Goal: Information Seeking & Learning: Learn about a topic

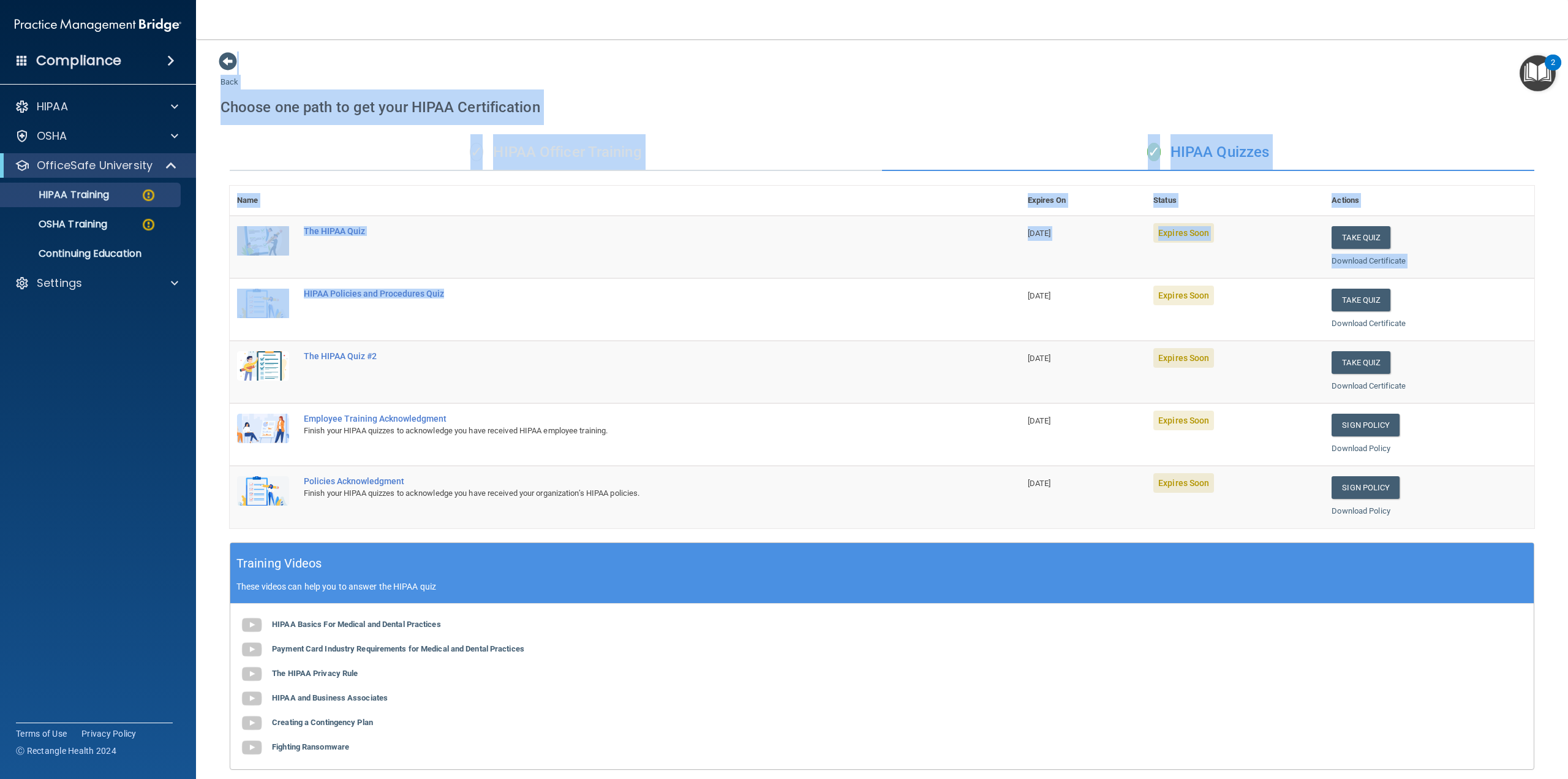
scroll to position [144, 0]
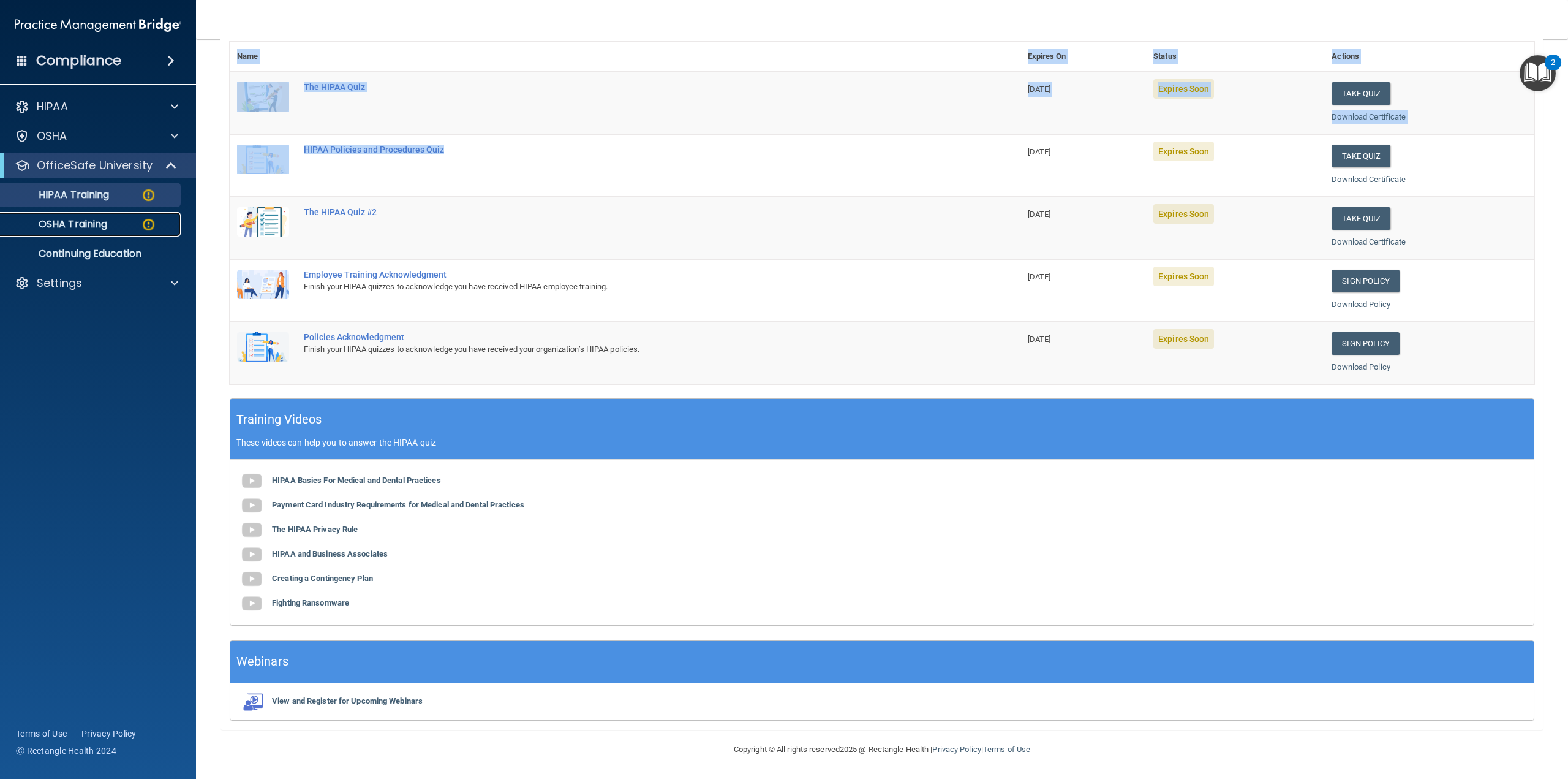
drag, startPoint x: 0, startPoint y: 0, endPoint x: 93, endPoint y: 223, distance: 241.6
click at [93, 223] on p "OSHA Training" at bounding box center [58, 224] width 99 height 12
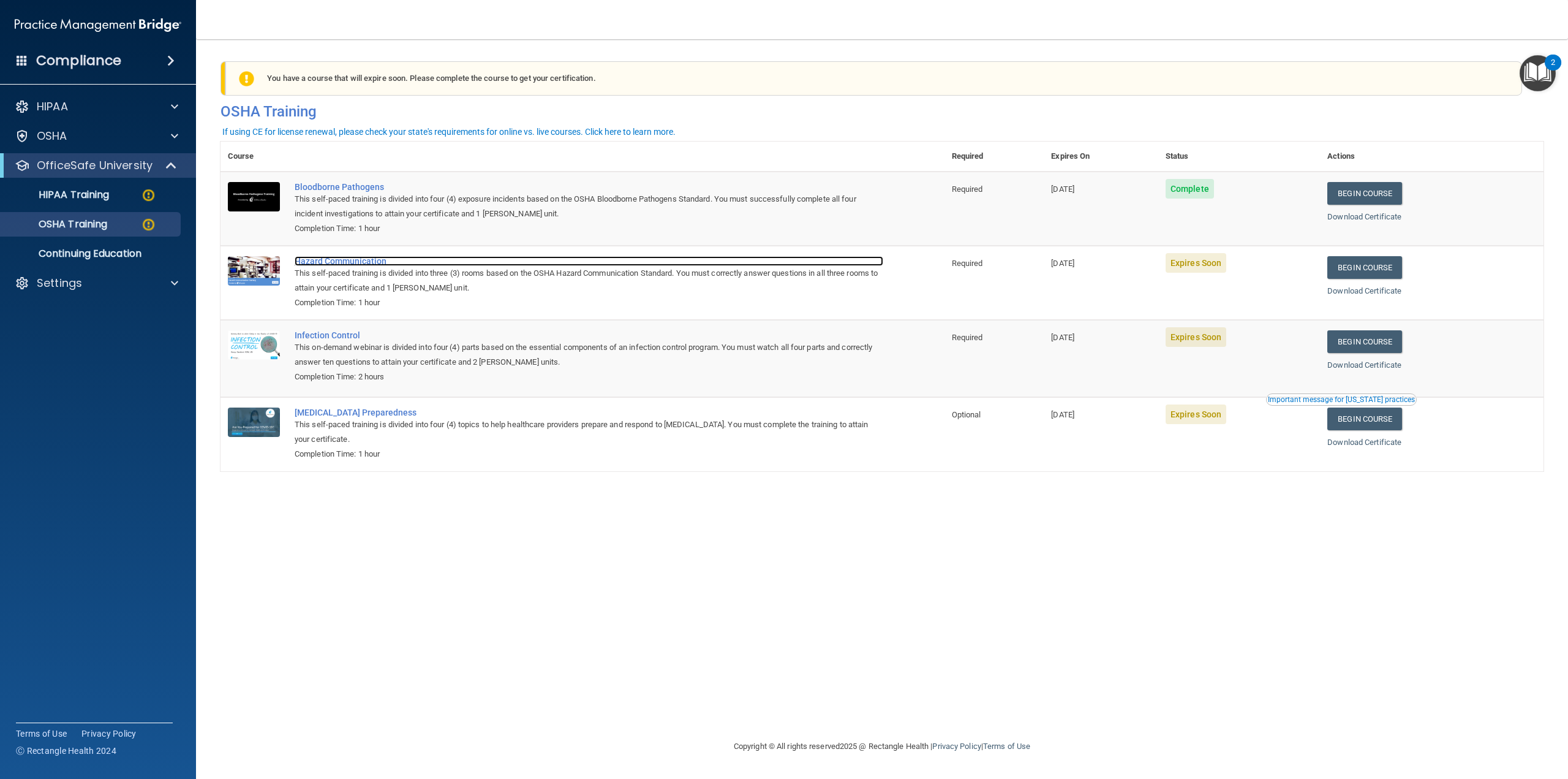
click at [359, 257] on div "Hazard Communication" at bounding box center [588, 261] width 588 height 10
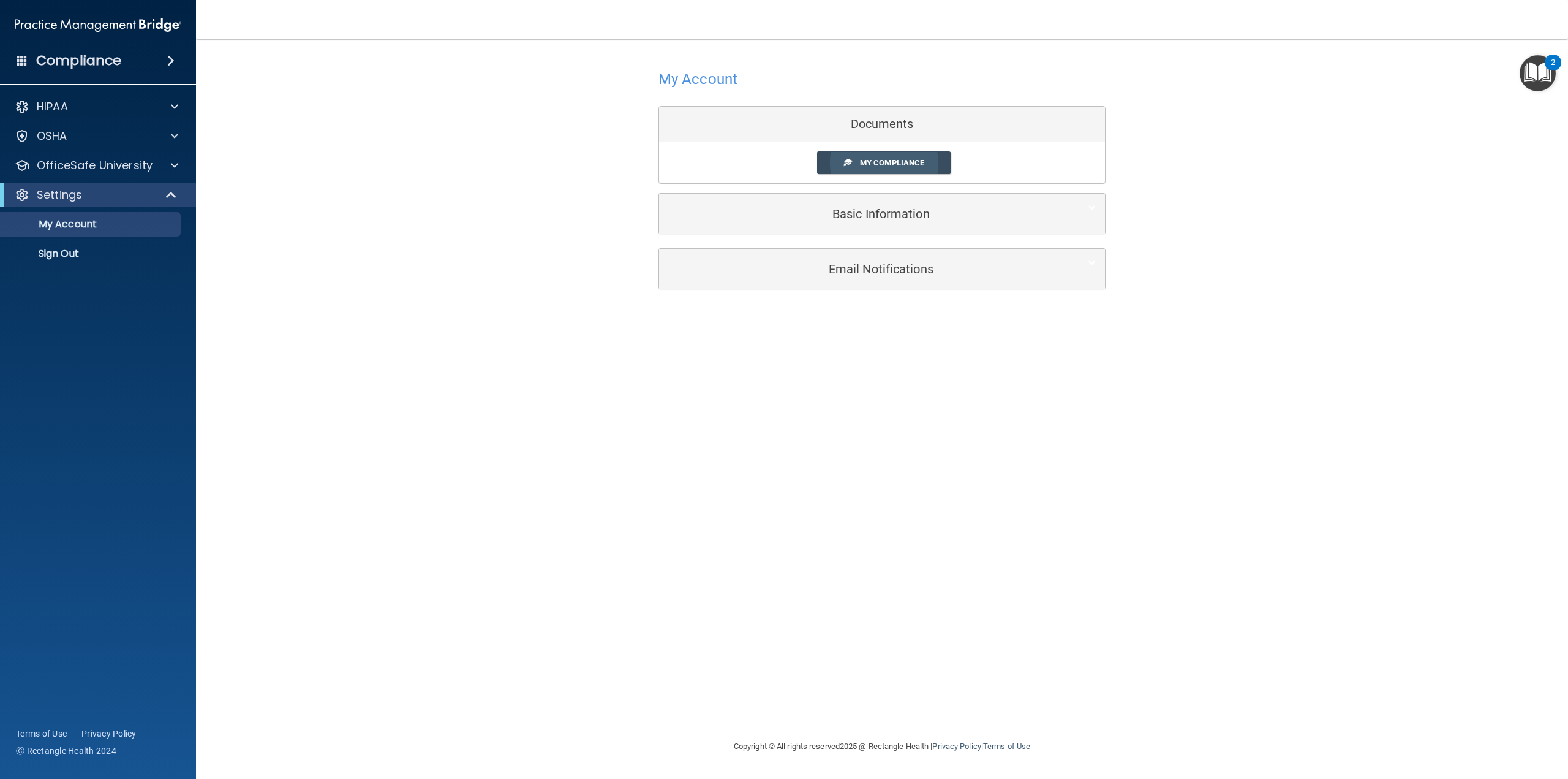
click at [907, 164] on span "My Compliance" at bounding box center [891, 163] width 64 height 9
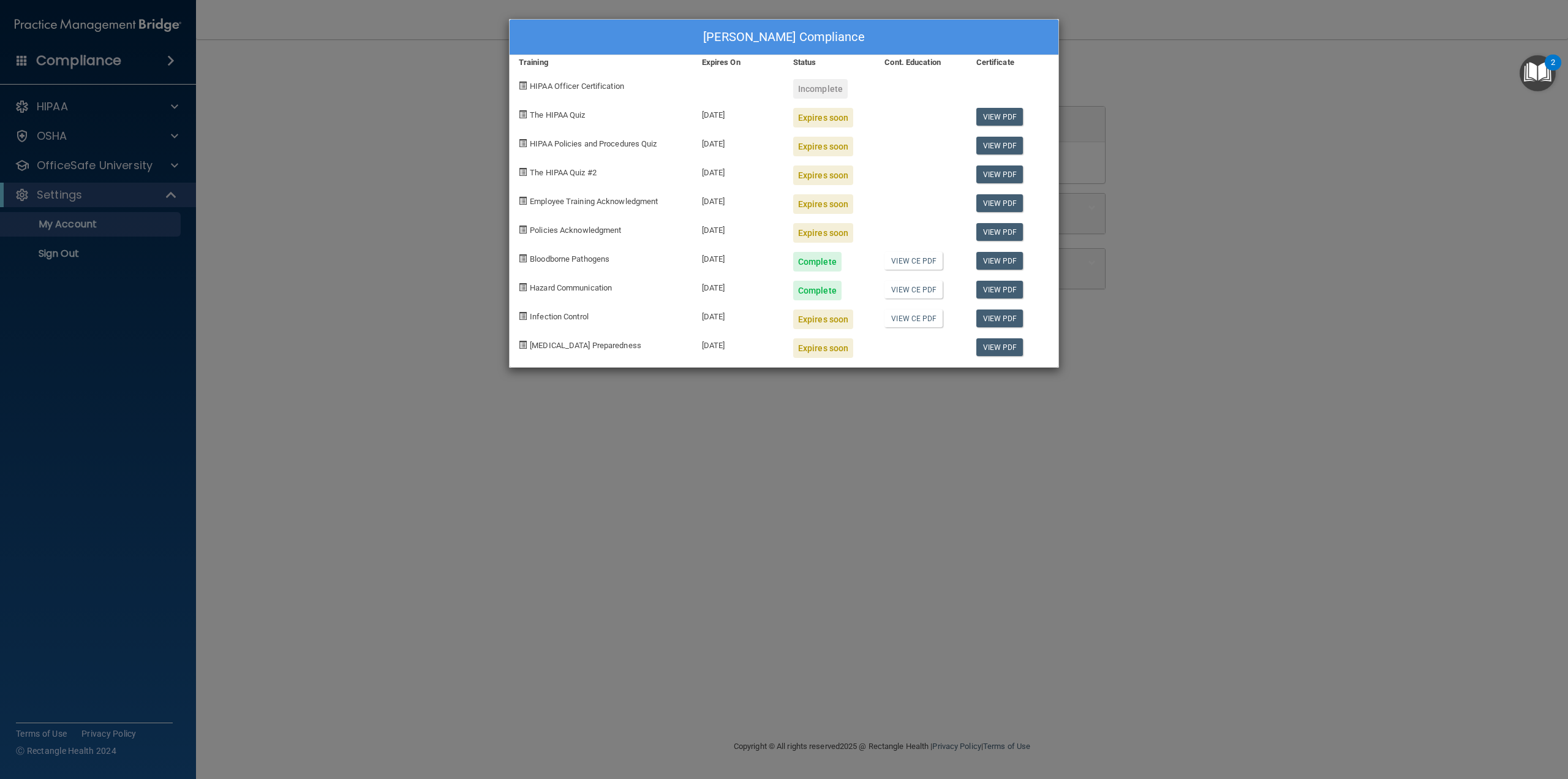
click at [459, 174] on div "Penny Dennis's Compliance Training Expires On Status Cont. Education Certificat…" at bounding box center [784, 390] width 1568 height 779
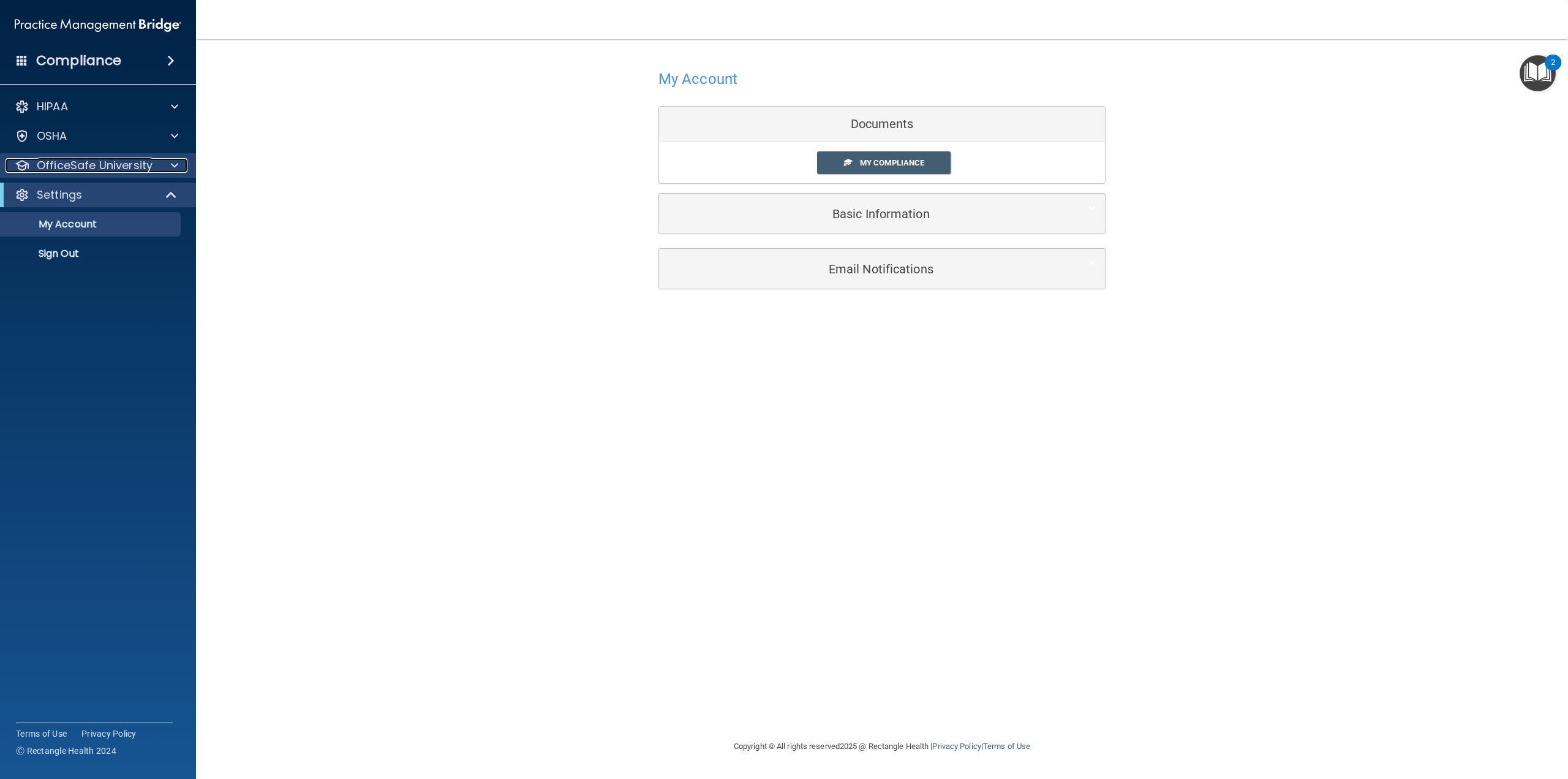
click at [130, 165] on p "OfficeSafe University" at bounding box center [95, 165] width 116 height 15
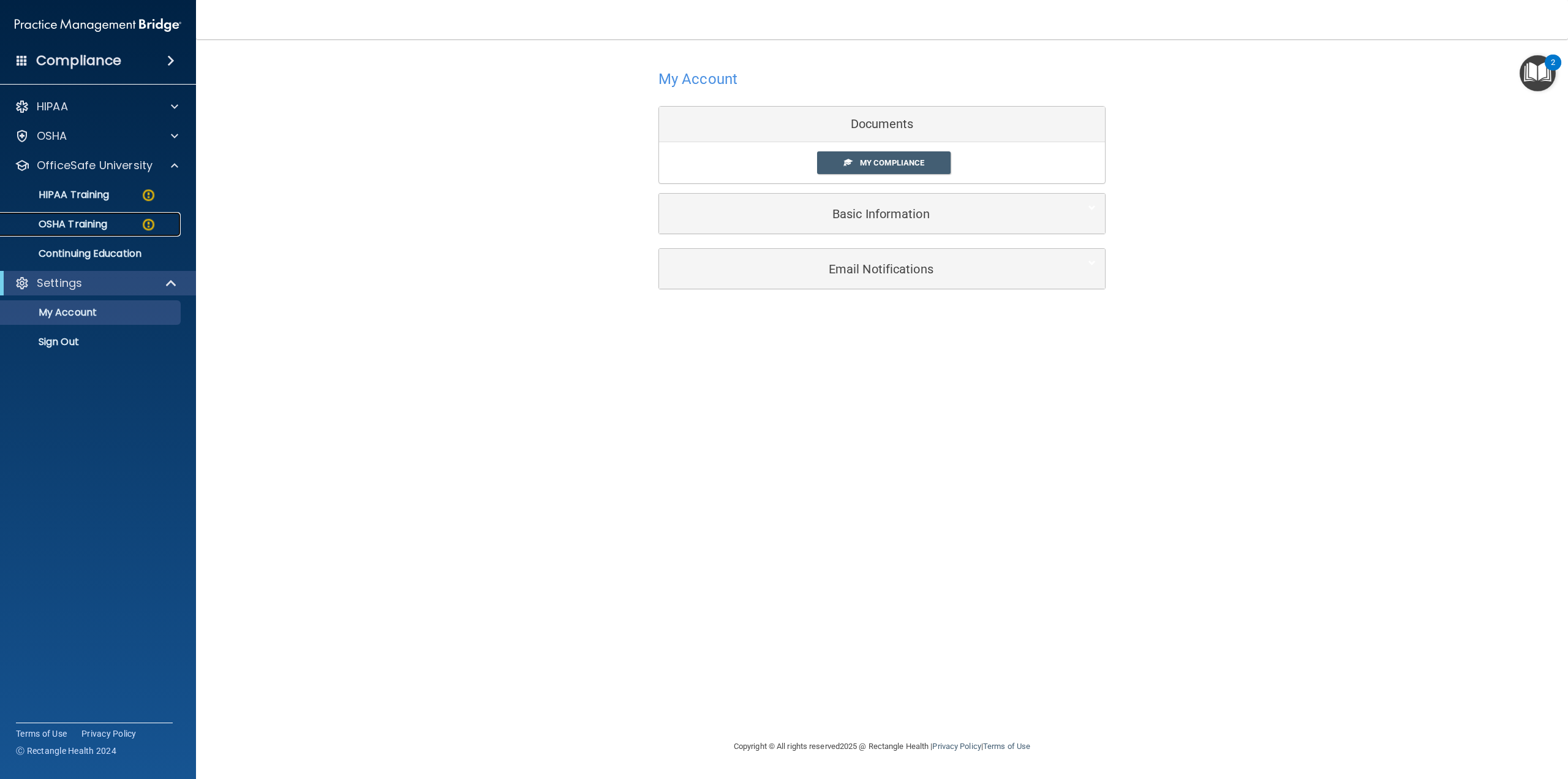
click at [112, 218] on div "OSHA Training" at bounding box center [92, 224] width 167 height 12
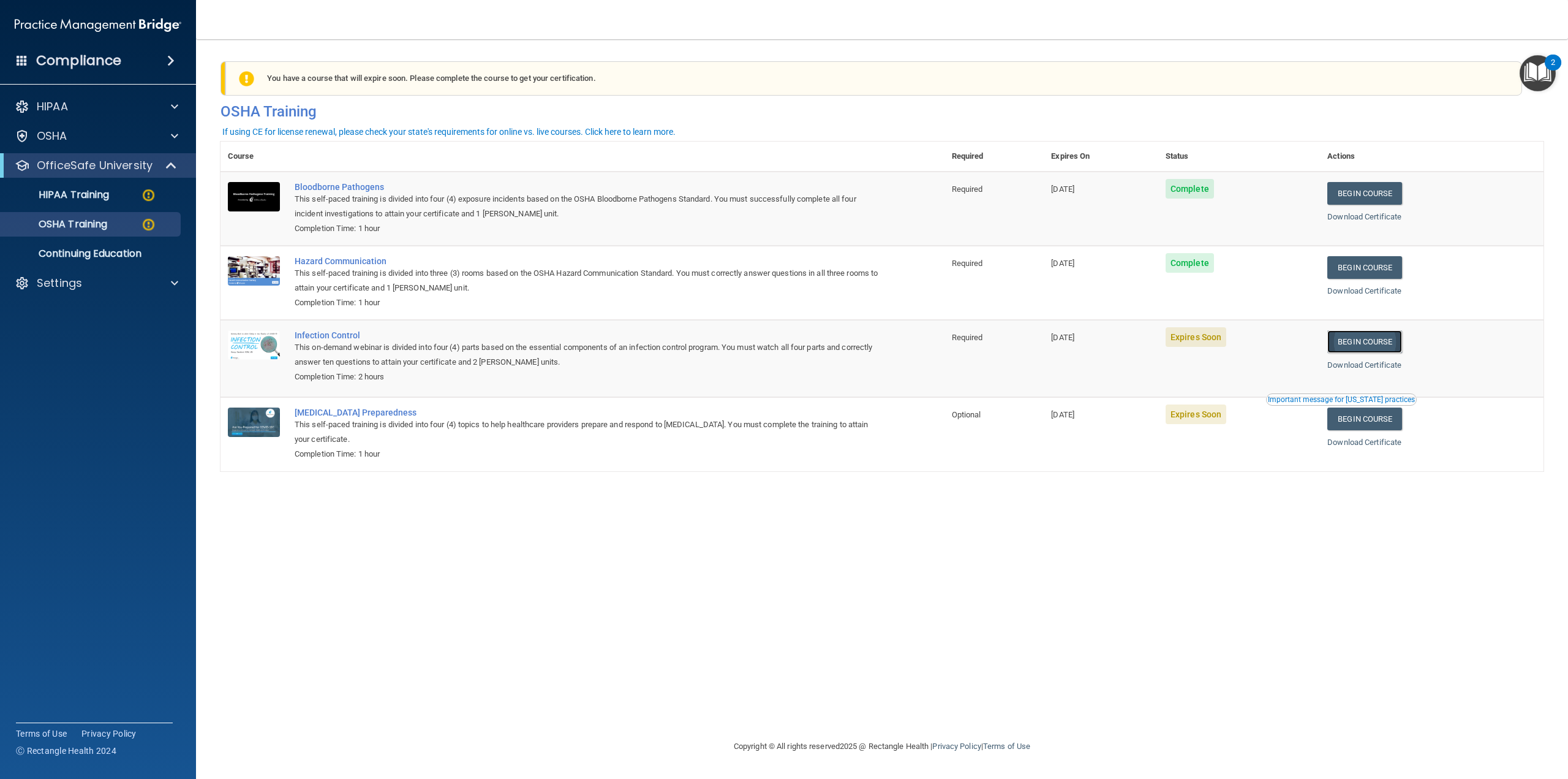
click at [1387, 342] on link "Begin Course" at bounding box center [1364, 341] width 74 height 22
click at [1387, 344] on link "Begin Course" at bounding box center [1364, 341] width 74 height 22
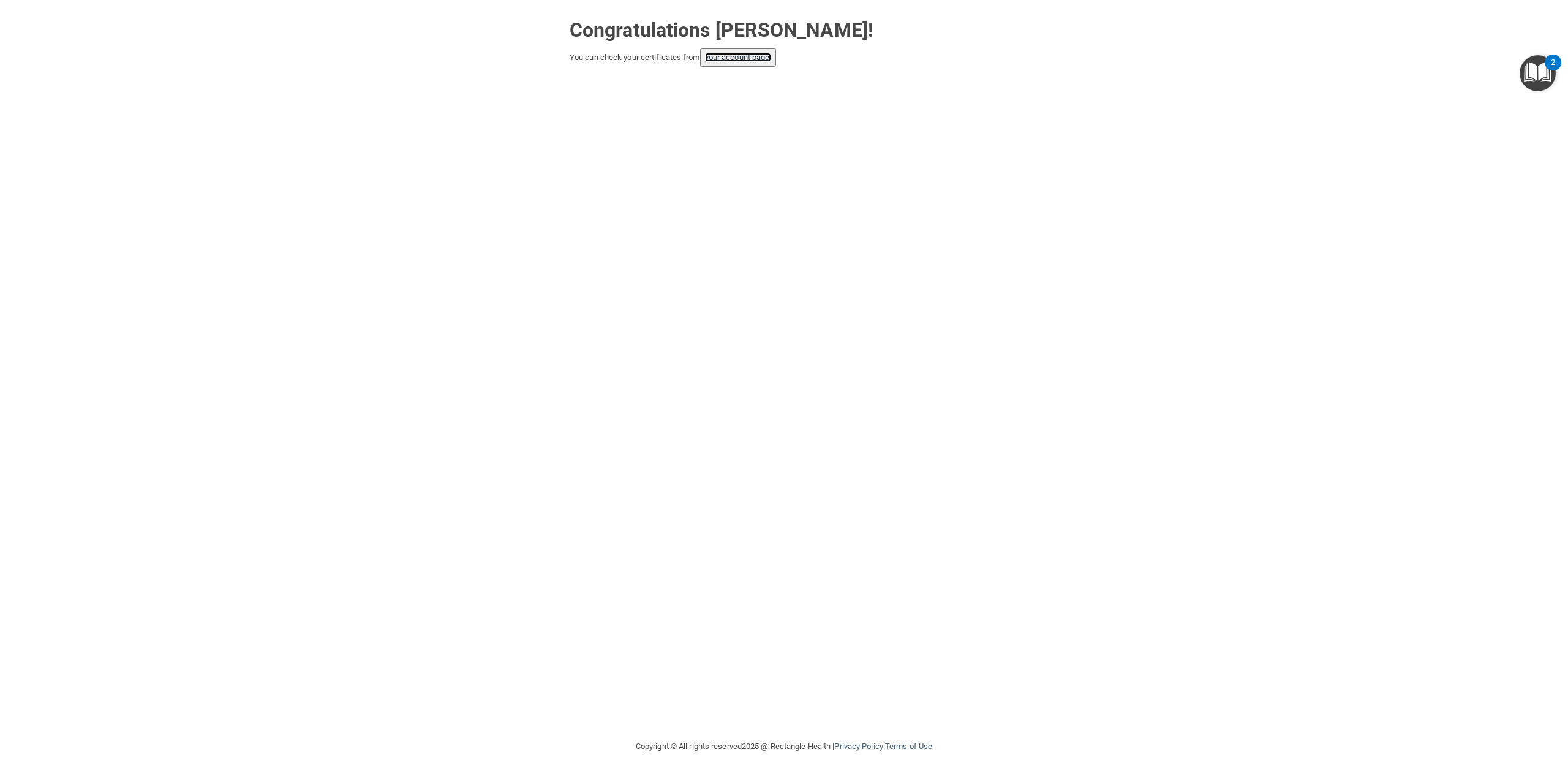
click at [736, 61] on link "your account page!" at bounding box center [739, 58] width 67 height 9
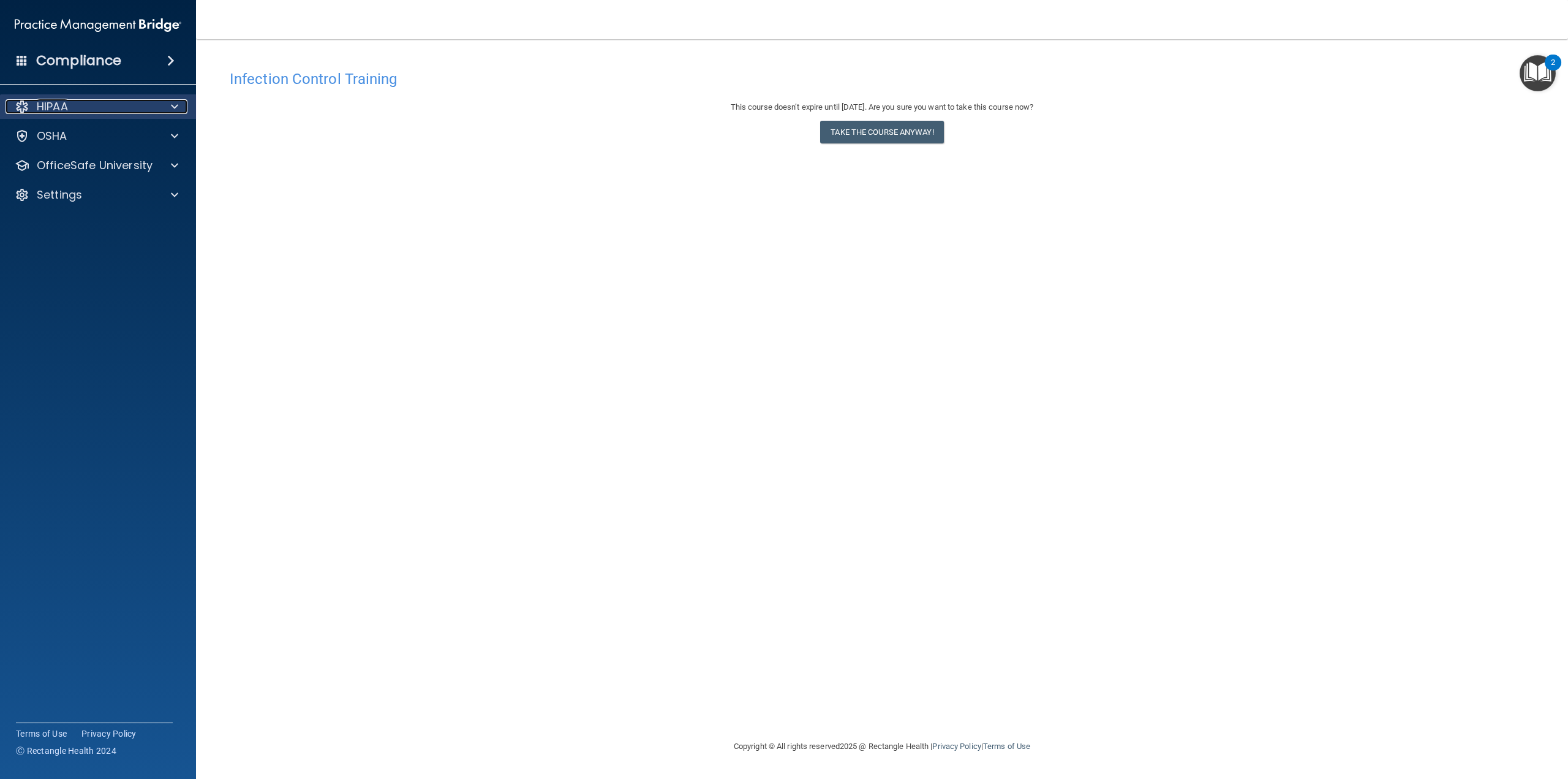
click at [148, 103] on div "HIPAA" at bounding box center [81, 107] width 152 height 15
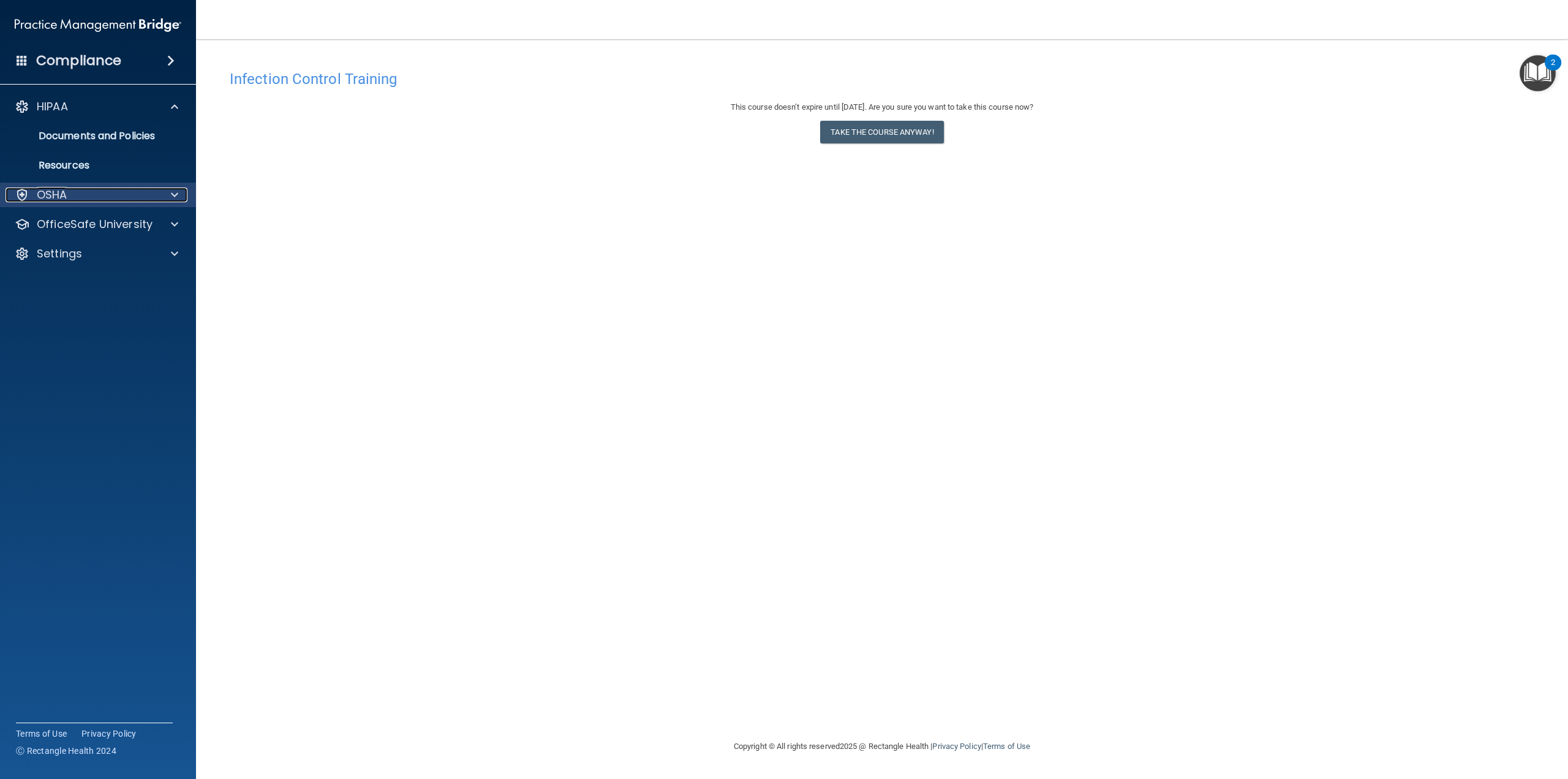
click at [80, 191] on div "OSHA" at bounding box center [81, 195] width 152 height 15
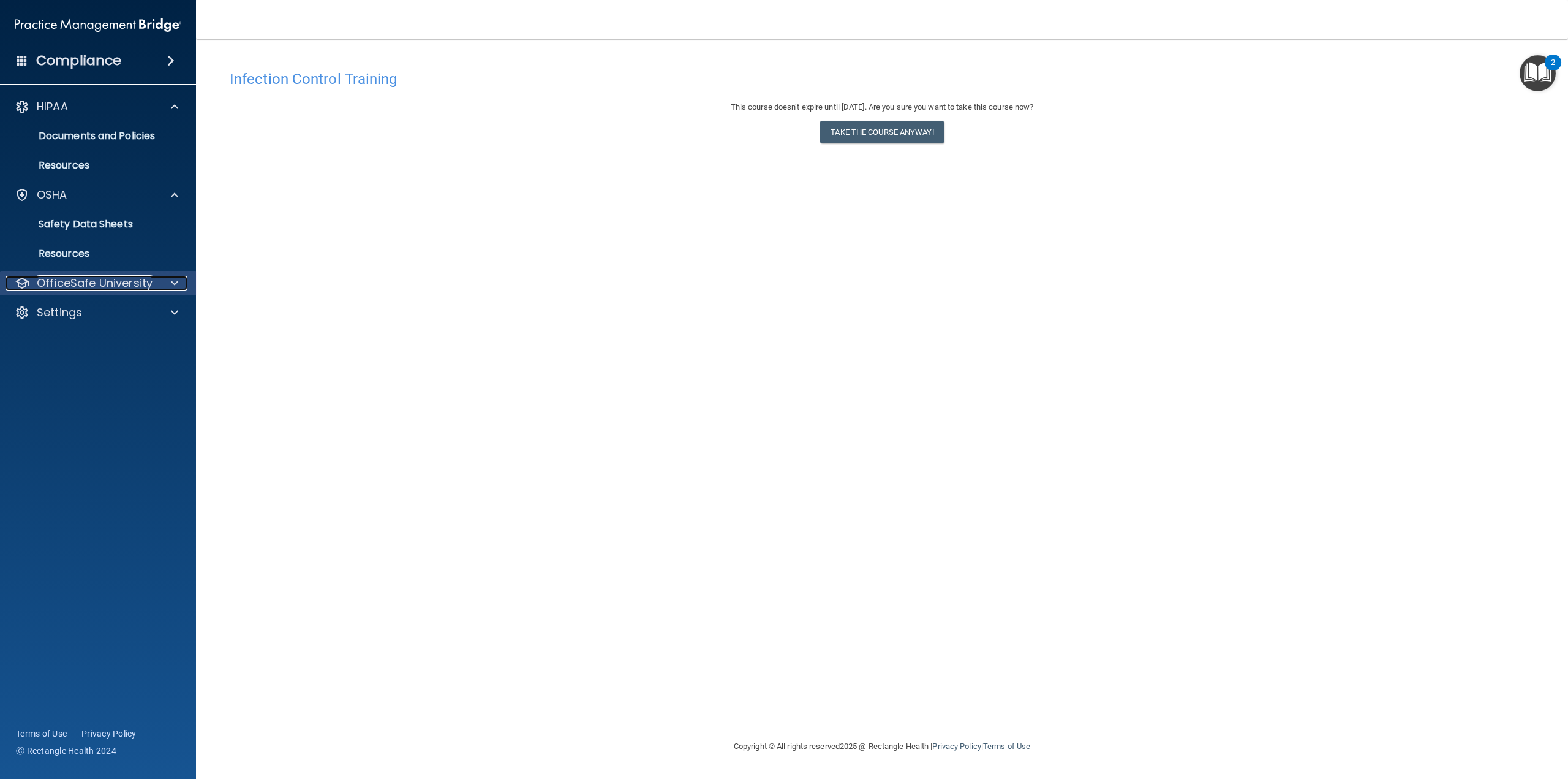
click at [114, 284] on p "OfficeSafe University" at bounding box center [95, 284] width 116 height 15
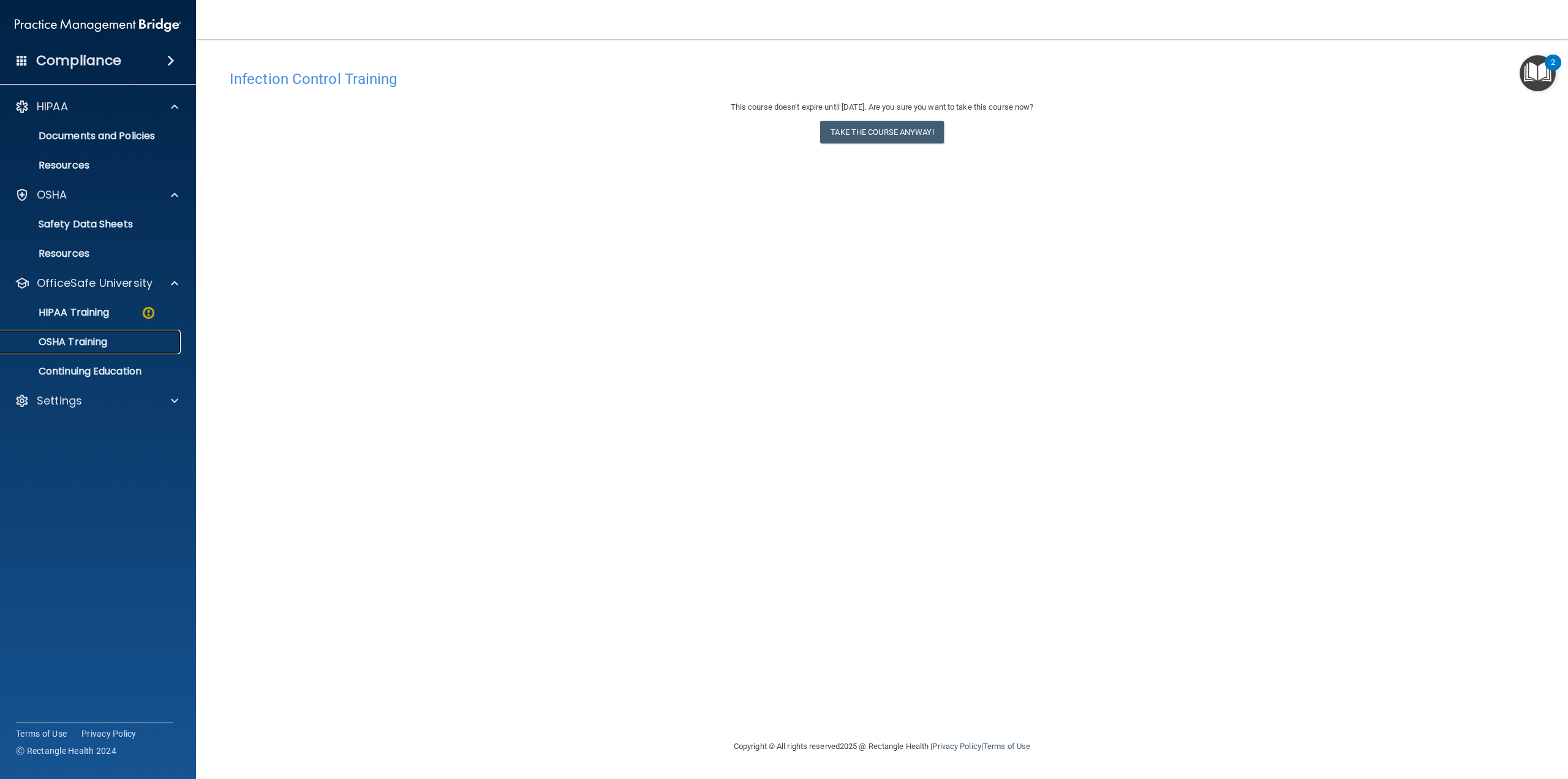
click at [101, 340] on p "OSHA Training" at bounding box center [58, 341] width 99 height 12
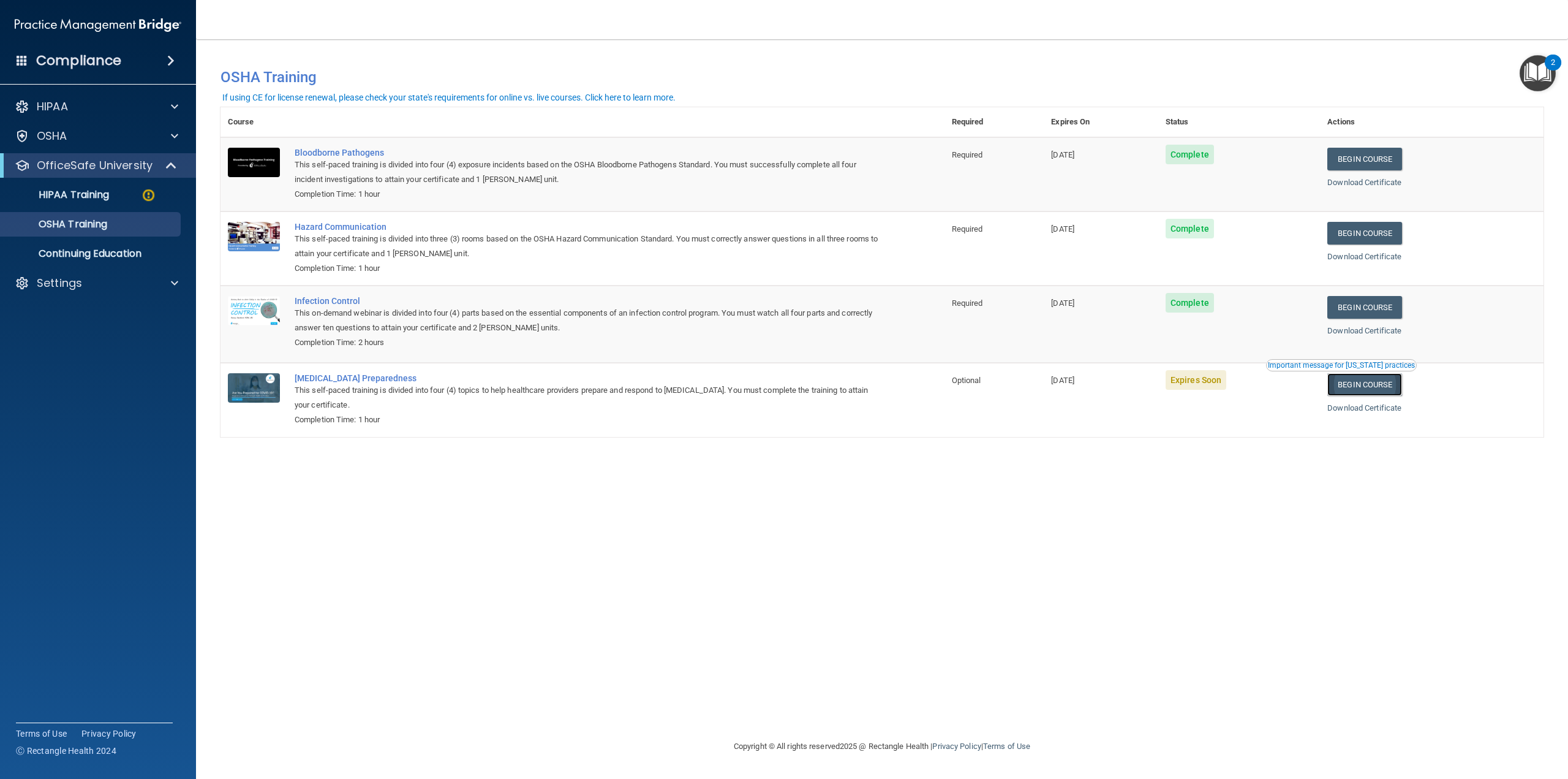
click at [1397, 384] on link "Begin Course" at bounding box center [1364, 384] width 74 height 22
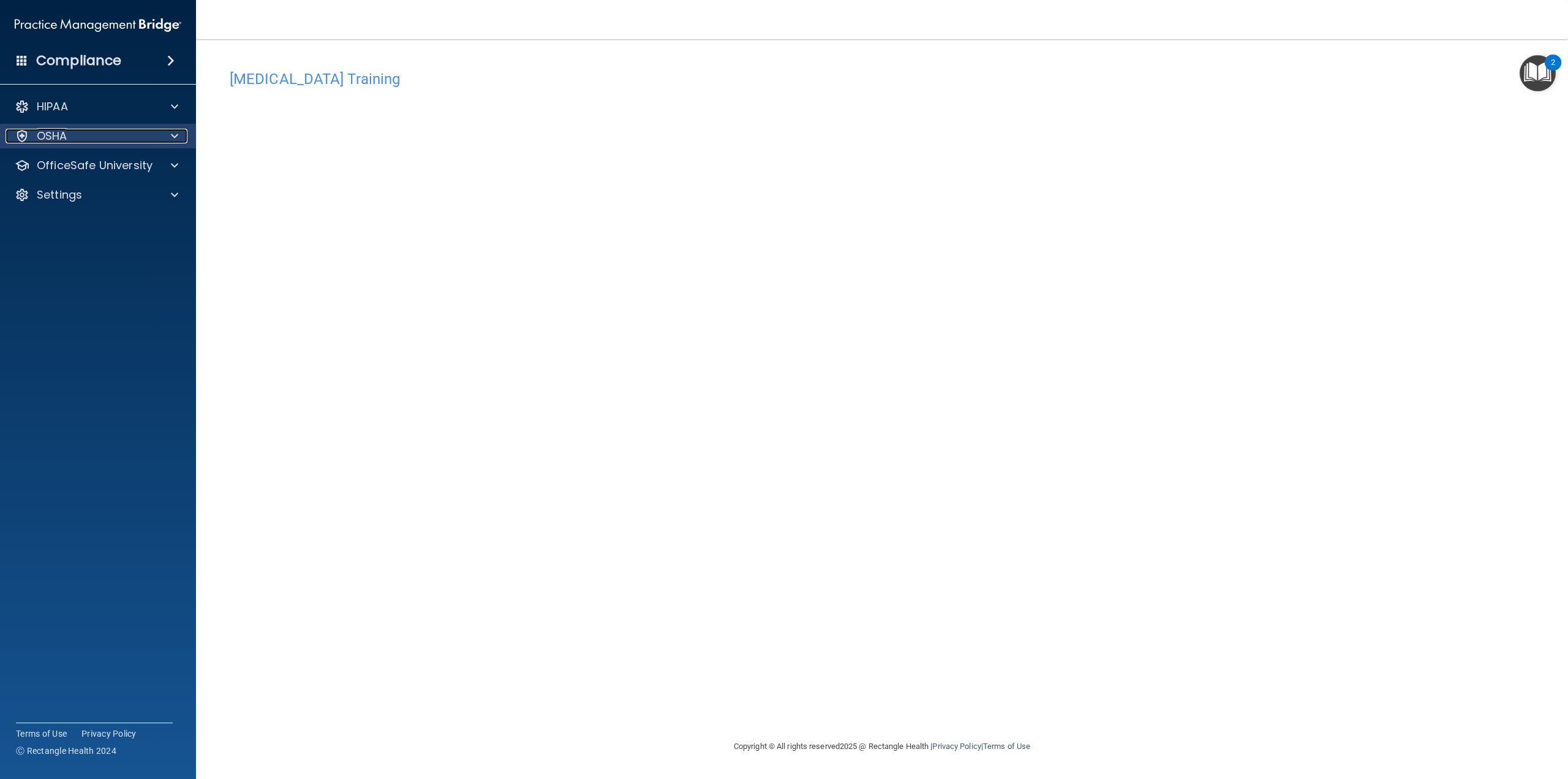
click at [175, 128] on span at bounding box center [175, 136] width 7 height 15
click at [137, 227] on p "OfficeSafe University" at bounding box center [95, 224] width 116 height 15
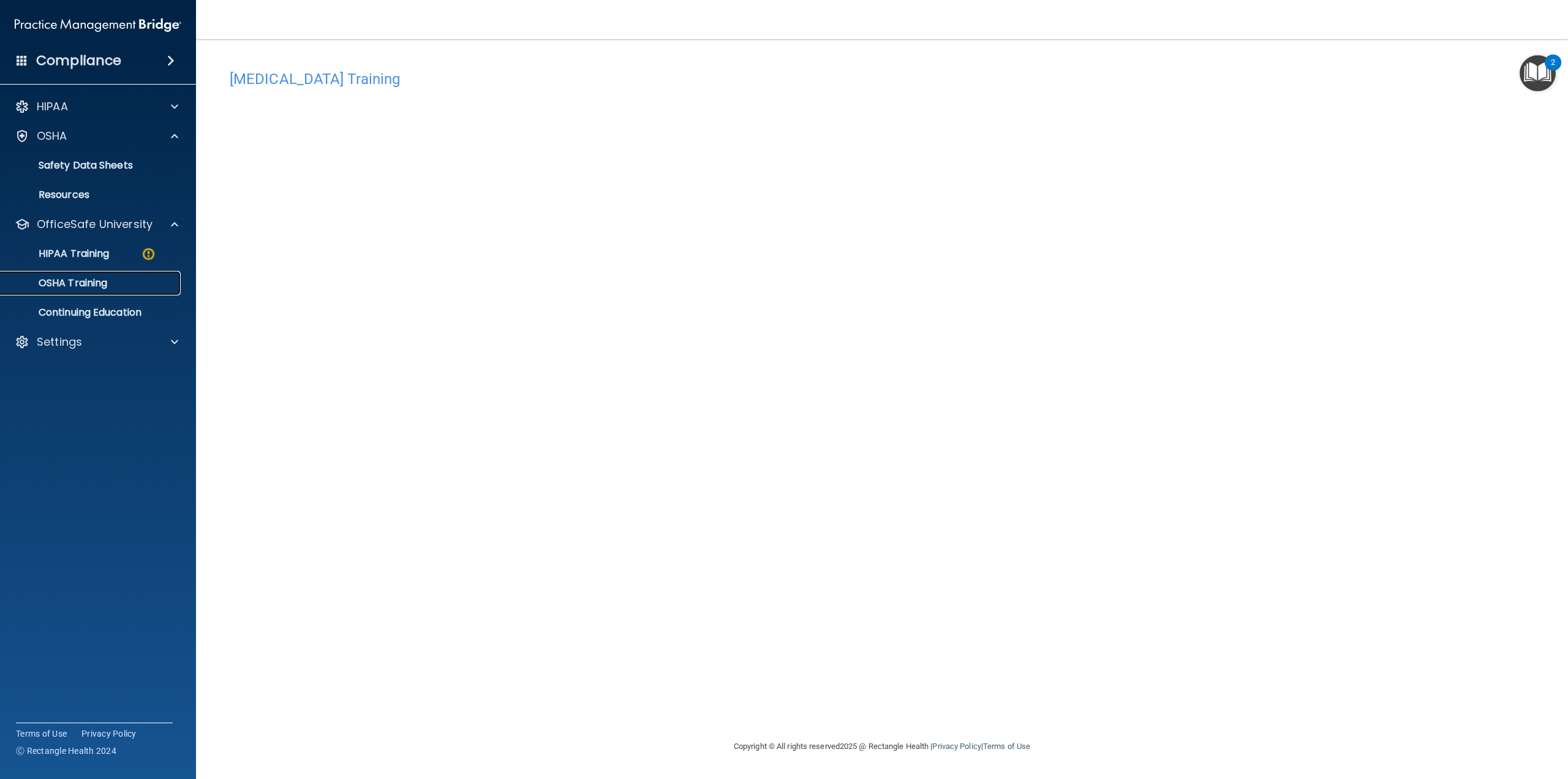
click at [105, 280] on p "OSHA Training" at bounding box center [58, 283] width 99 height 12
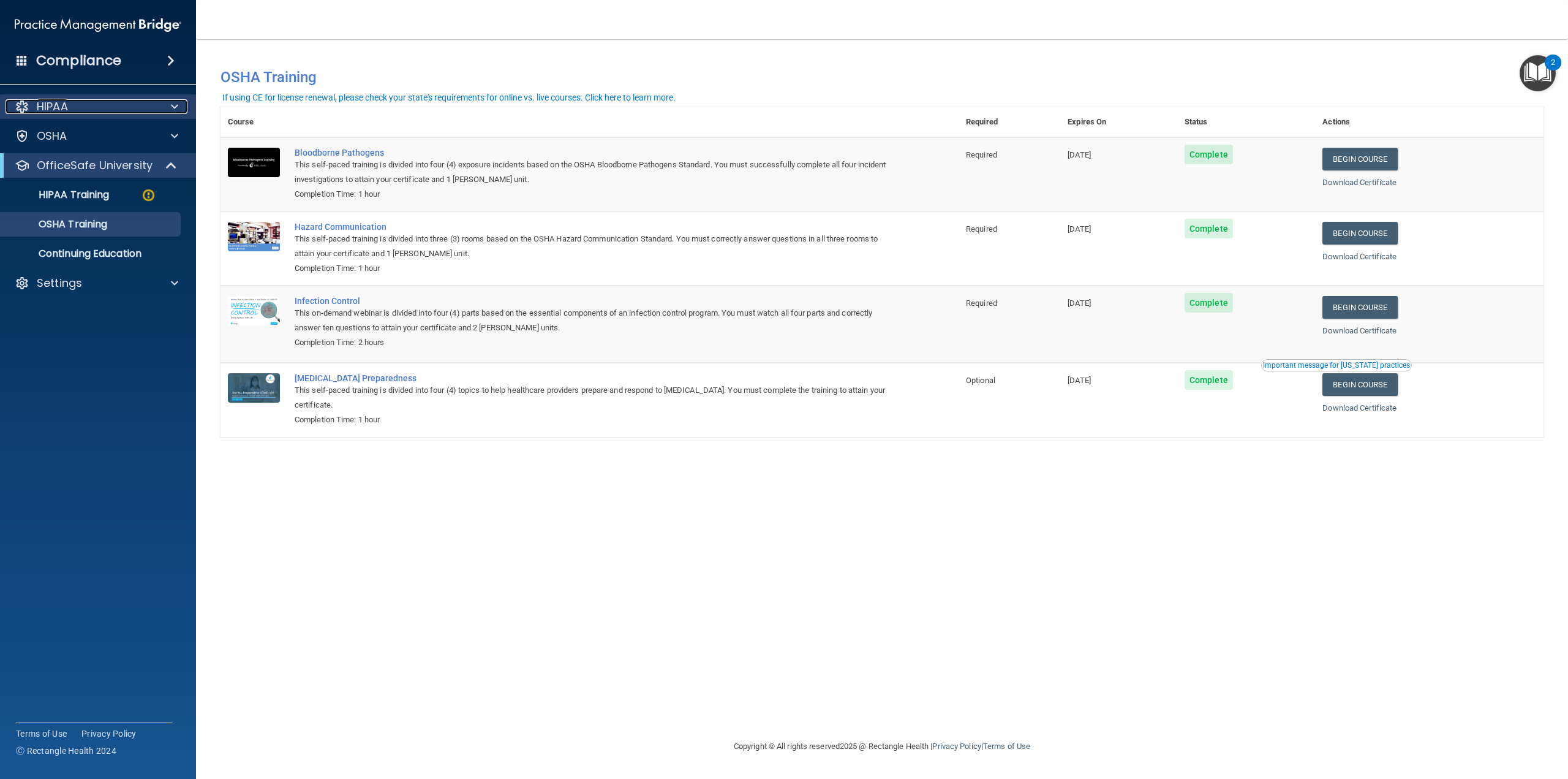
click at [68, 109] on p "HIPAA" at bounding box center [53, 107] width 32 height 15
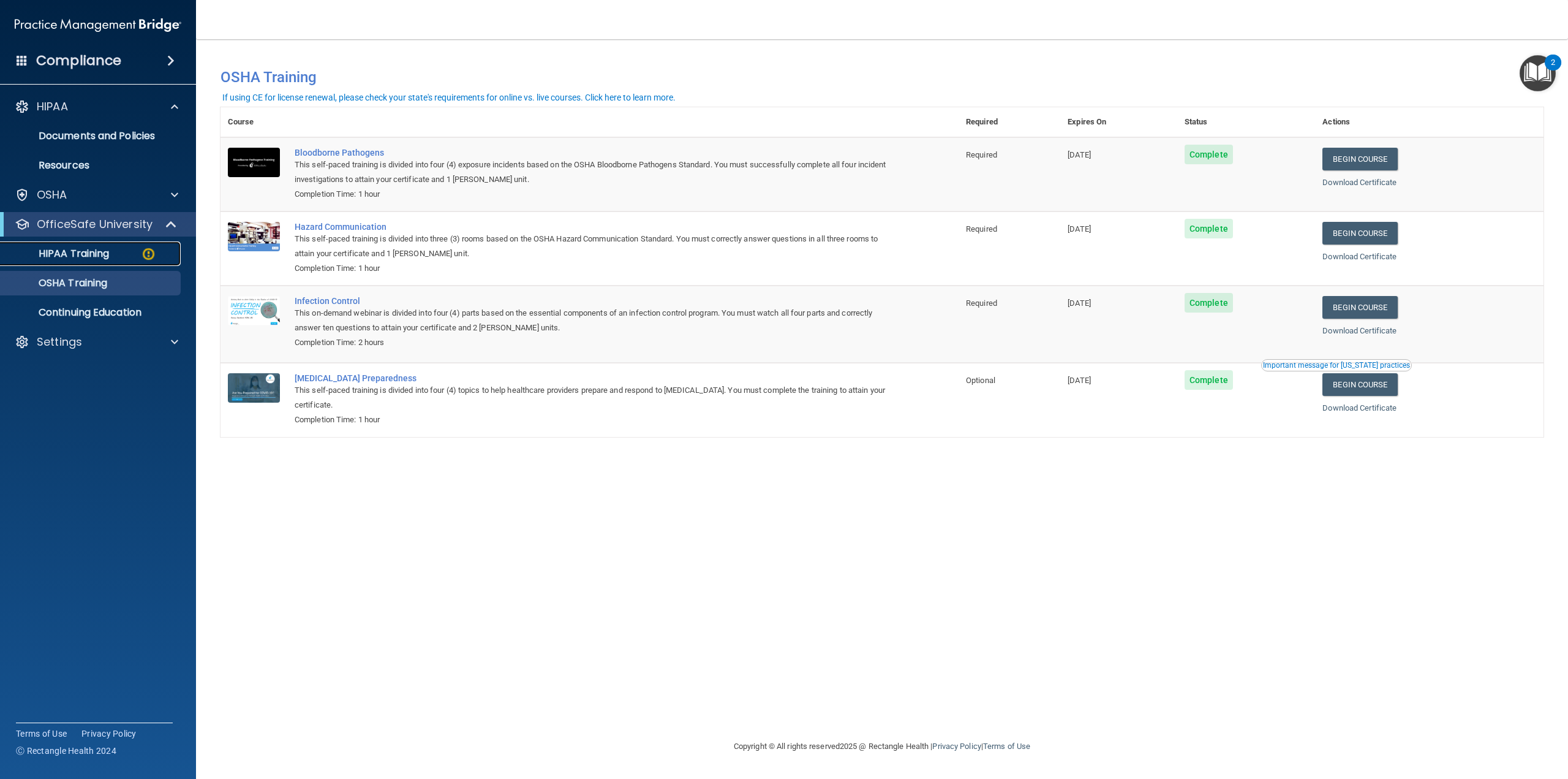
click at [84, 257] on p "HIPAA Training" at bounding box center [59, 253] width 101 height 12
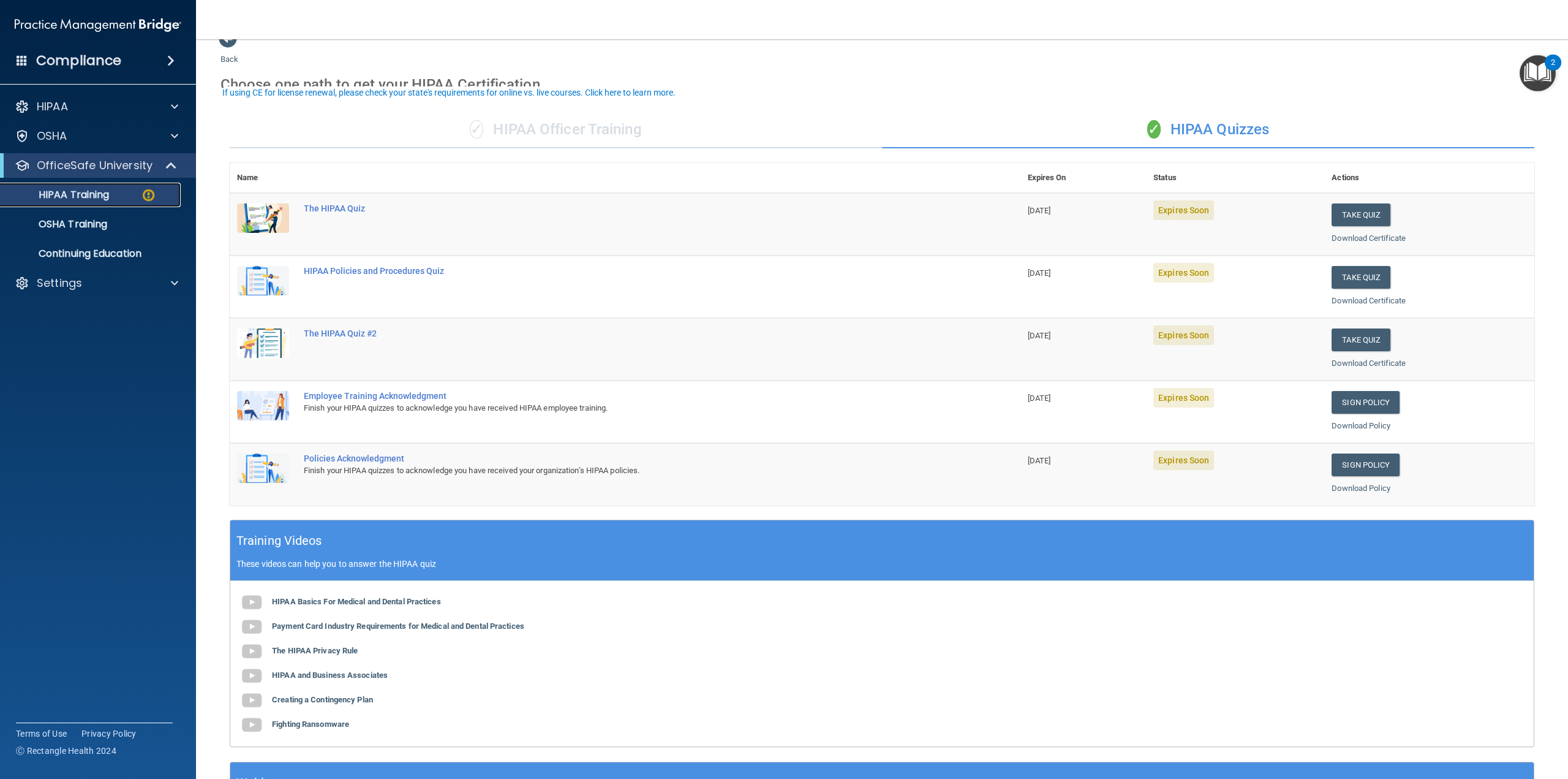
scroll to position [61, 0]
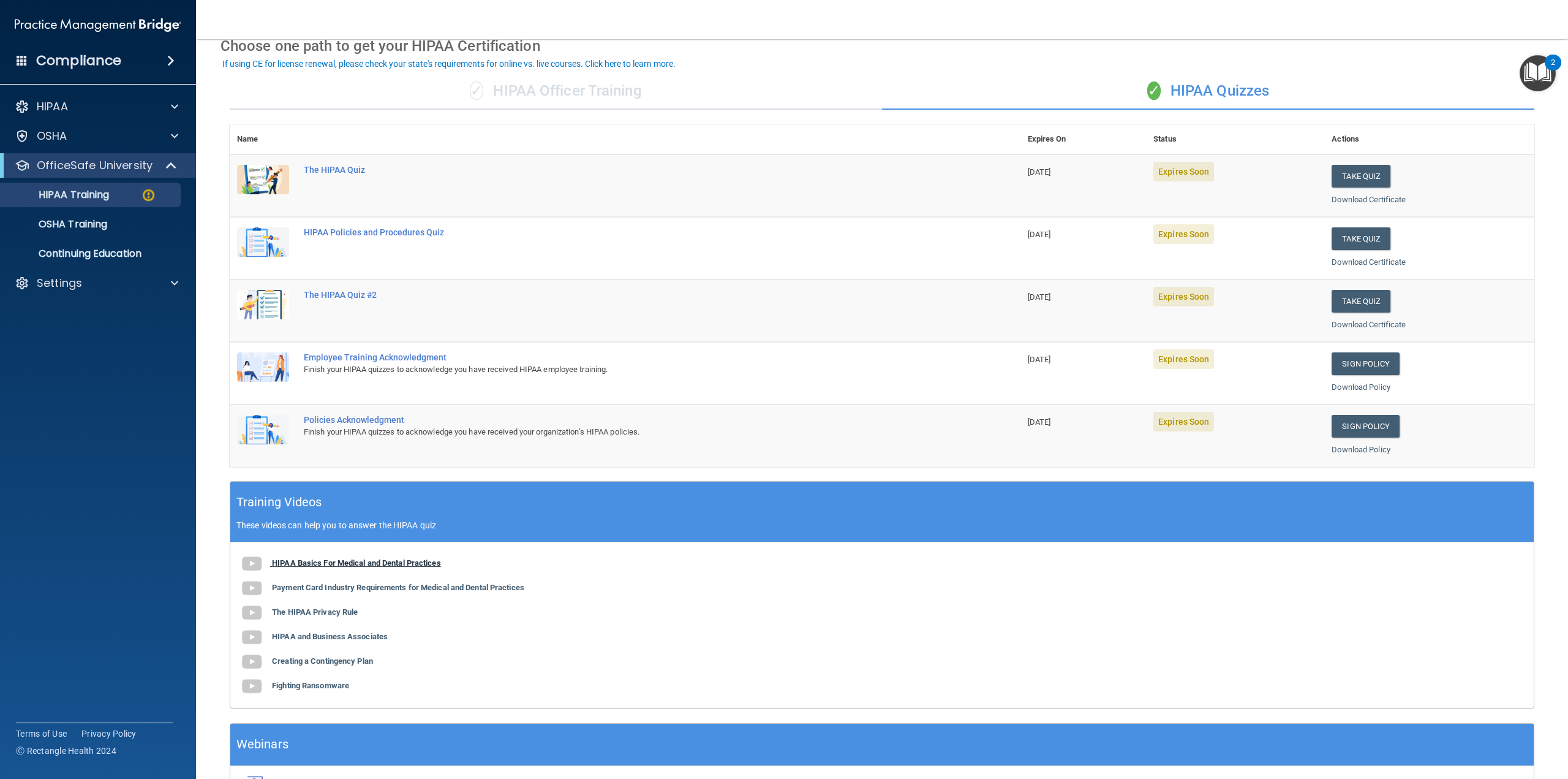
click at [381, 562] on b "HIPAA Basics For Medical and Dental Practices" at bounding box center [357, 562] width 169 height 9
click at [284, 587] on b "Payment Card Industry Requirements for Medical and Dental Practices" at bounding box center [399, 588] width 253 height 9
click at [1359, 173] on button "Take Quiz" at bounding box center [1361, 176] width 59 height 22
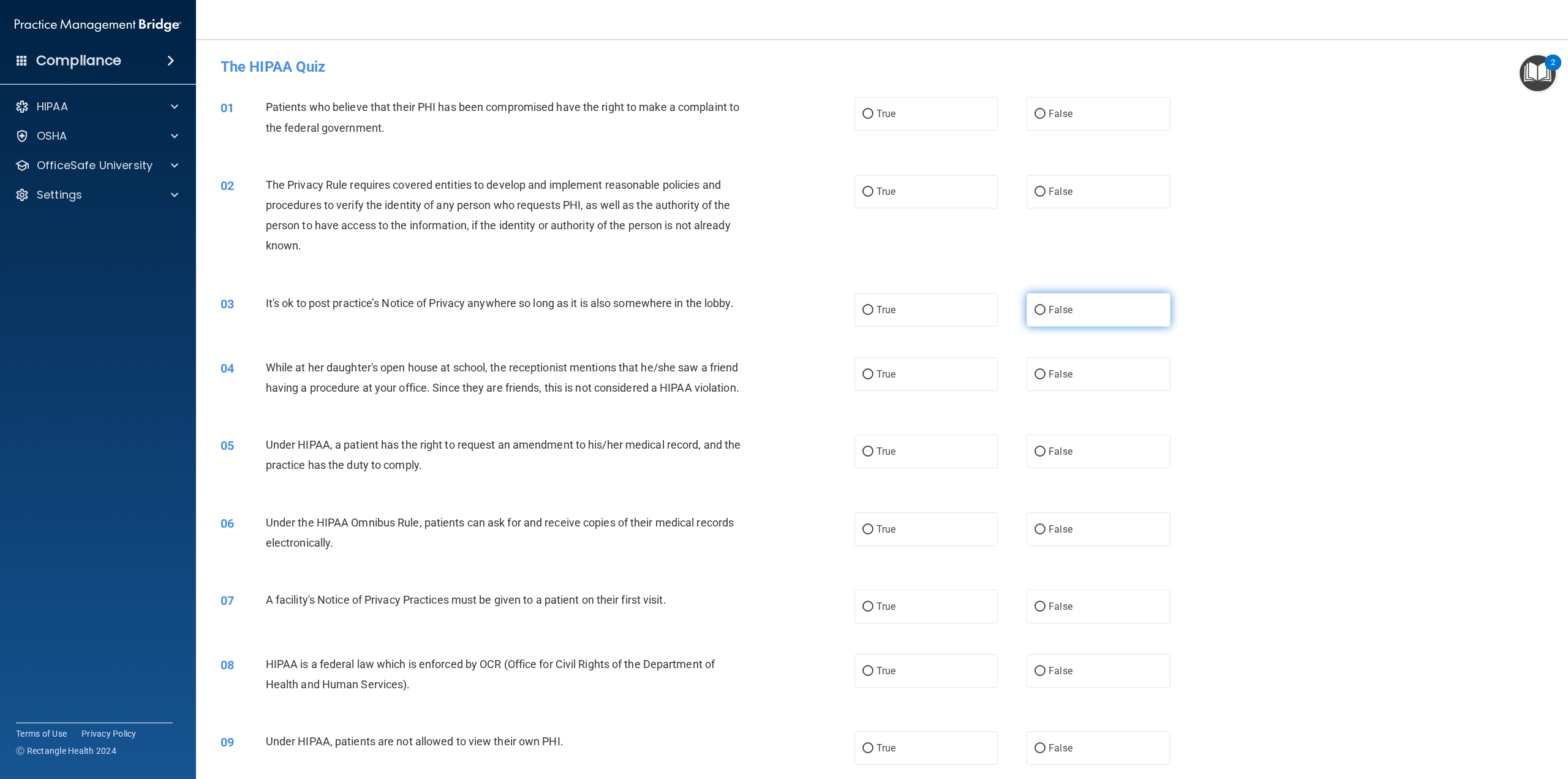
click at [1038, 311] on input "False" at bounding box center [1040, 310] width 11 height 9
radio input "true"
click at [870, 191] on label "True" at bounding box center [926, 191] width 143 height 33
click at [870, 191] on input "True" at bounding box center [868, 192] width 11 height 9
radio input "true"
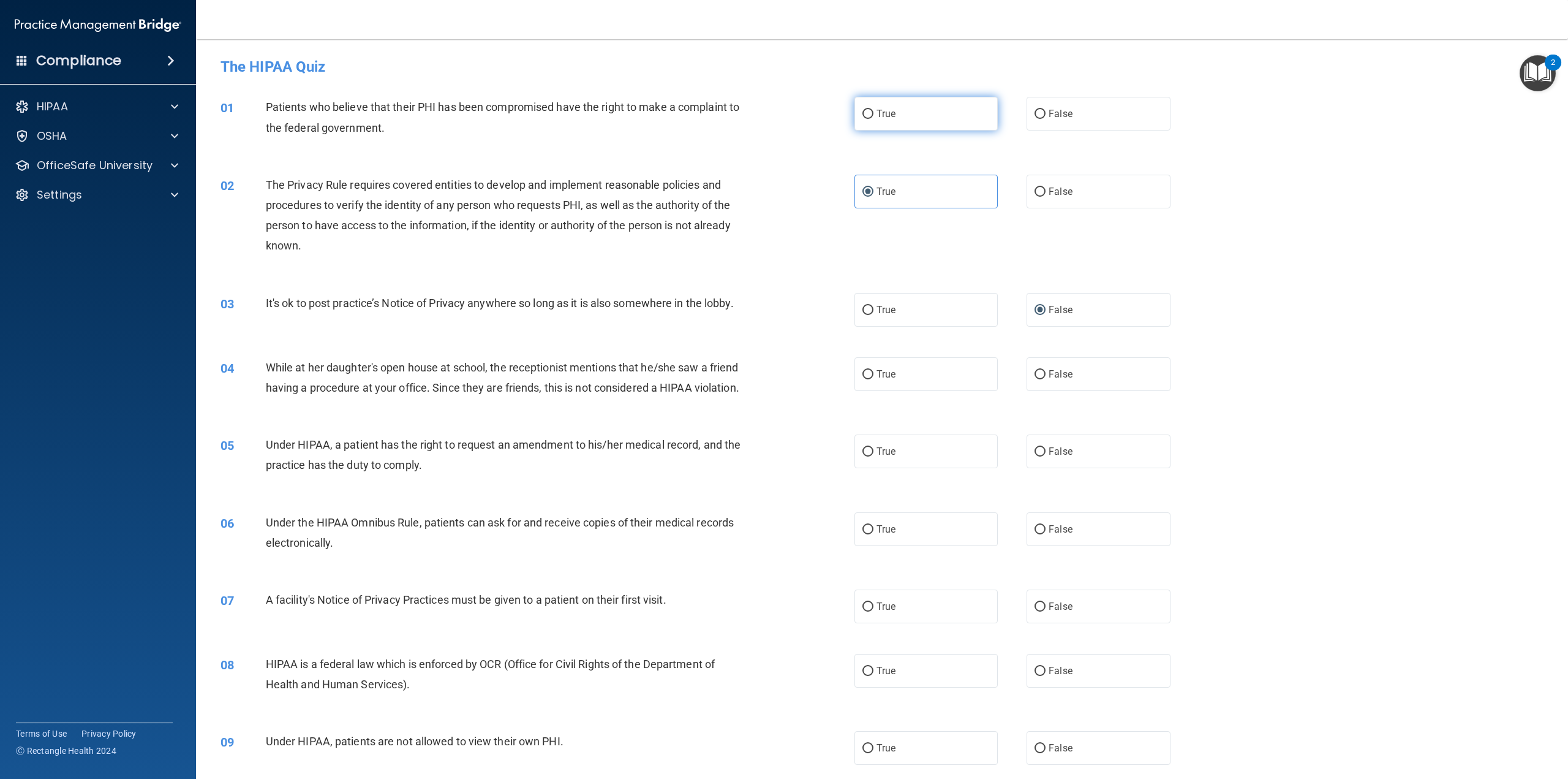
click at [881, 112] on span "True" at bounding box center [886, 113] width 19 height 12
click at [874, 112] on input "True" at bounding box center [868, 114] width 11 height 9
radio input "true"
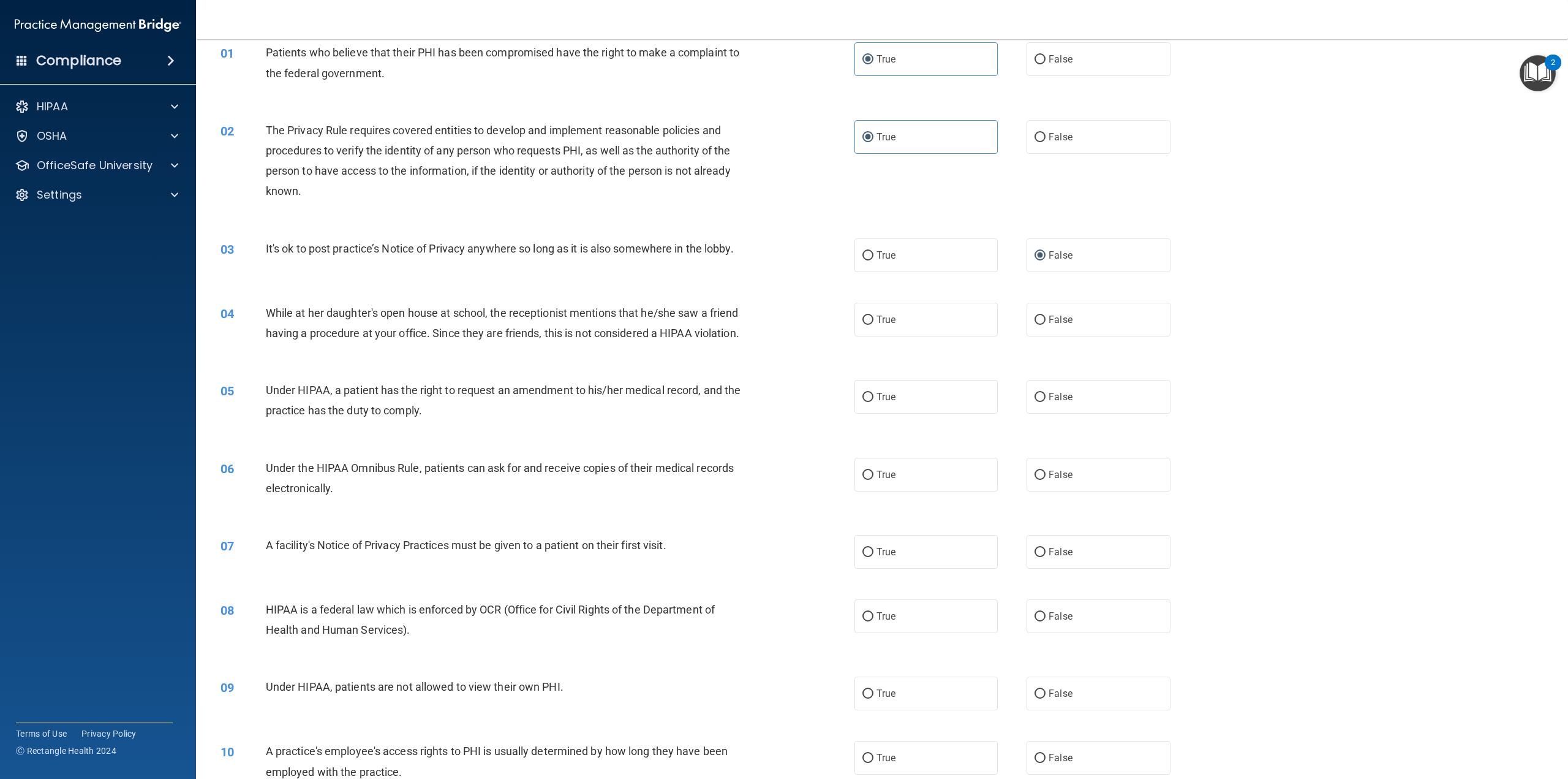
scroll to position [61, 0]
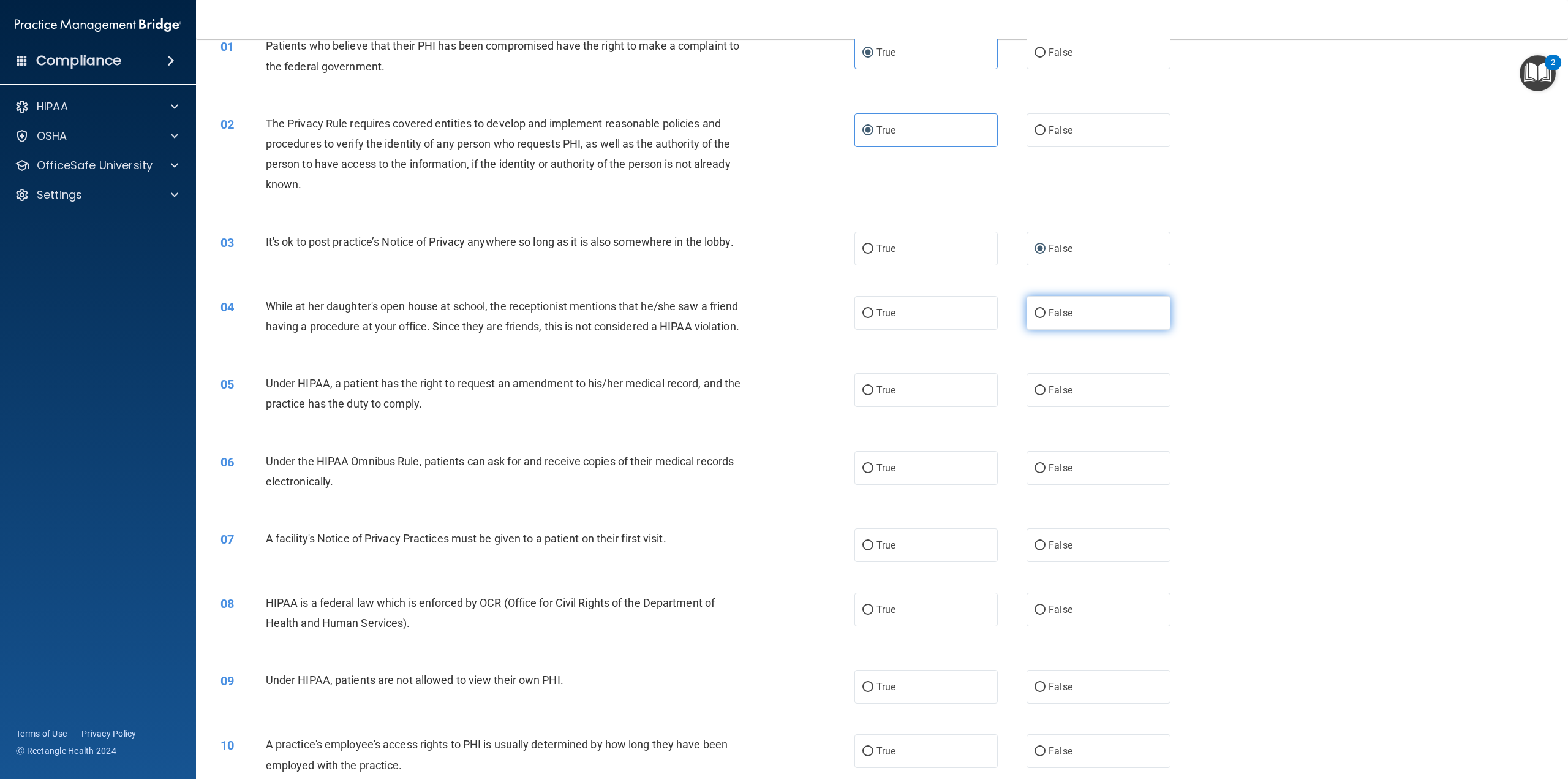
click at [1069, 313] on label "False" at bounding box center [1099, 312] width 143 height 33
click at [1046, 313] on input "False" at bounding box center [1040, 313] width 11 height 9
radio input "true"
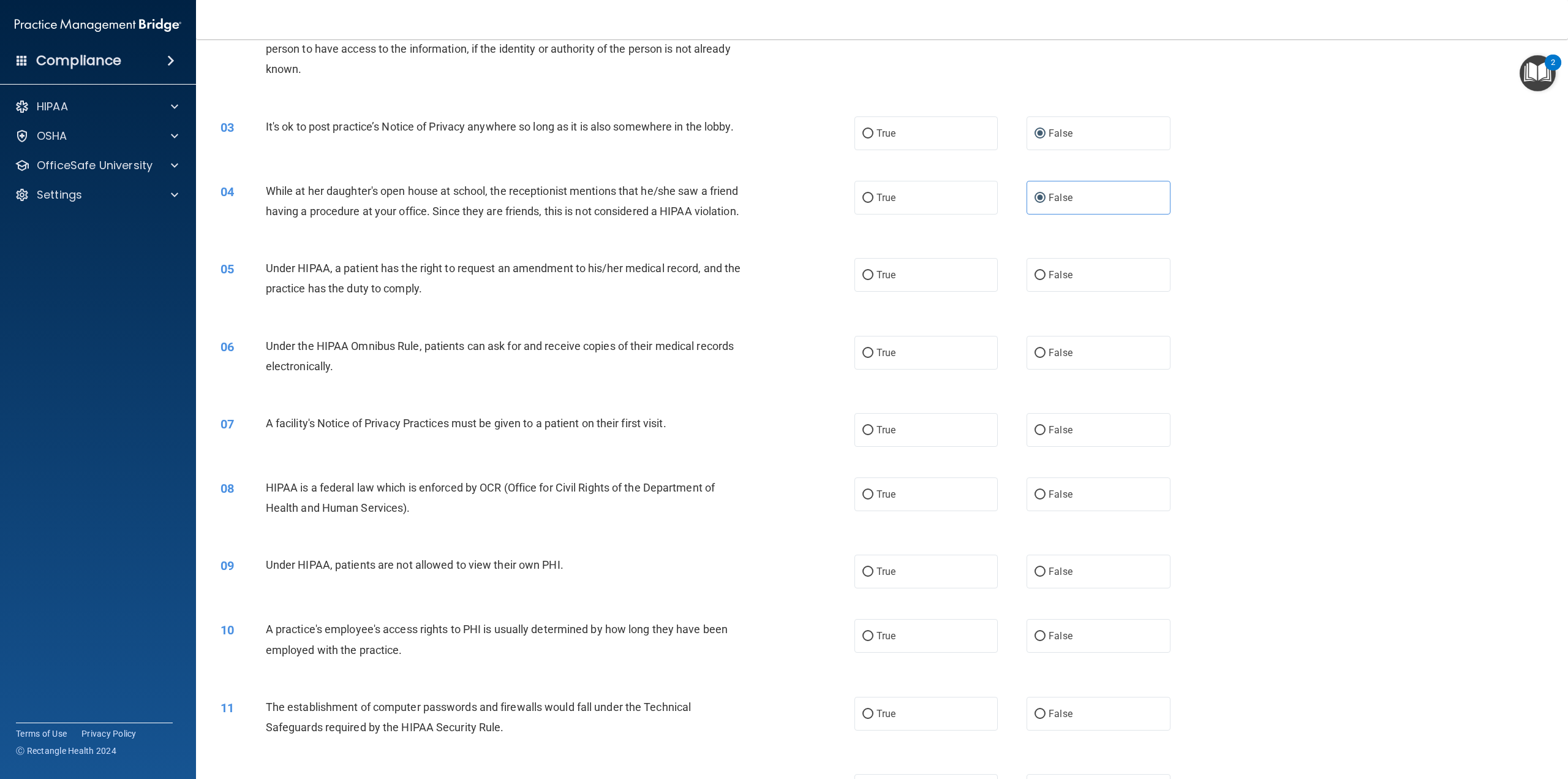
scroll to position [184, 0]
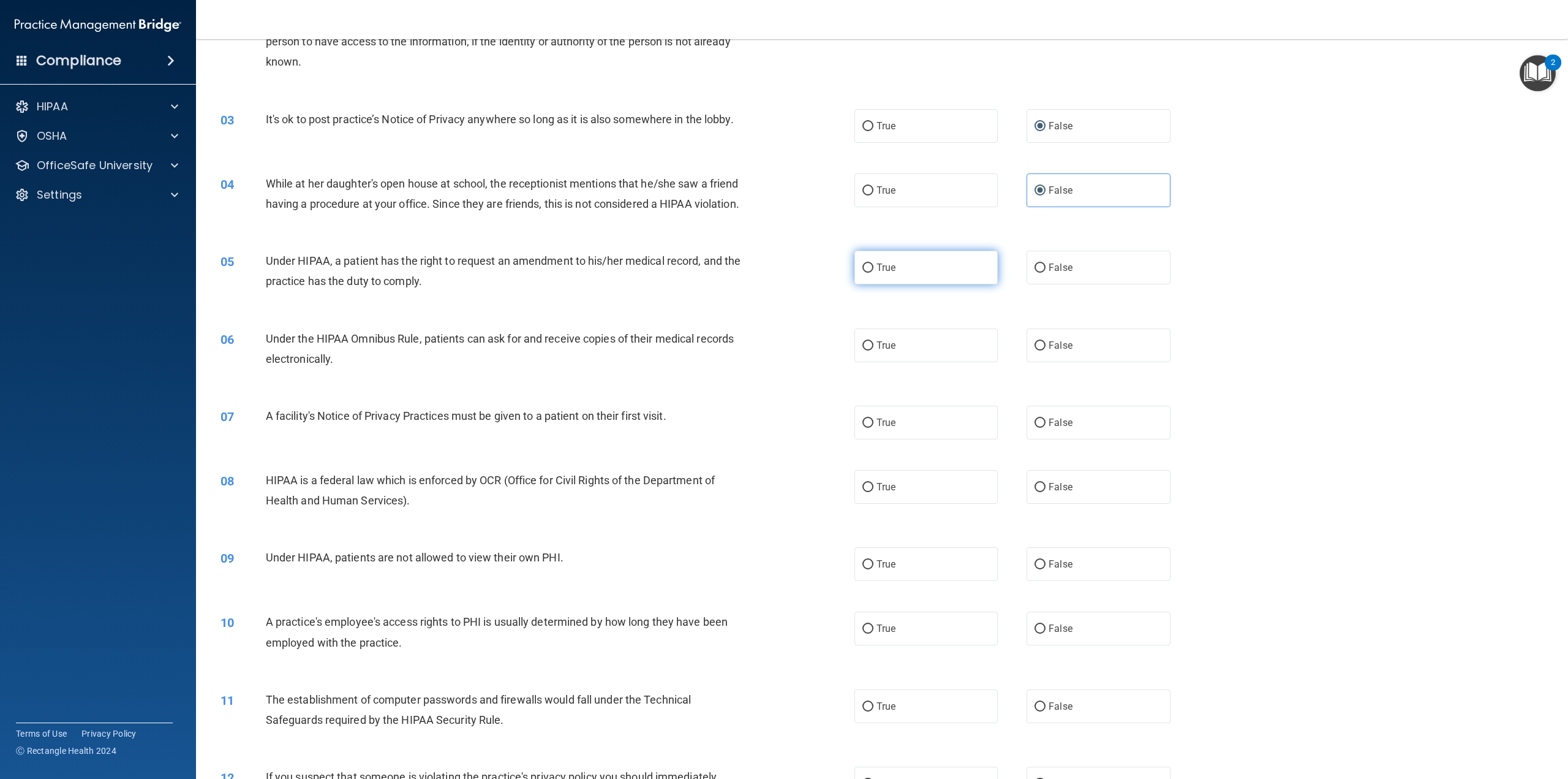
click at [865, 272] on input "True" at bounding box center [868, 268] width 11 height 9
radio input "true"
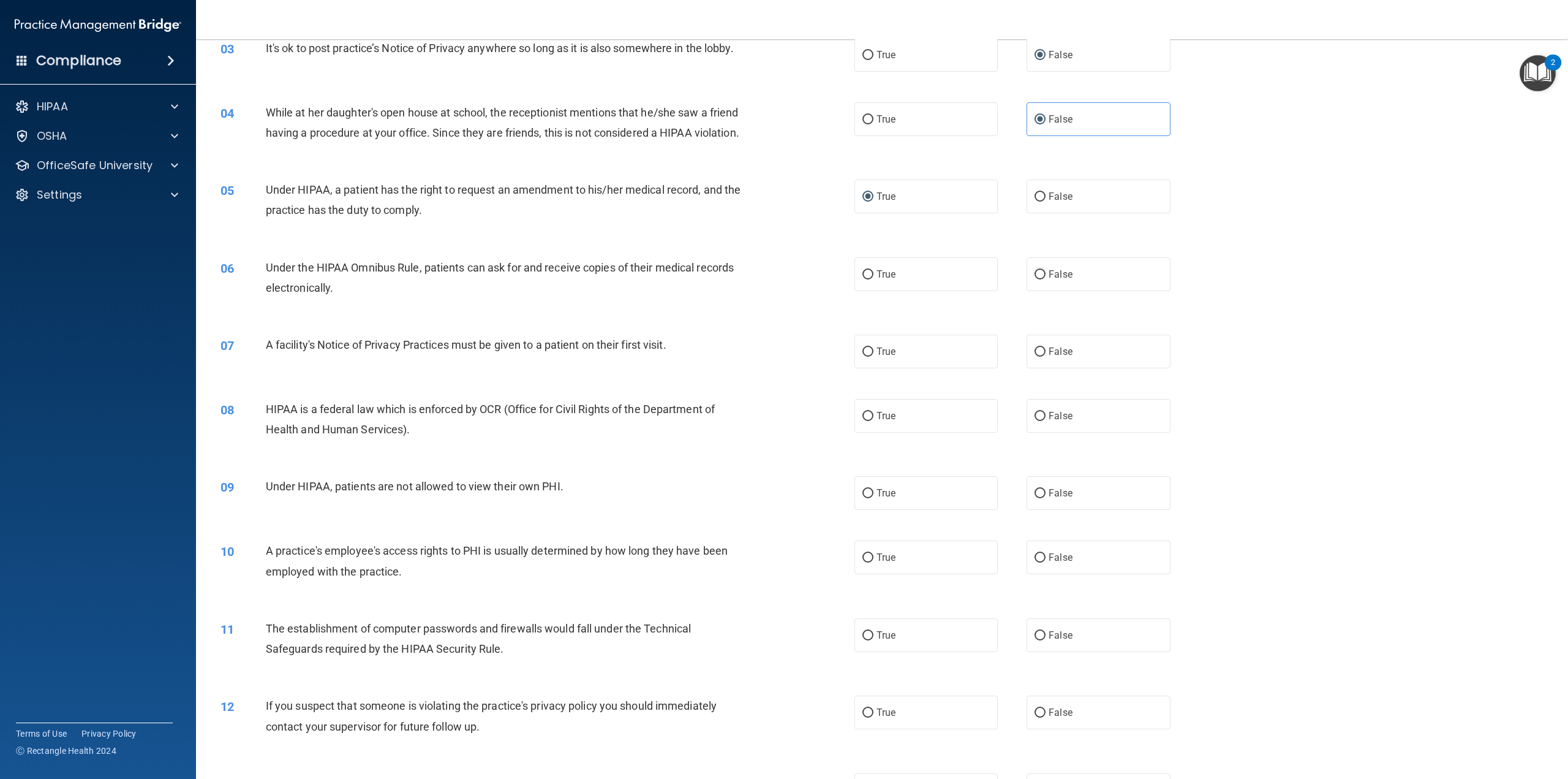
scroll to position [307, 0]
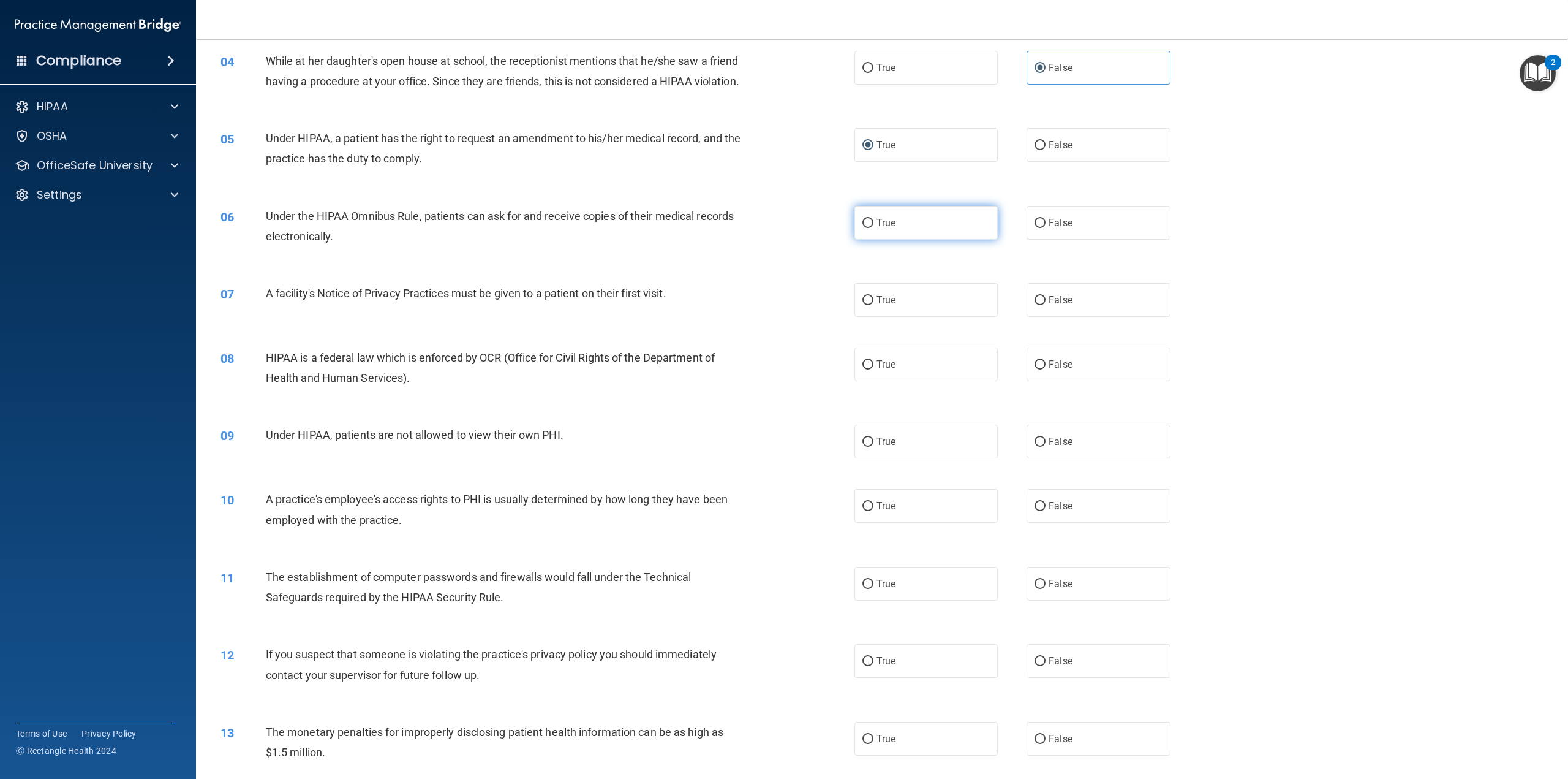
click at [903, 240] on label "True" at bounding box center [926, 222] width 143 height 33
click at [874, 228] on input "True" at bounding box center [868, 223] width 11 height 9
radio input "true"
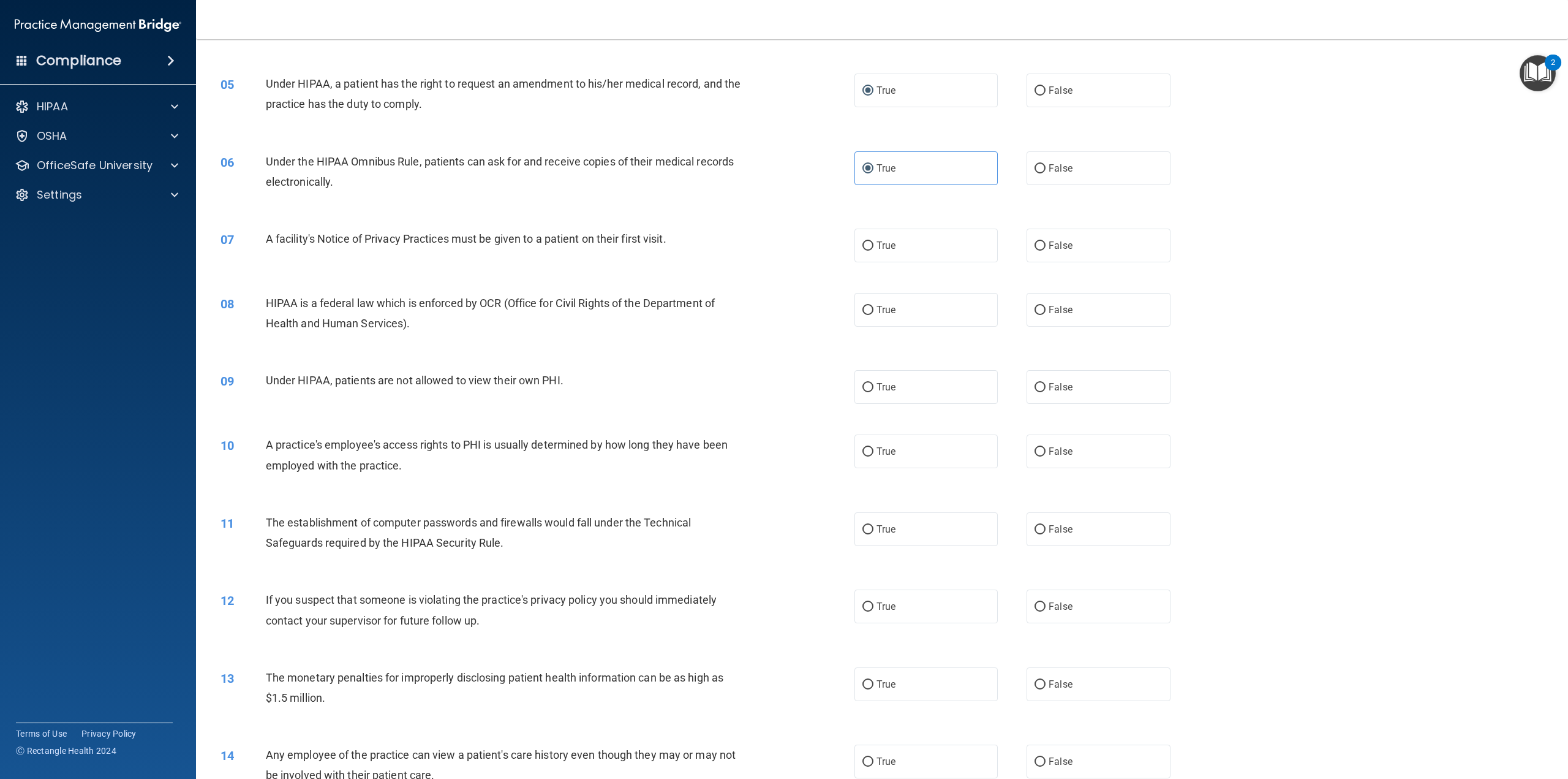
scroll to position [367, 0]
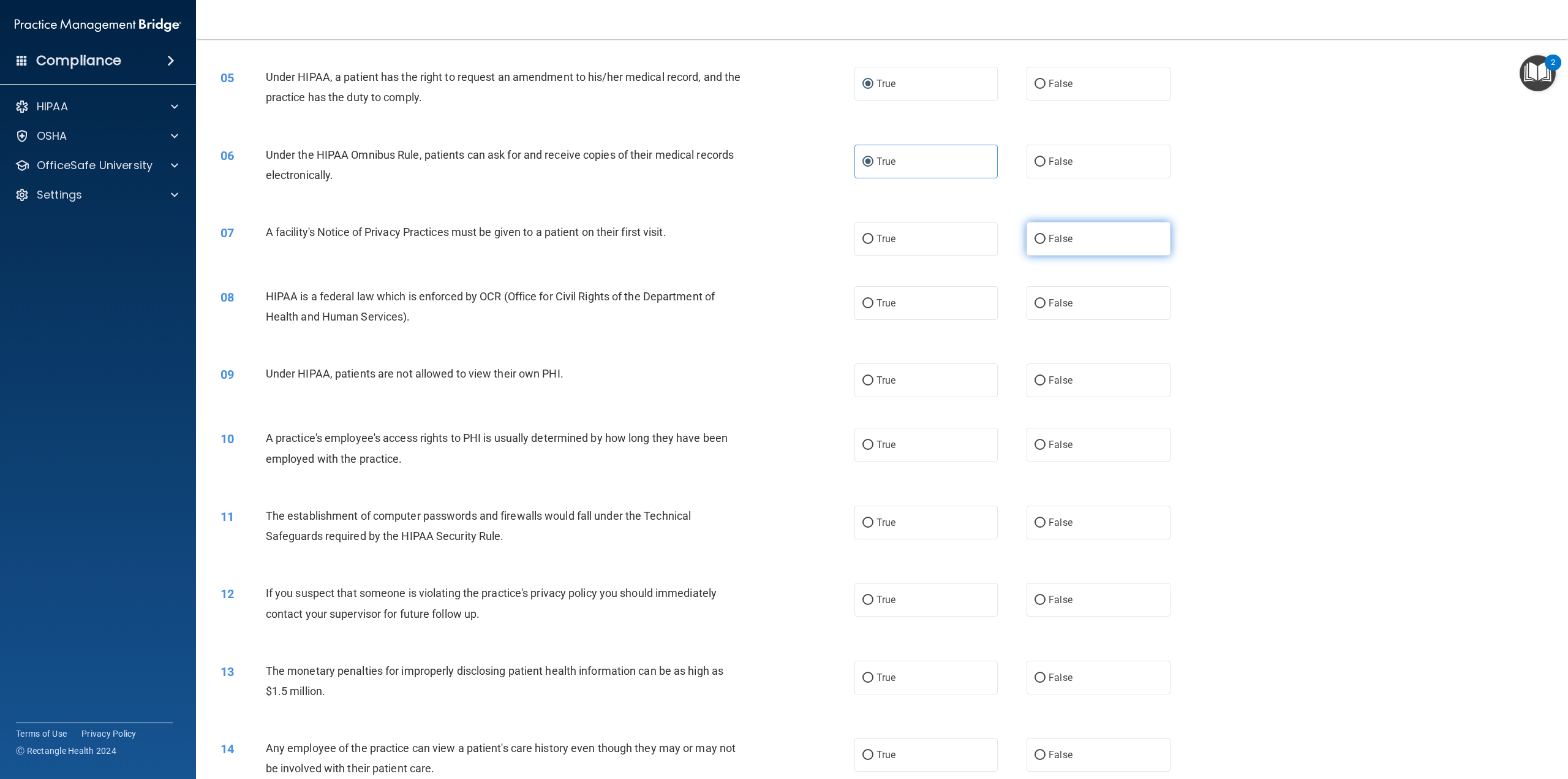
click at [1063, 244] on span "False" at bounding box center [1061, 238] width 24 height 12
click at [1046, 244] on input "False" at bounding box center [1040, 239] width 11 height 9
radio input "true"
click at [900, 320] on label "True" at bounding box center [926, 303] width 143 height 33
click at [874, 309] on input "True" at bounding box center [868, 304] width 11 height 9
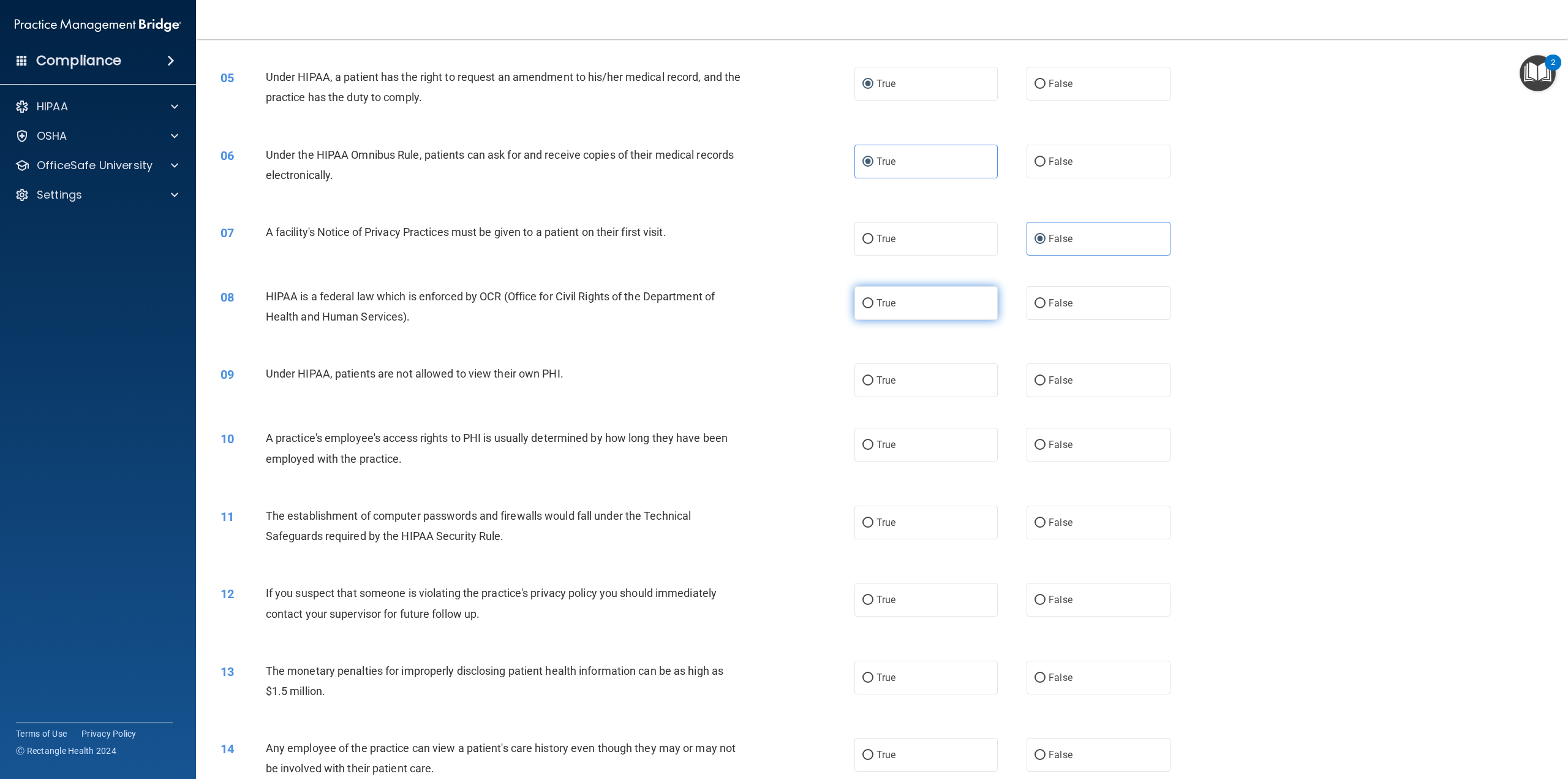
radio input "true"
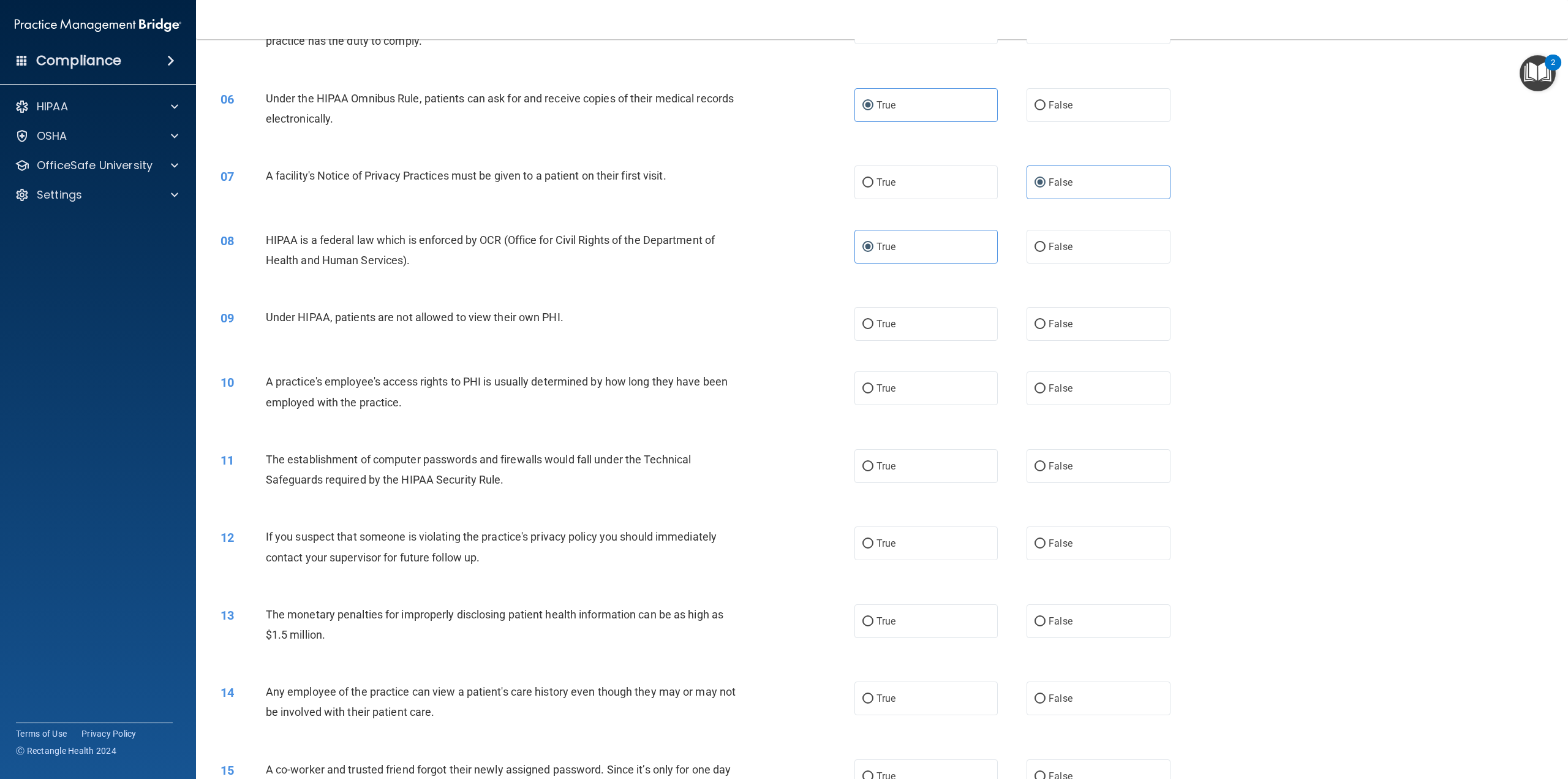
scroll to position [429, 0]
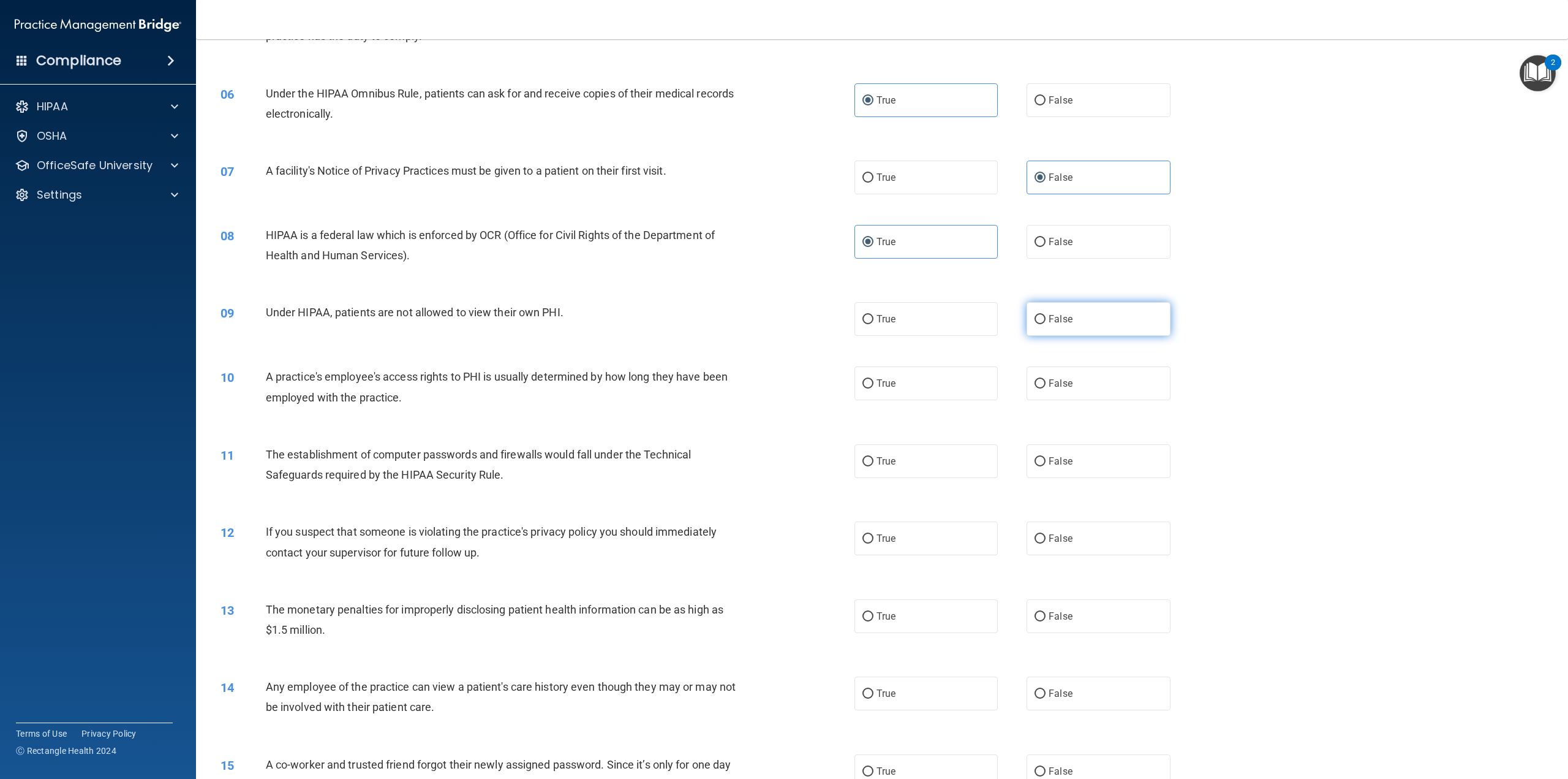
click at [1054, 324] on span "False" at bounding box center [1061, 319] width 24 height 12
click at [1046, 324] on input "False" at bounding box center [1040, 320] width 11 height 9
radio input "true"
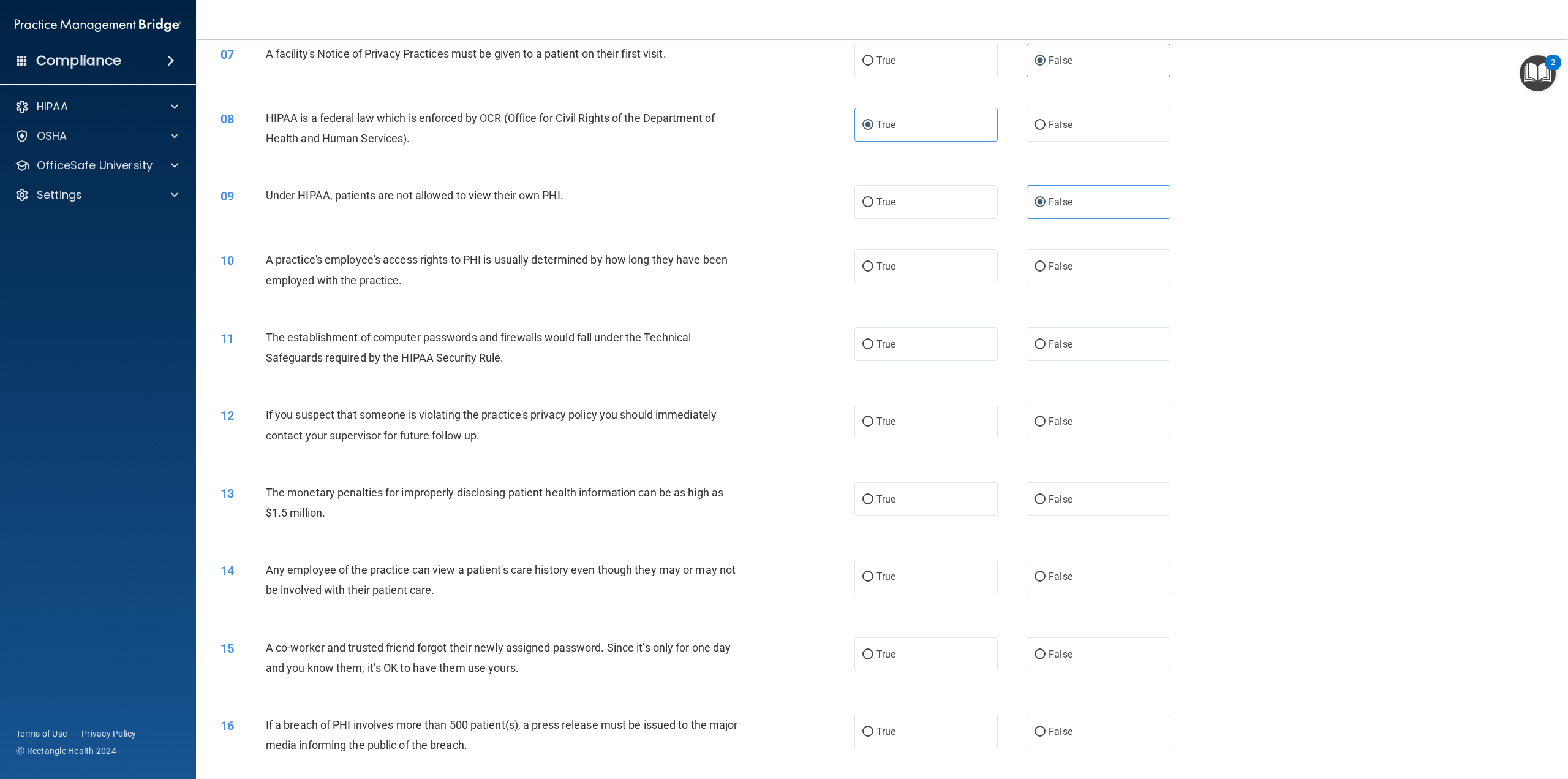
scroll to position [551, 0]
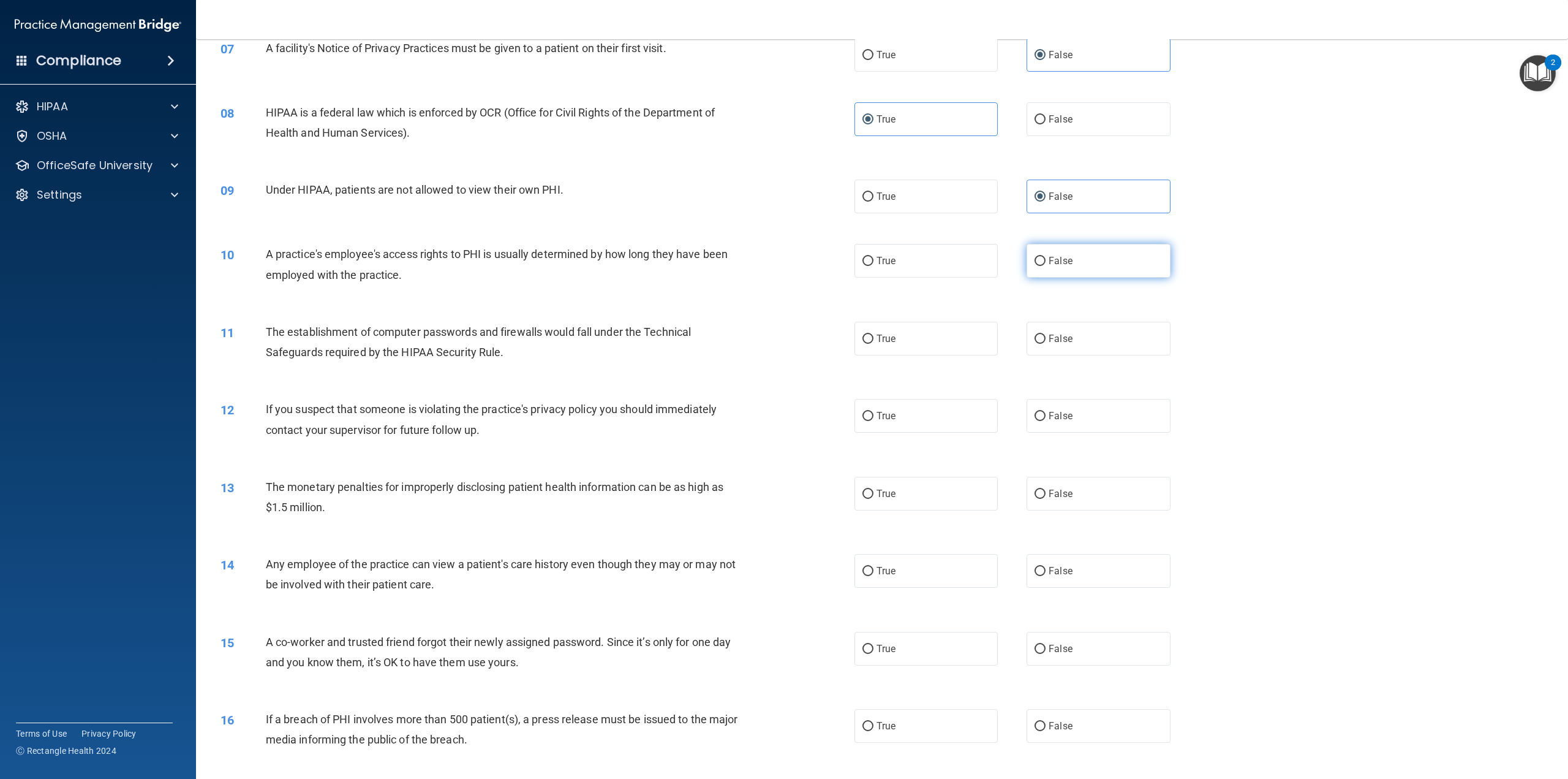
click at [1049, 267] on span "False" at bounding box center [1061, 260] width 24 height 12
click at [1046, 266] on input "False" at bounding box center [1040, 261] width 11 height 9
radio input "true"
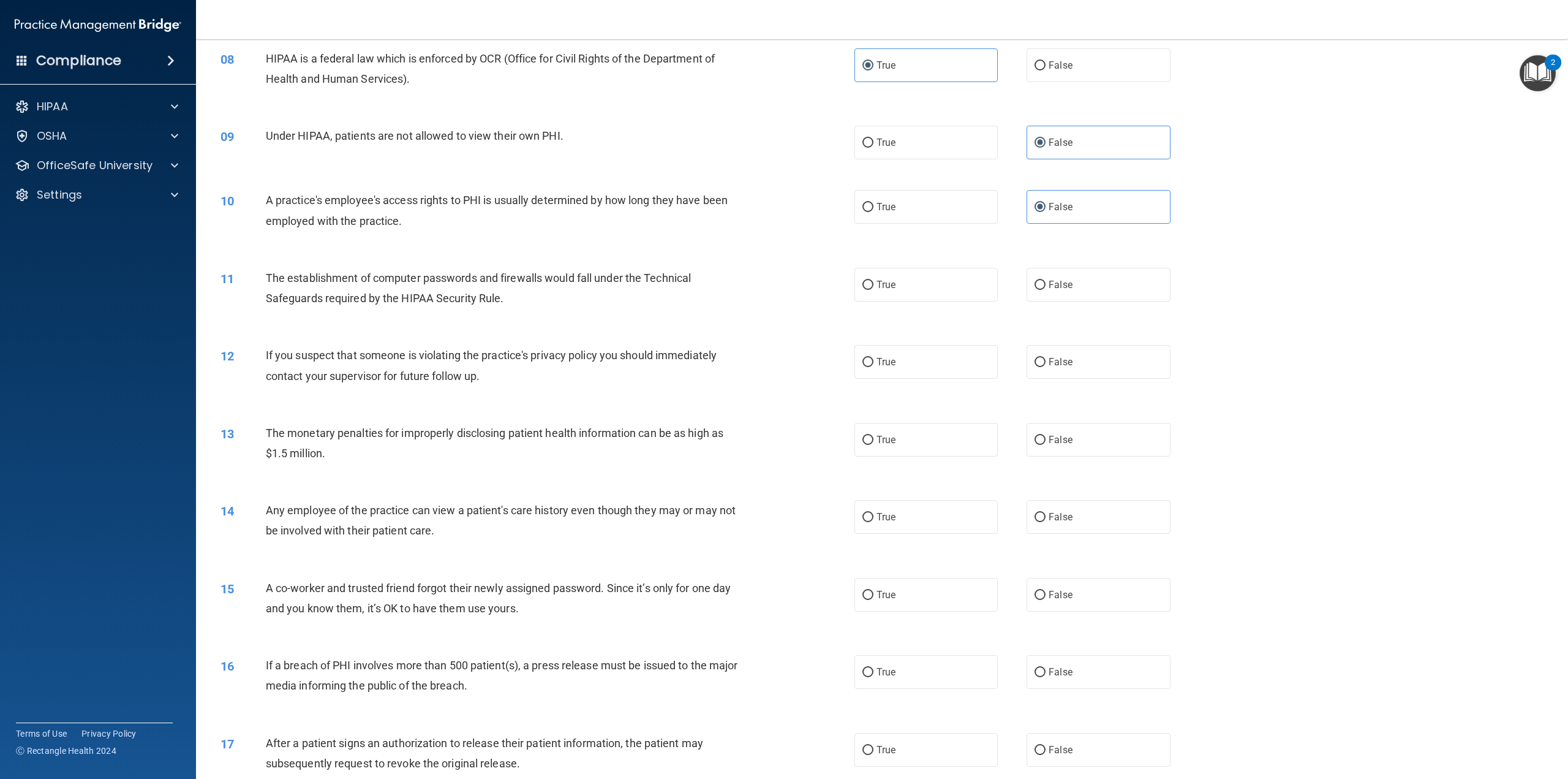
scroll to position [613, 0]
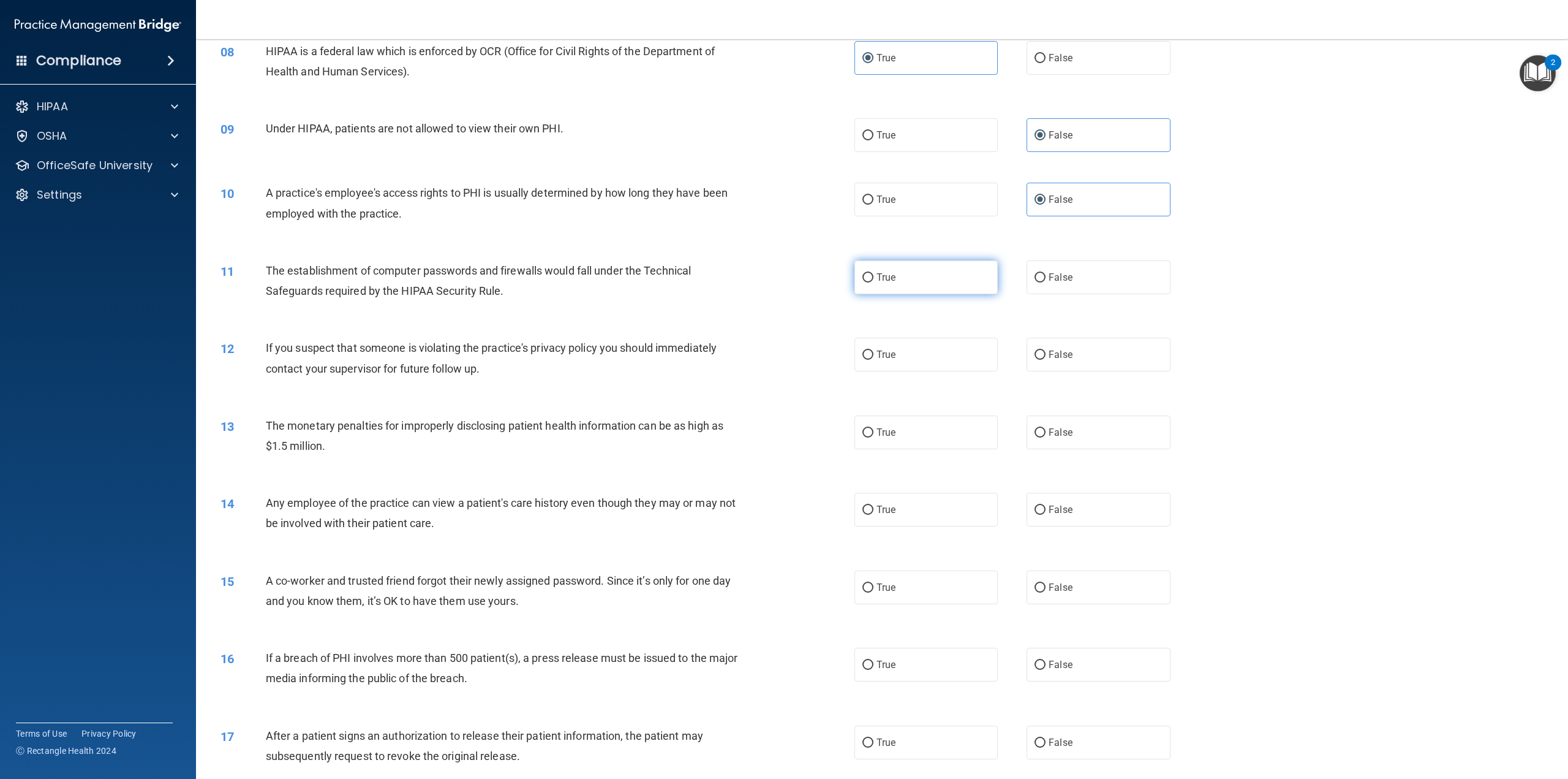
click at [898, 294] on label "True" at bounding box center [926, 277] width 143 height 33
click at [874, 283] on input "True" at bounding box center [868, 278] width 11 height 9
radio input "true"
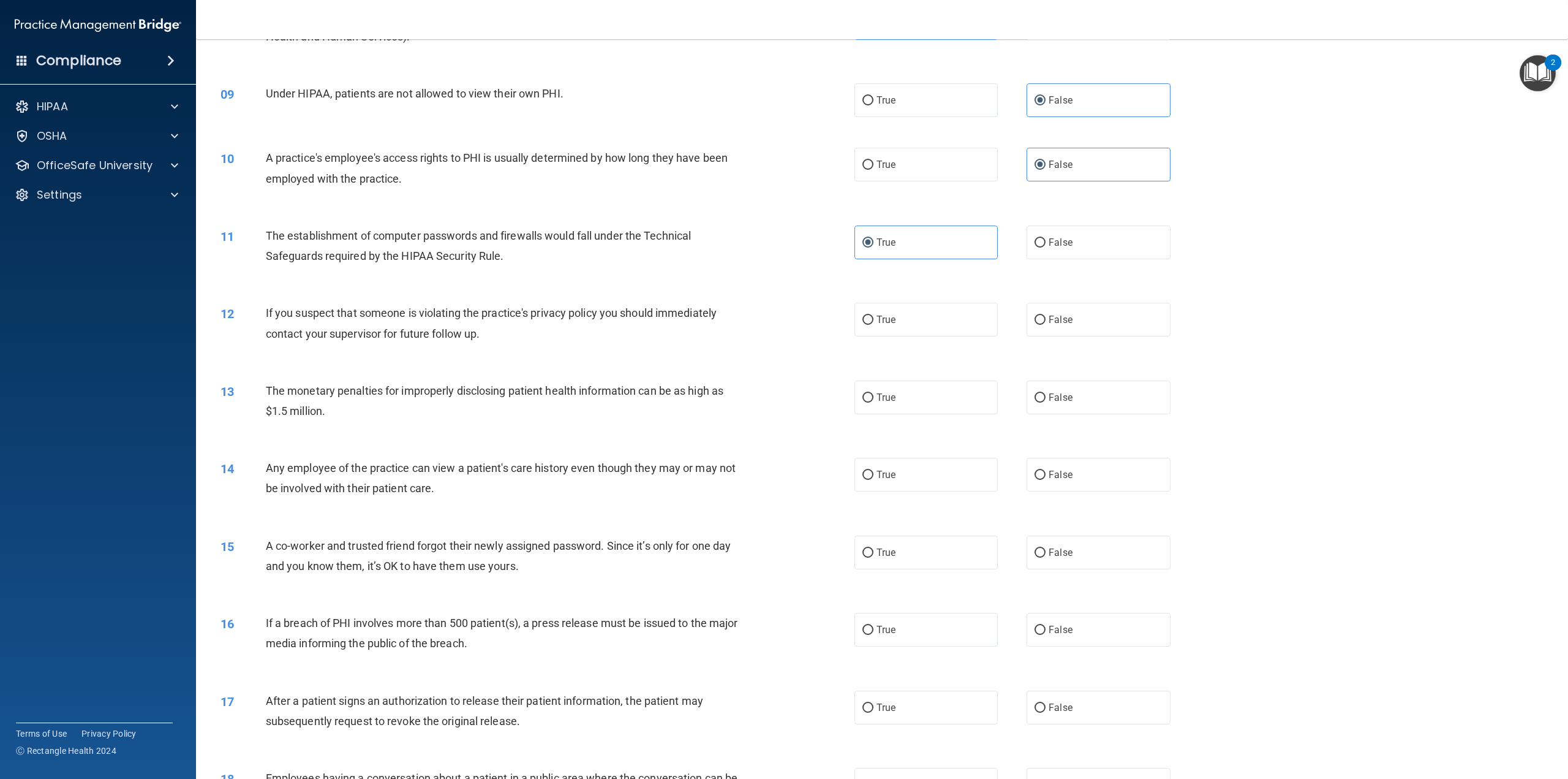
scroll to position [654, 0]
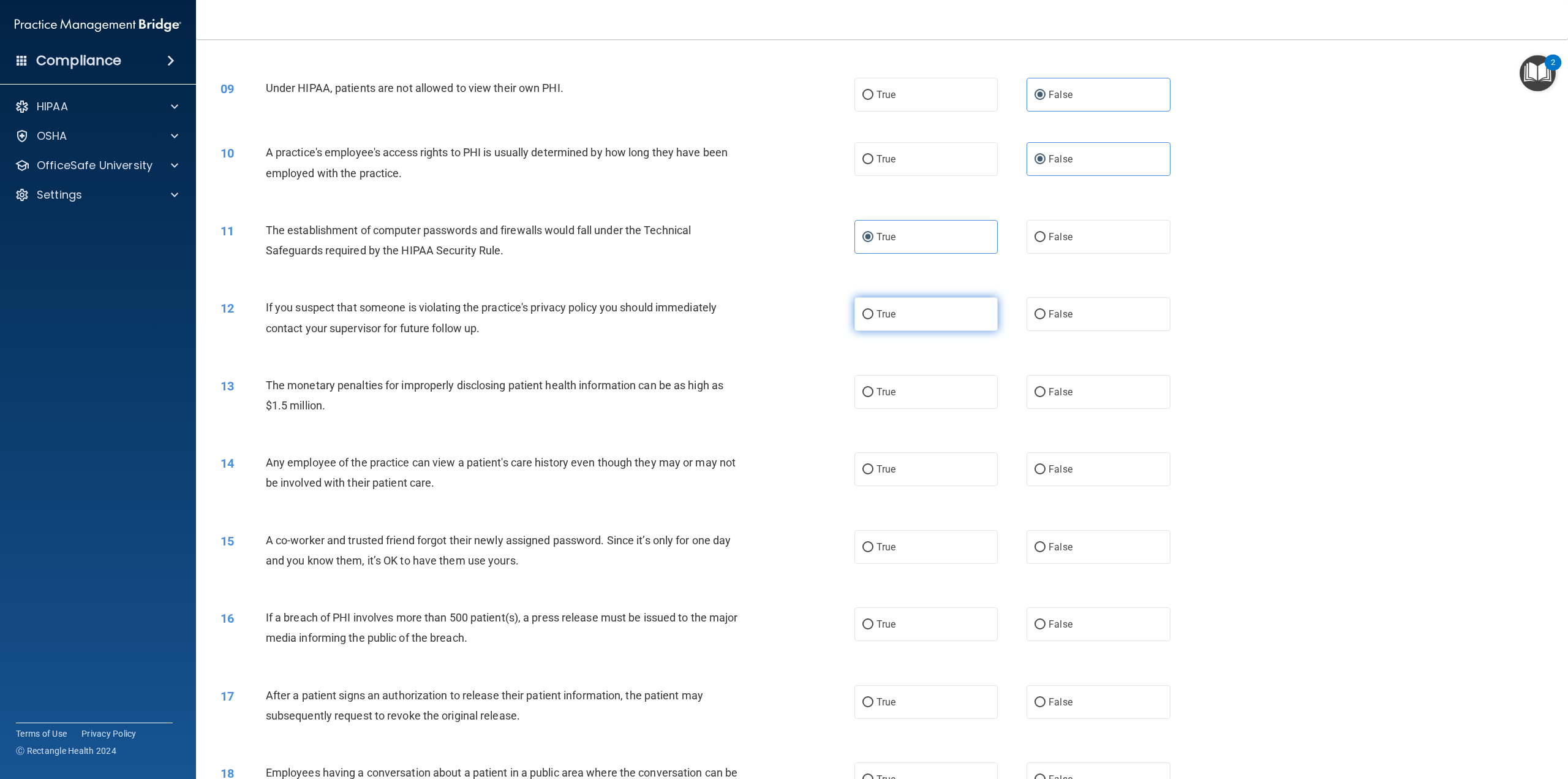
click at [879, 320] on span "True" at bounding box center [886, 314] width 19 height 12
click at [874, 319] on input "True" at bounding box center [868, 315] width 11 height 9
radio input "true"
click at [1034, 397] on input "False" at bounding box center [1040, 392] width 11 height 9
radio input "true"
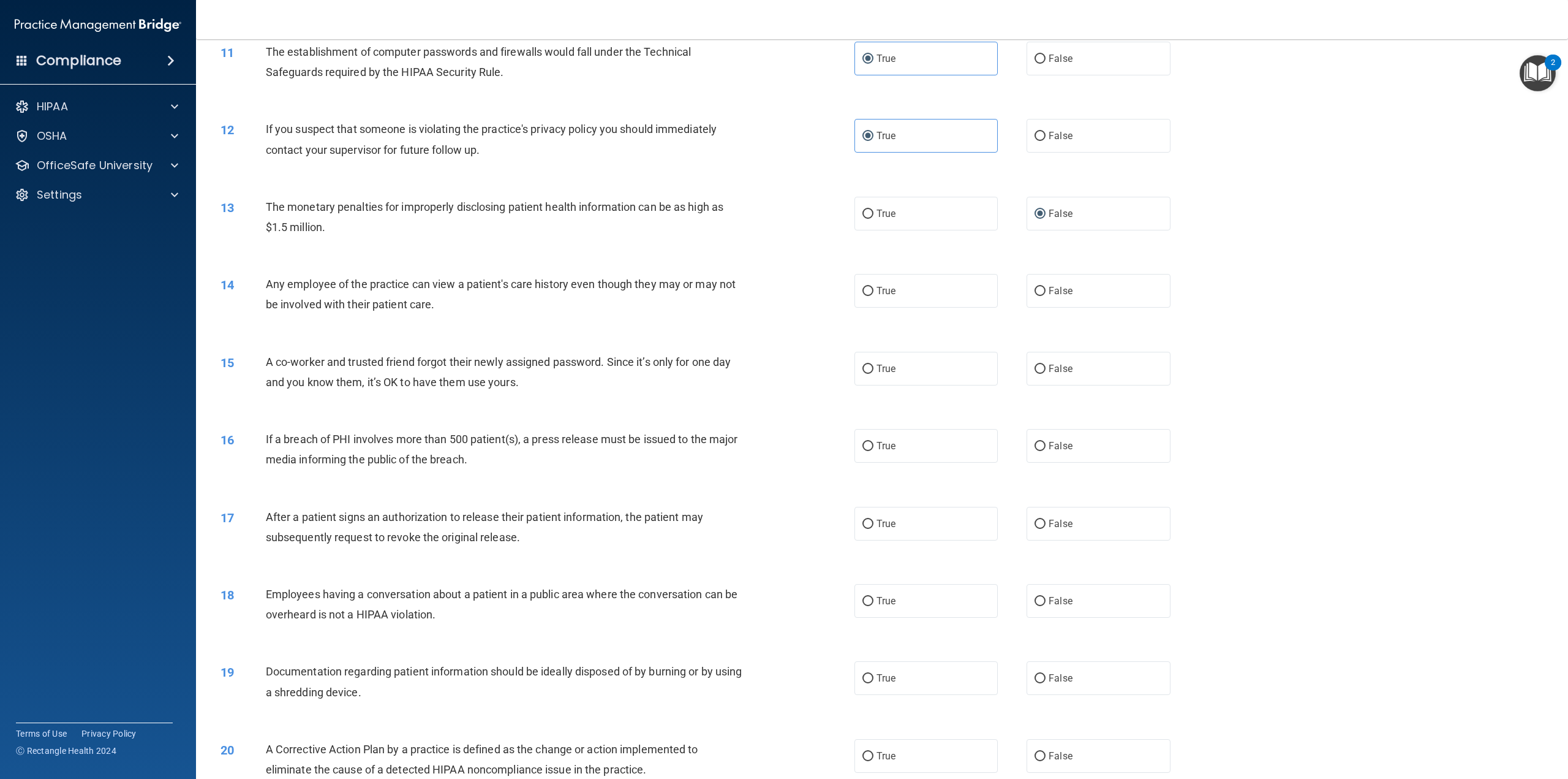
scroll to position [837, 0]
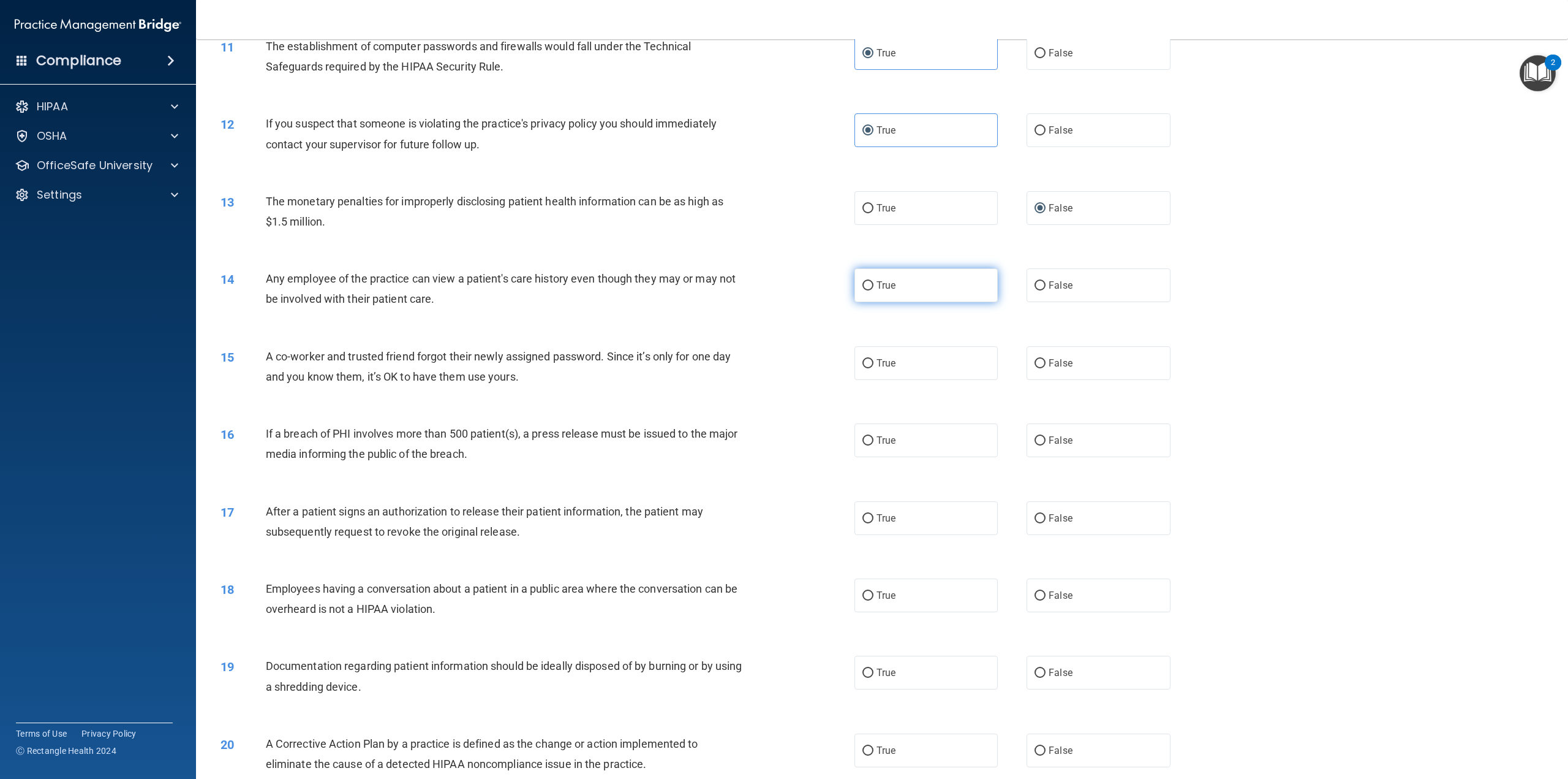
click at [869, 302] on label "True" at bounding box center [926, 285] width 143 height 33
click at [869, 290] on input "True" at bounding box center [868, 286] width 11 height 9
radio input "true"
click at [1047, 373] on label "False" at bounding box center [1099, 363] width 143 height 33
click at [1046, 368] on input "False" at bounding box center [1040, 363] width 11 height 9
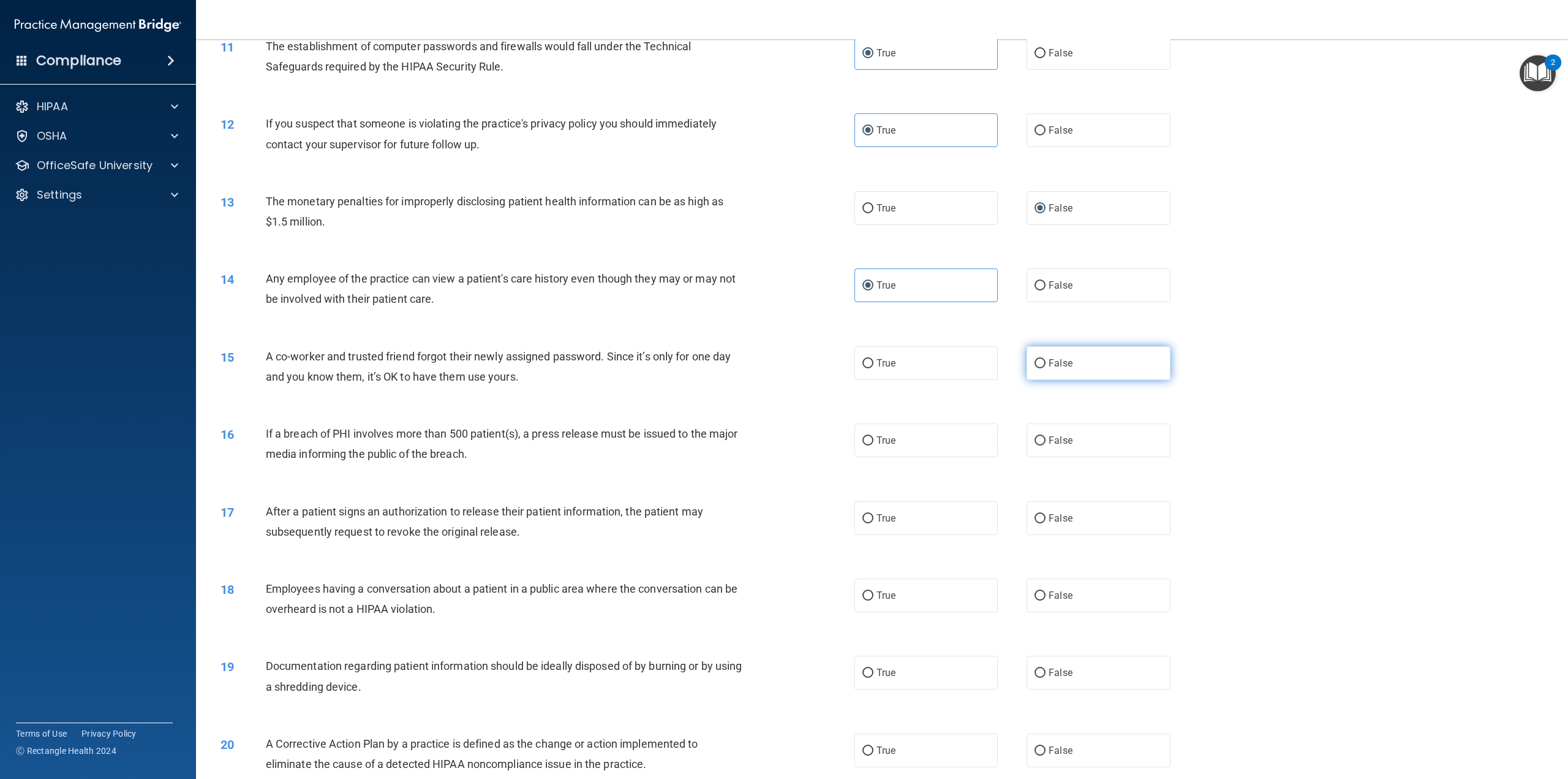
radio input "true"
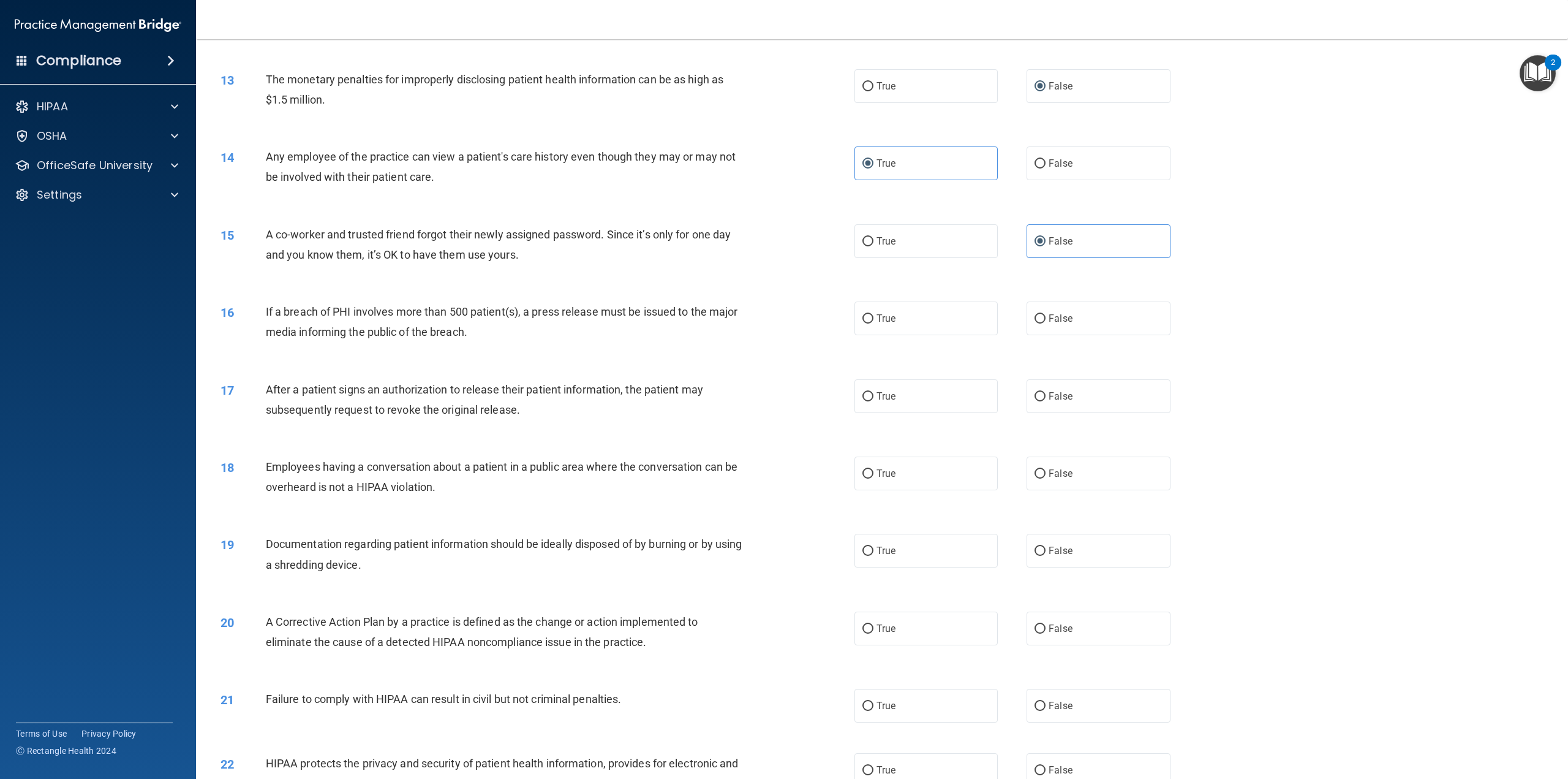
scroll to position [959, 0]
click at [870, 335] on label "True" at bounding box center [926, 318] width 143 height 33
click at [870, 323] on input "True" at bounding box center [868, 318] width 11 height 9
radio input "true"
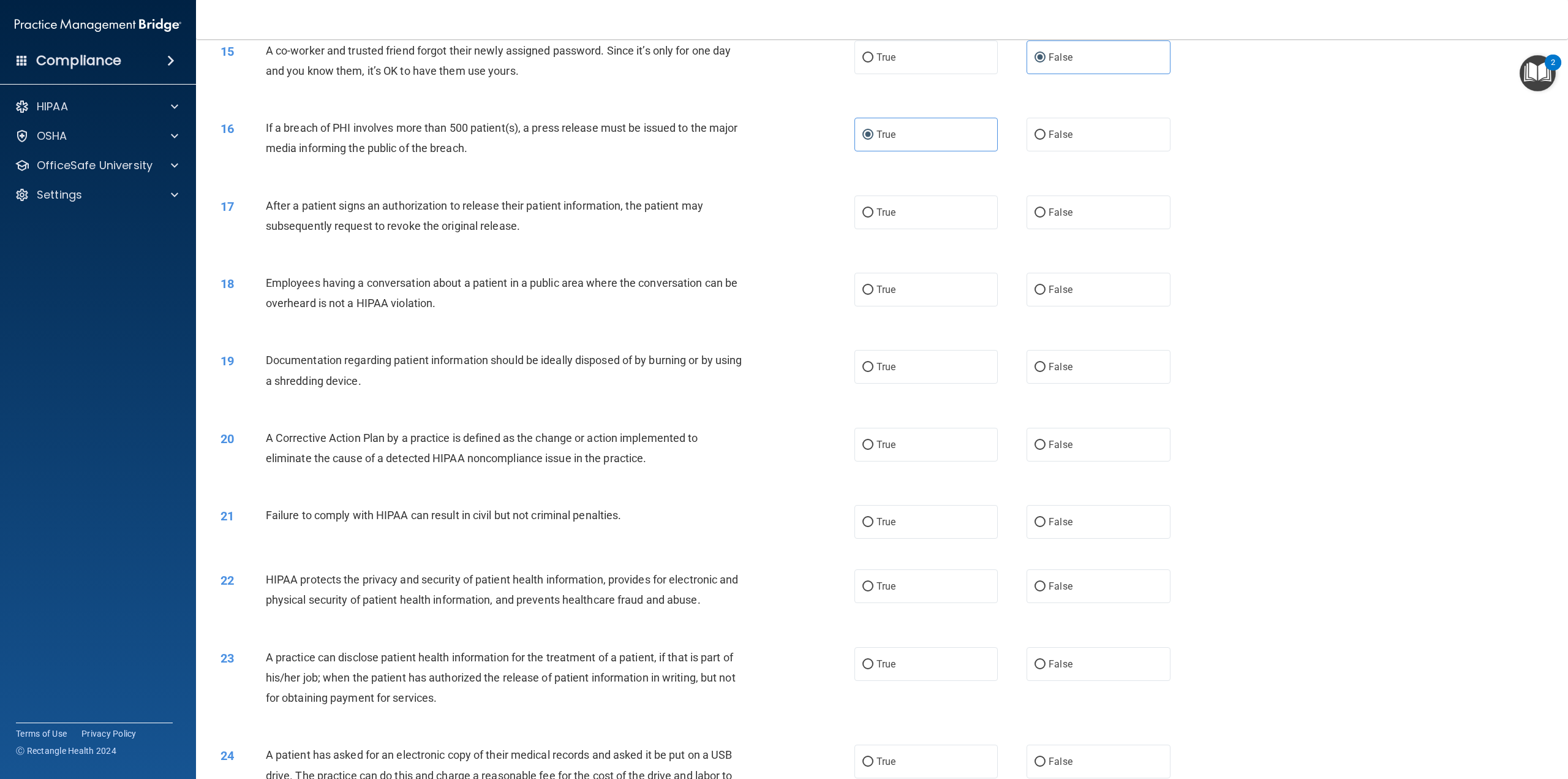
scroll to position [1143, 0]
click at [930, 219] on label "True" at bounding box center [926, 212] width 143 height 33
click at [874, 217] on input "True" at bounding box center [868, 212] width 11 height 9
radio input "true"
click at [1113, 306] on label "False" at bounding box center [1099, 289] width 143 height 33
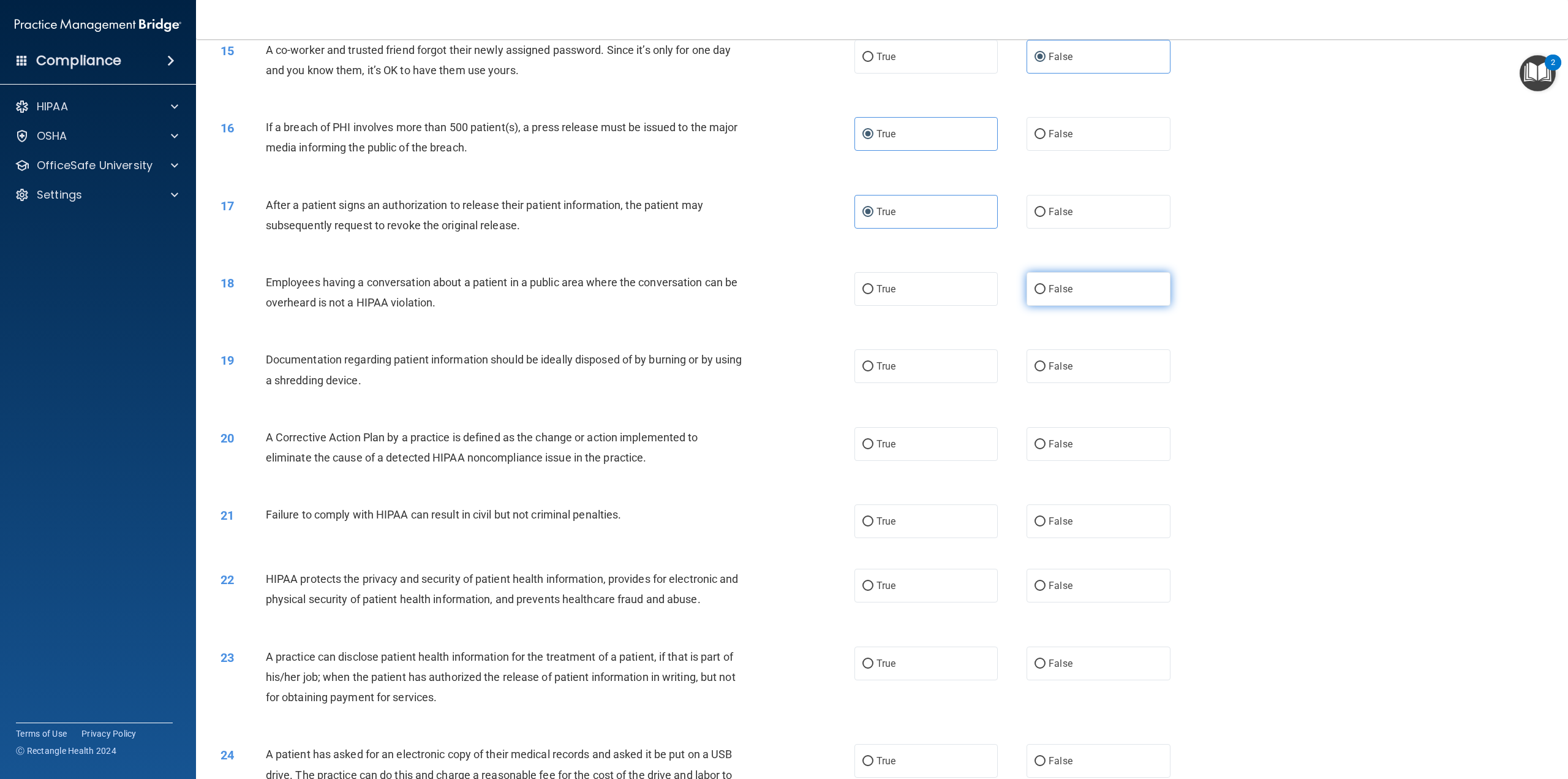
click at [1046, 294] on input "False" at bounding box center [1040, 289] width 11 height 9
radio input "true"
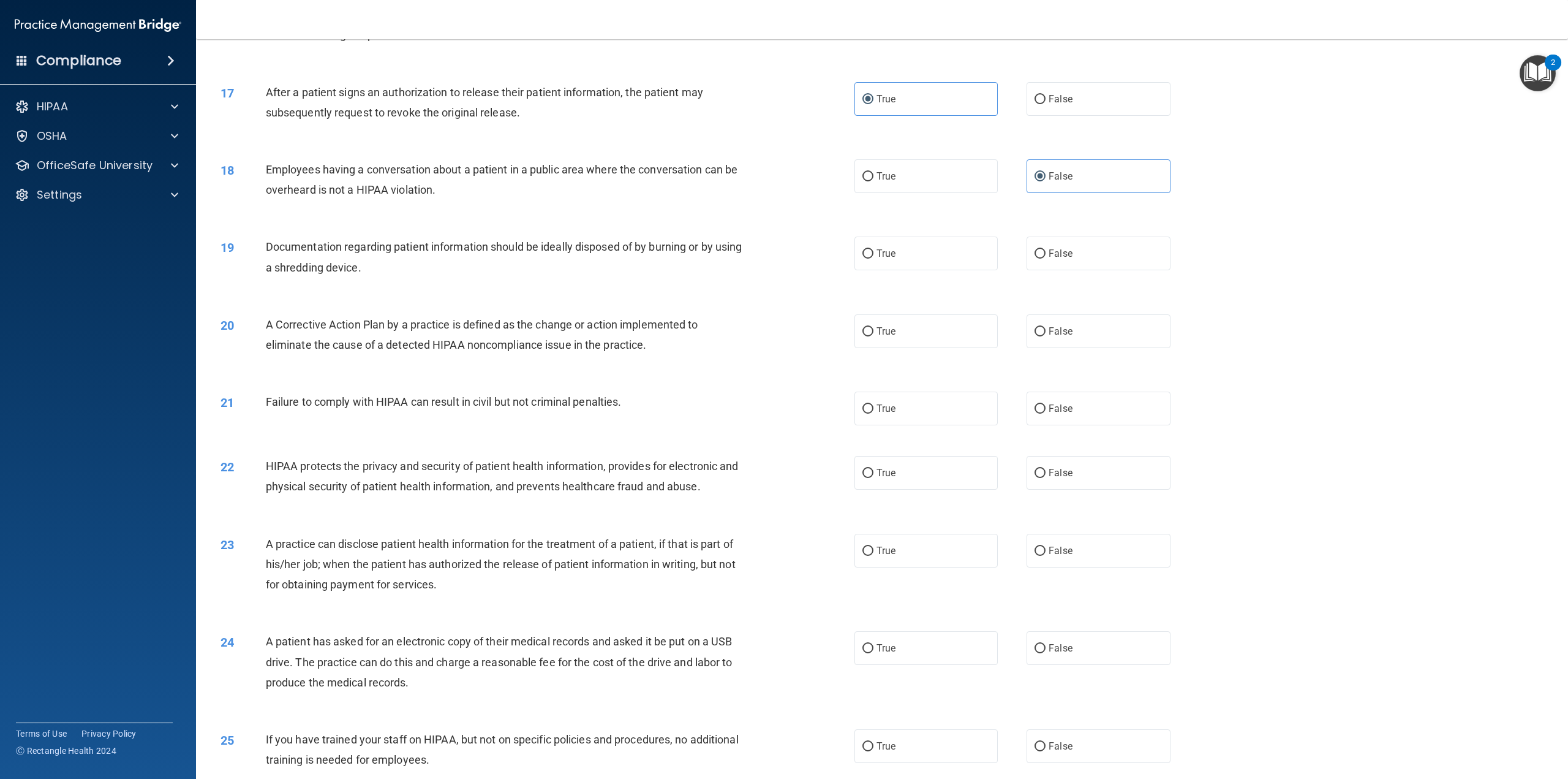
scroll to position [1266, 0]
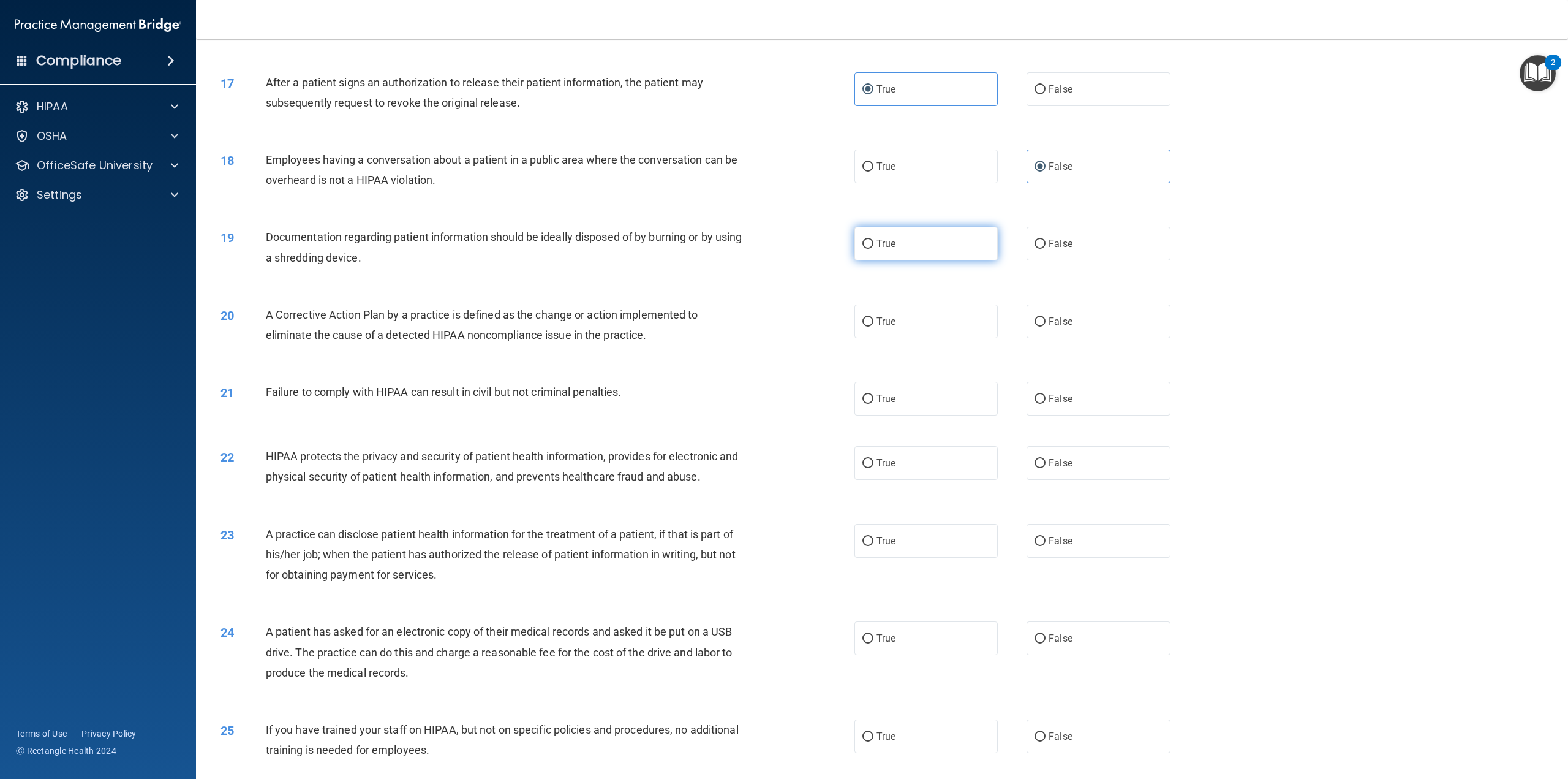
click at [958, 260] on label "True" at bounding box center [926, 244] width 143 height 33
click at [874, 249] on input "True" at bounding box center [868, 244] width 11 height 9
radio input "true"
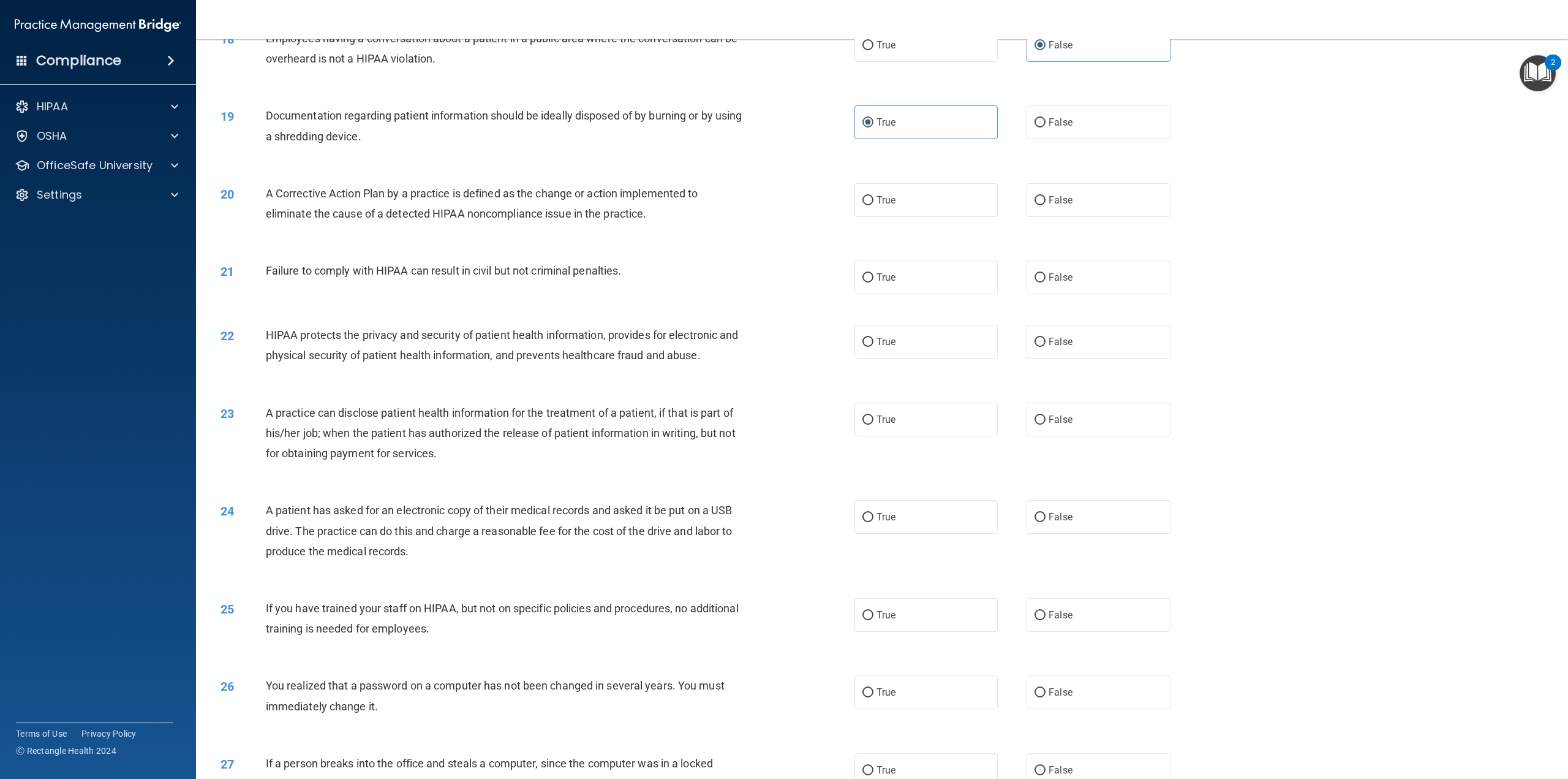
scroll to position [1389, 0]
click at [865, 204] on input "True" at bounding box center [868, 200] width 11 height 9
radio input "true"
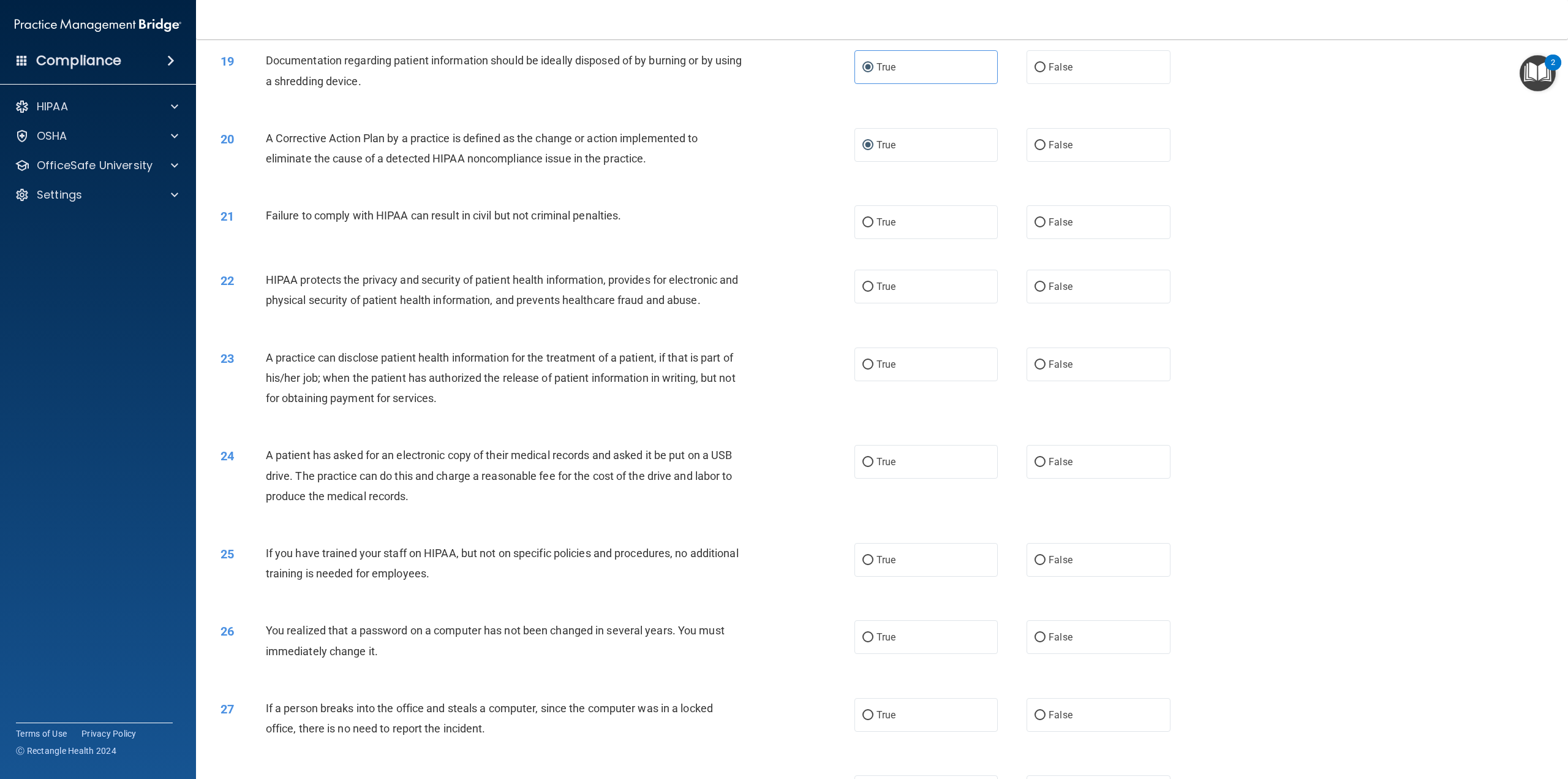
scroll to position [1450, 0]
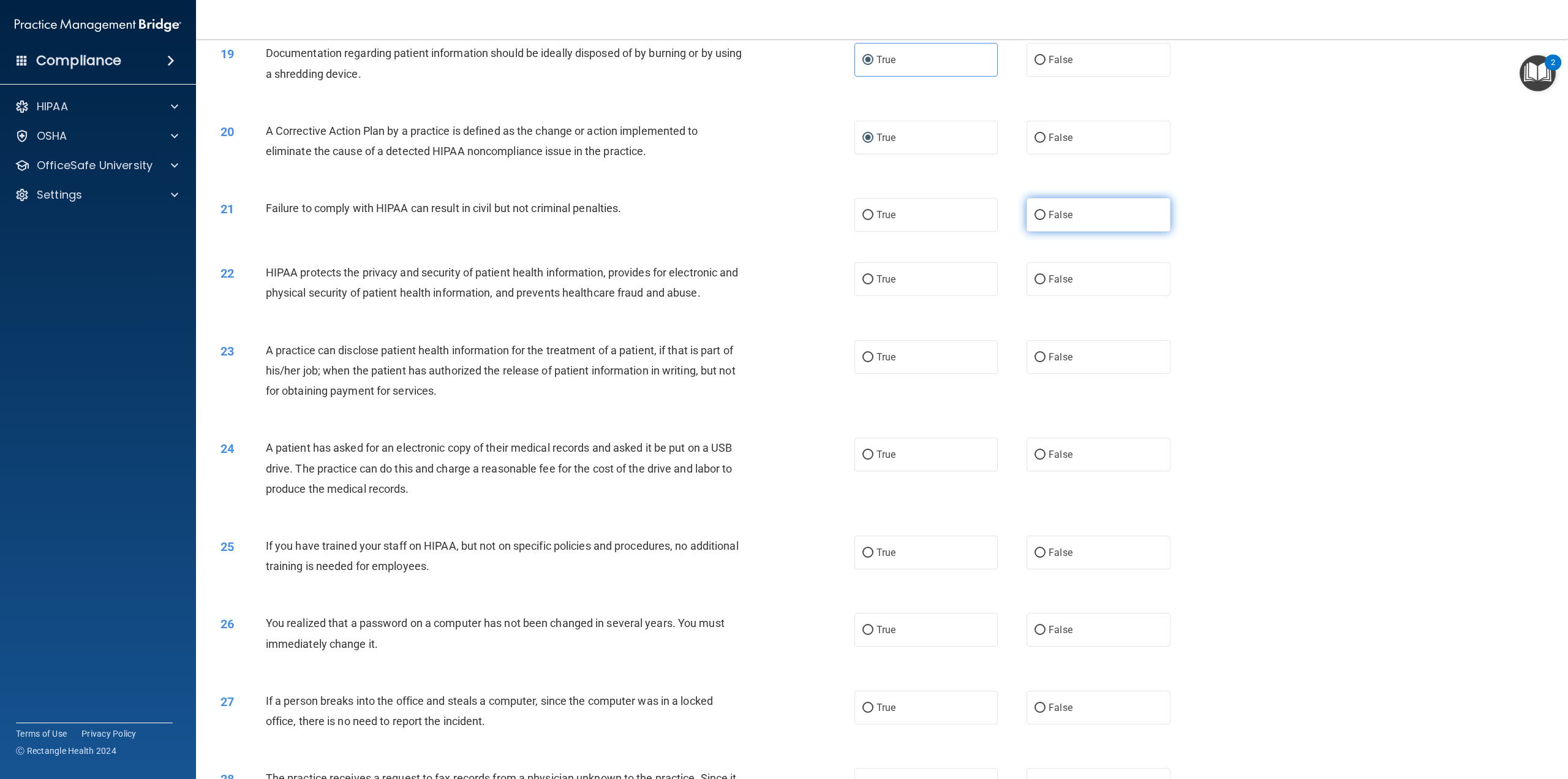
click at [1050, 220] on span "False" at bounding box center [1061, 215] width 24 height 12
click at [1046, 220] on input "False" at bounding box center [1040, 216] width 11 height 9
radio input "true"
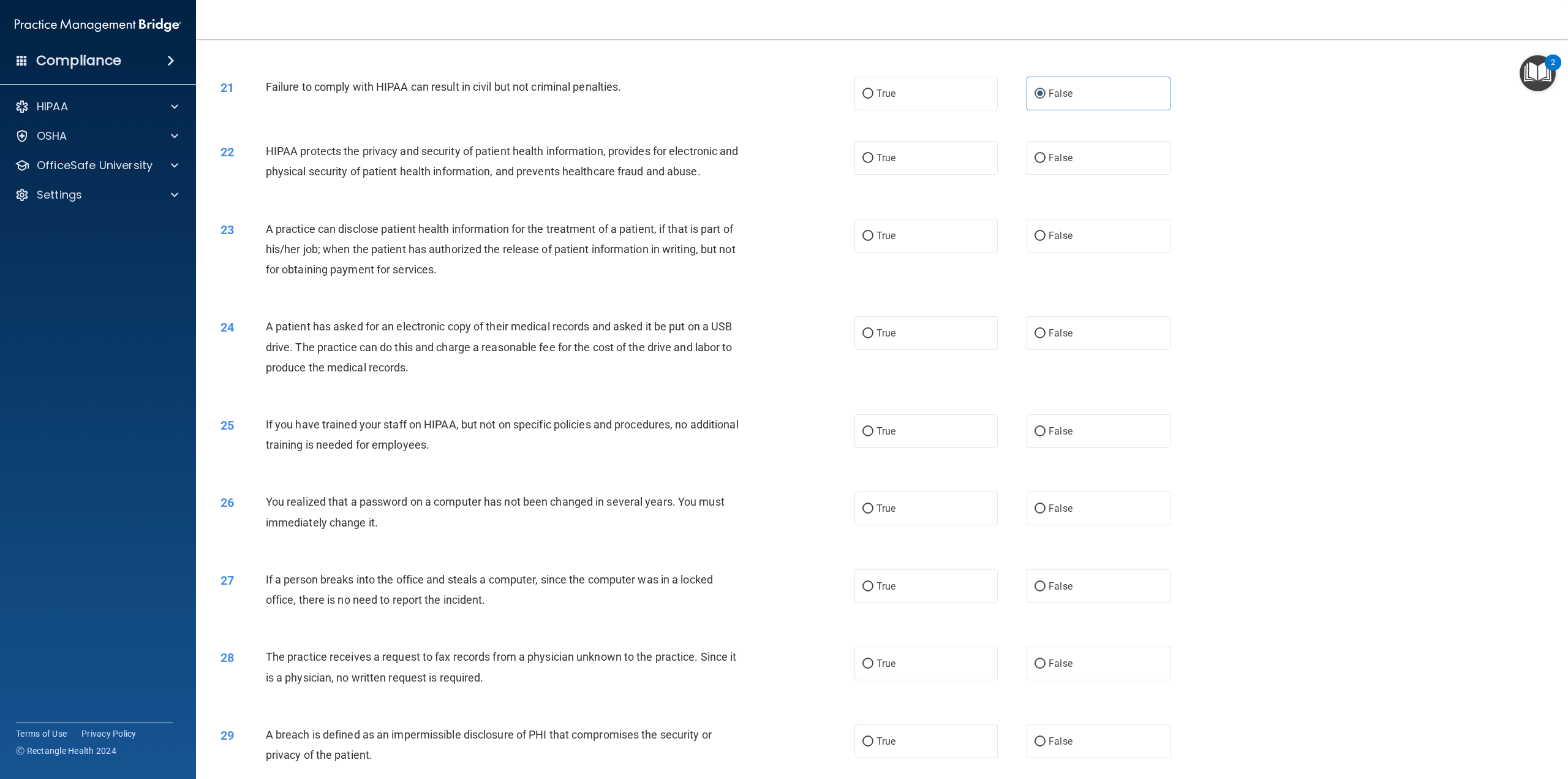
scroll to position [1572, 0]
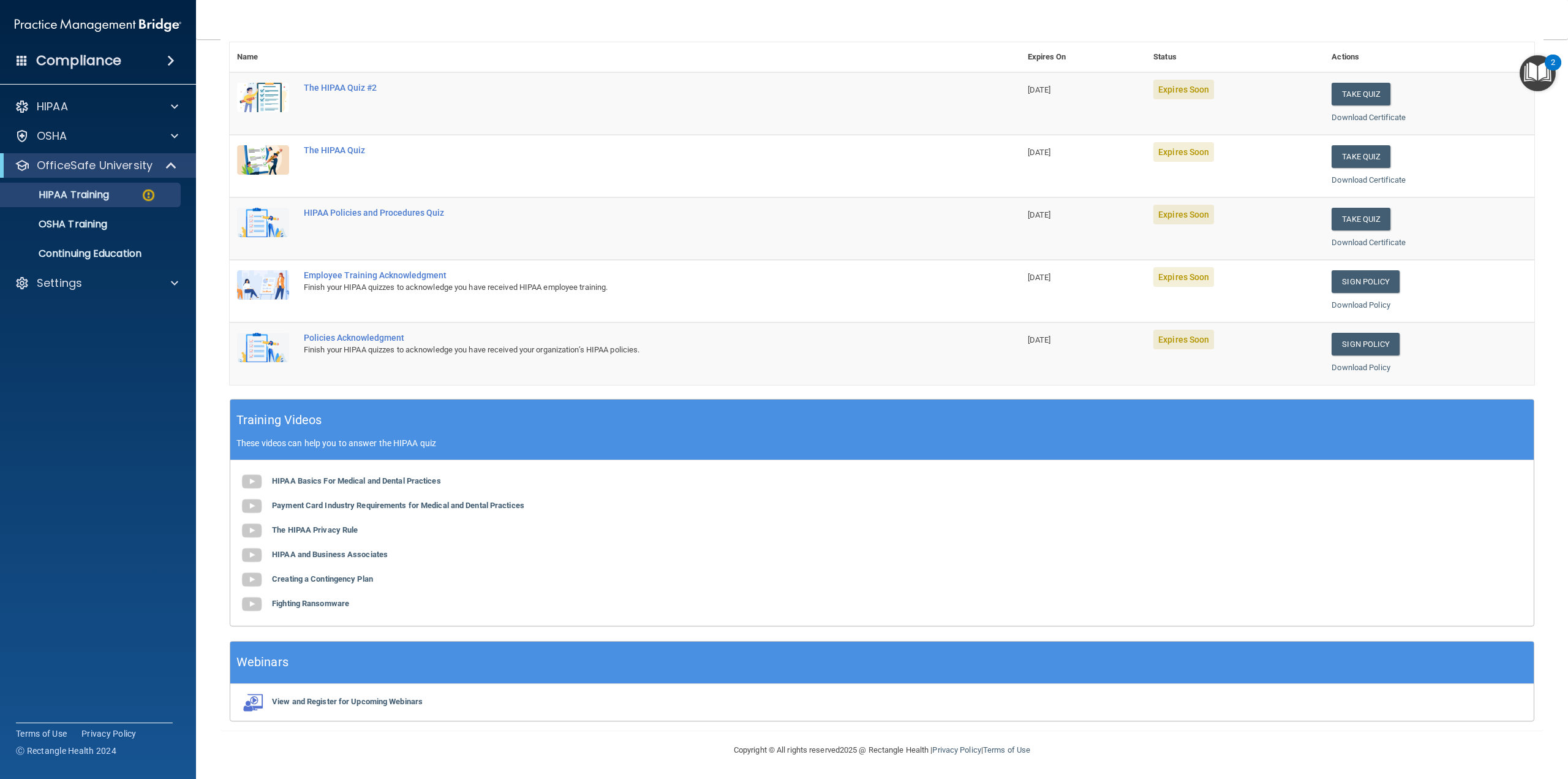
scroll to position [144, 0]
click at [1354, 91] on button "Take Quiz" at bounding box center [1361, 93] width 59 height 22
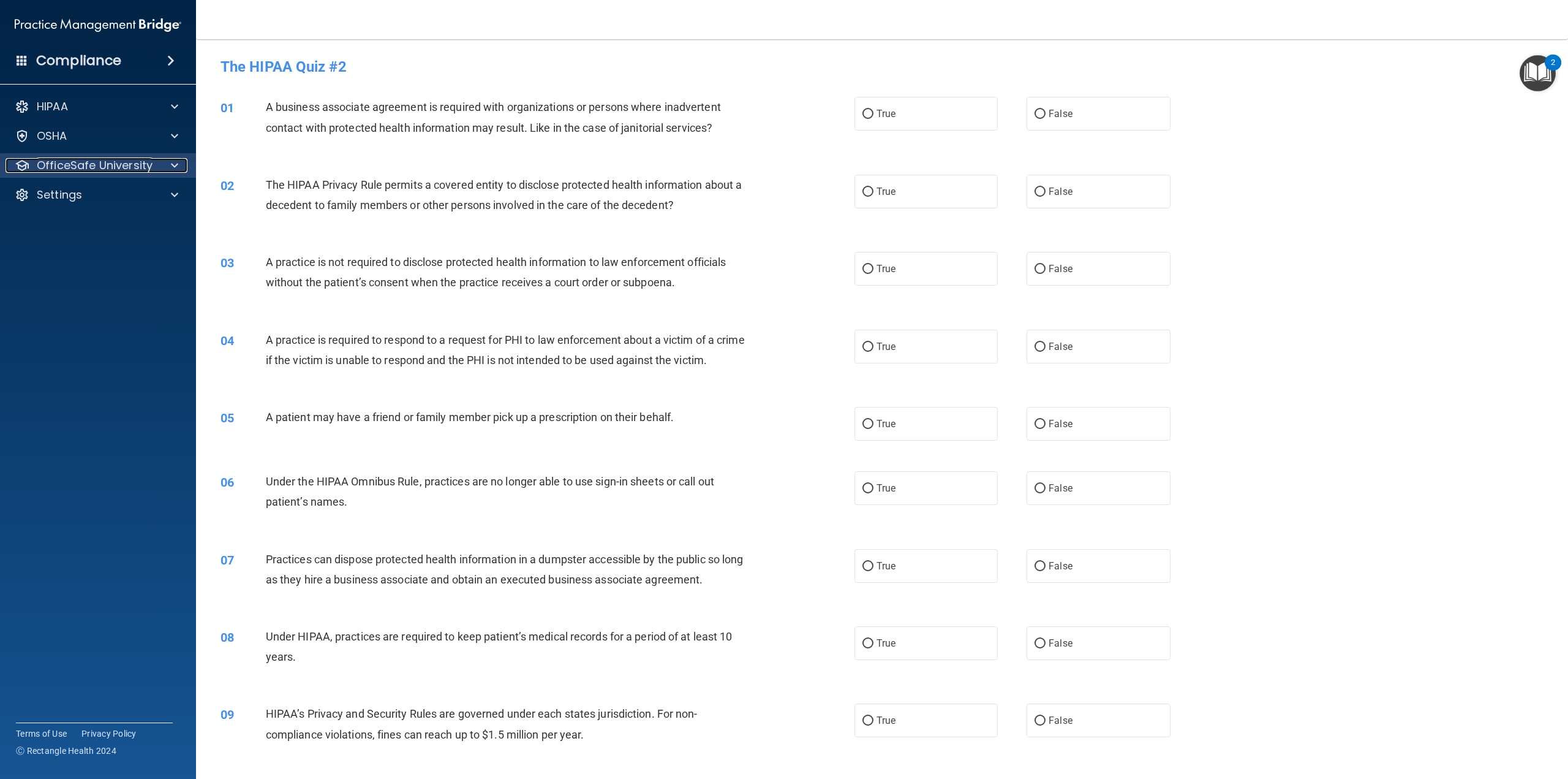
click at [149, 161] on p "OfficeSafe University" at bounding box center [95, 165] width 116 height 15
click at [90, 196] on p "HIPAA Training" at bounding box center [59, 194] width 101 height 12
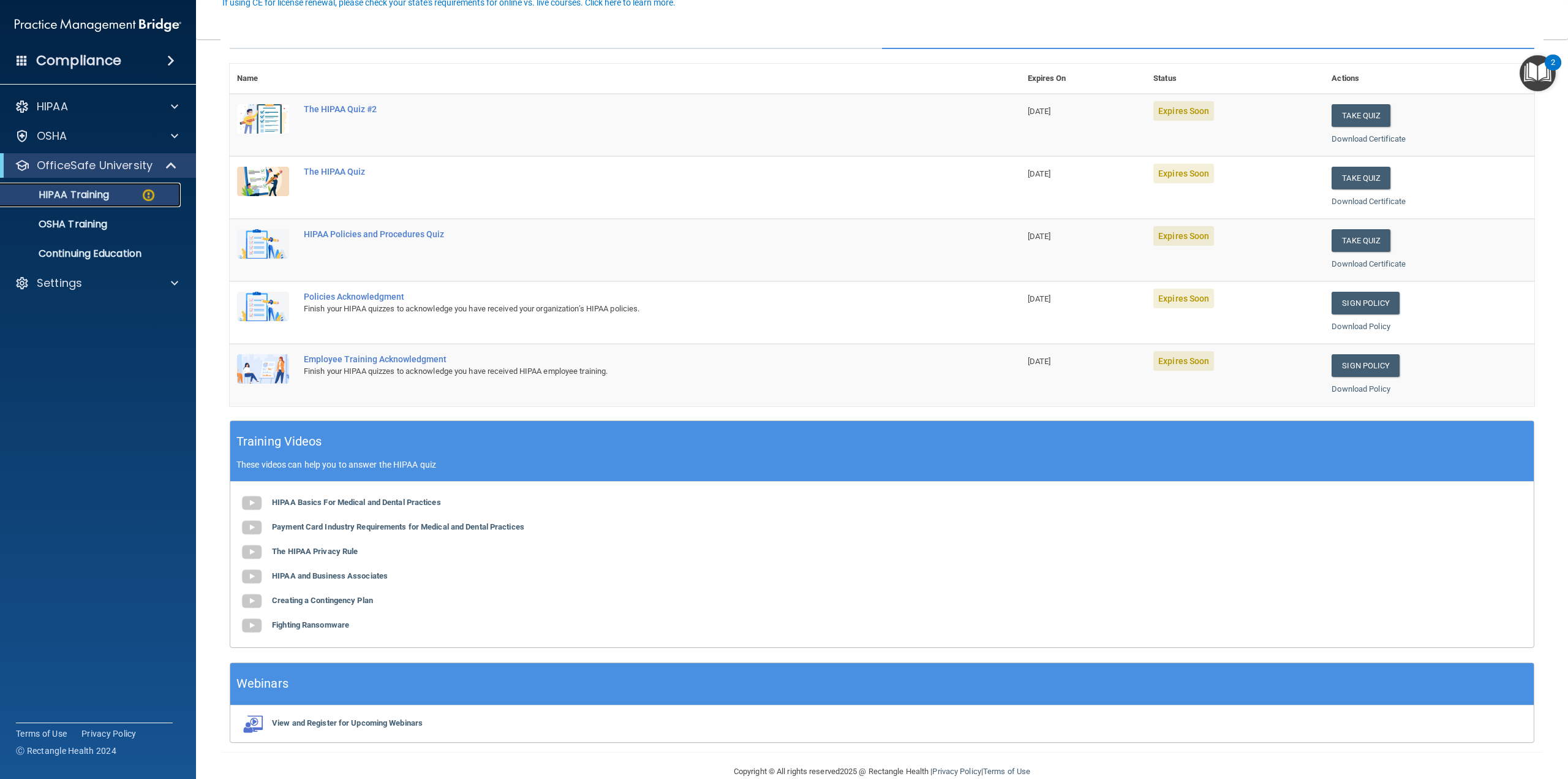
scroll to position [123, 0]
click at [289, 548] on b "The HIPAA Privacy Rule" at bounding box center [315, 550] width 86 height 9
click at [335, 573] on b "HIPAA and Business Associates" at bounding box center [330, 575] width 116 height 9
click at [1343, 110] on button "Take Quiz" at bounding box center [1361, 114] width 59 height 22
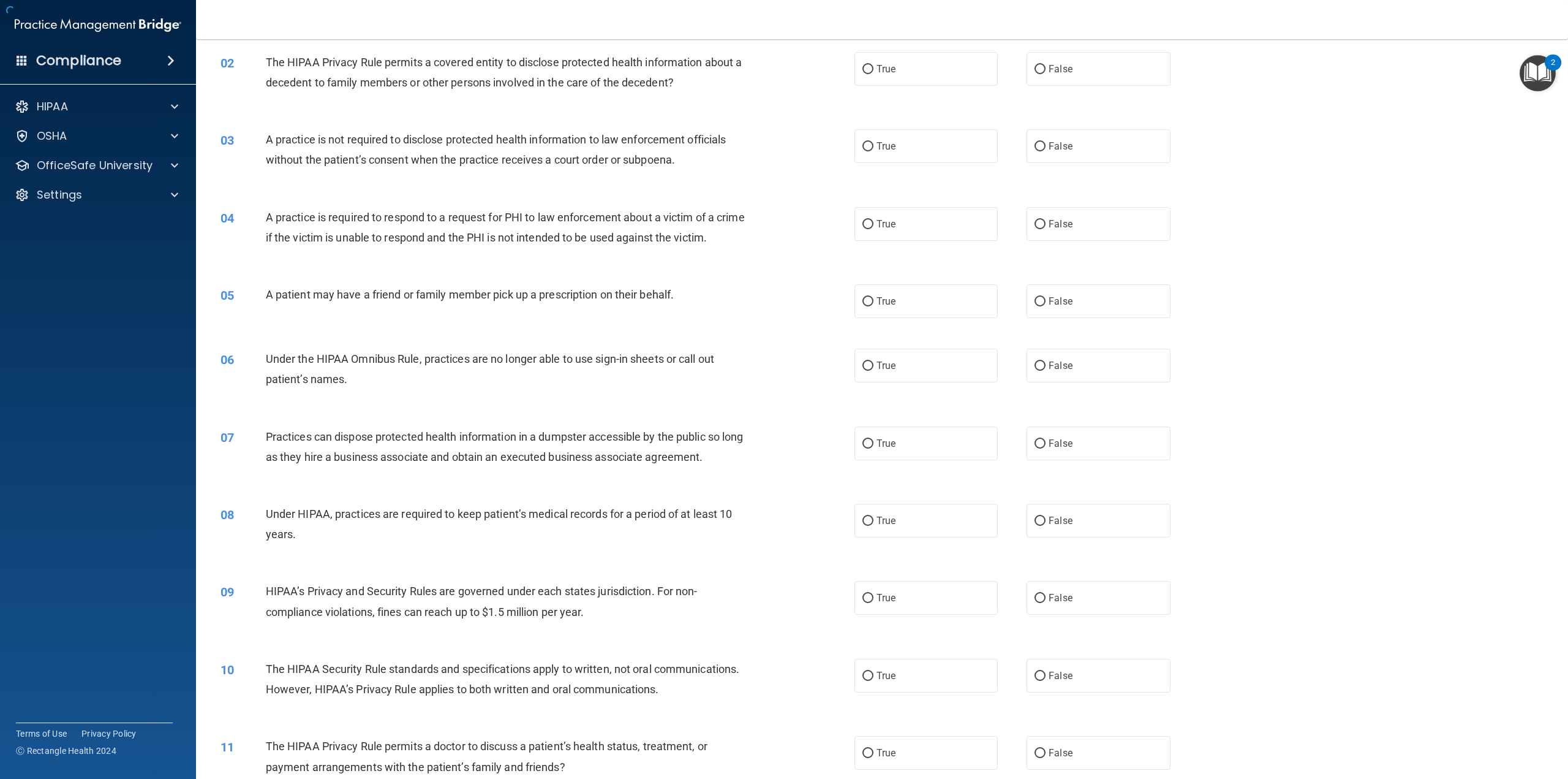
scroll to position [1668, 0]
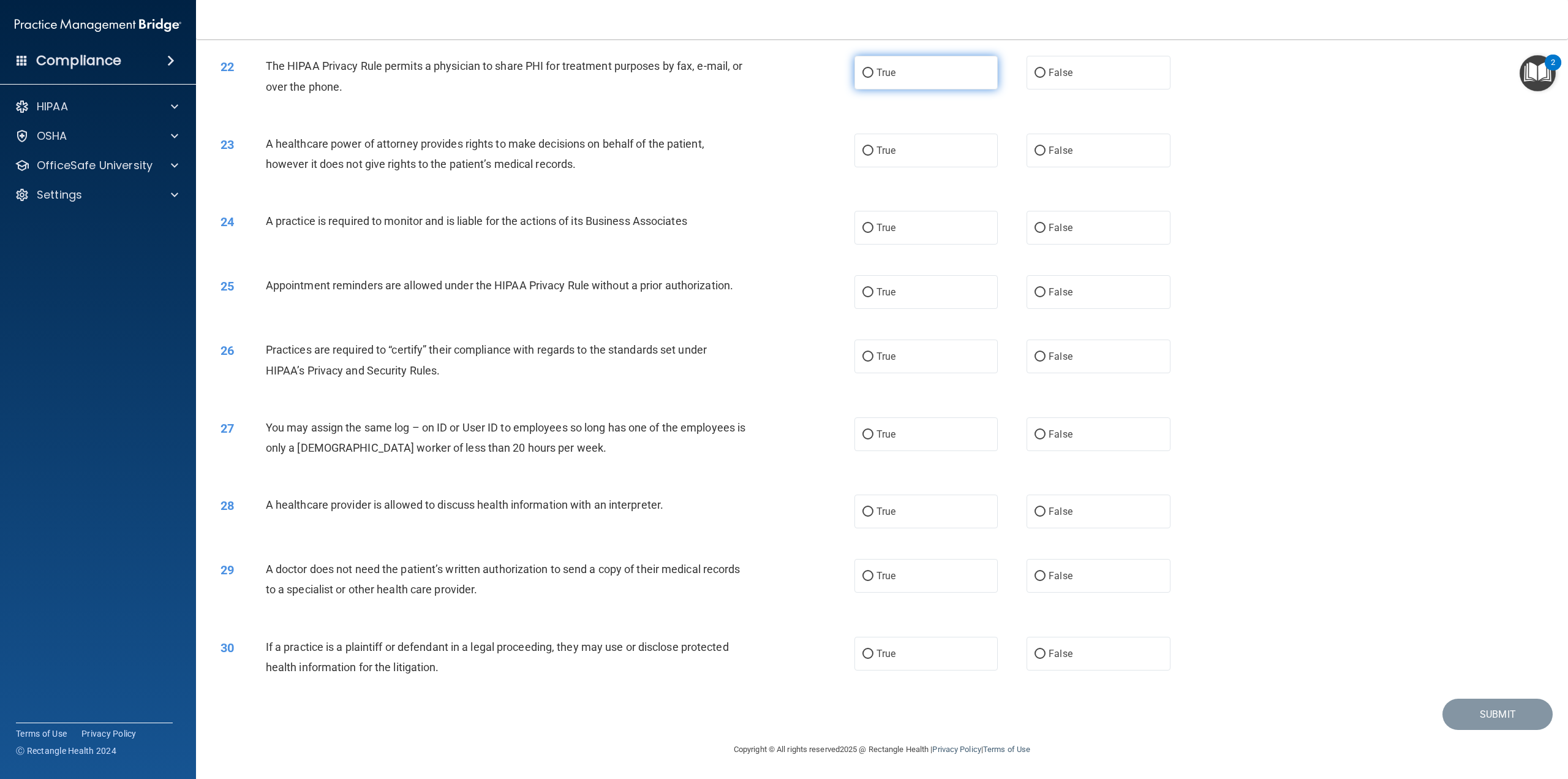
click at [865, 78] on input "True" at bounding box center [868, 73] width 11 height 9
radio input "true"
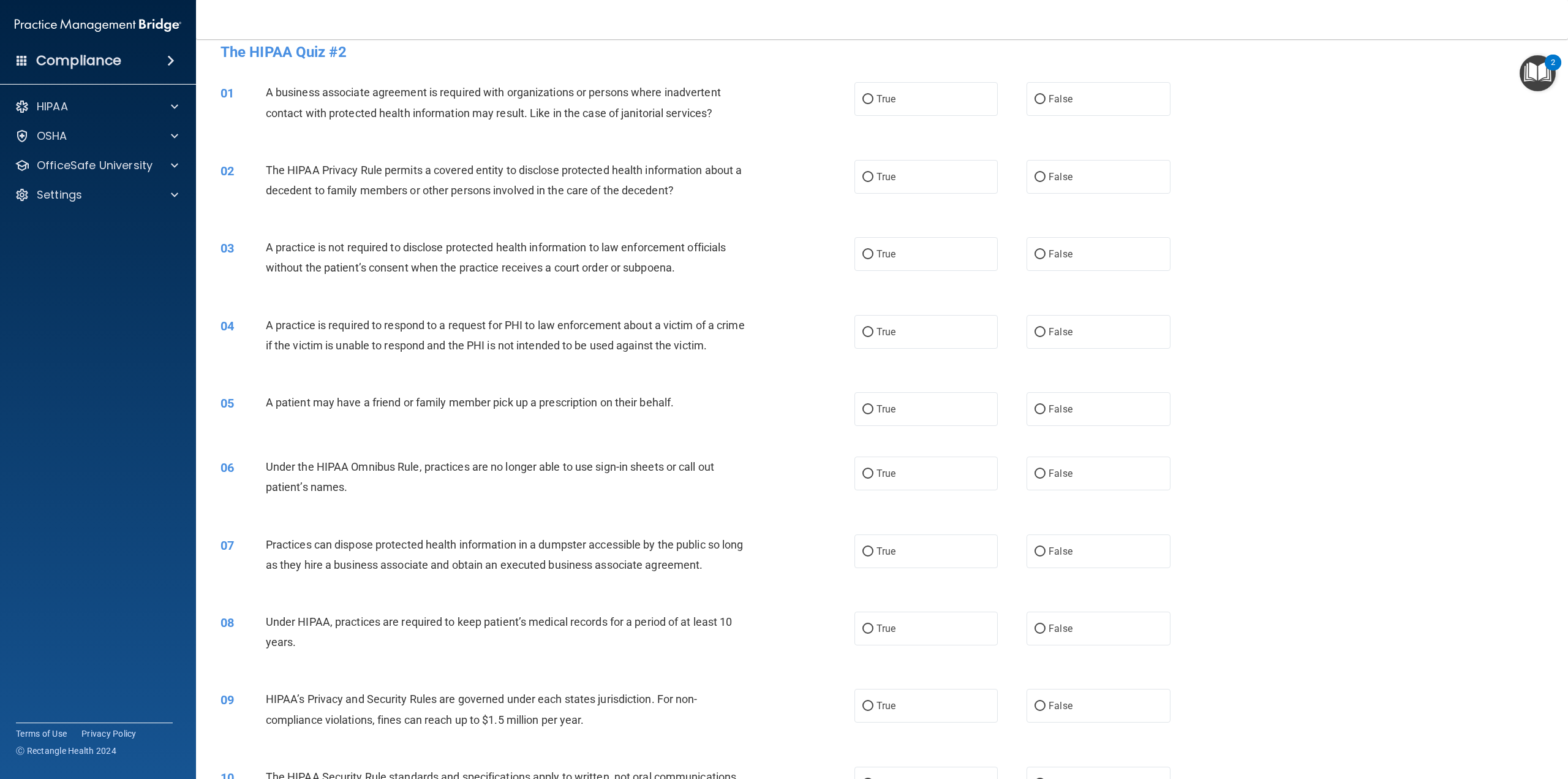
scroll to position [0, 0]
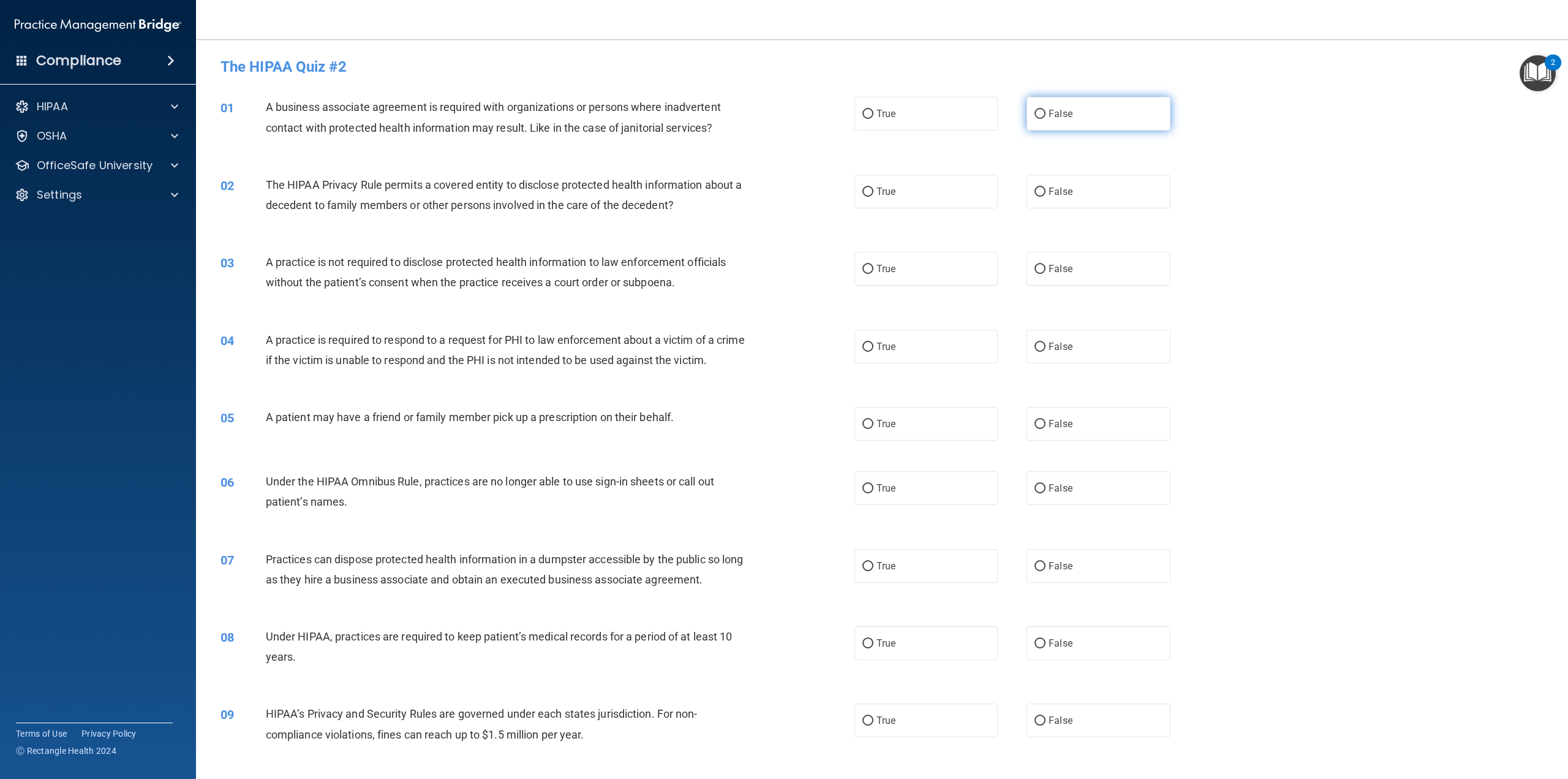
click at [1038, 108] on label "False" at bounding box center [1099, 113] width 143 height 33
click at [1038, 110] on input "False" at bounding box center [1040, 114] width 11 height 9
radio input "true"
click at [885, 192] on span "True" at bounding box center [886, 191] width 19 height 12
click at [874, 192] on input "True" at bounding box center [868, 192] width 11 height 9
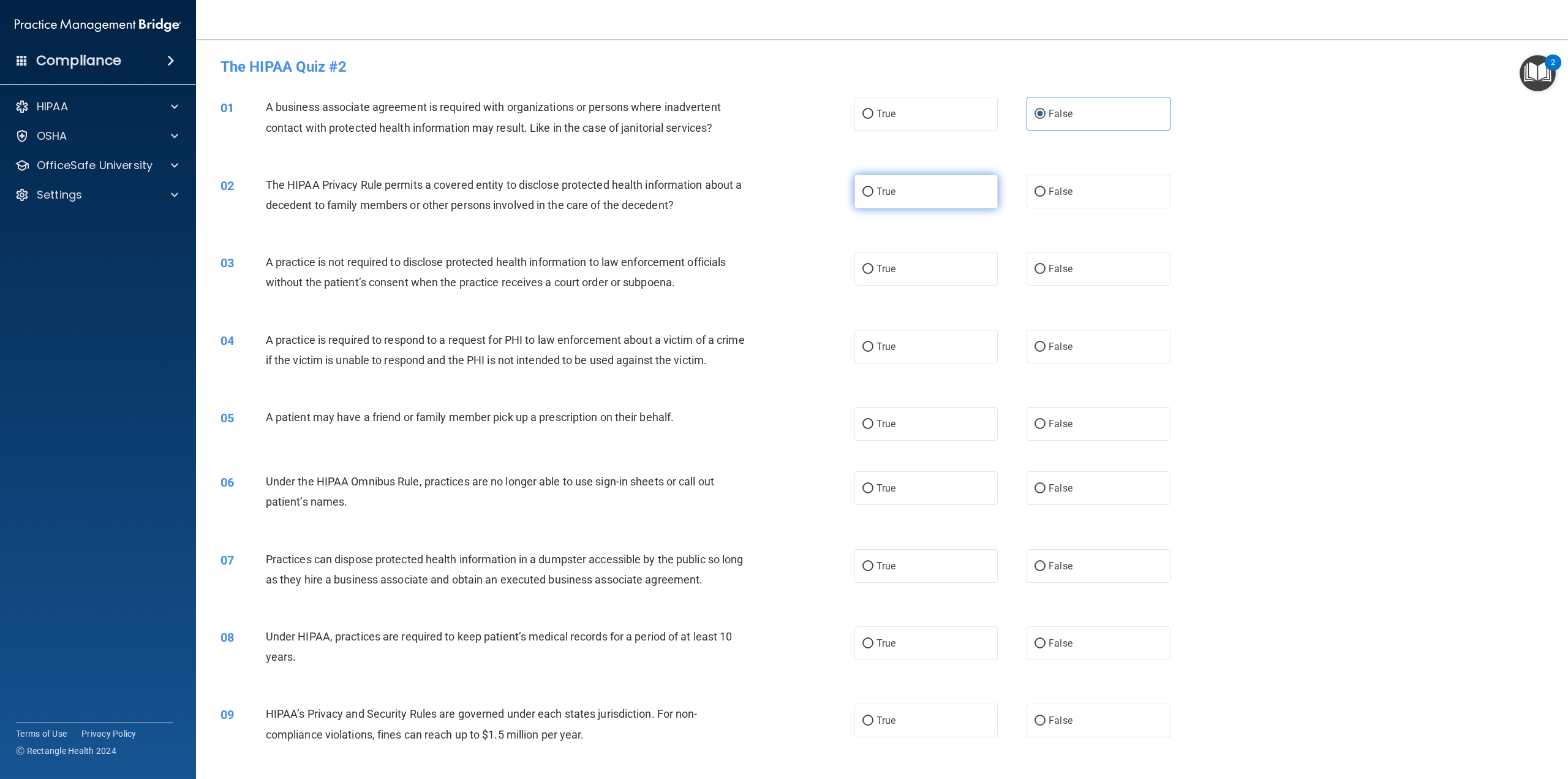
radio input "true"
click at [1062, 271] on span "False" at bounding box center [1061, 269] width 24 height 12
click at [1046, 271] on input "False" at bounding box center [1040, 270] width 11 height 9
radio input "true"
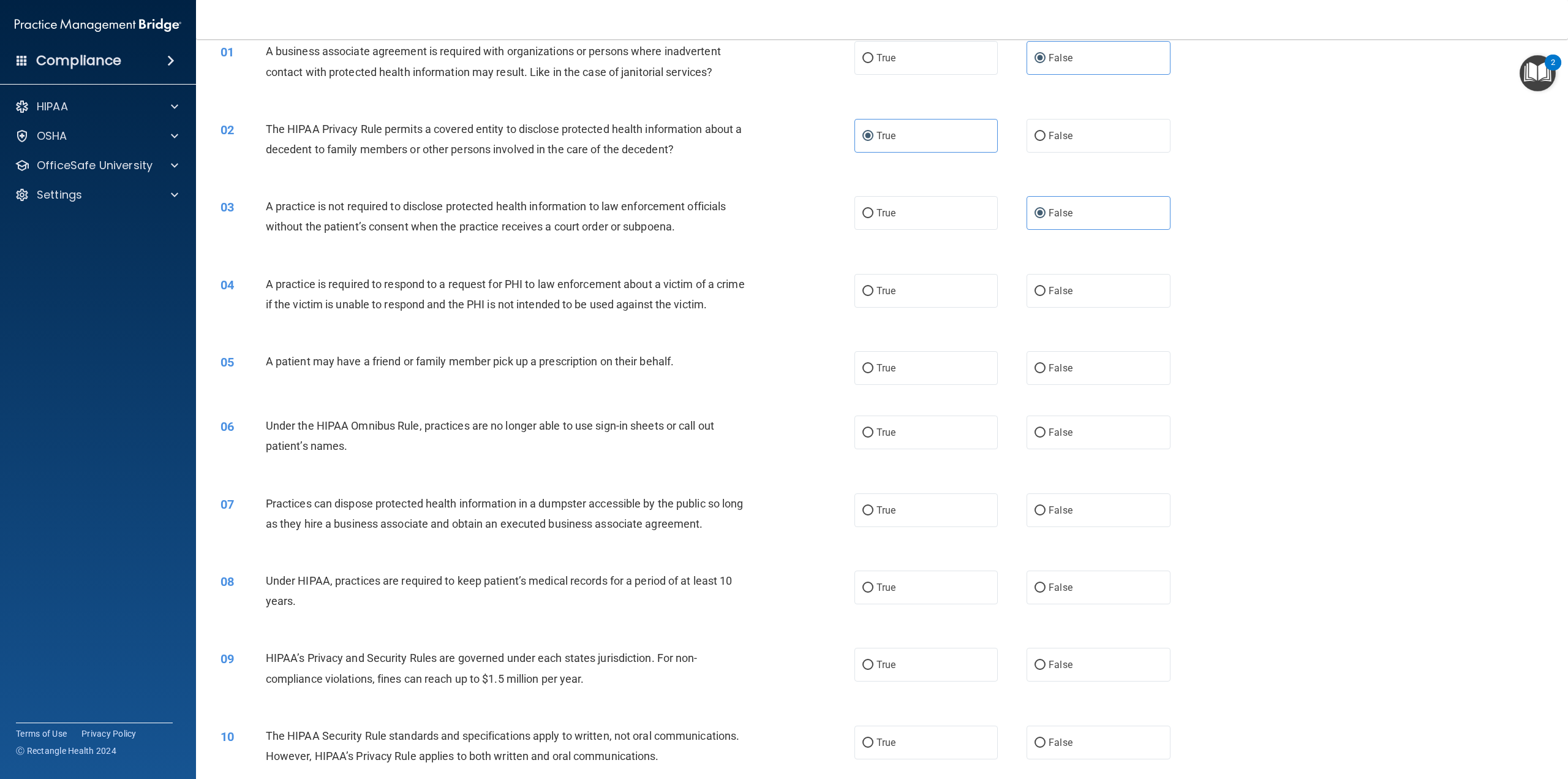
scroll to position [61, 0]
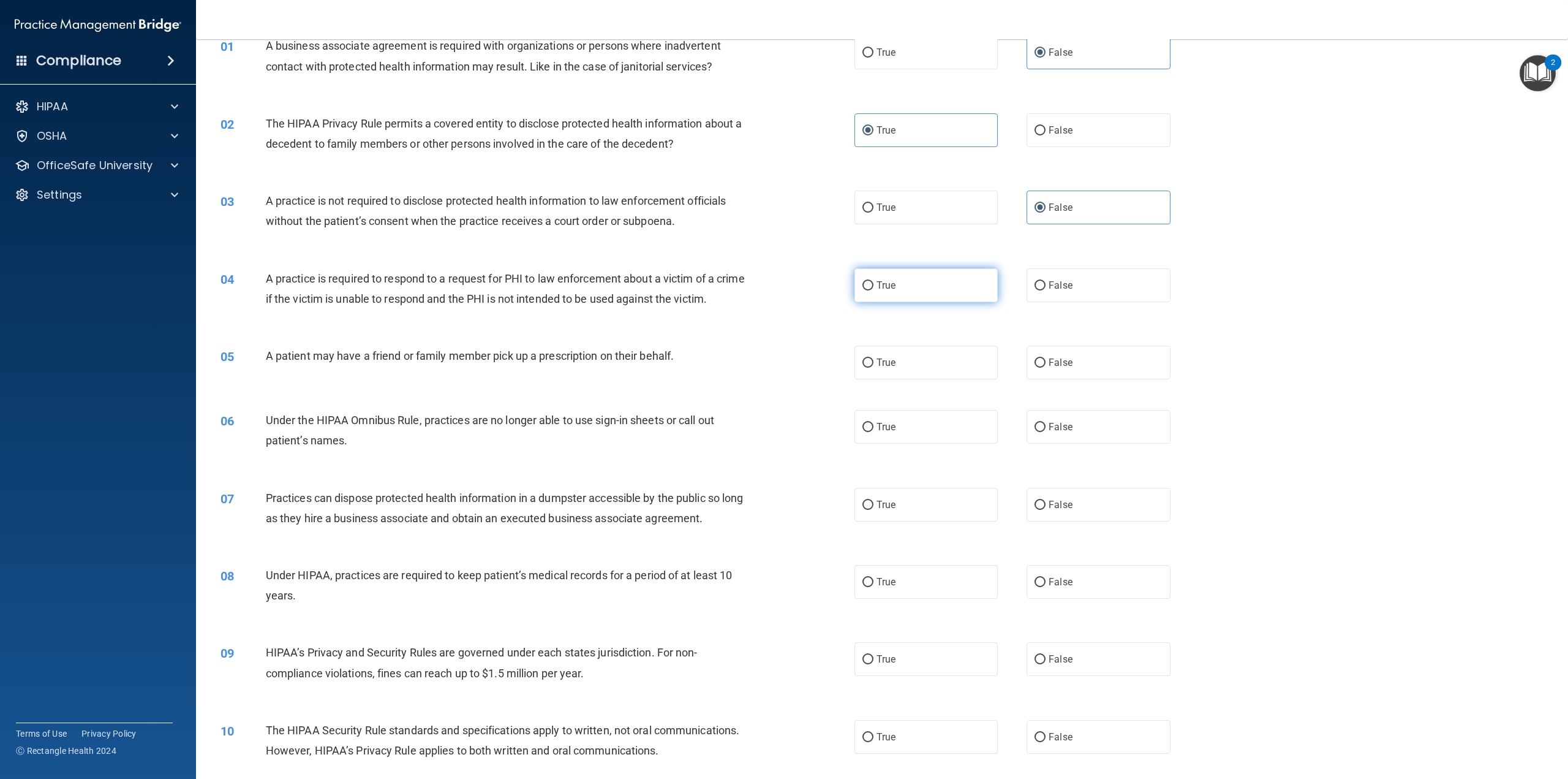
click at [899, 285] on label "True" at bounding box center [926, 285] width 143 height 33
click at [874, 285] on input "True" at bounding box center [868, 286] width 11 height 9
radio input "true"
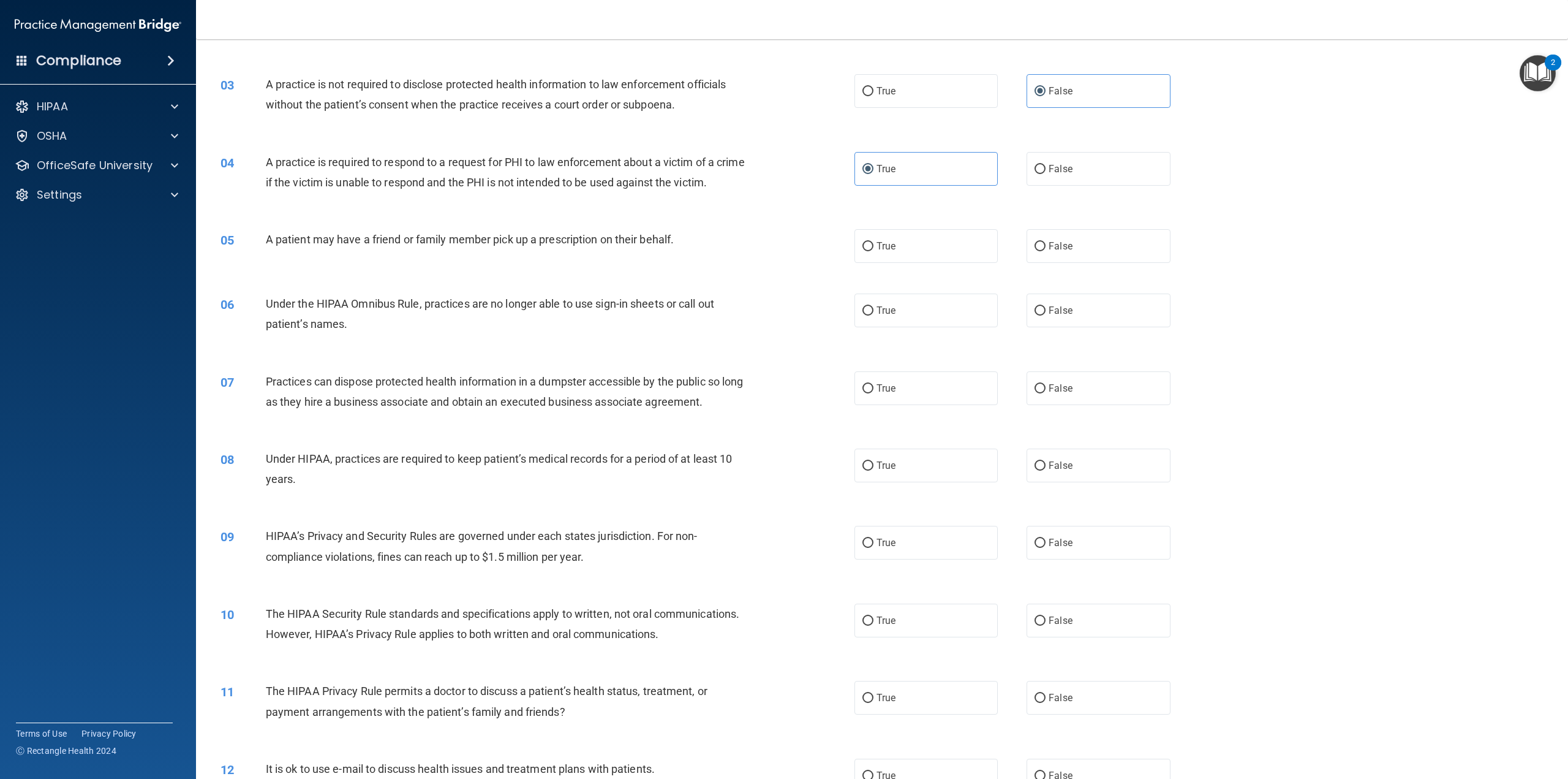
scroll to position [184, 0]
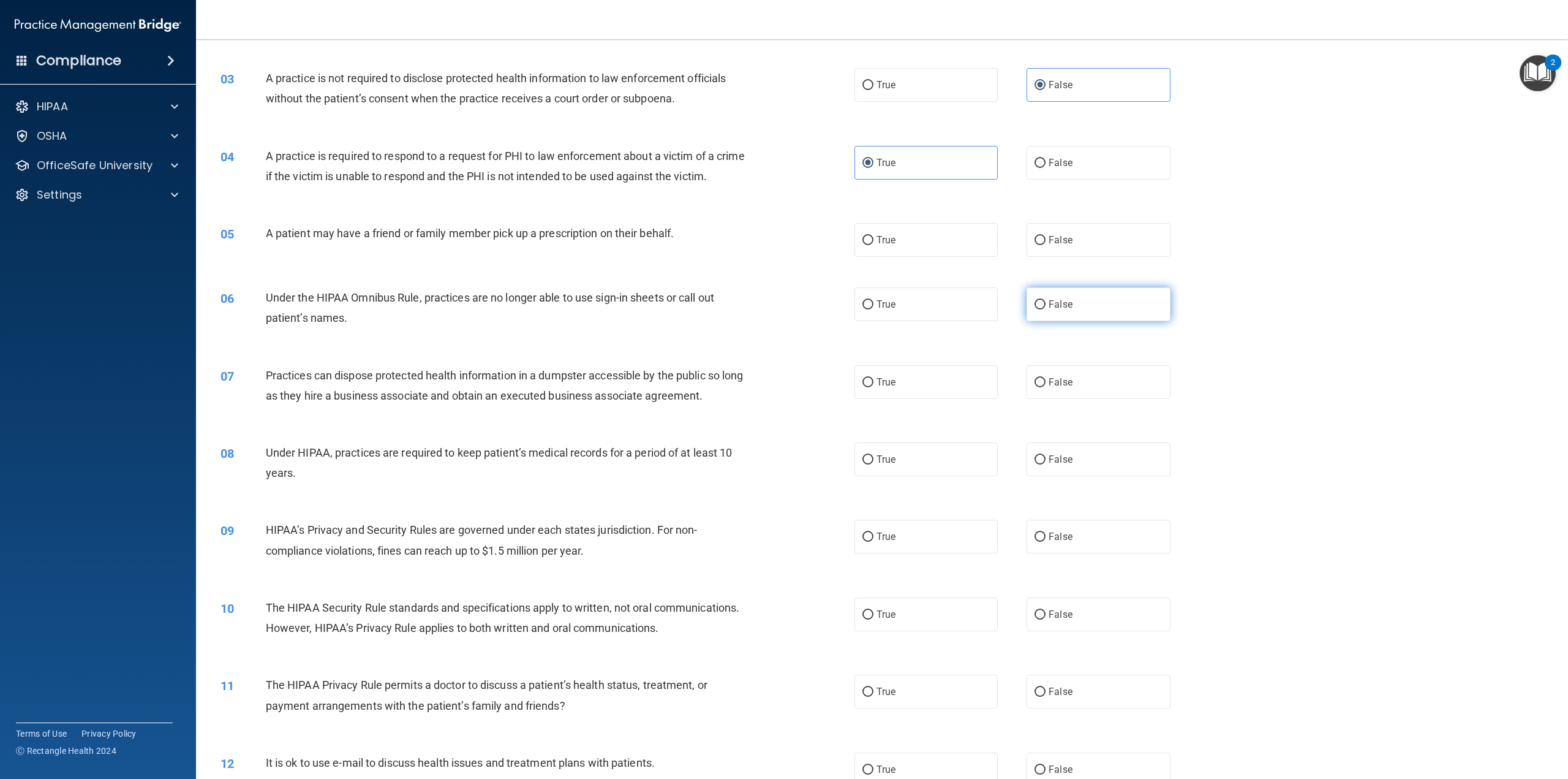
click at [1062, 310] on span "False" at bounding box center [1061, 304] width 24 height 12
click at [1046, 310] on input "False" at bounding box center [1040, 305] width 11 height 9
radio input "true"
click at [886, 245] on span "True" at bounding box center [886, 240] width 19 height 12
click at [874, 245] on input "True" at bounding box center [868, 241] width 11 height 9
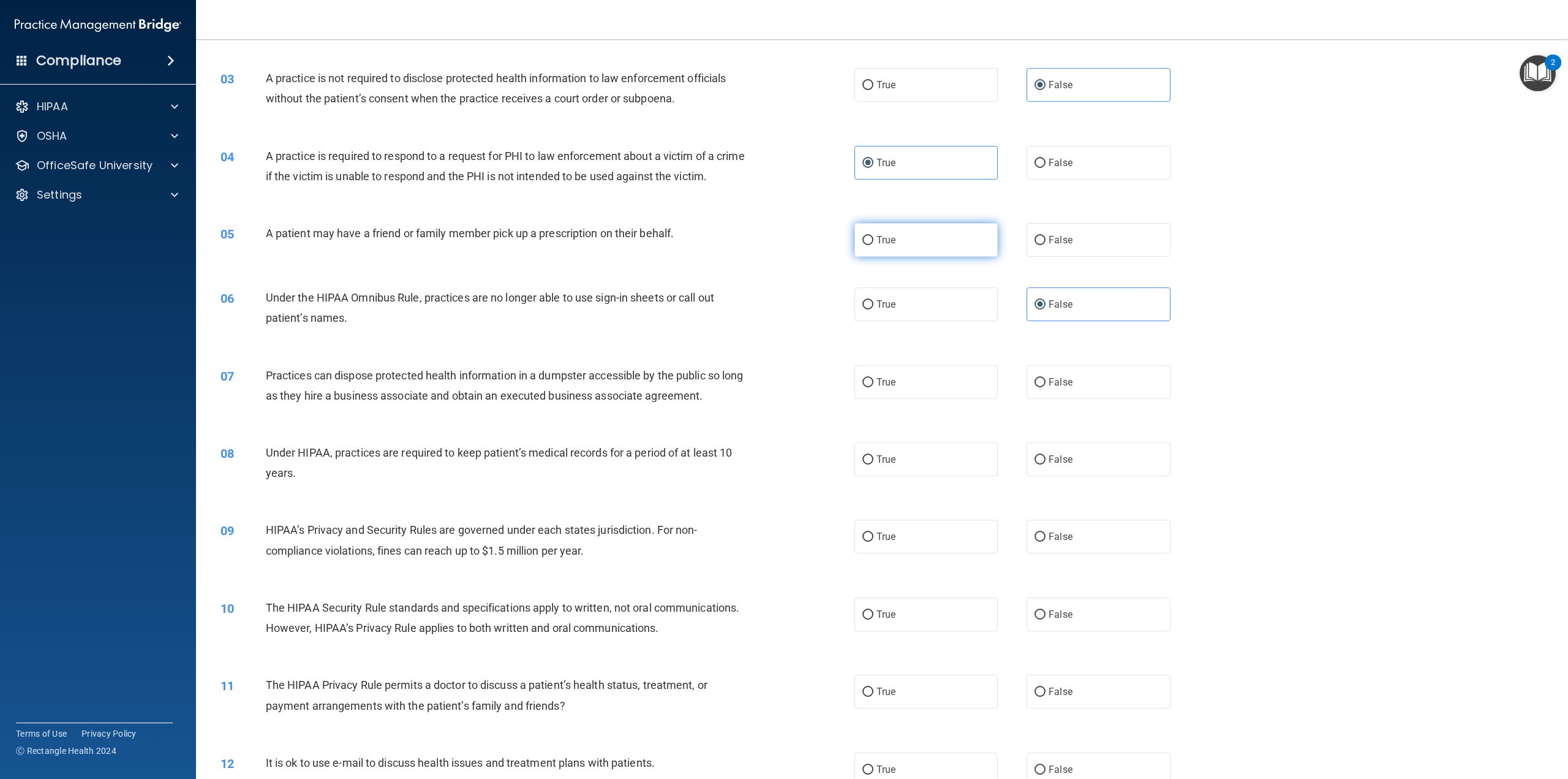
radio input "true"
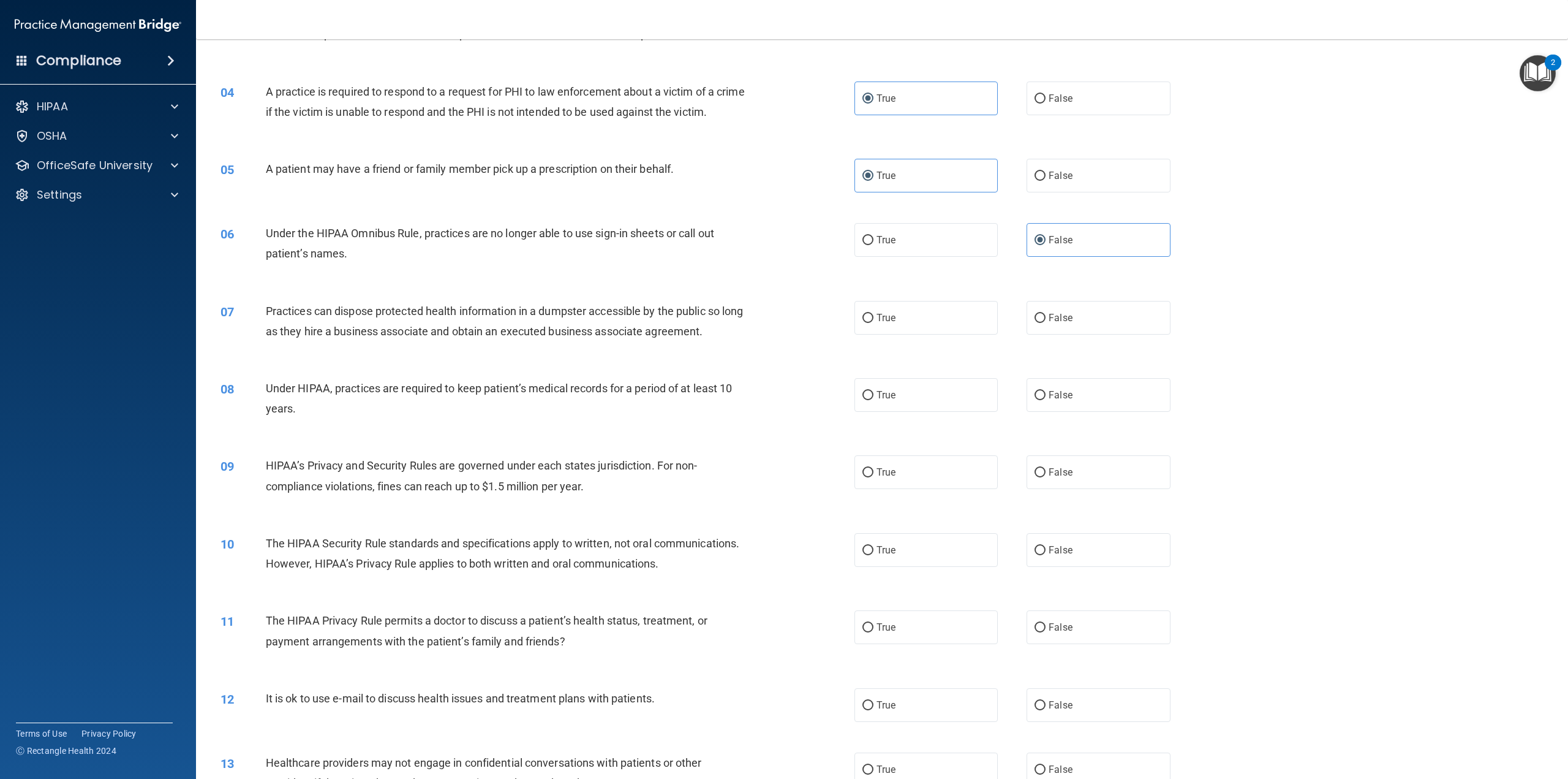
scroll to position [307, 0]
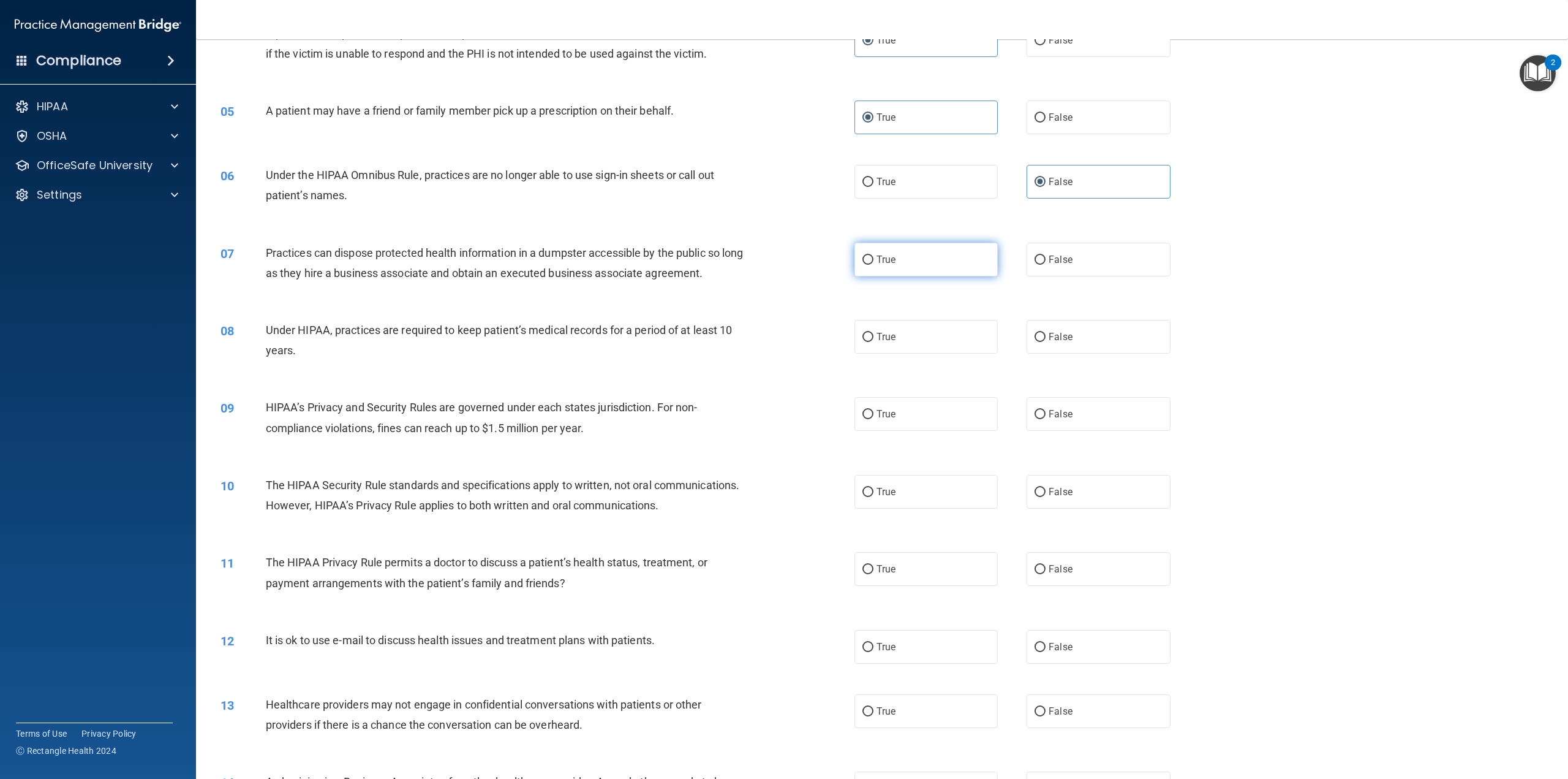
click at [863, 265] on input "True" at bounding box center [868, 260] width 11 height 9
radio input "true"
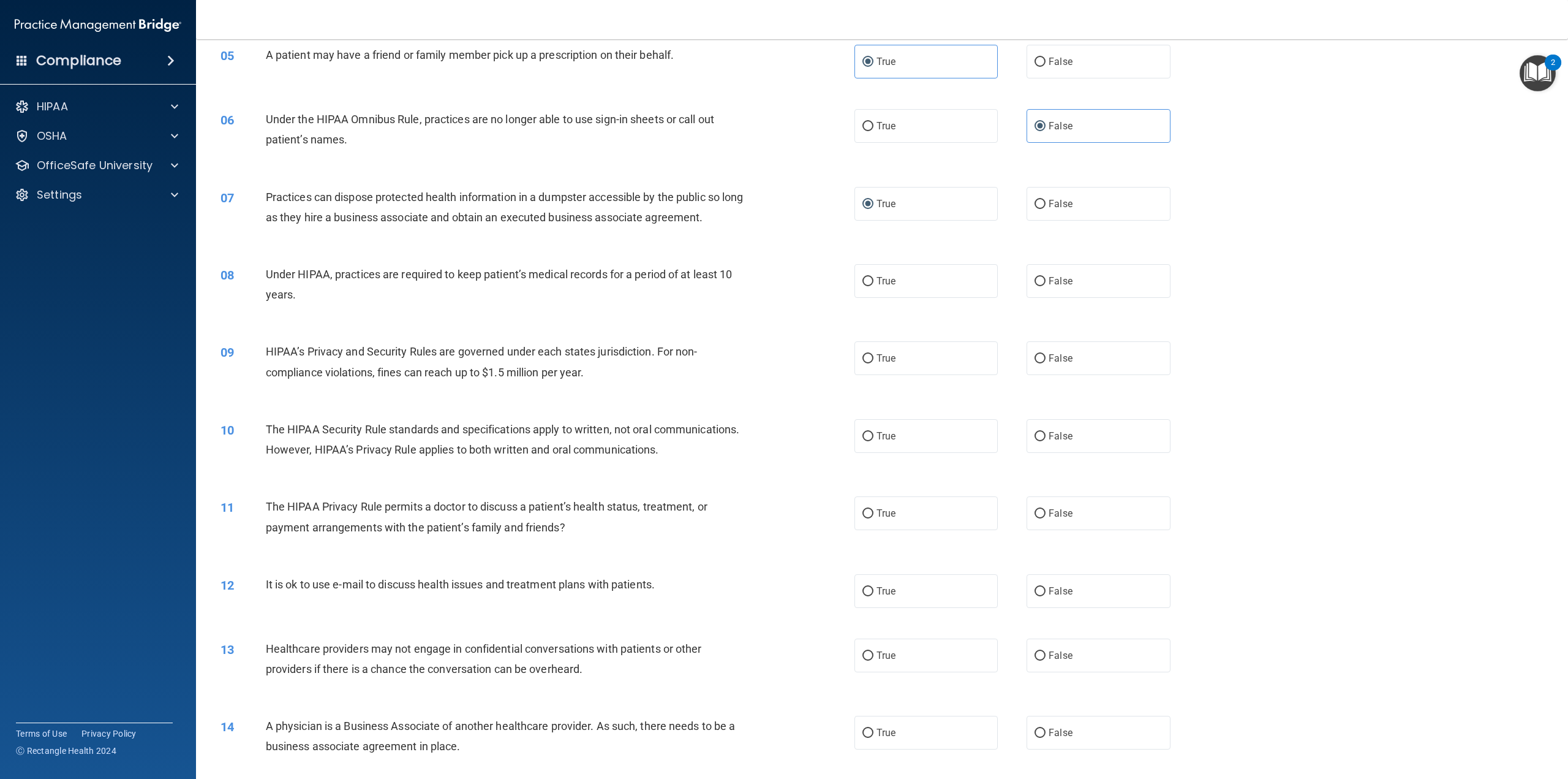
scroll to position [367, 0]
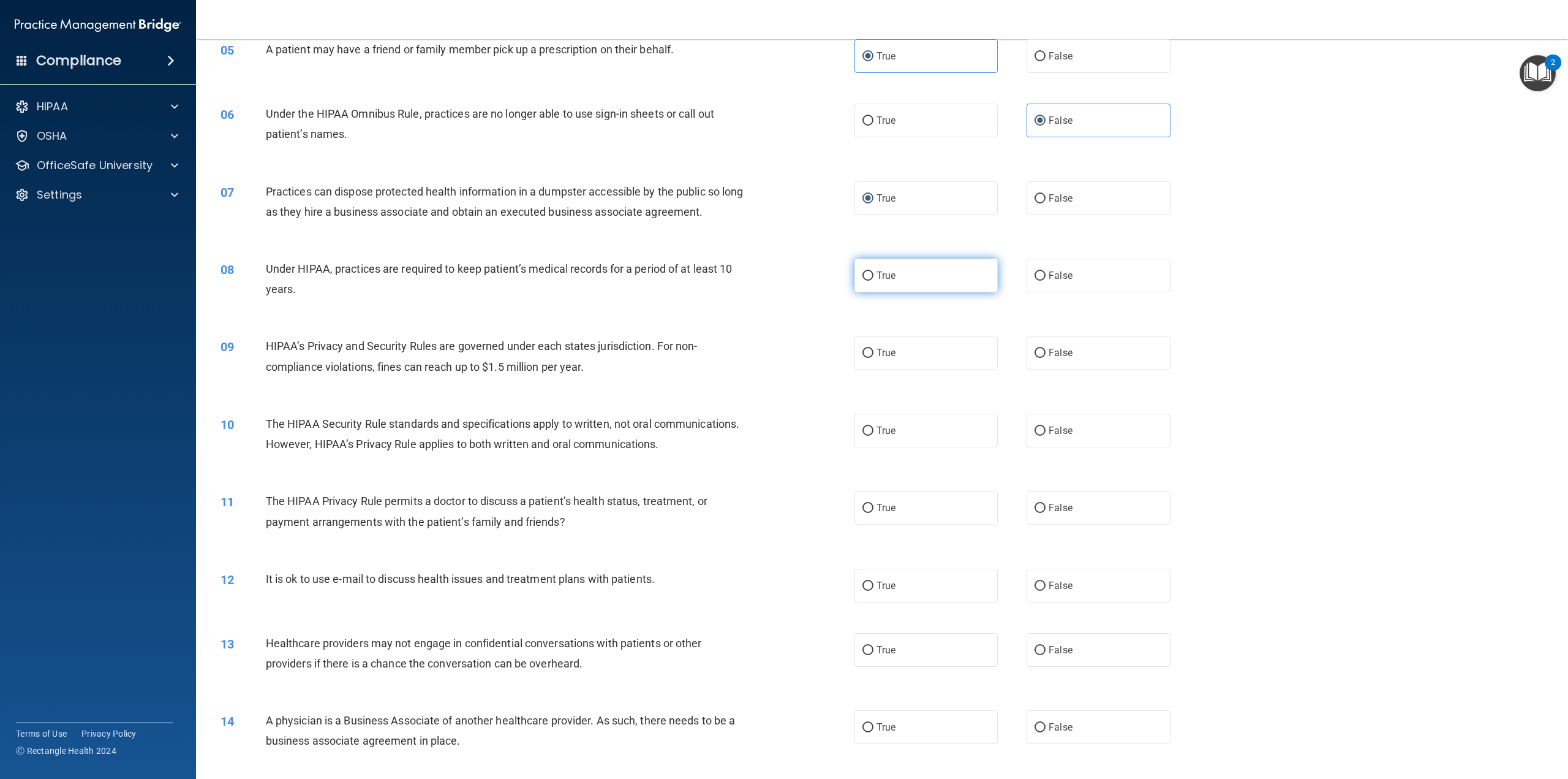
click at [863, 281] on input "True" at bounding box center [868, 276] width 11 height 9
radio input "true"
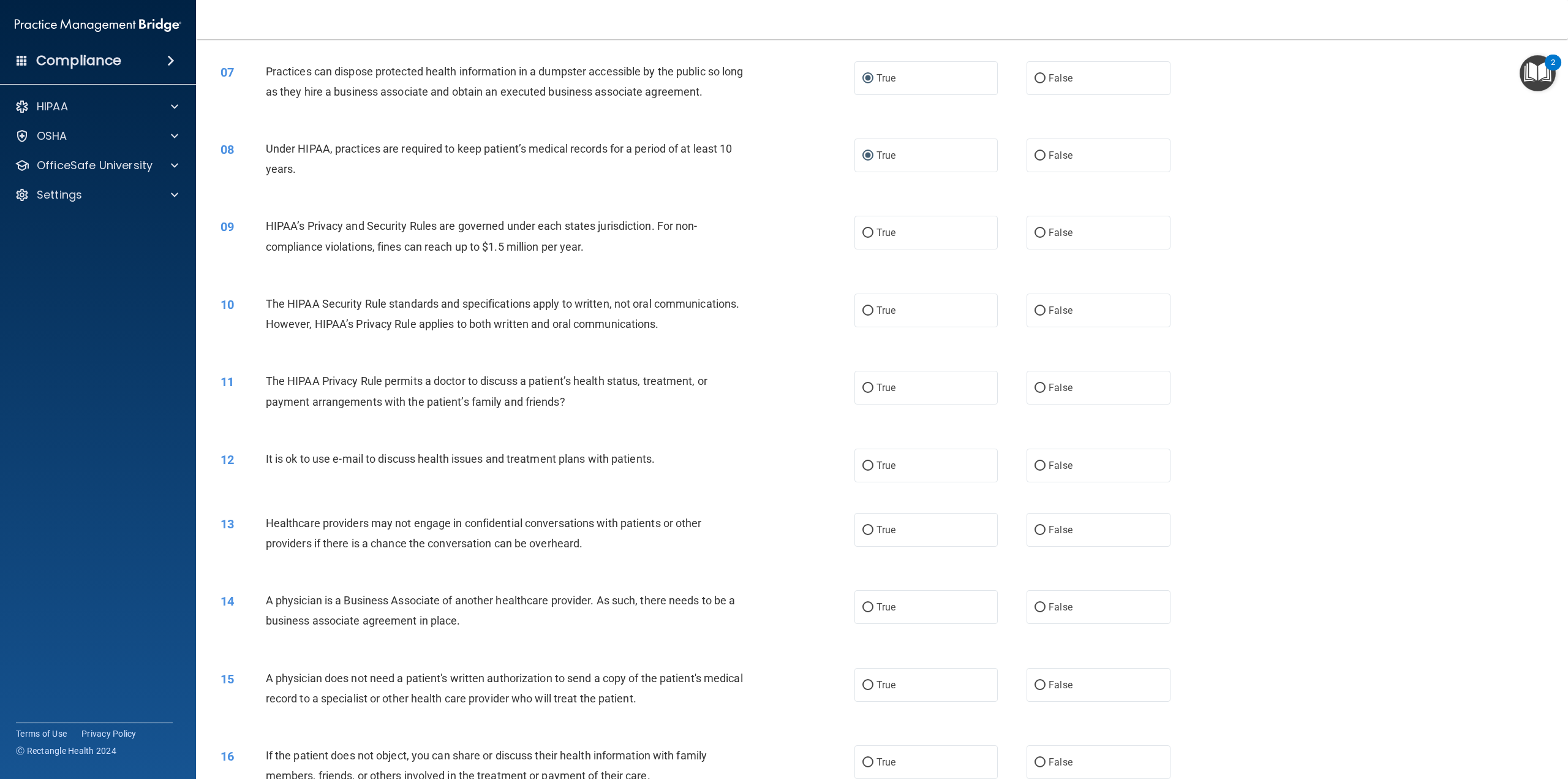
scroll to position [490, 0]
click at [1063, 236] on span "False" at bounding box center [1061, 230] width 24 height 12
click at [1046, 235] on input "False" at bounding box center [1040, 231] width 11 height 9
radio input "true"
click at [890, 322] on label "True" at bounding box center [926, 308] width 143 height 33
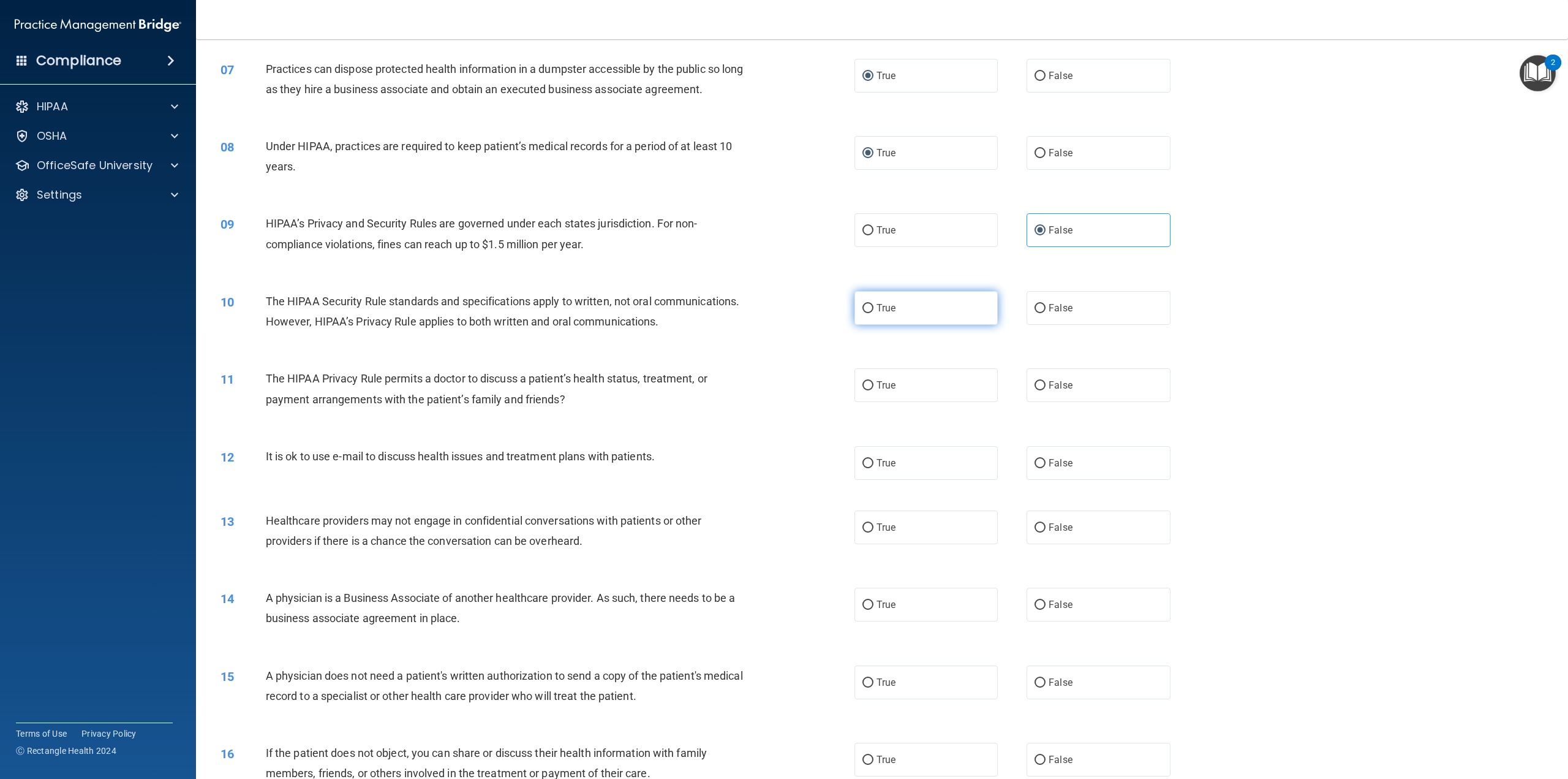
click at [874, 313] on input "True" at bounding box center [868, 309] width 11 height 9
radio input "true"
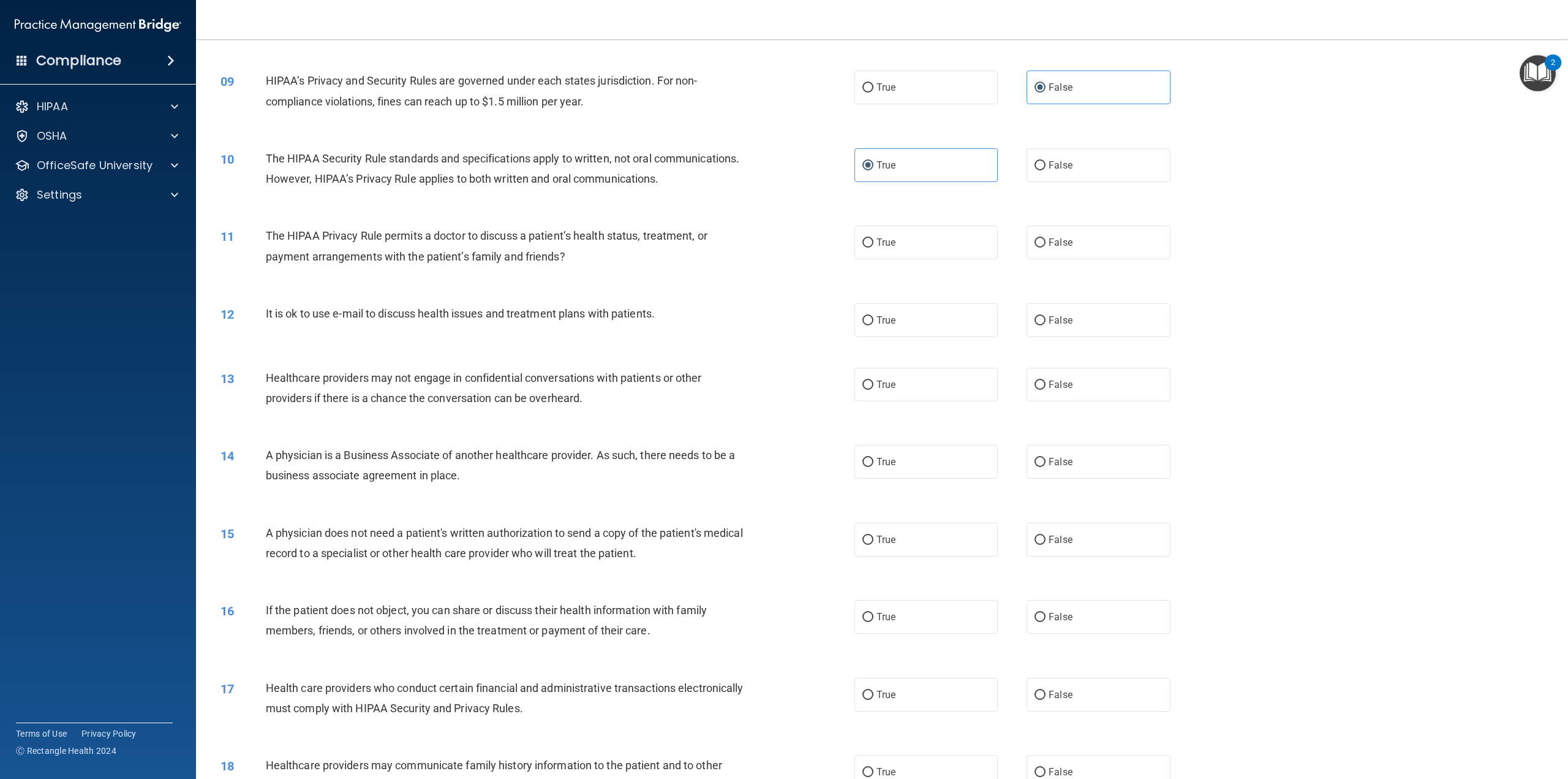
scroll to position [674, 0]
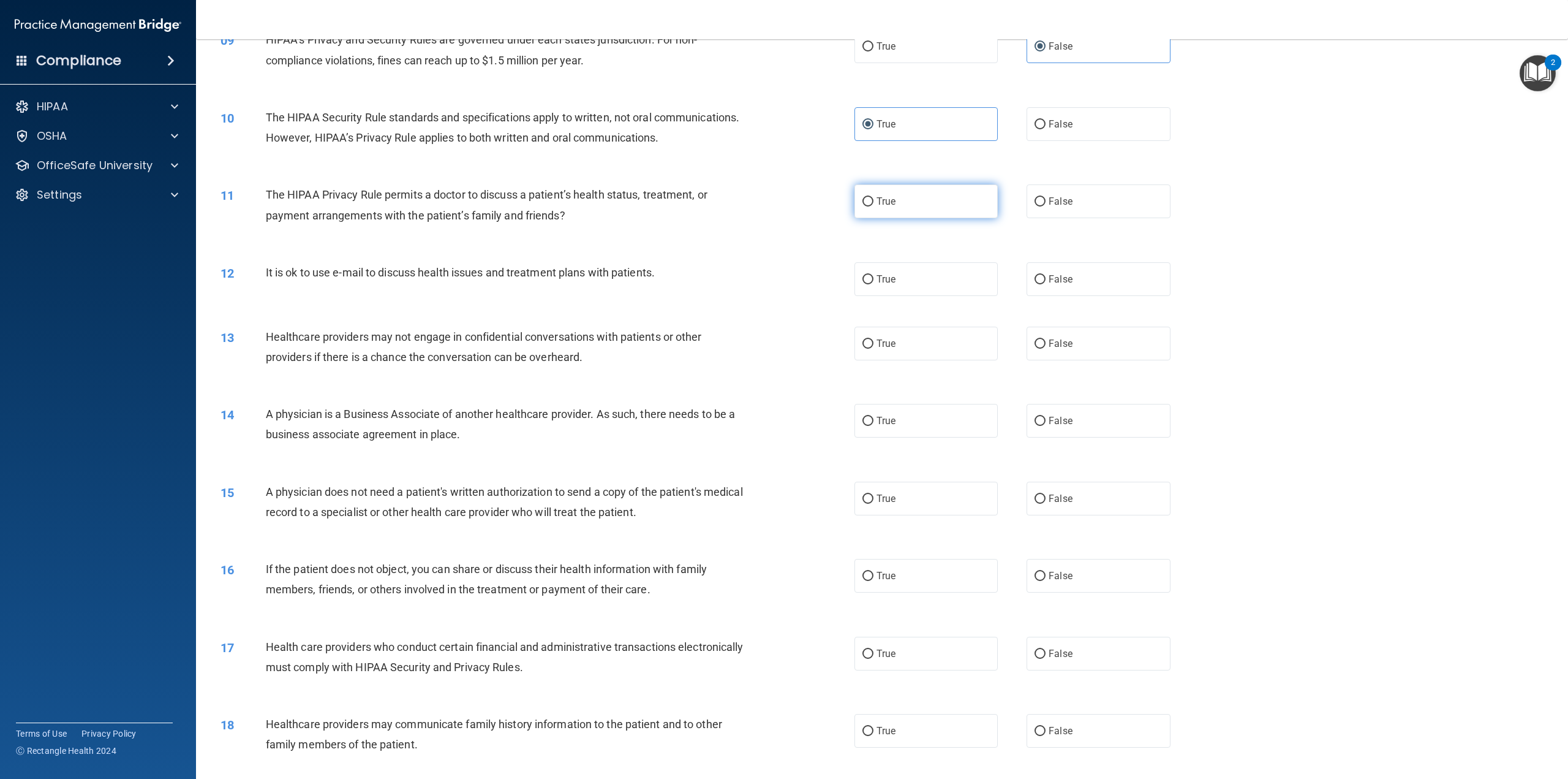
click at [914, 218] on label "True" at bounding box center [926, 201] width 143 height 33
click at [874, 206] on input "True" at bounding box center [868, 202] width 11 height 9
radio input "true"
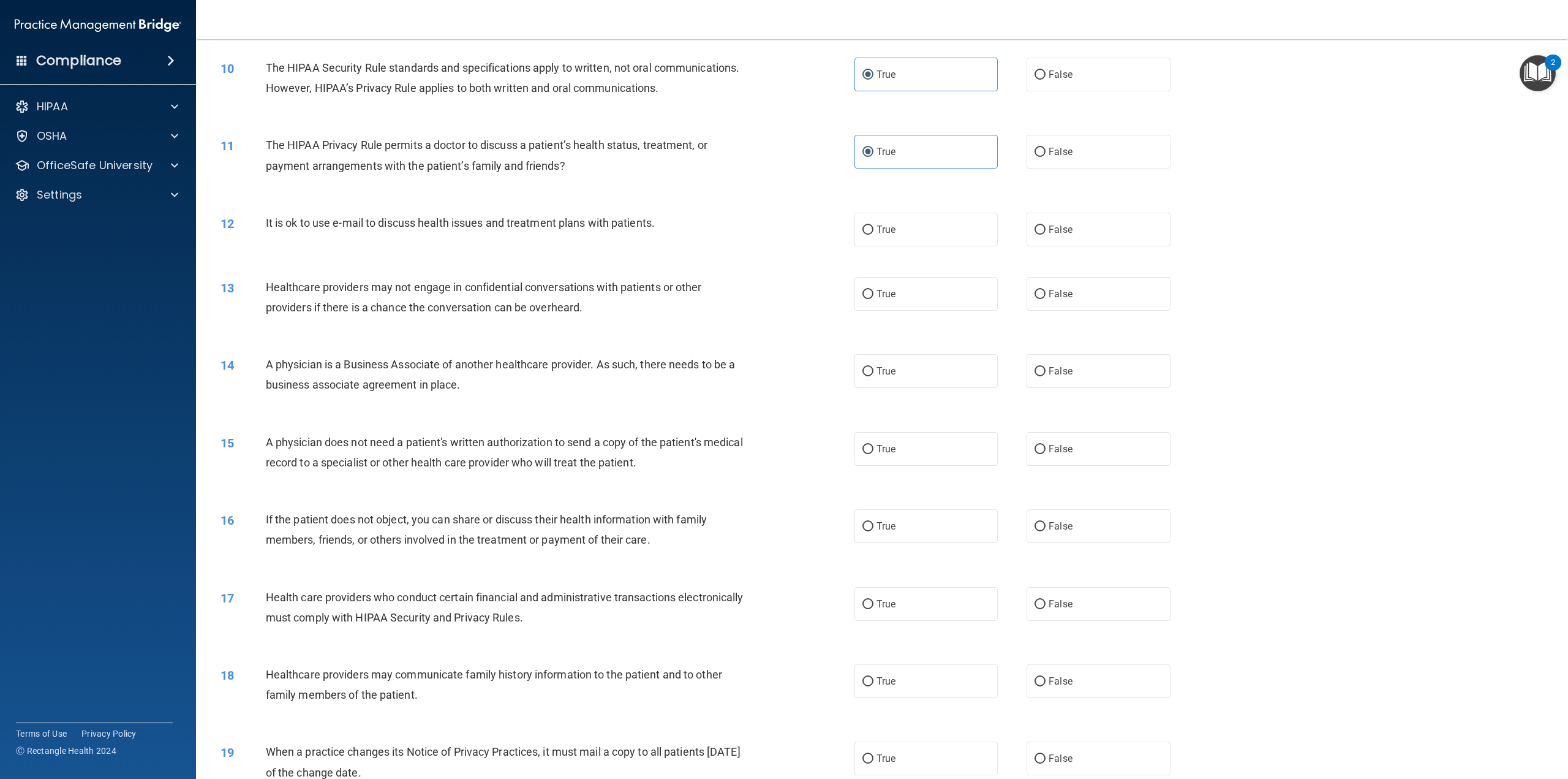
scroll to position [735, 0]
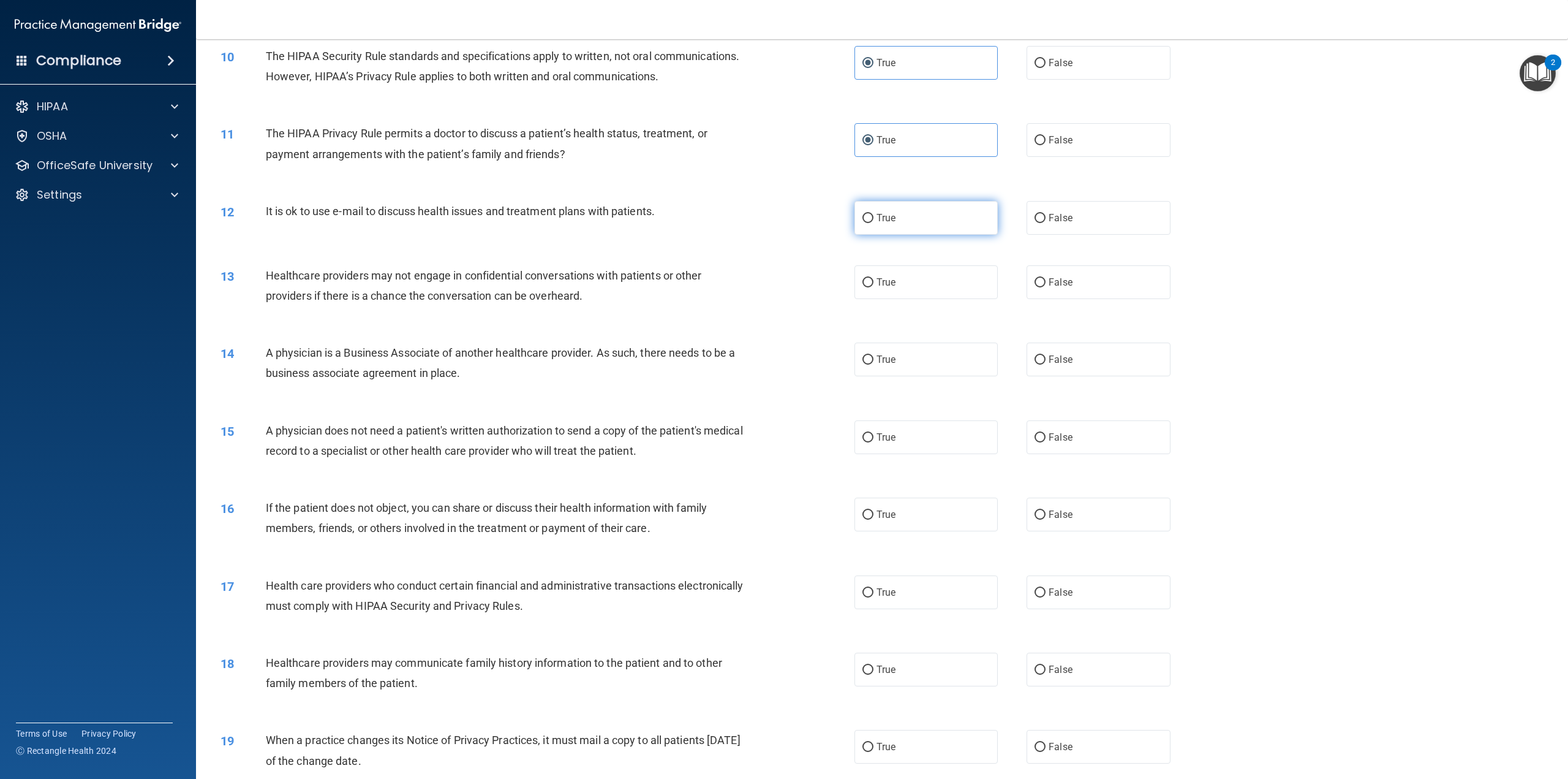
click at [890, 224] on span "True" at bounding box center [886, 218] width 19 height 12
click at [874, 223] on input "True" at bounding box center [868, 218] width 11 height 9
radio input "true"
click at [923, 299] on label "True" at bounding box center [926, 282] width 143 height 33
click at [874, 287] on input "True" at bounding box center [868, 283] width 11 height 9
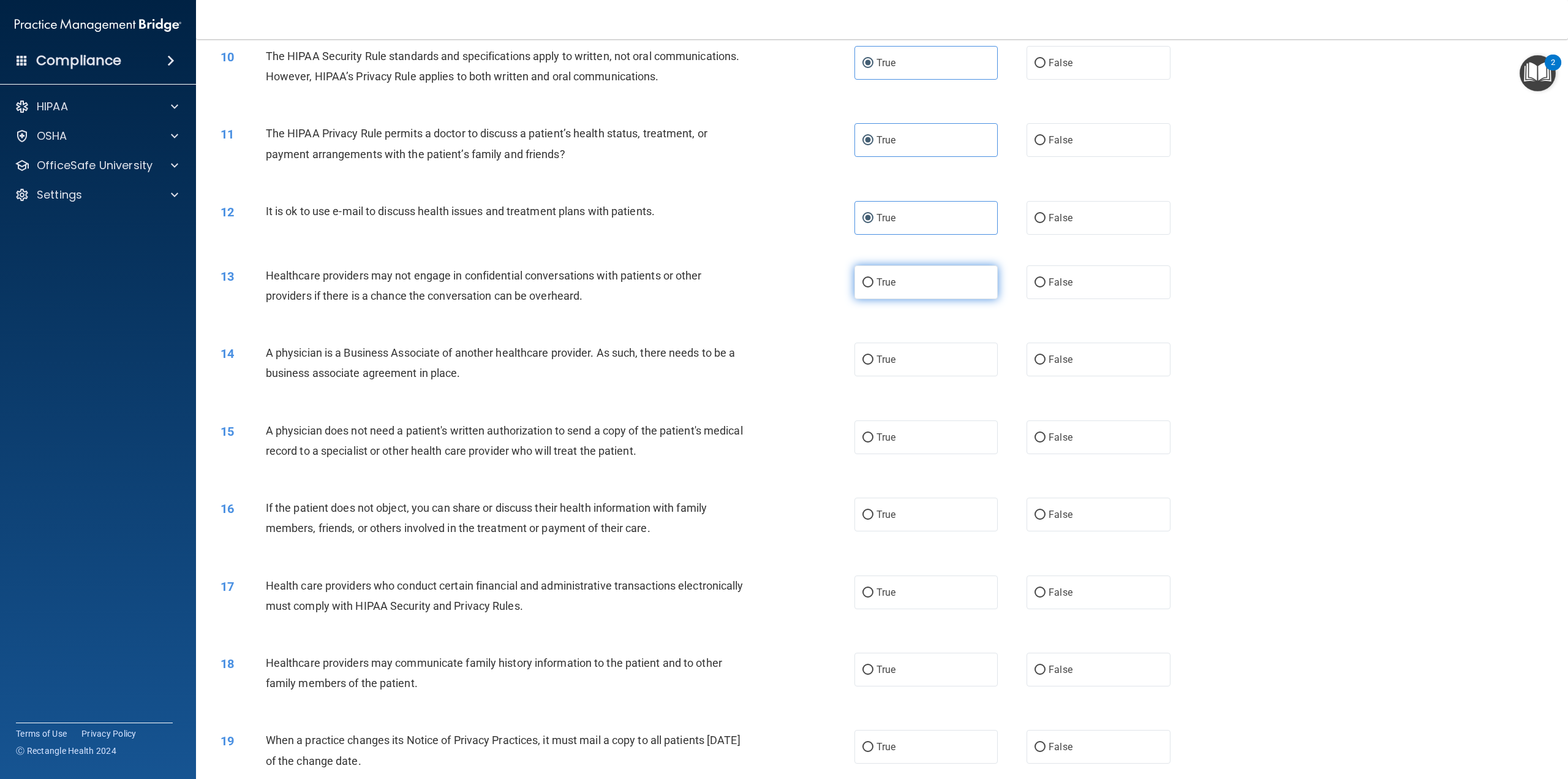
radio input "true"
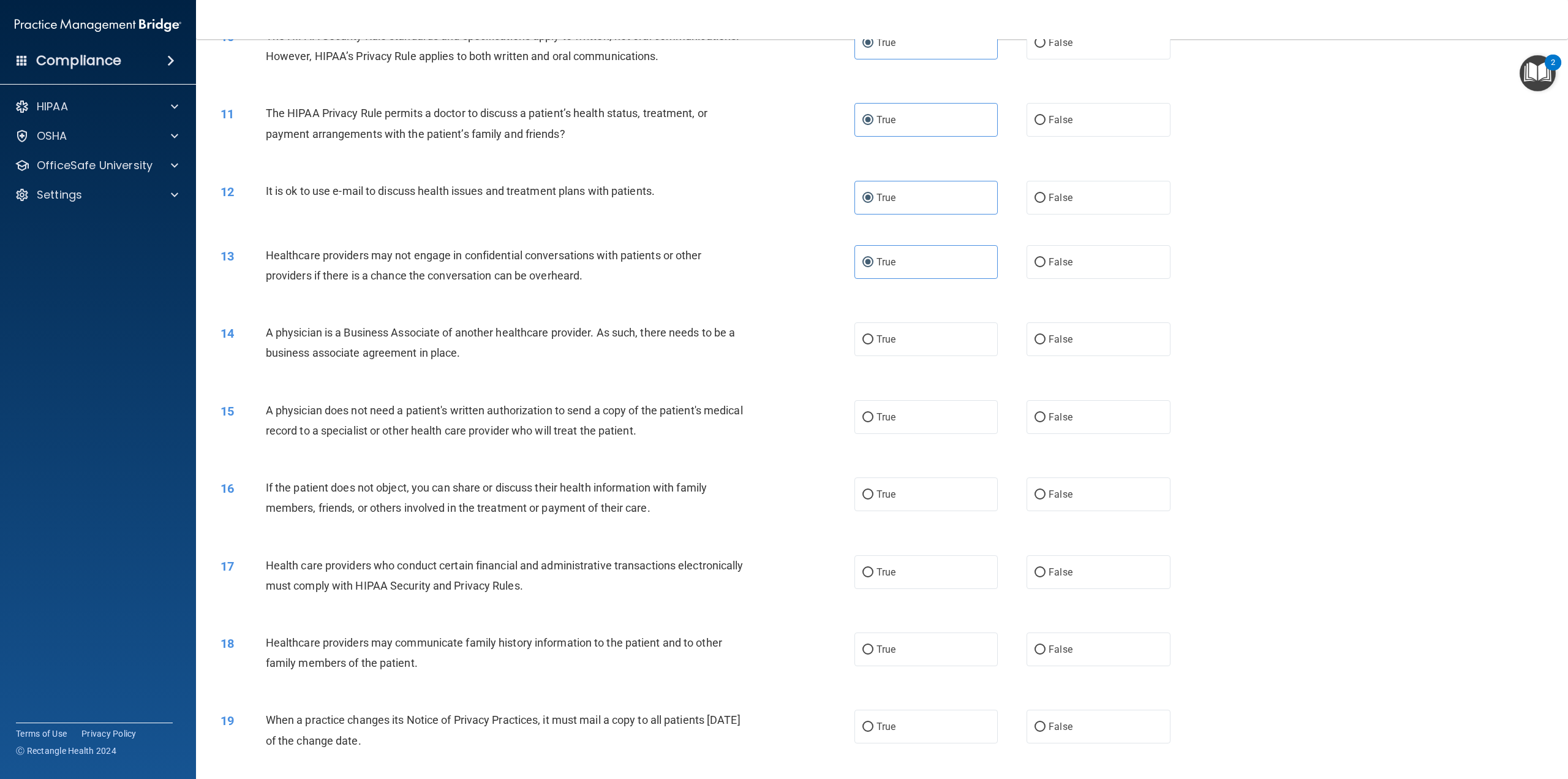
scroll to position [797, 0]
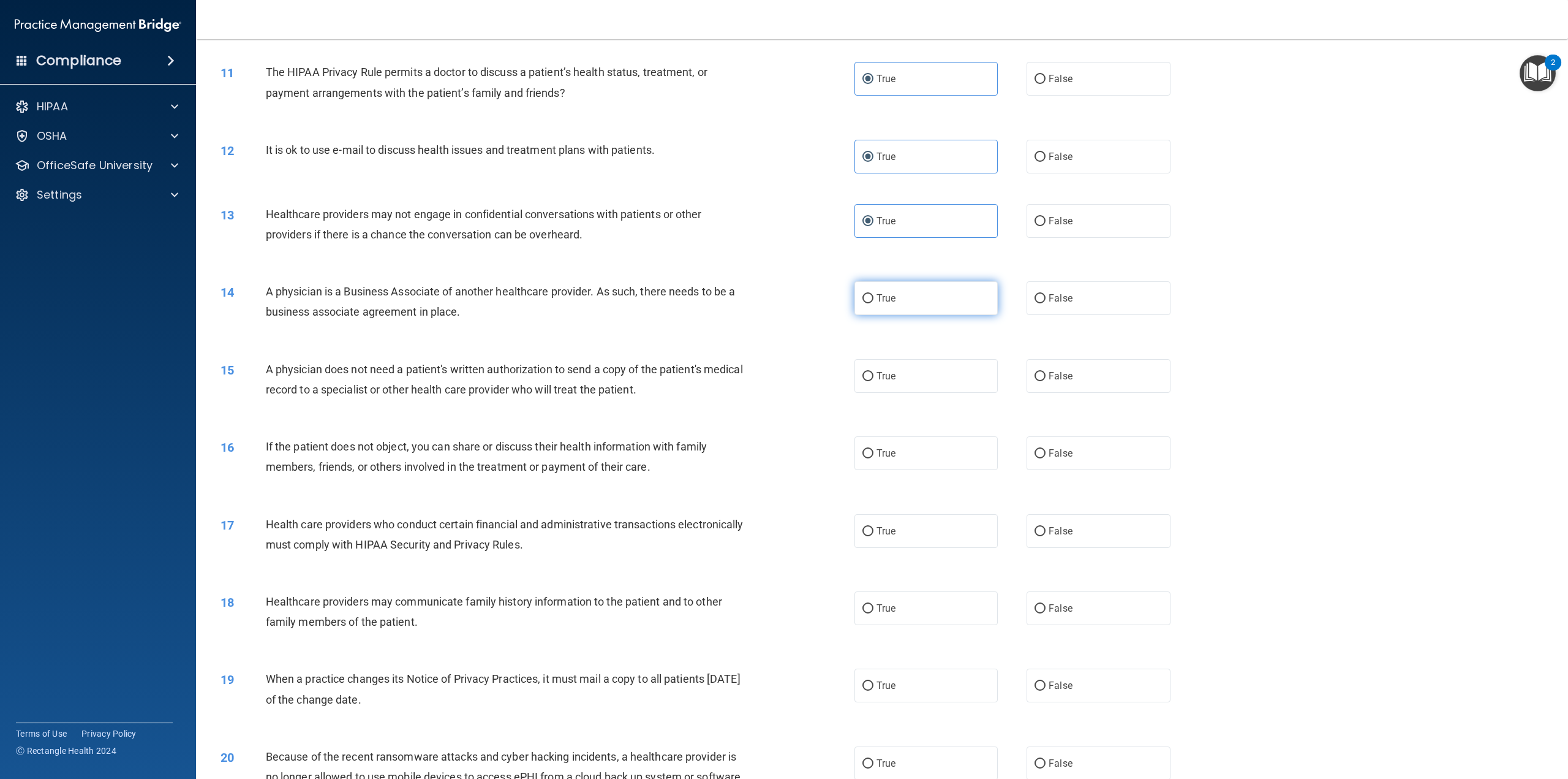
click at [885, 304] on span "True" at bounding box center [886, 297] width 19 height 12
click at [874, 303] on input "True" at bounding box center [868, 298] width 11 height 9
radio input "true"
click at [905, 393] on label "True" at bounding box center [926, 376] width 143 height 33
click at [874, 381] on input "True" at bounding box center [868, 376] width 11 height 9
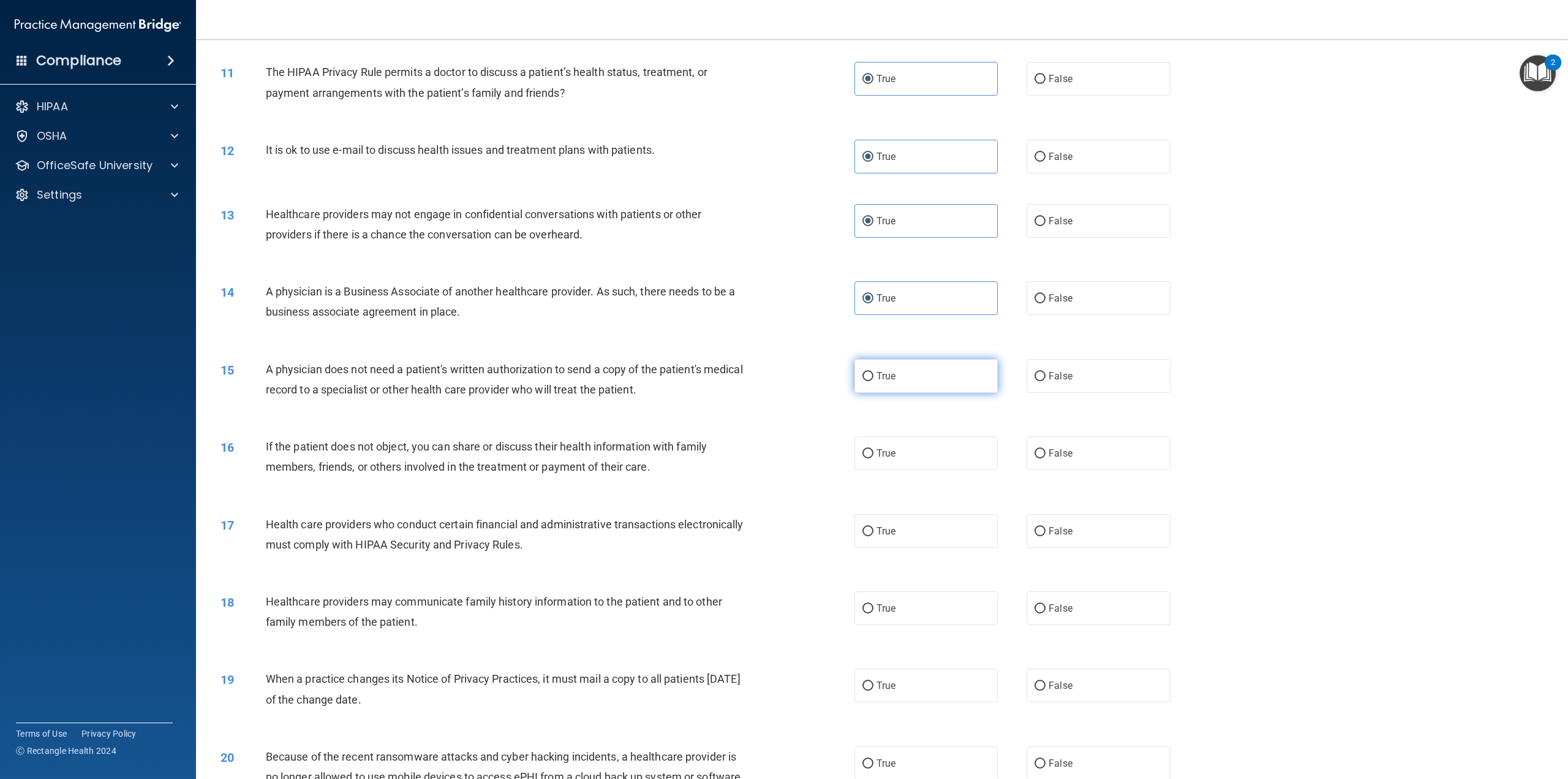
radio input "true"
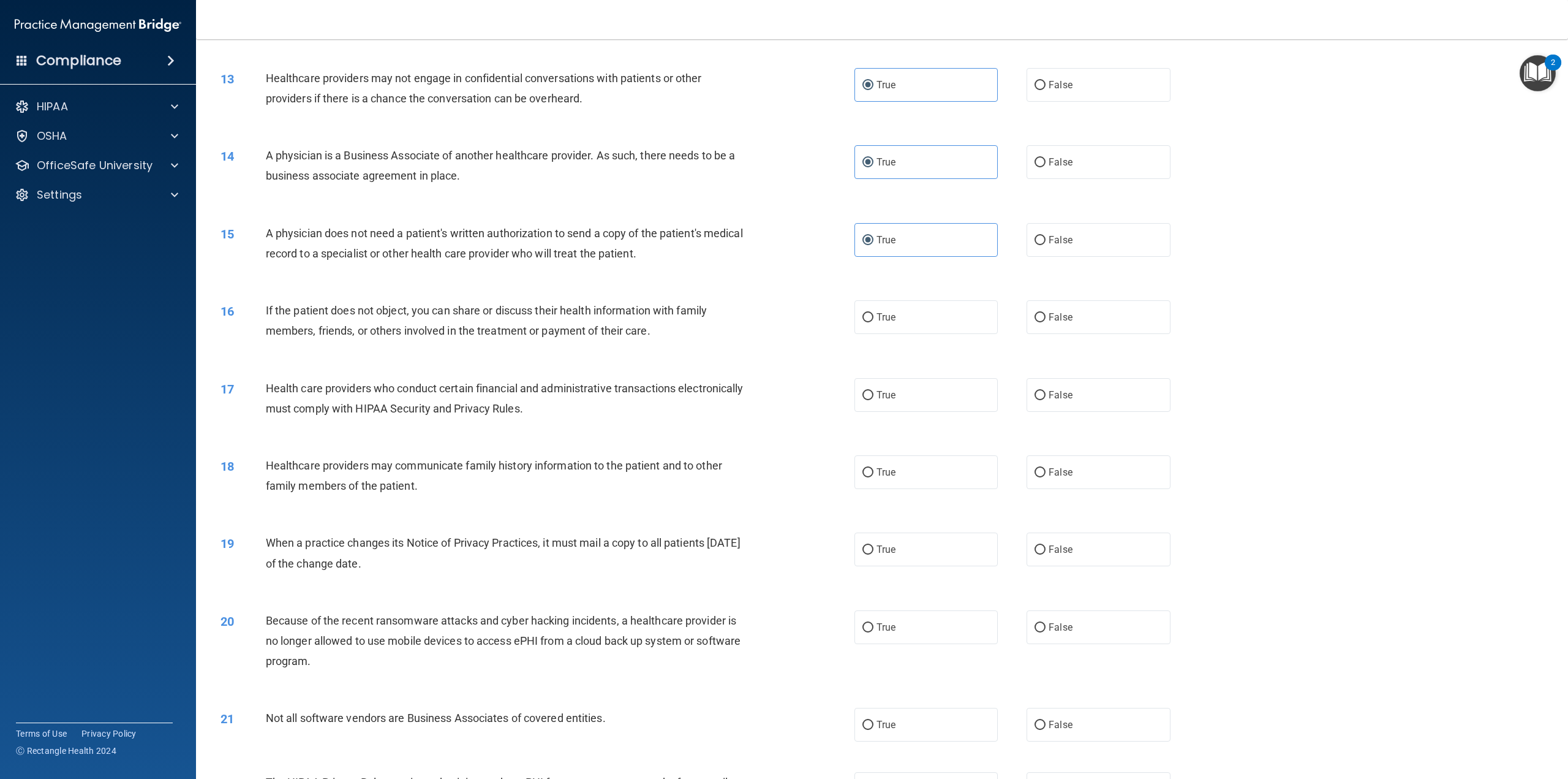
scroll to position [1042, 0]
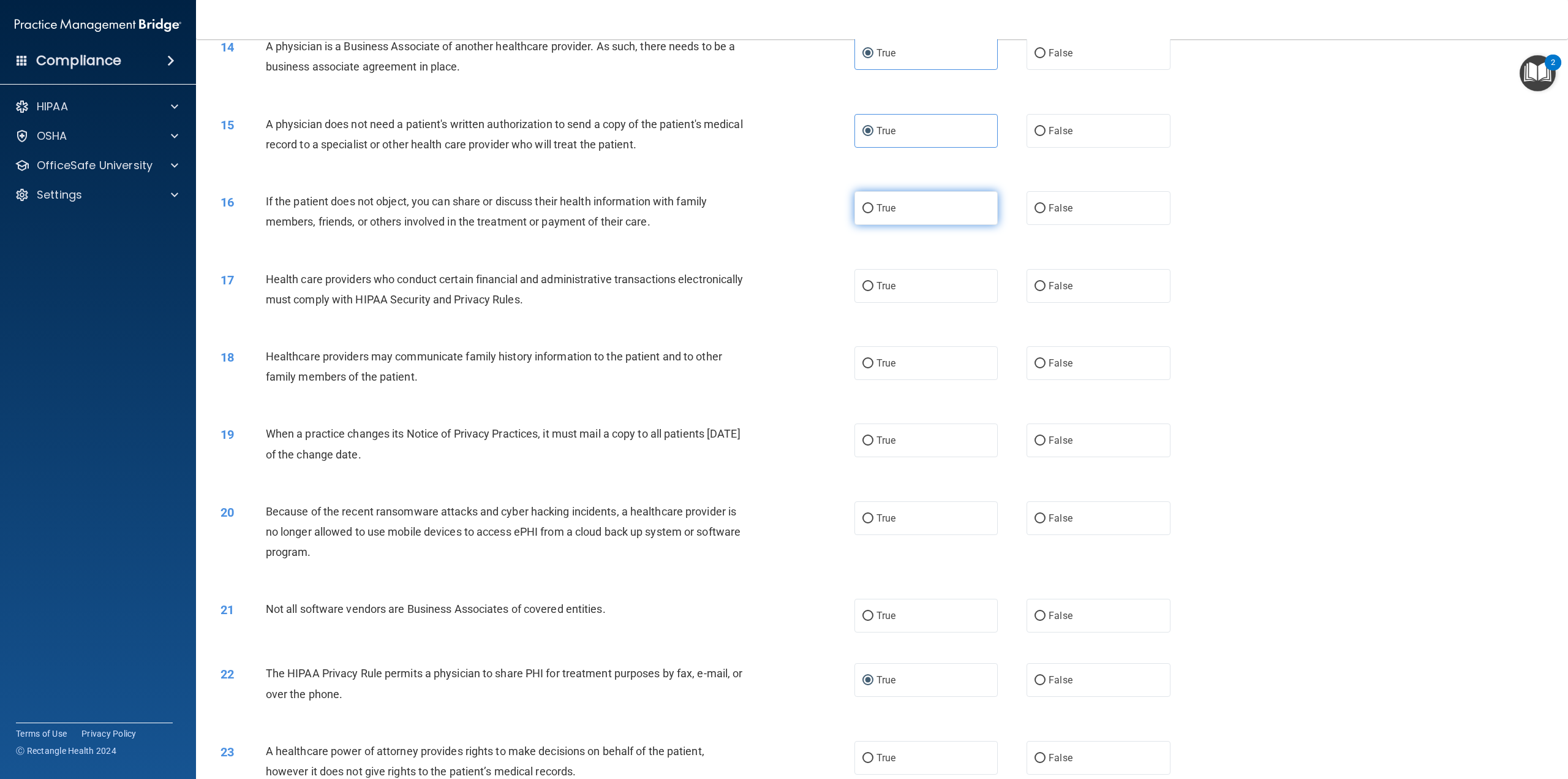
click at [863, 213] on input "True" at bounding box center [868, 208] width 11 height 9
radio input "true"
click at [863, 291] on input "True" at bounding box center [868, 286] width 11 height 9
radio input "true"
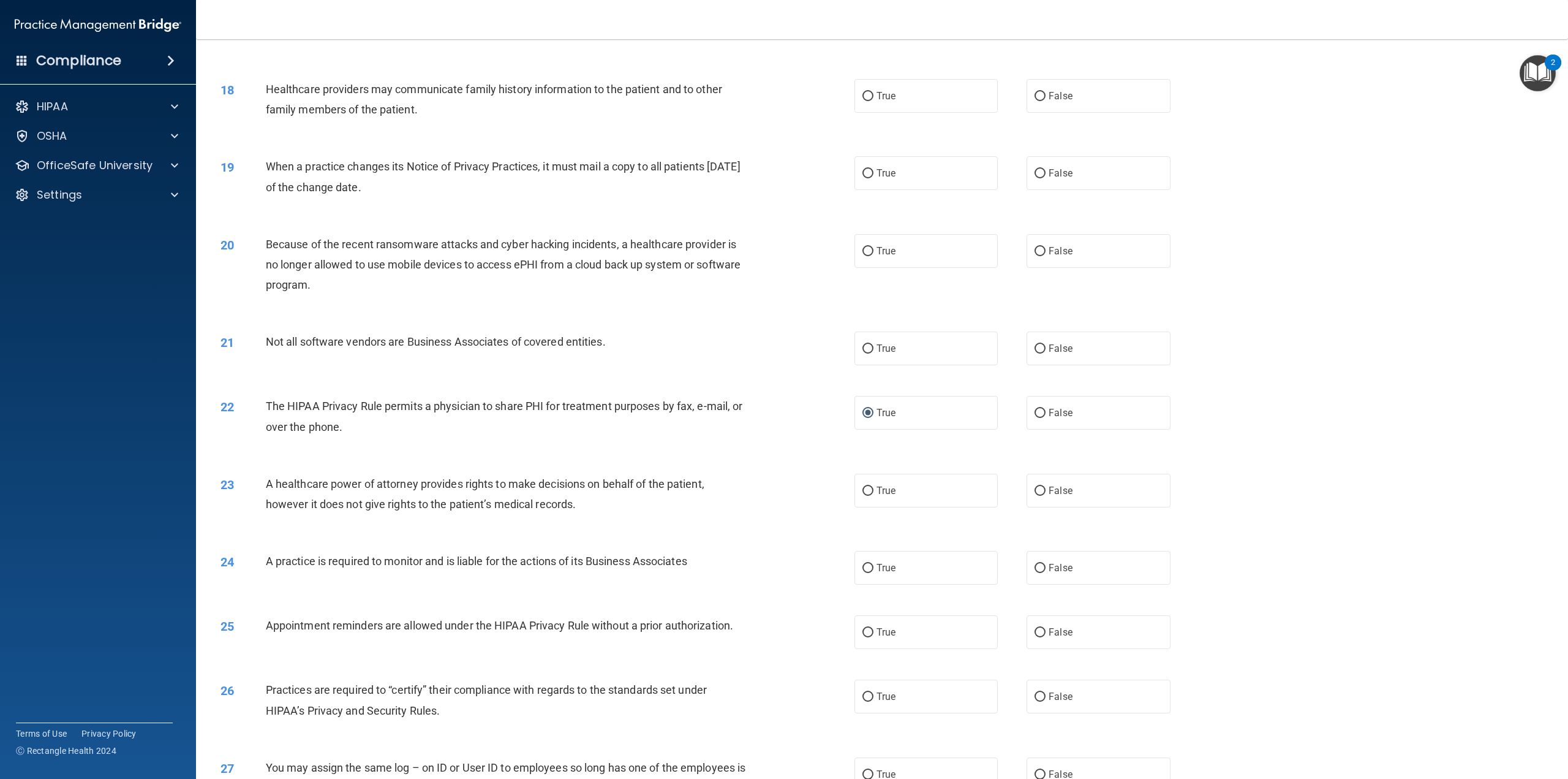
scroll to position [1348, 0]
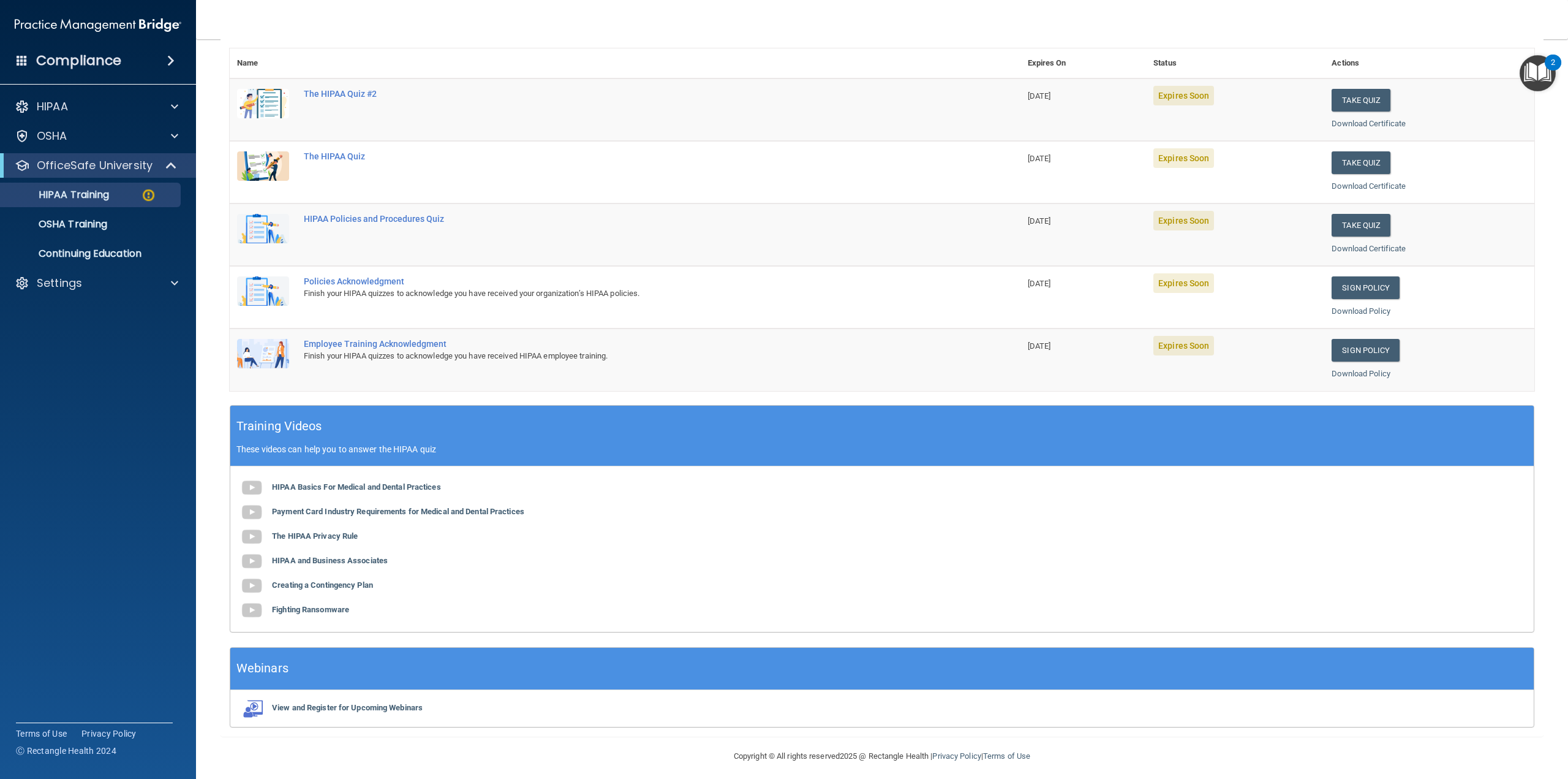
scroll to position [144, 0]
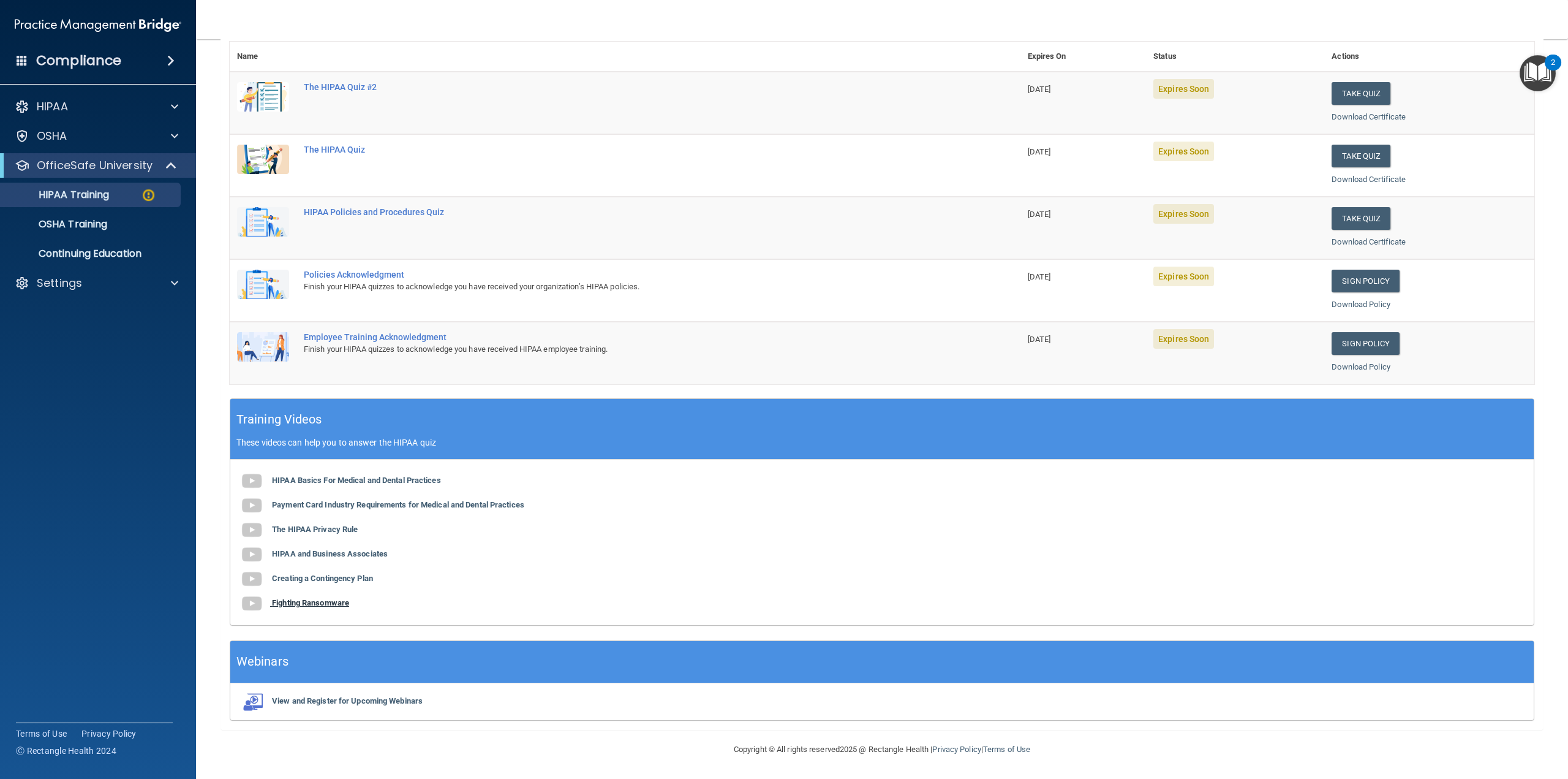
click at [334, 600] on b "Fighting Ransomware" at bounding box center [310, 602] width 77 height 9
click at [348, 481] on b "HIPAA Basics For Medical and Dental Practices" at bounding box center [357, 480] width 169 height 9
click at [1347, 154] on button "Take Quiz" at bounding box center [1361, 156] width 59 height 22
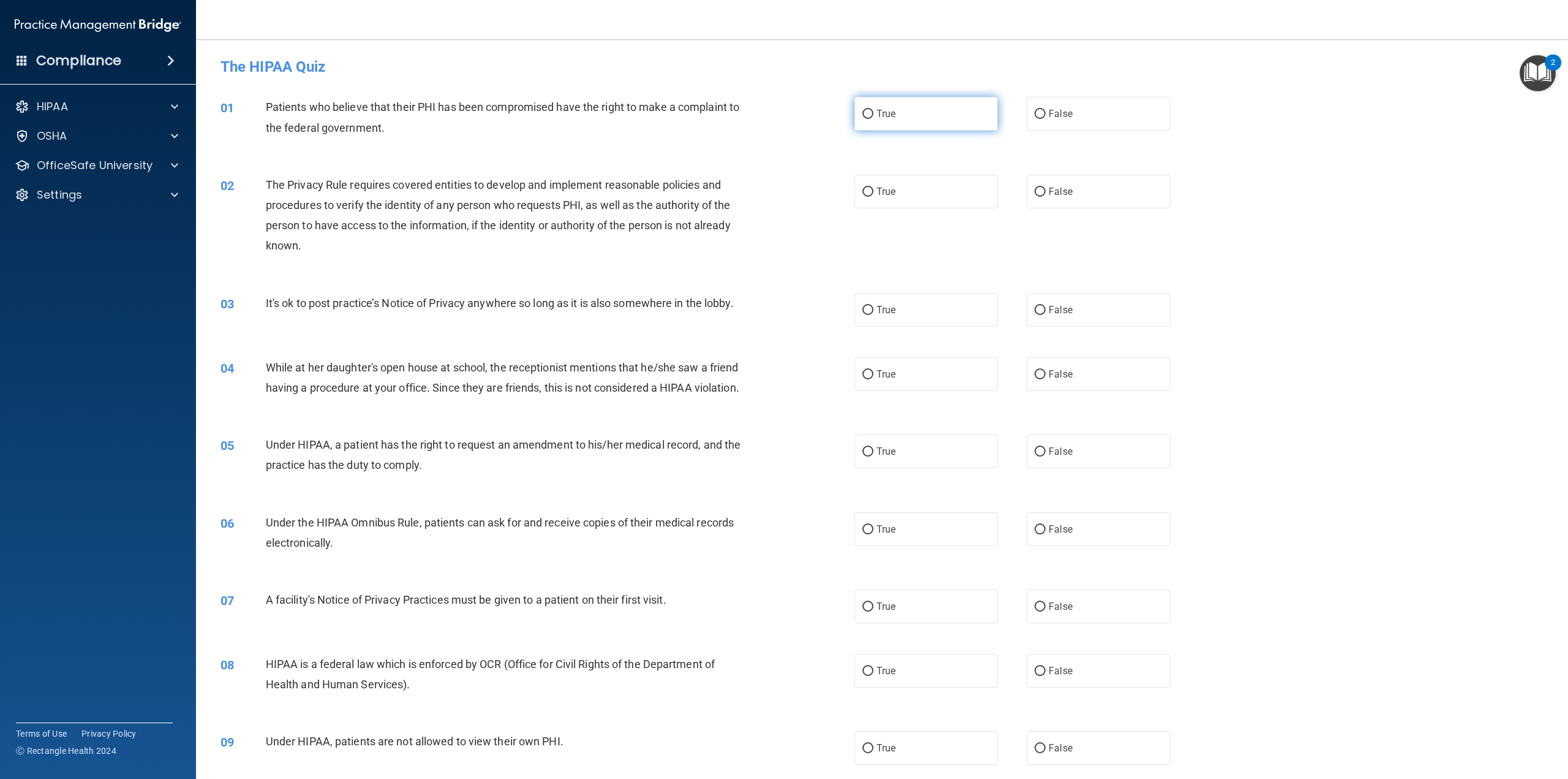
click at [864, 112] on input "True" at bounding box center [868, 114] width 11 height 9
radio input "true"
click at [865, 194] on input "True" at bounding box center [868, 192] width 11 height 9
radio input "true"
click at [1036, 375] on input "False" at bounding box center [1040, 375] width 11 height 9
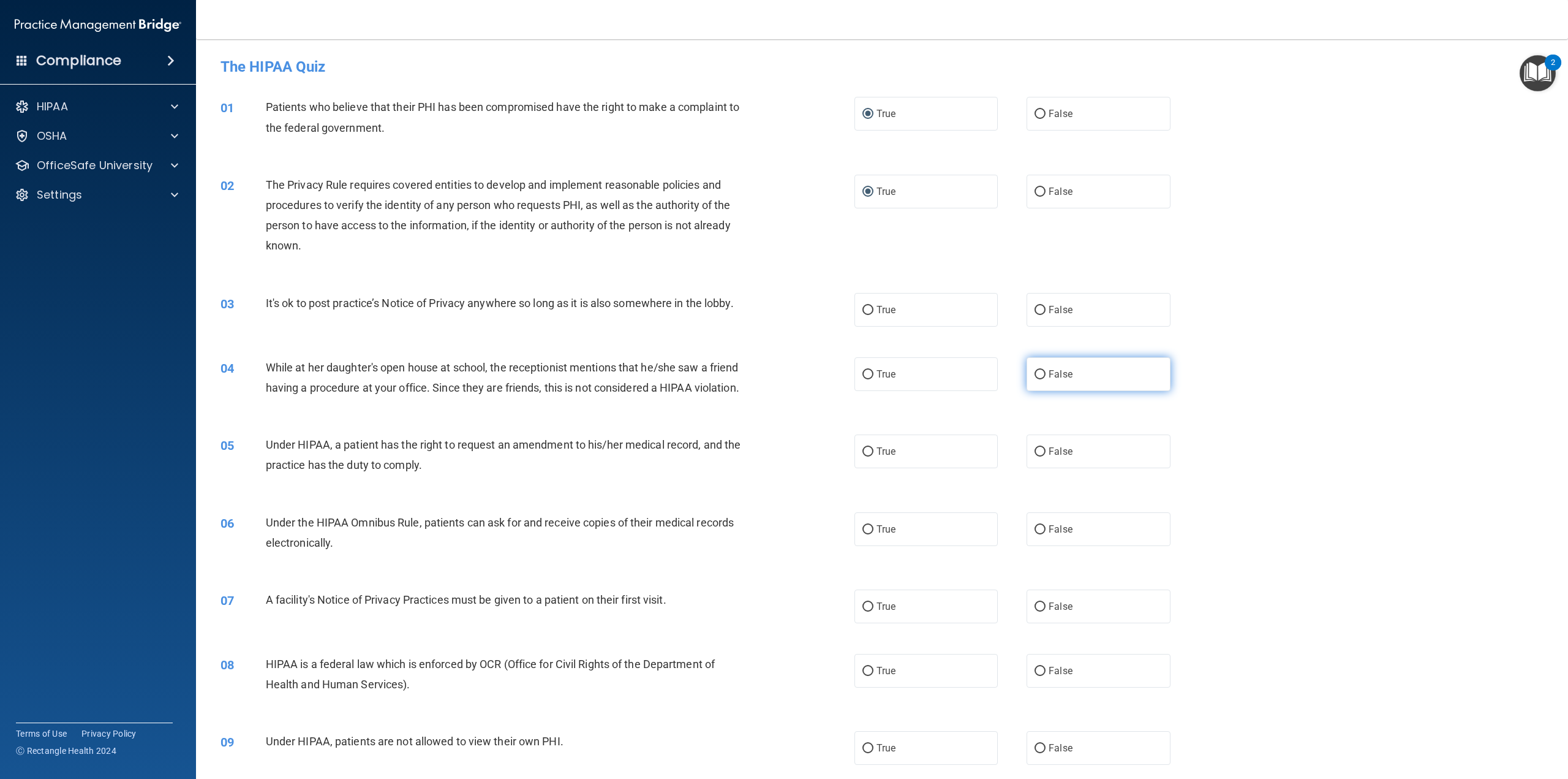
radio input "true"
click at [1074, 315] on label "False" at bounding box center [1099, 310] width 143 height 33
click at [1046, 315] on input "False" at bounding box center [1040, 310] width 11 height 9
radio input "true"
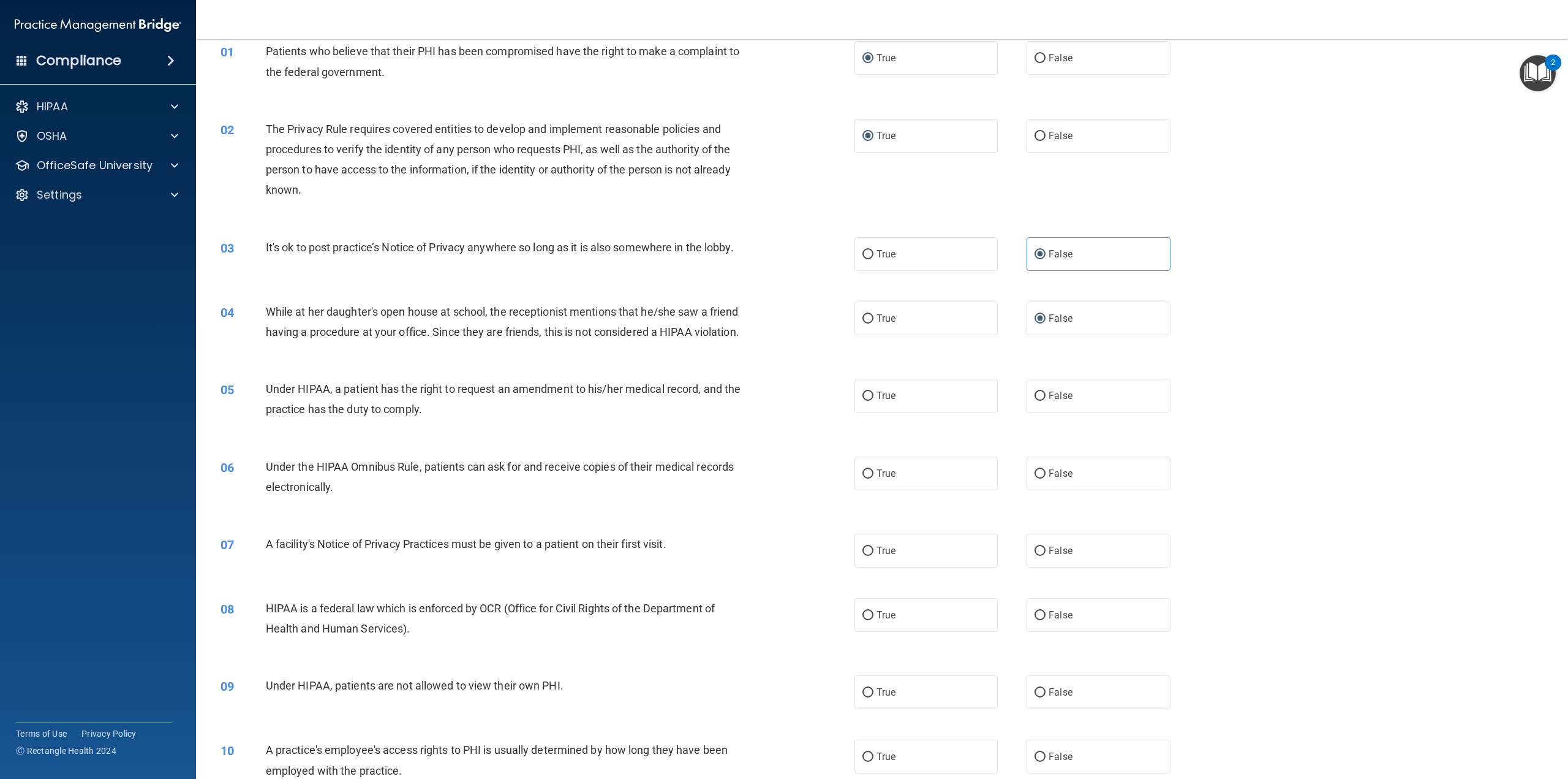
scroll to position [61, 0]
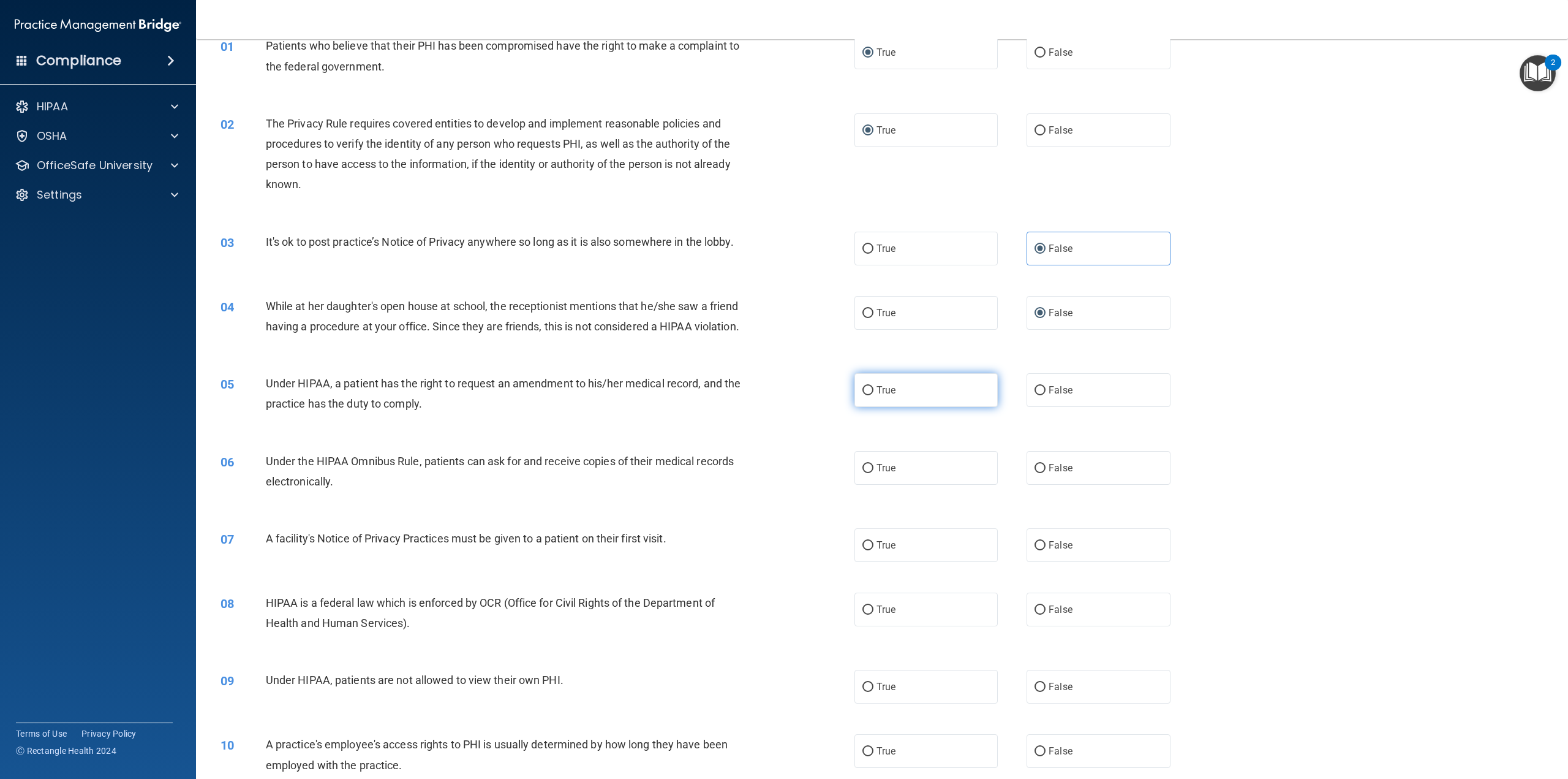
click at [863, 395] on input "True" at bounding box center [868, 390] width 11 height 9
radio input "true"
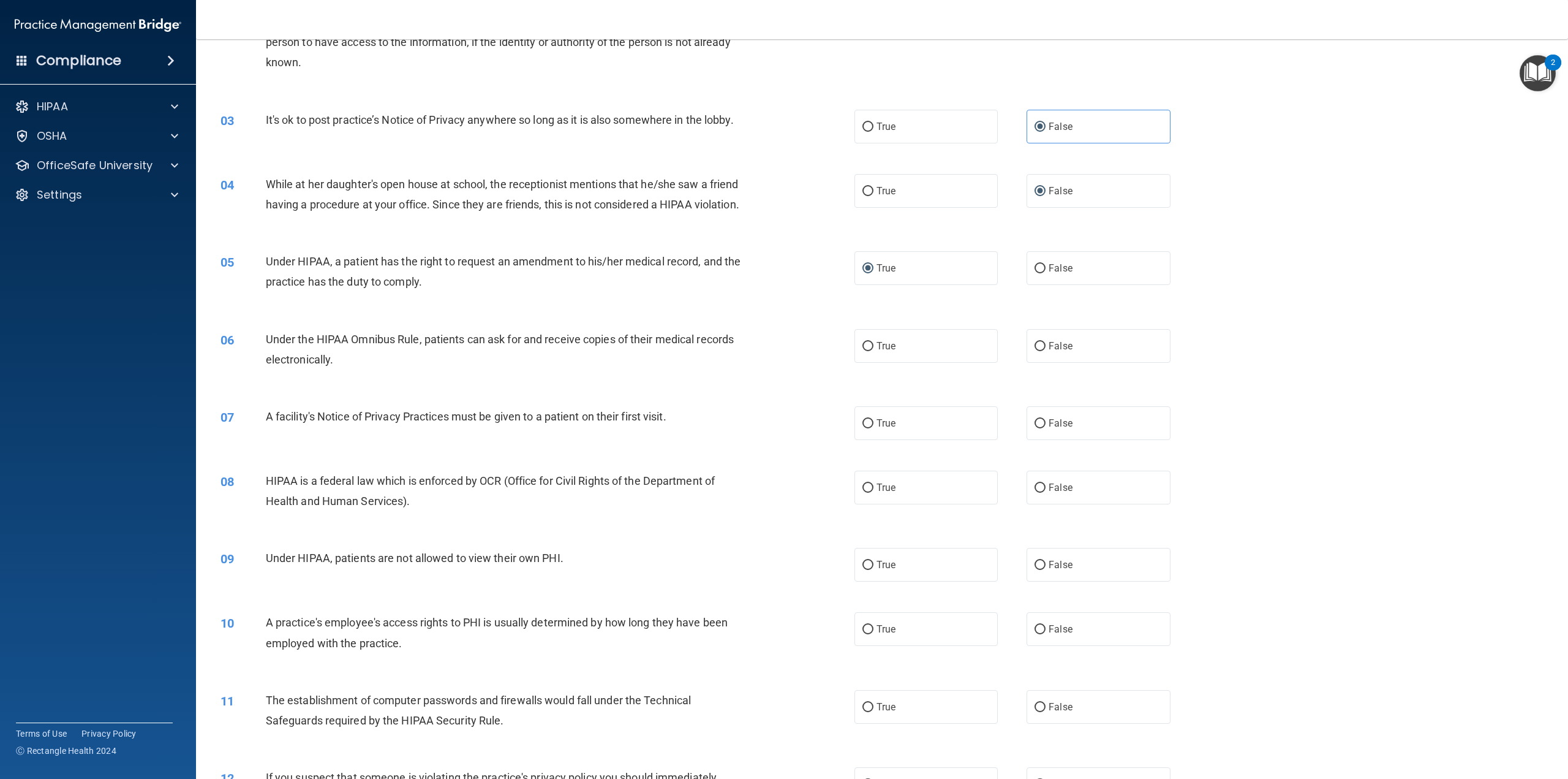
scroll to position [184, 0]
click at [861, 363] on label "True" at bounding box center [926, 345] width 143 height 33
click at [863, 350] on input "True" at bounding box center [868, 346] width 11 height 9
radio input "true"
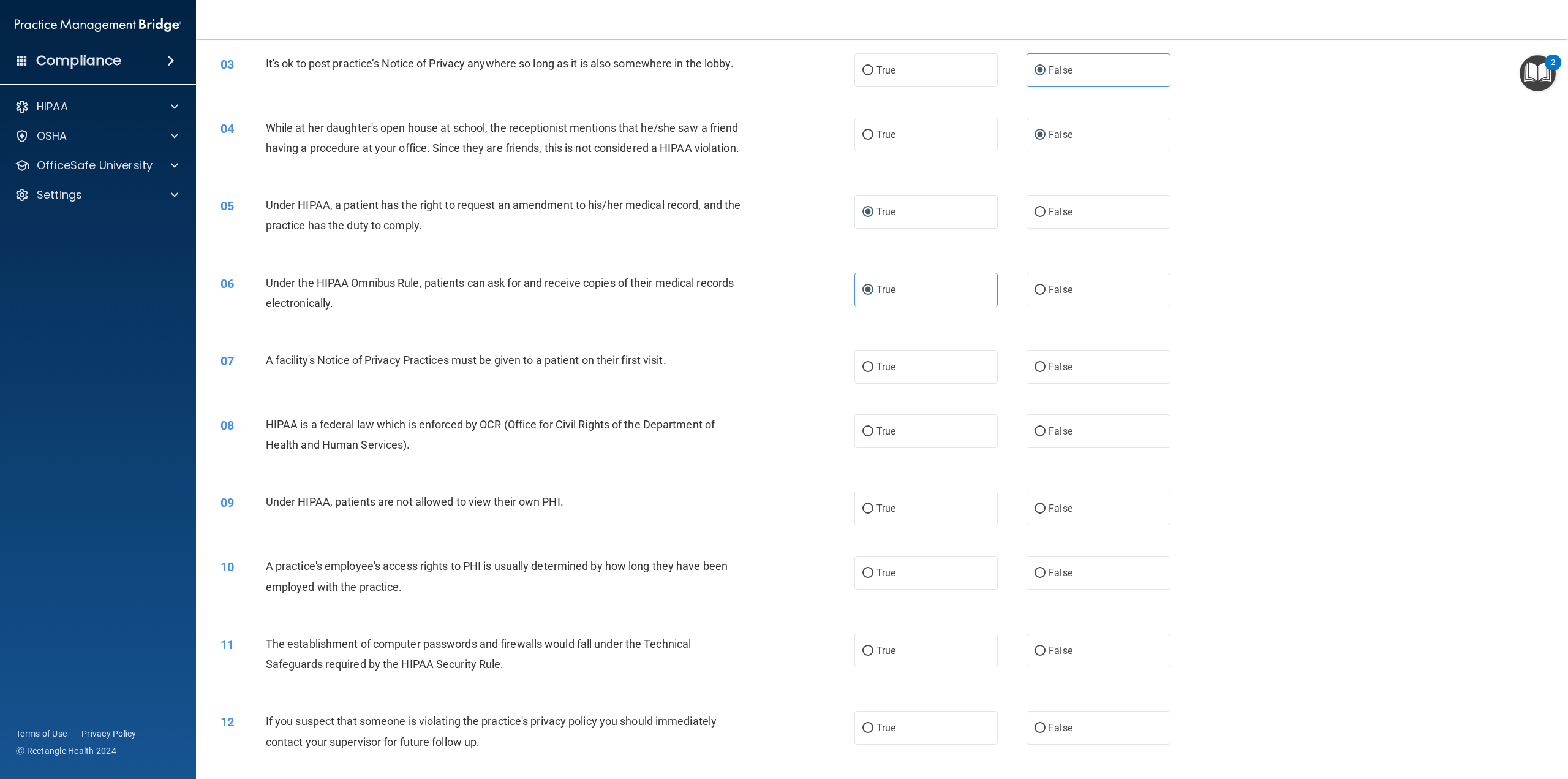
scroll to position [245, 0]
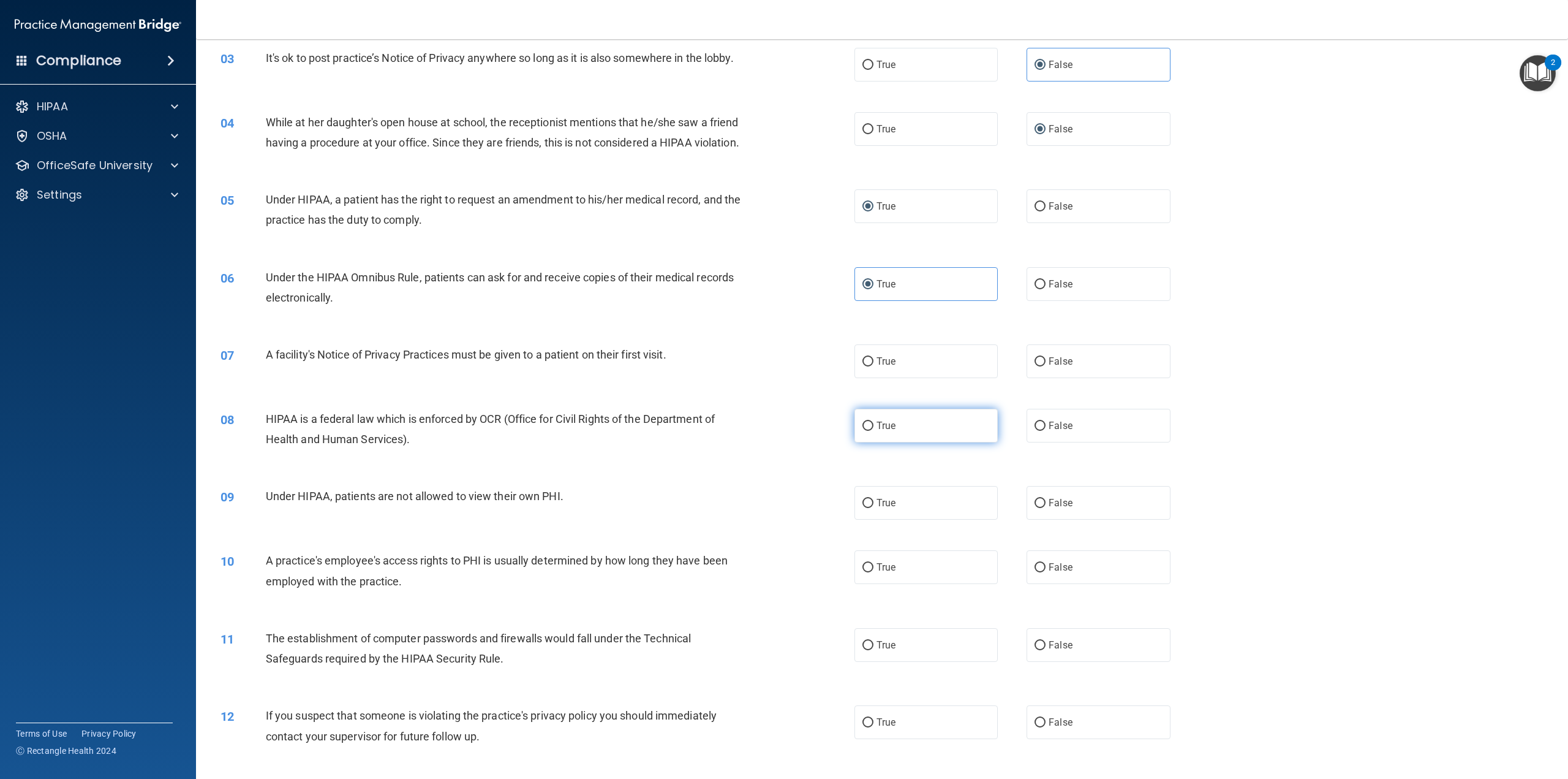
click at [871, 441] on label "True" at bounding box center [926, 426] width 143 height 33
click at [871, 430] on input "True" at bounding box center [868, 426] width 11 height 9
radio input "true"
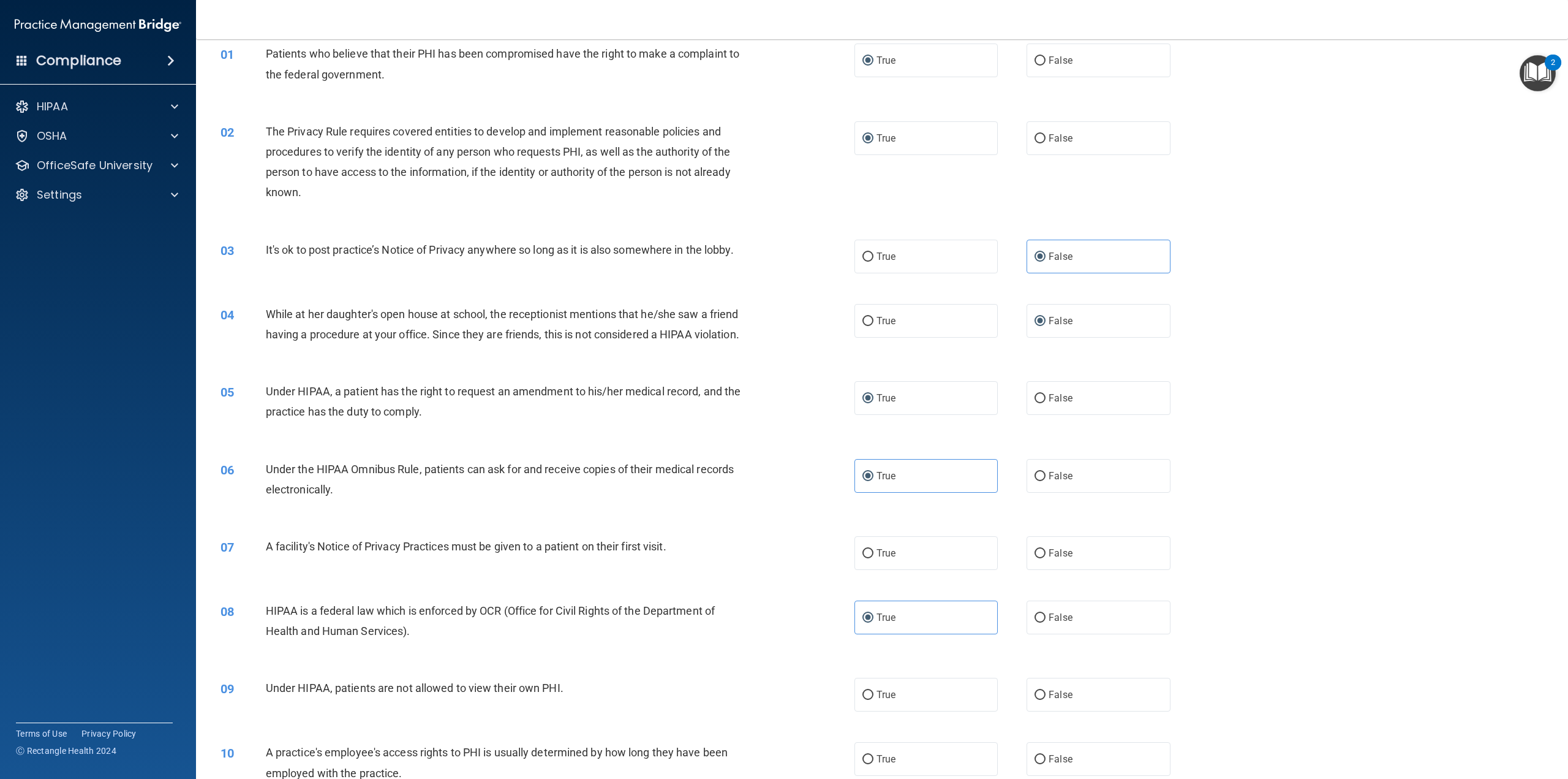
scroll to position [0, 0]
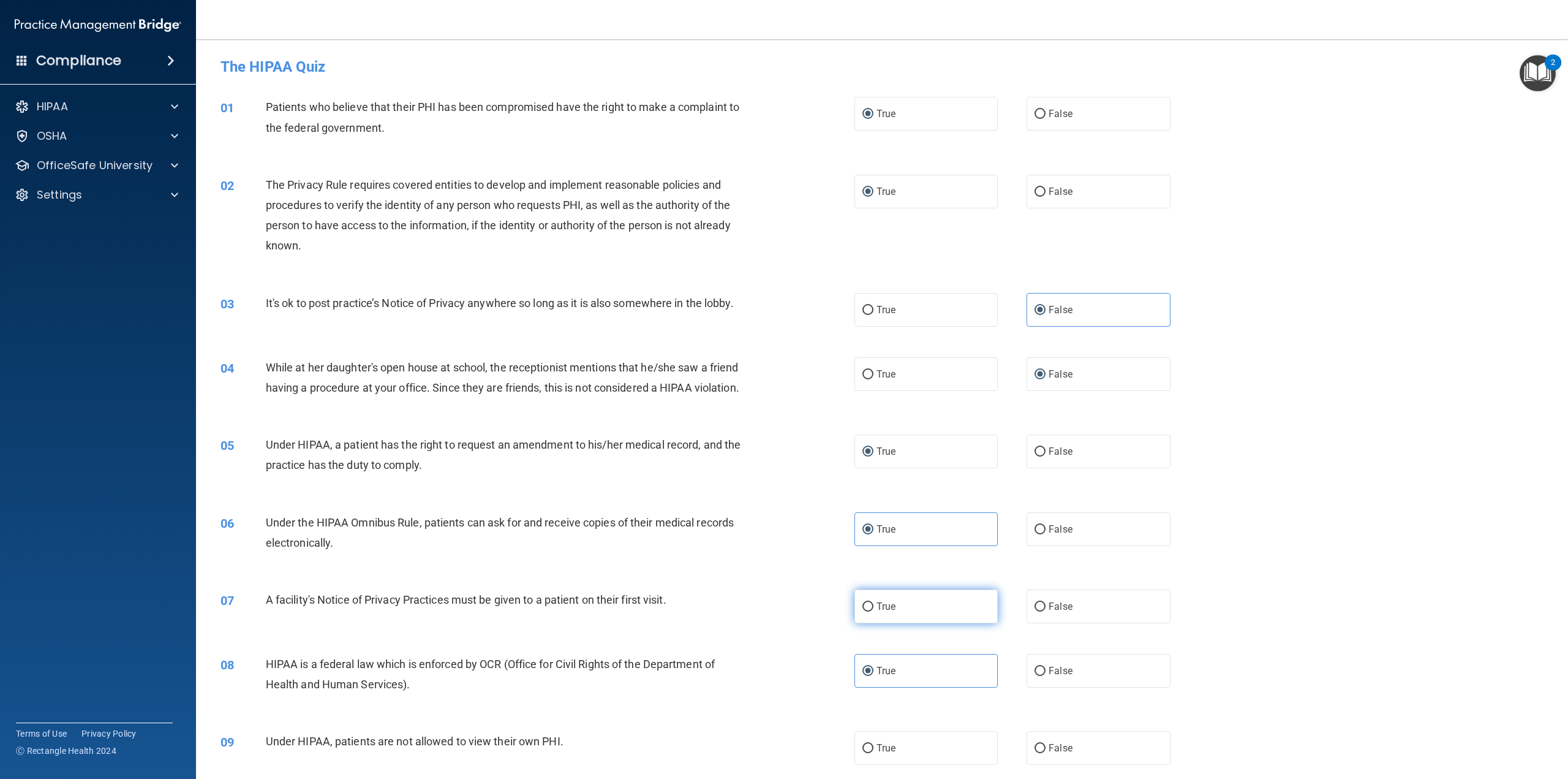
click at [876, 612] on span "True" at bounding box center [886, 606] width 19 height 12
click at [873, 612] on input "True" at bounding box center [868, 607] width 11 height 9
radio input "true"
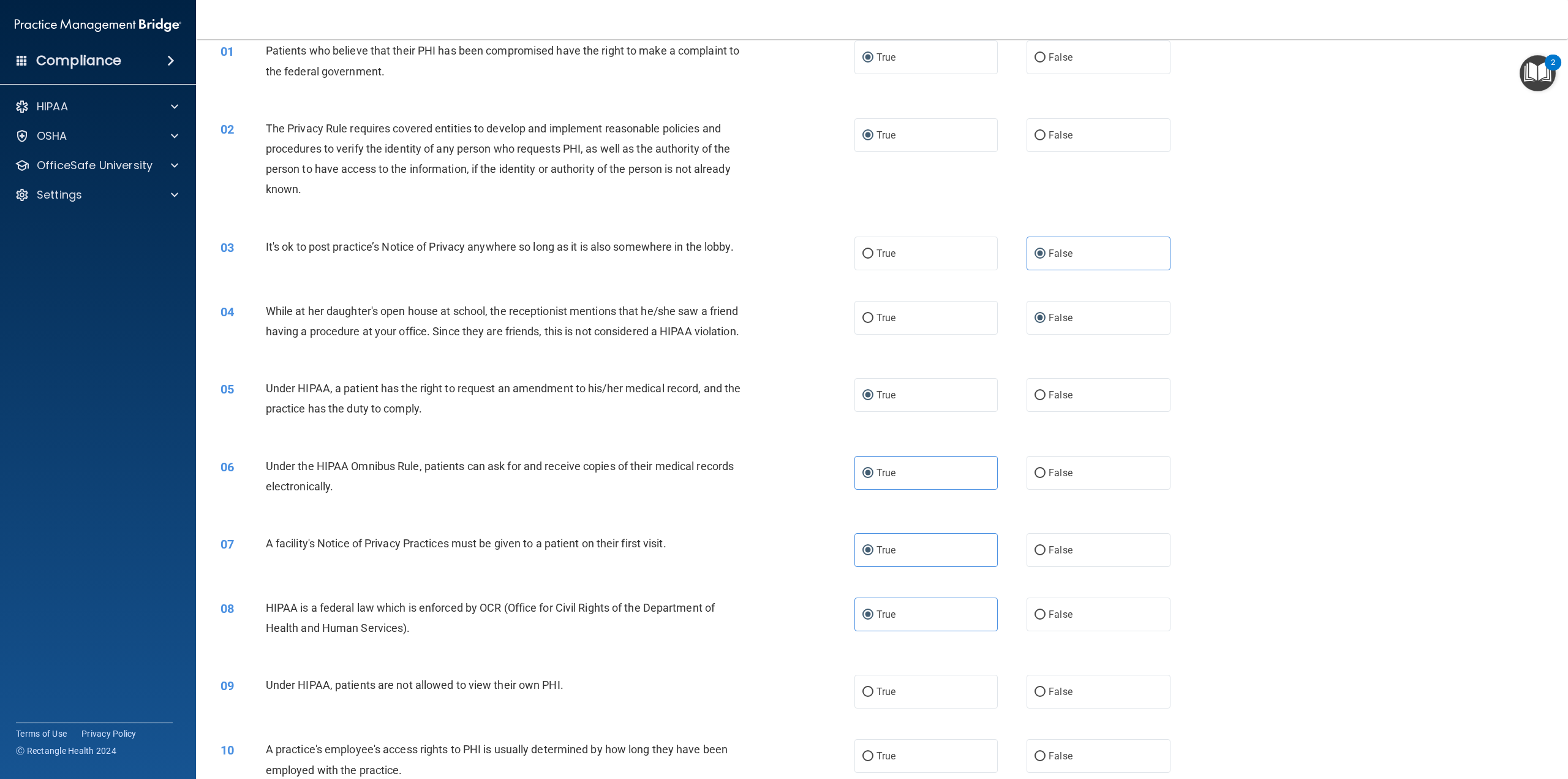
scroll to position [61, 0]
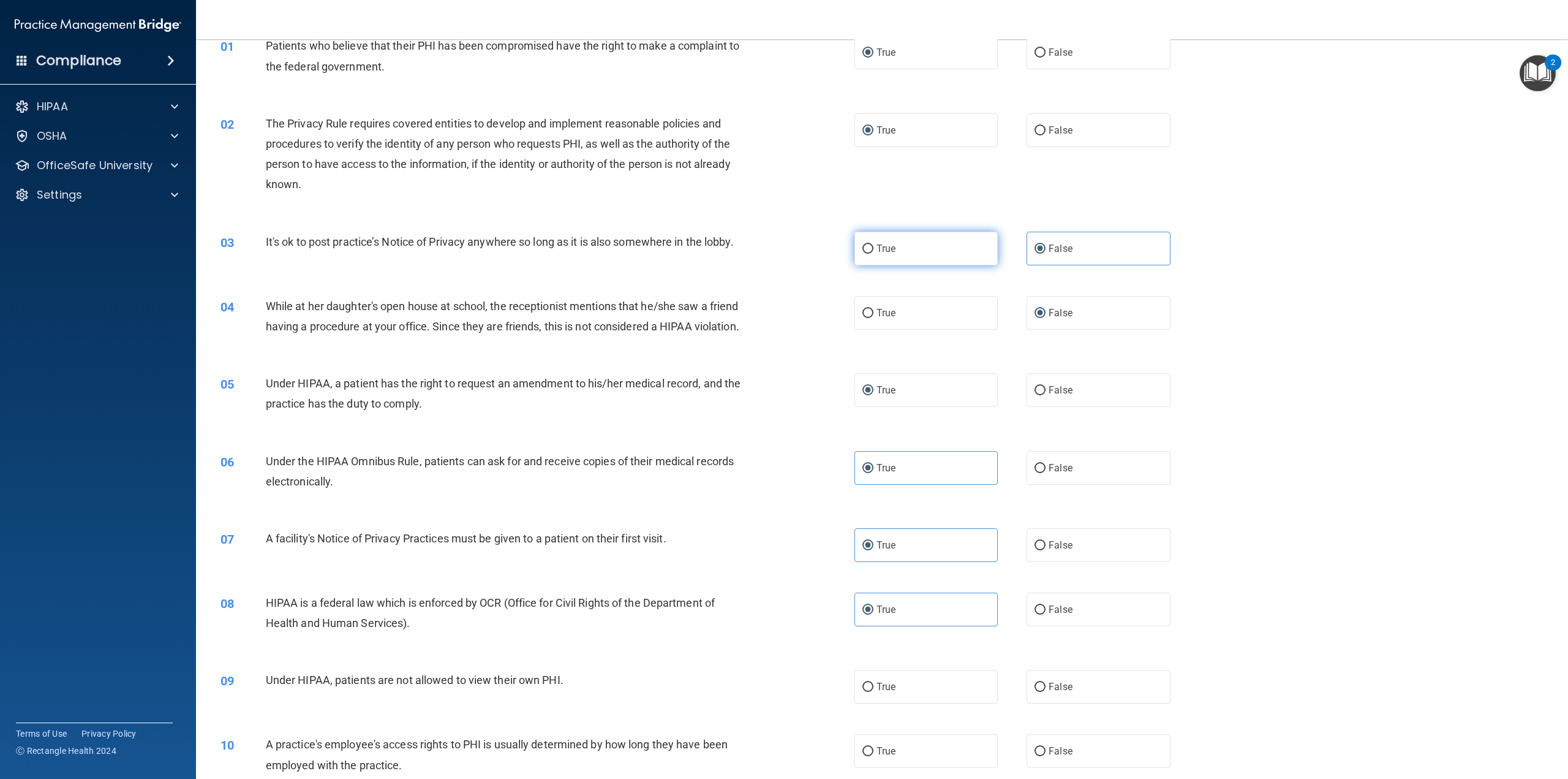
click at [867, 251] on input "True" at bounding box center [868, 249] width 11 height 9
radio input "true"
radio input "false"
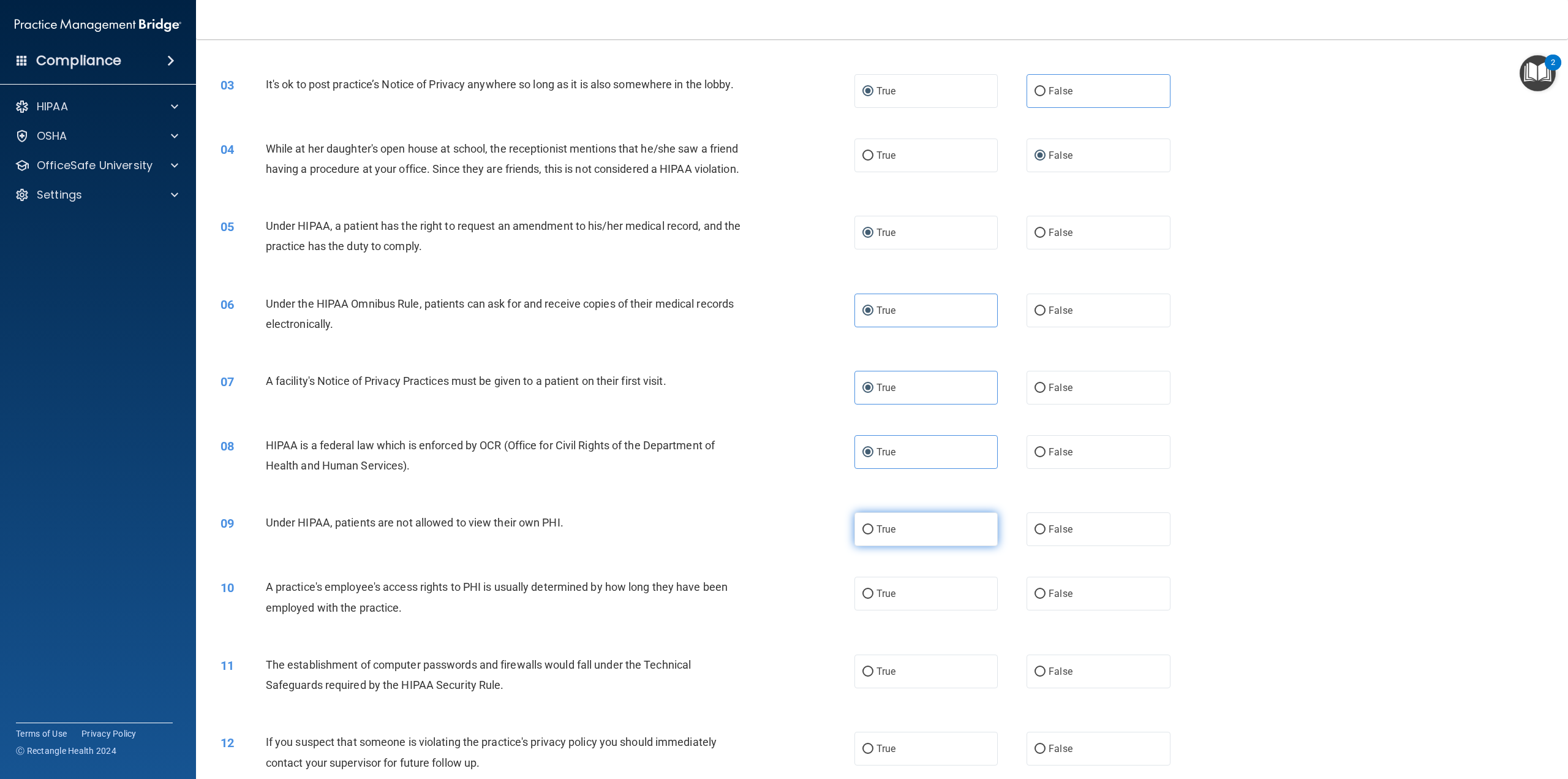
scroll to position [245, 0]
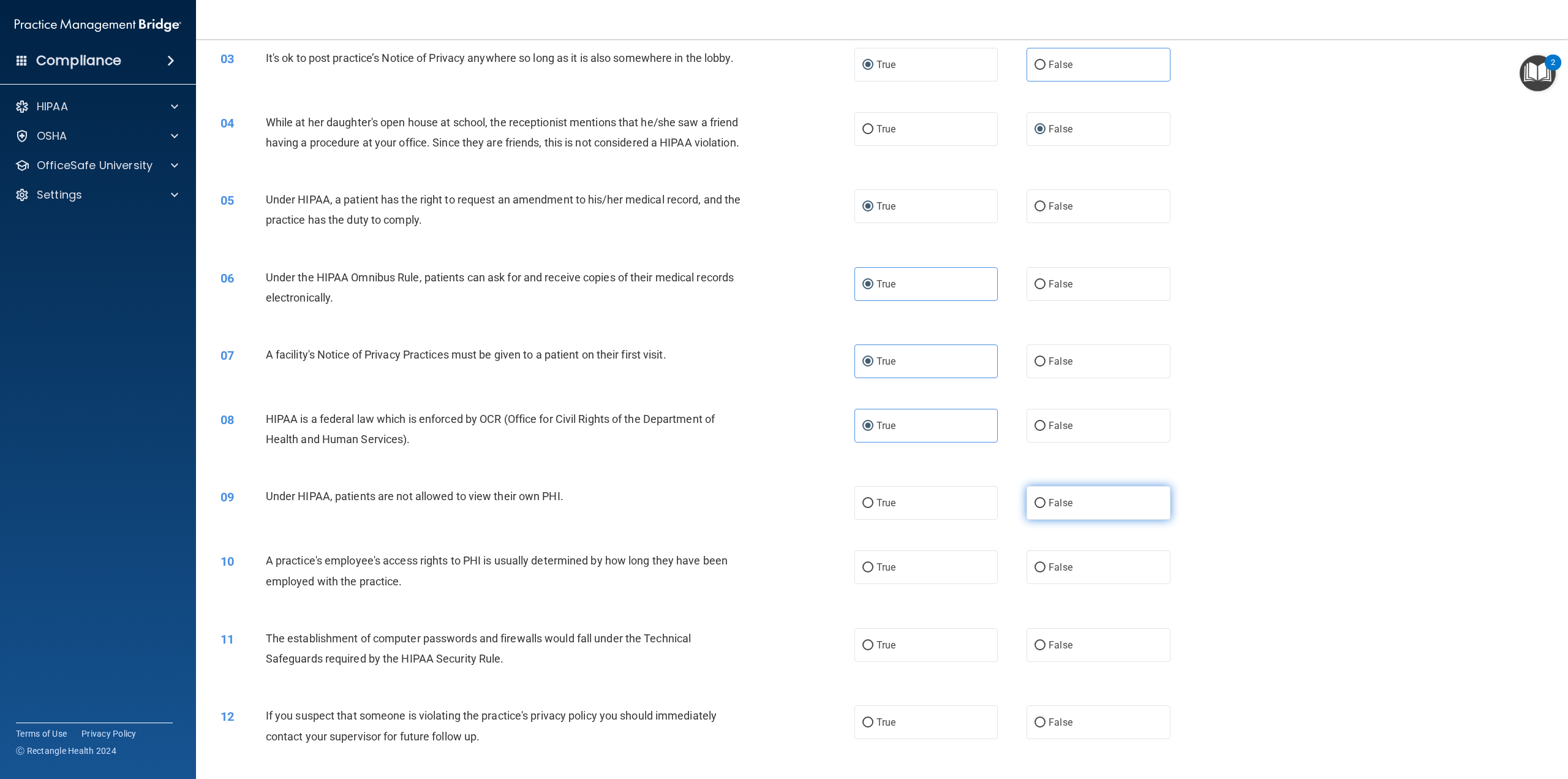
click at [1052, 508] on span "False" at bounding box center [1061, 503] width 24 height 12
click at [1046, 508] on input "False" at bounding box center [1040, 504] width 11 height 9
radio input "true"
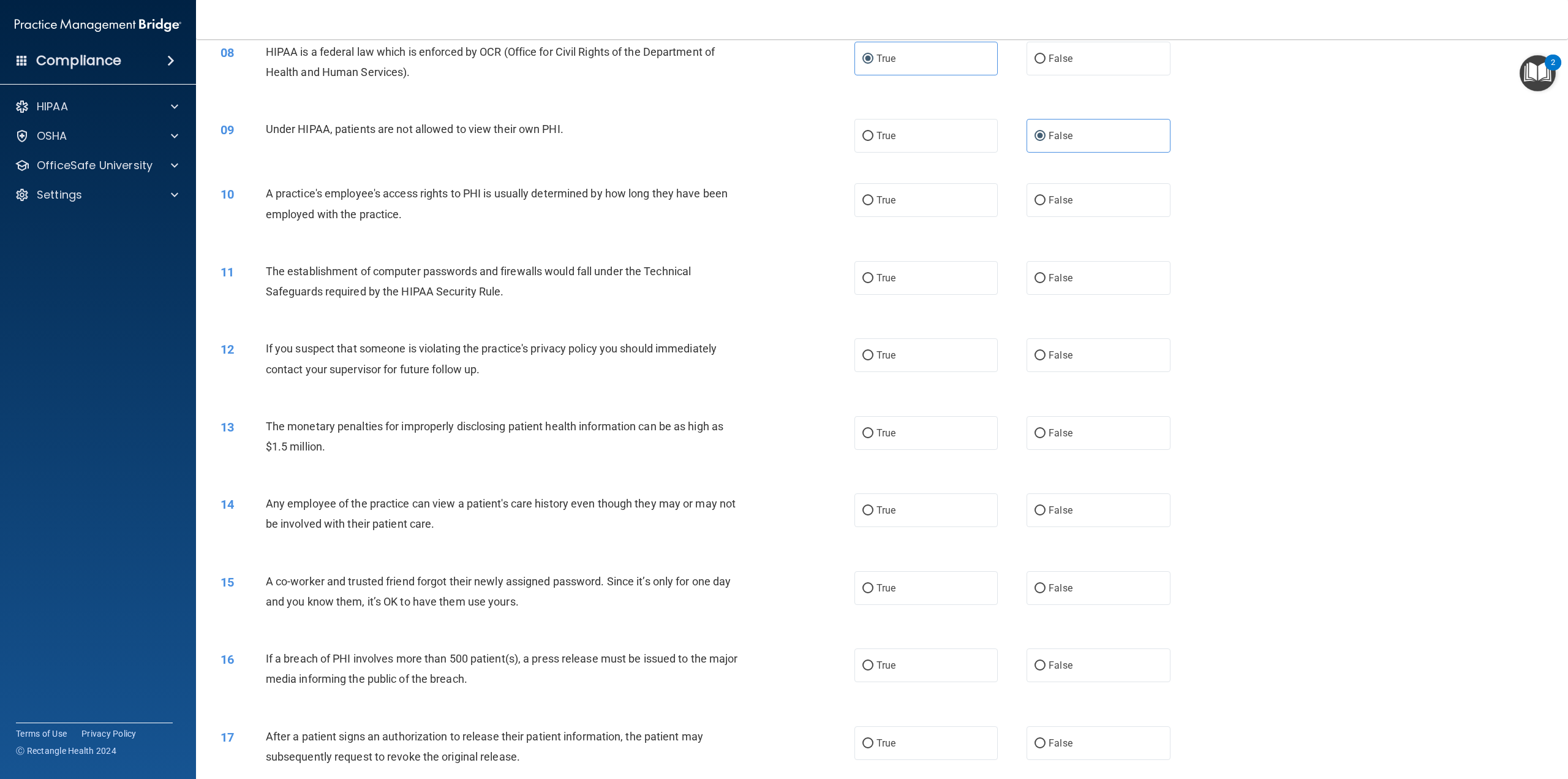
scroll to position [613, 0]
click at [1036, 205] on input "False" at bounding box center [1040, 200] width 11 height 9
radio input "true"
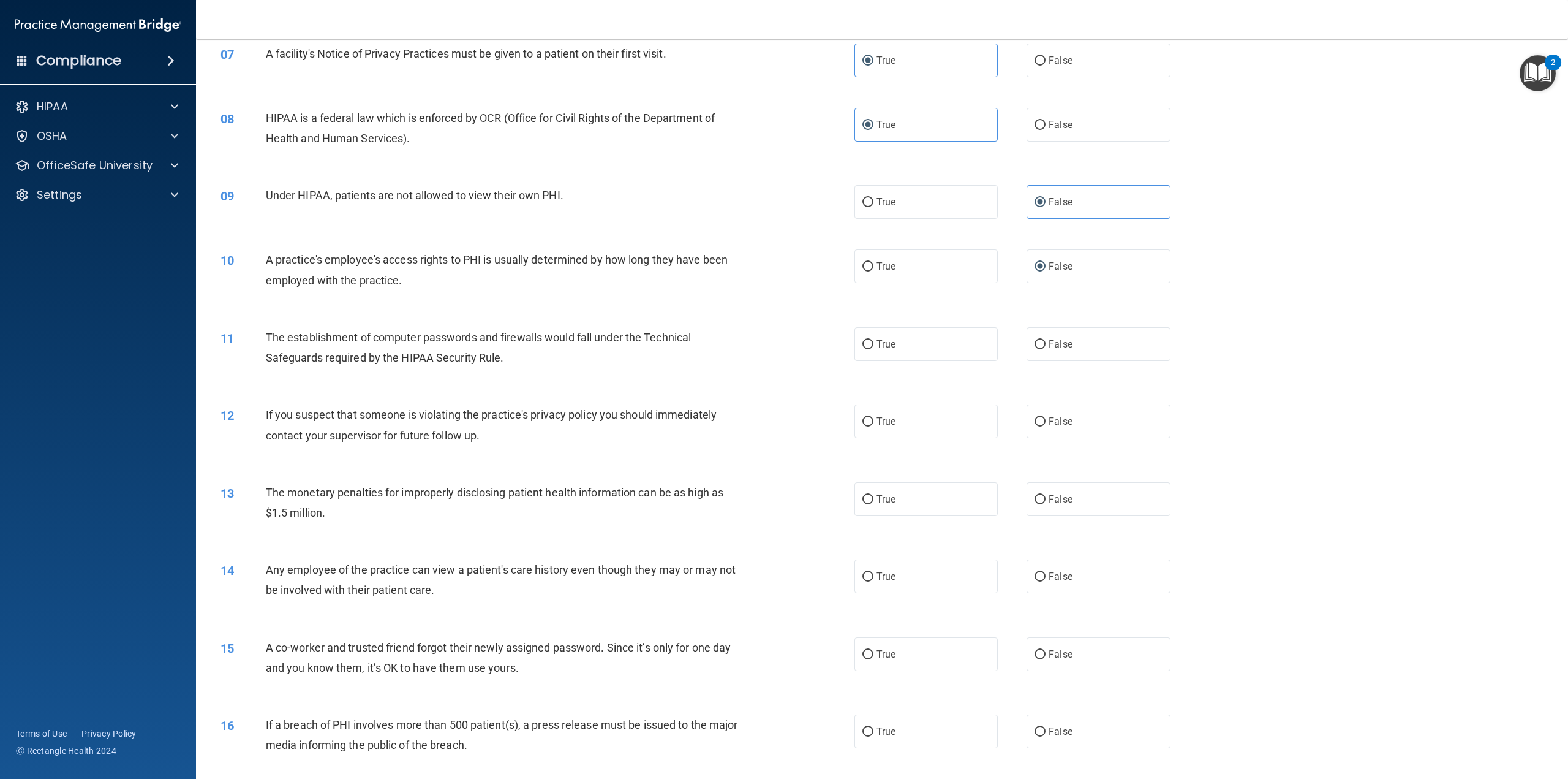
scroll to position [551, 0]
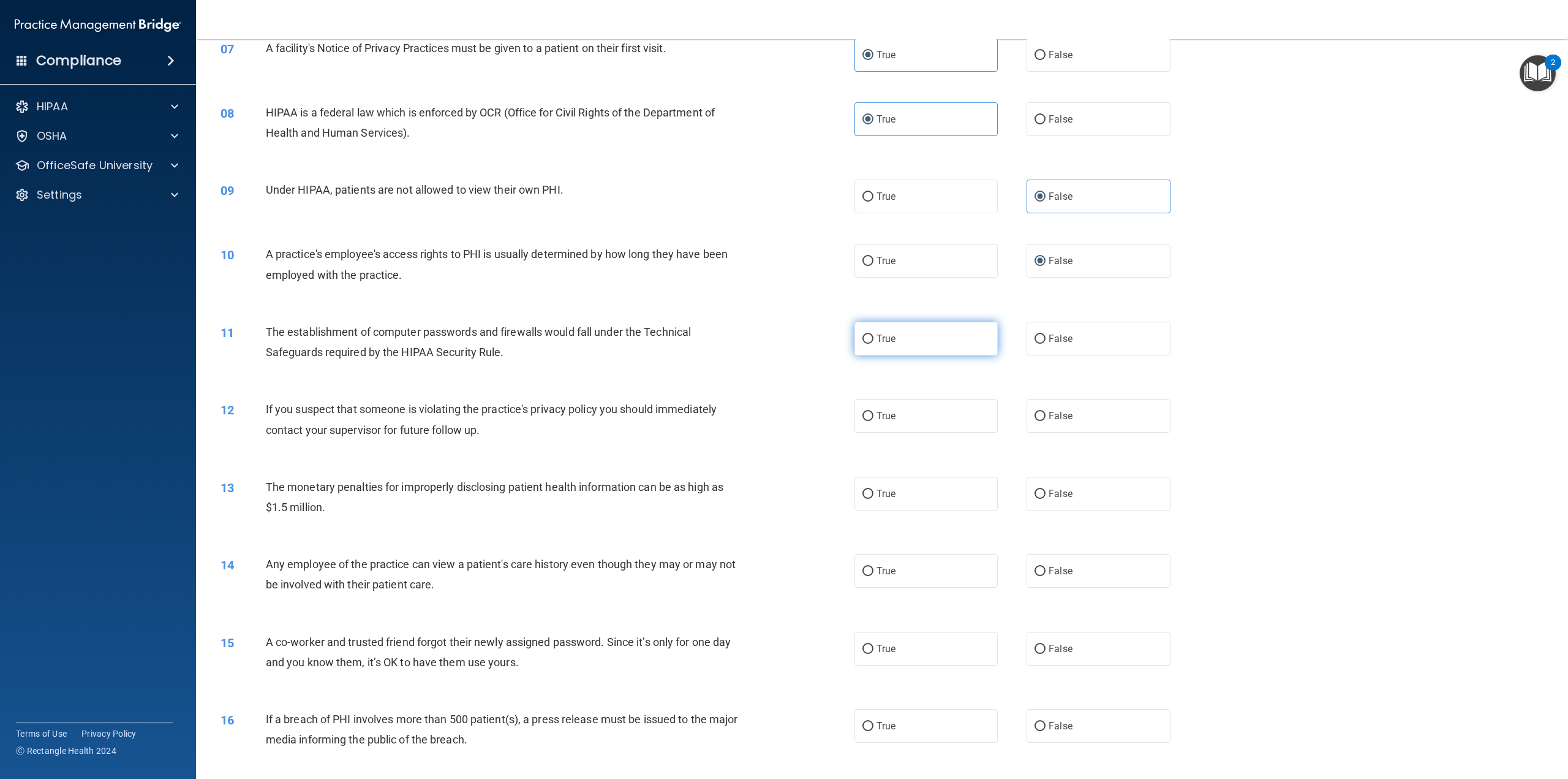
click at [912, 350] on label "True" at bounding box center [926, 338] width 143 height 33
click at [874, 344] on input "True" at bounding box center [868, 339] width 11 height 9
radio input "true"
click at [925, 432] on label "True" at bounding box center [926, 416] width 143 height 33
click at [874, 421] on input "True" at bounding box center [868, 416] width 11 height 9
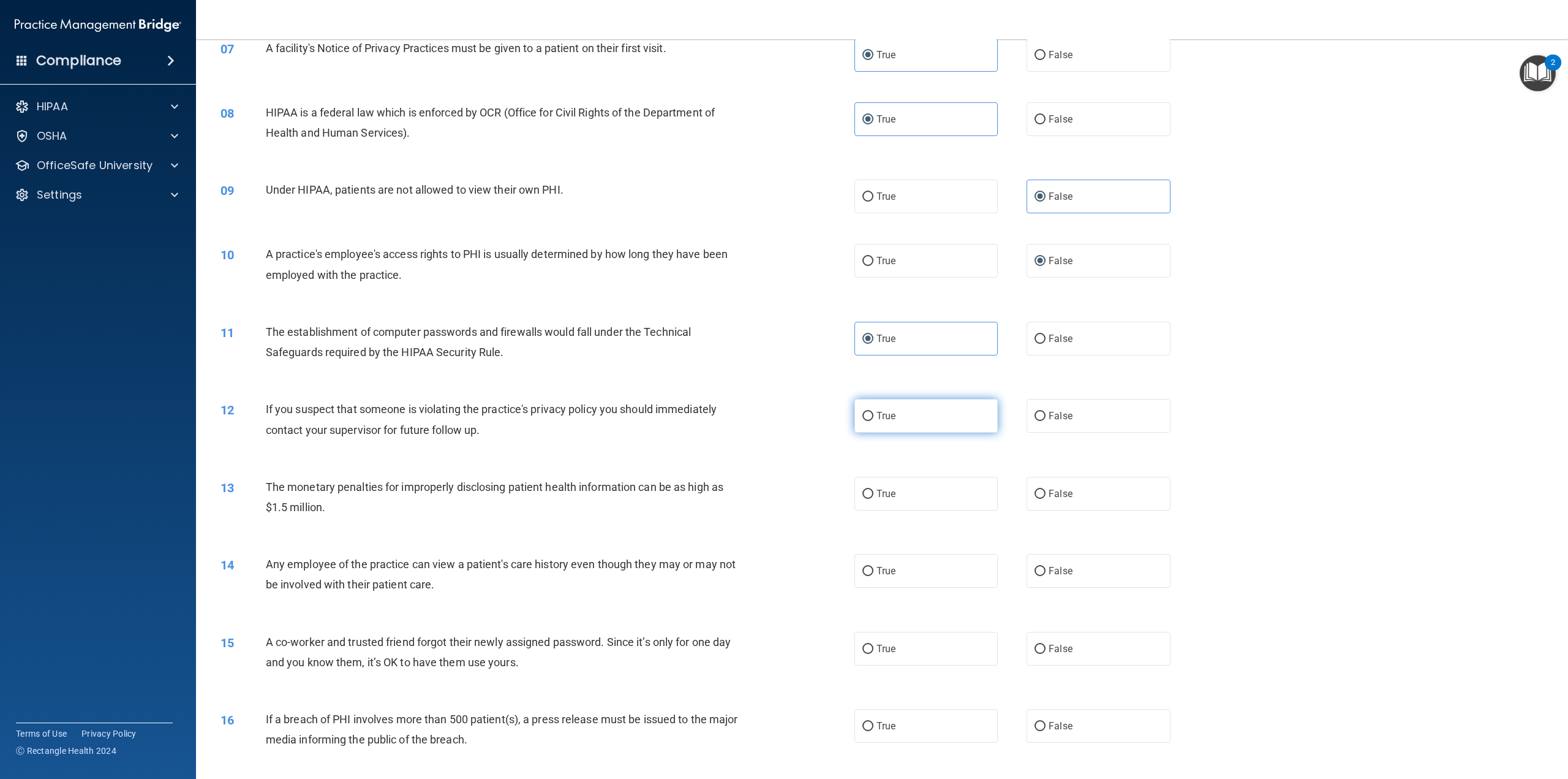
radio input "true"
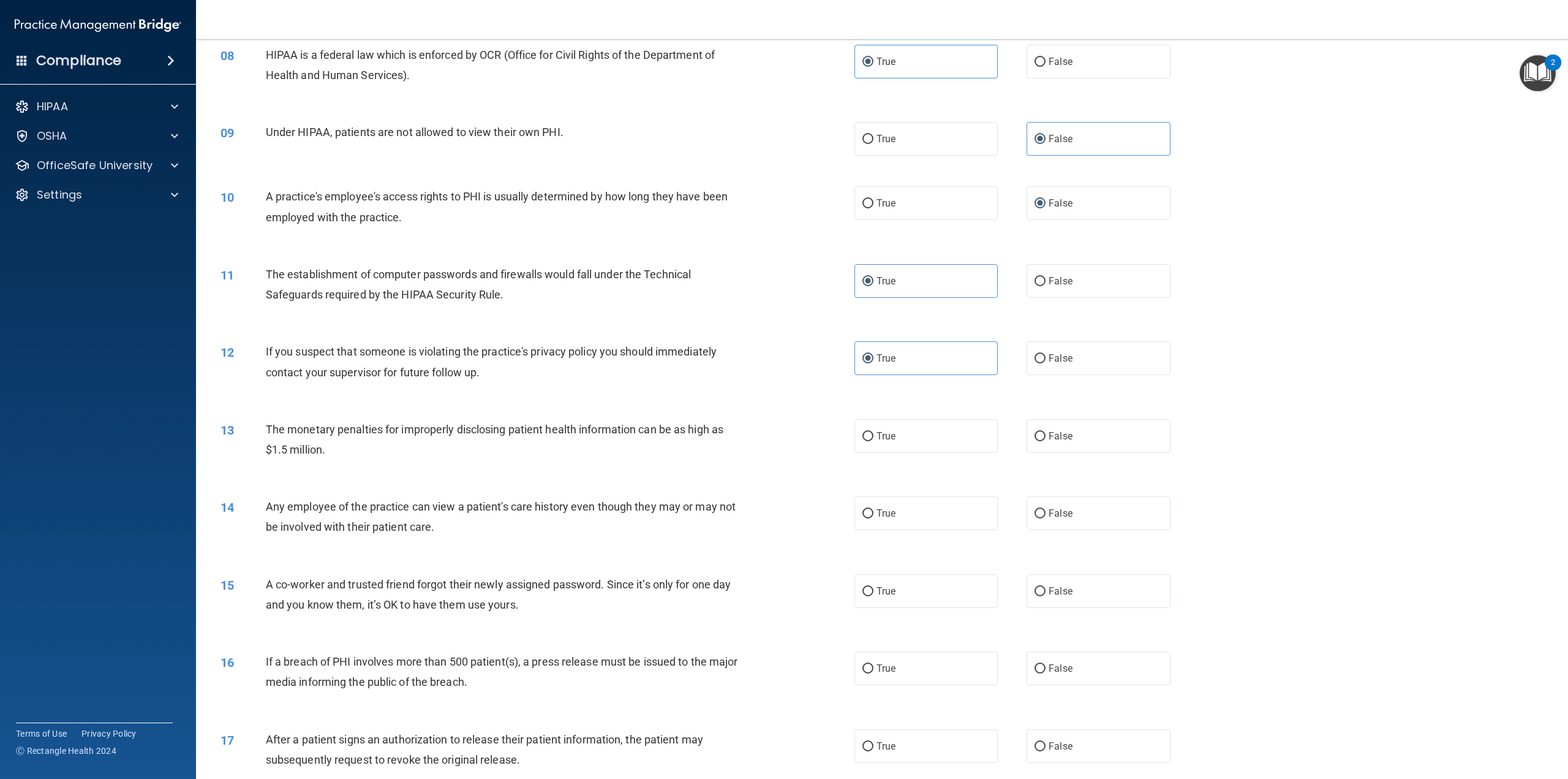
scroll to position [613, 0]
click at [876, 438] on span "True" at bounding box center [886, 432] width 19 height 12
click at [874, 438] on input "True" at bounding box center [868, 433] width 11 height 9
radio input "true"
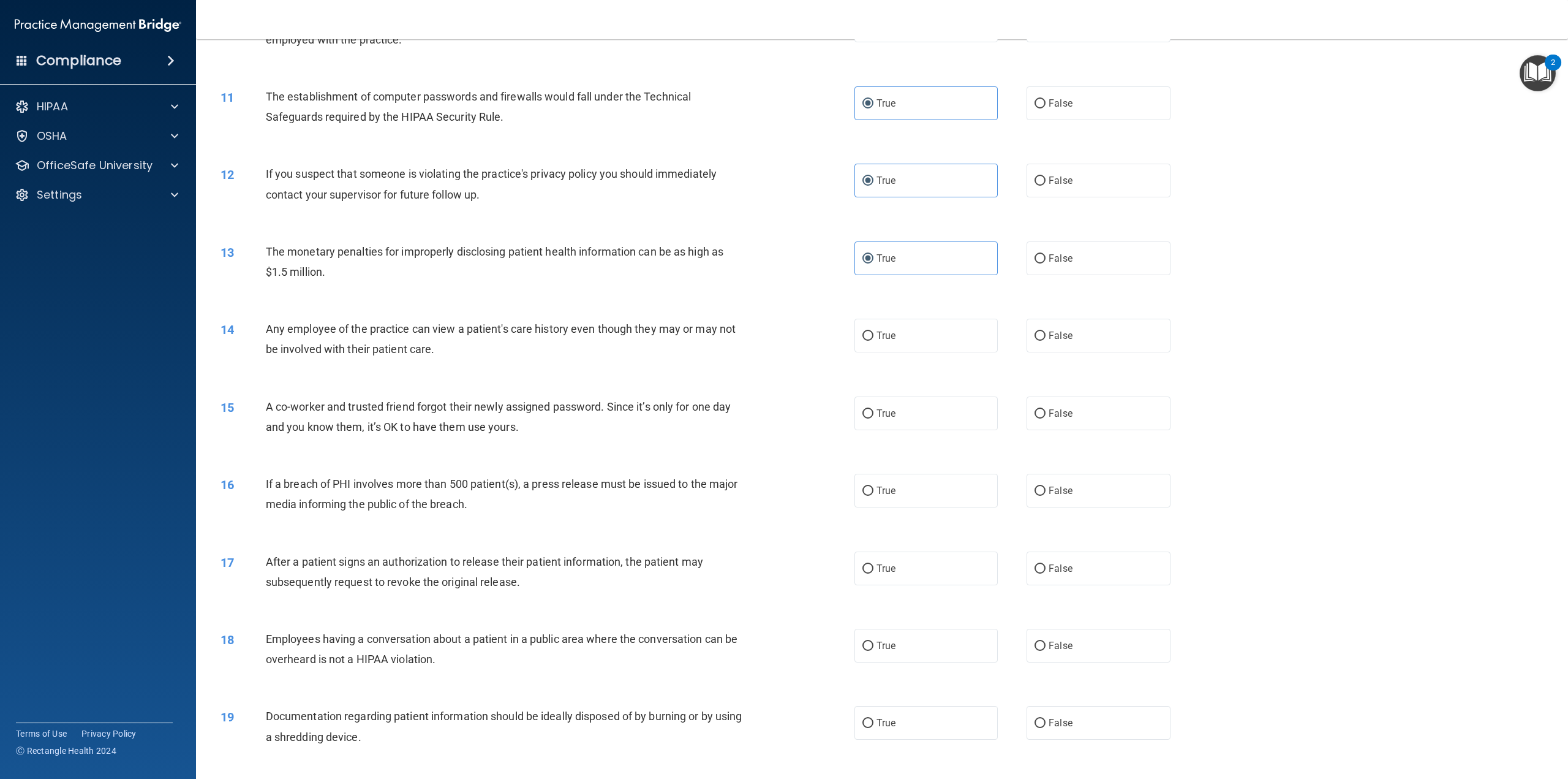
scroll to position [797, 0]
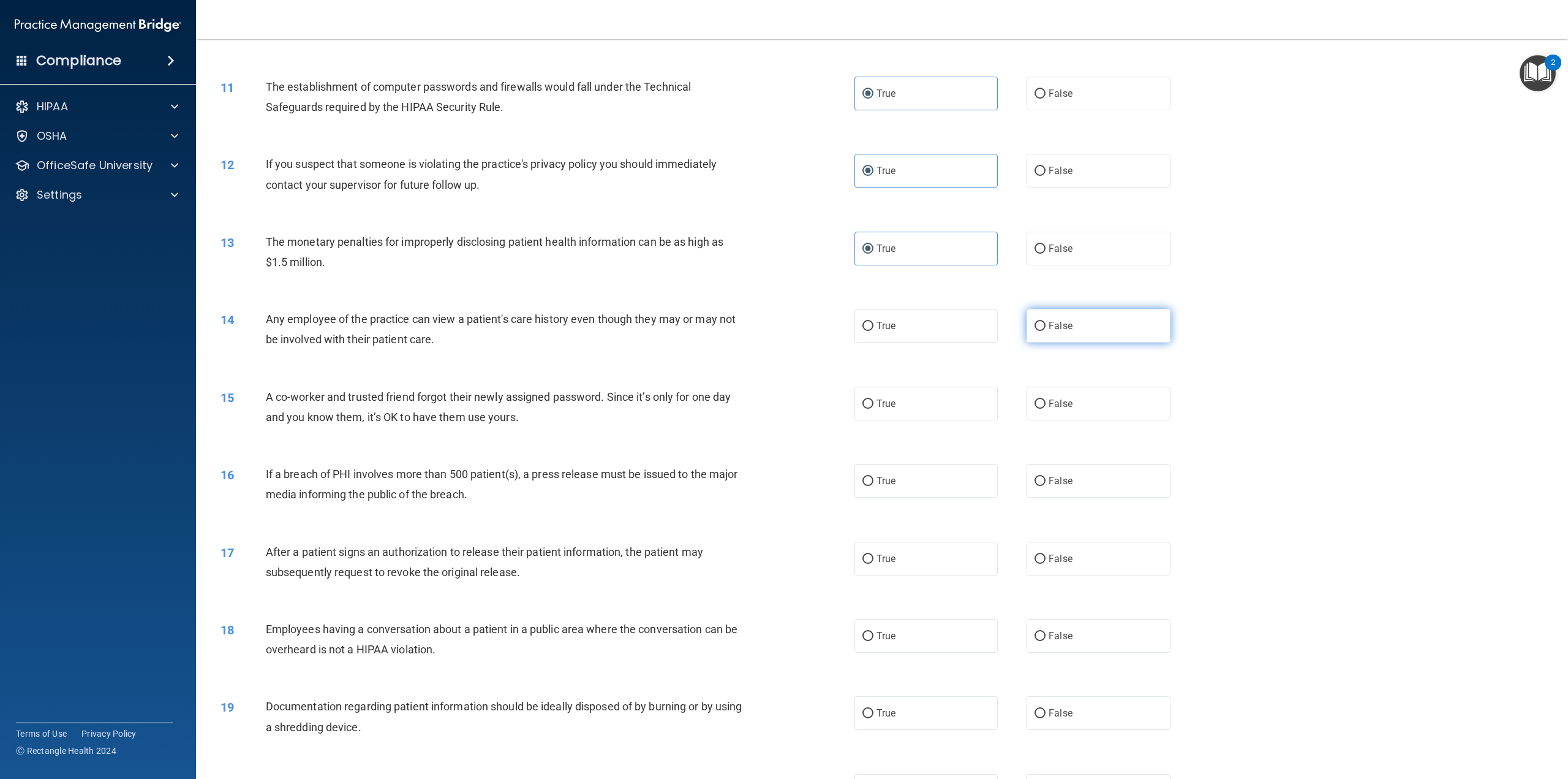
click at [1039, 331] on input "False" at bounding box center [1040, 326] width 11 height 9
radio input "true"
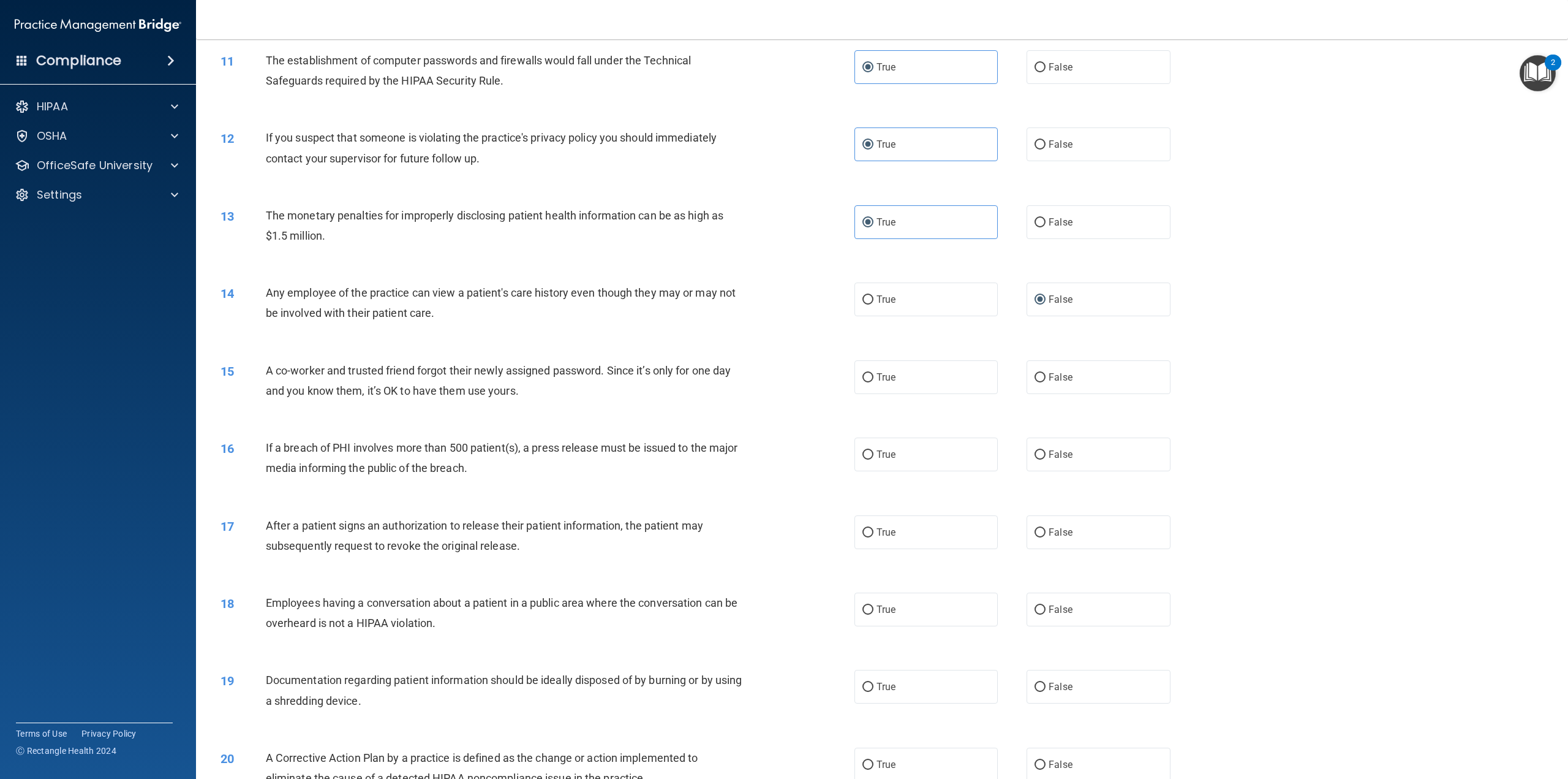
scroll to position [919, 0]
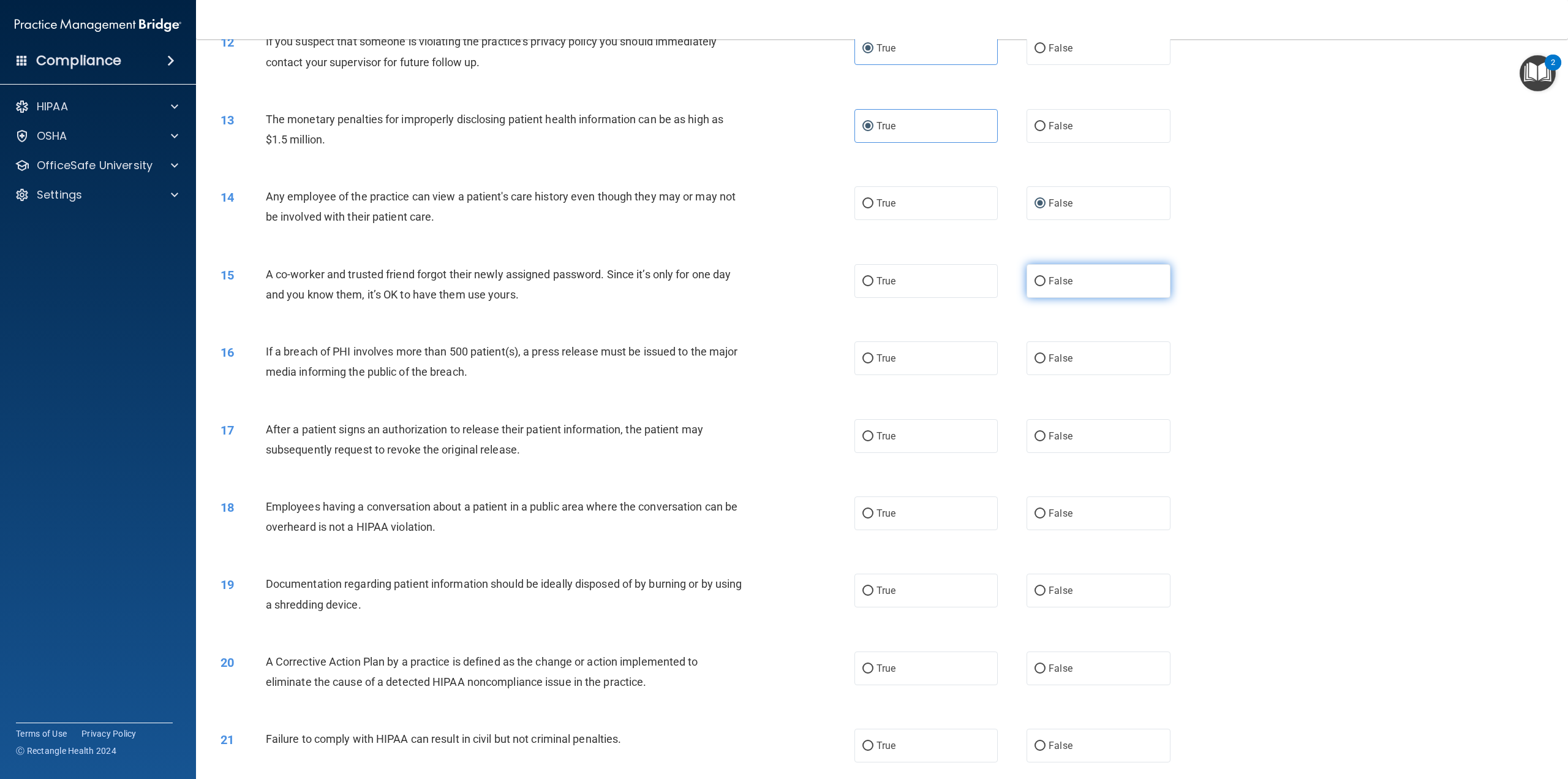
click at [1048, 286] on span "False" at bounding box center [1061, 281] width 24 height 12
click at [1044, 286] on input "False" at bounding box center [1040, 282] width 11 height 9
radio input "true"
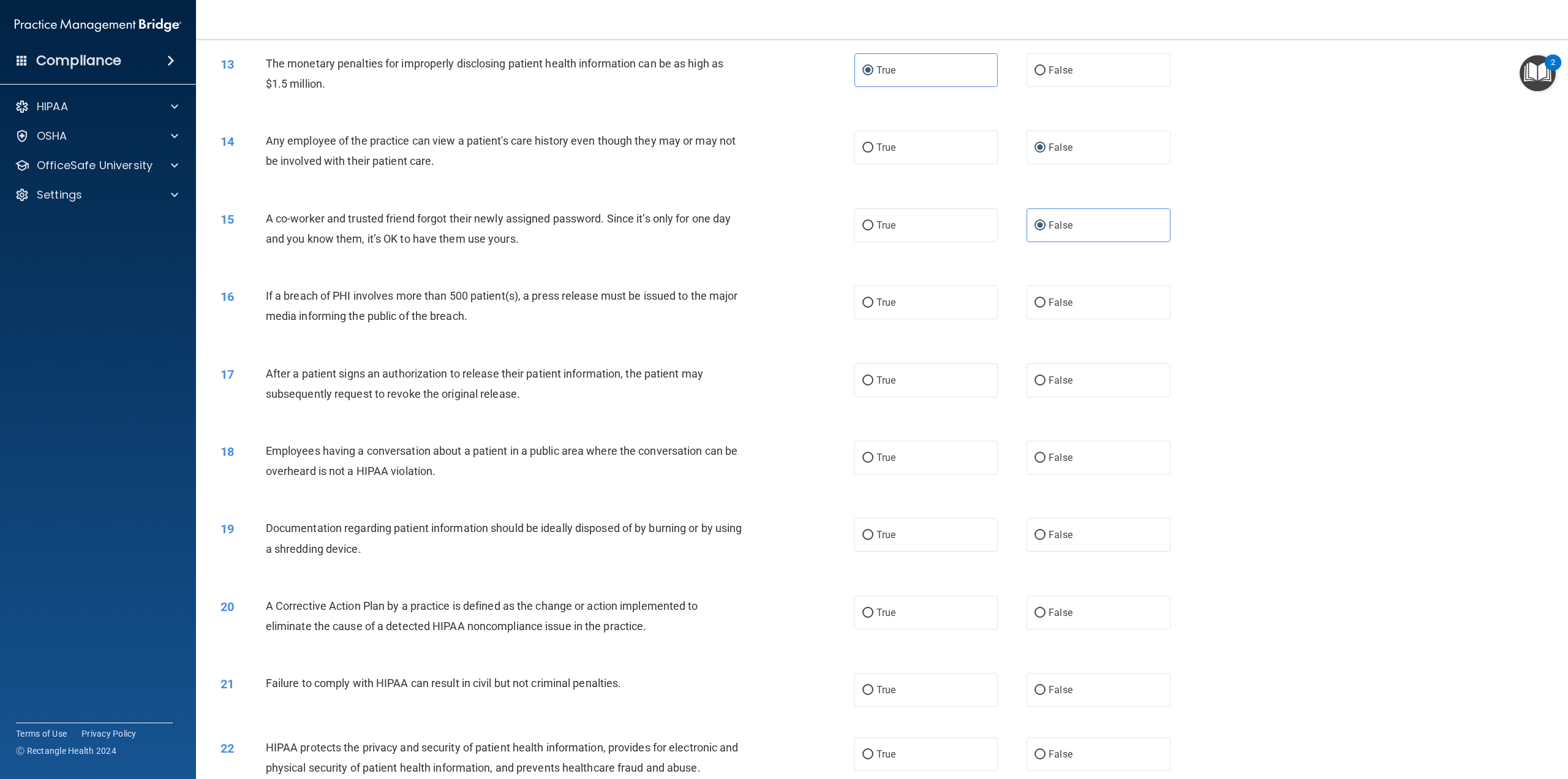
scroll to position [981, 0]
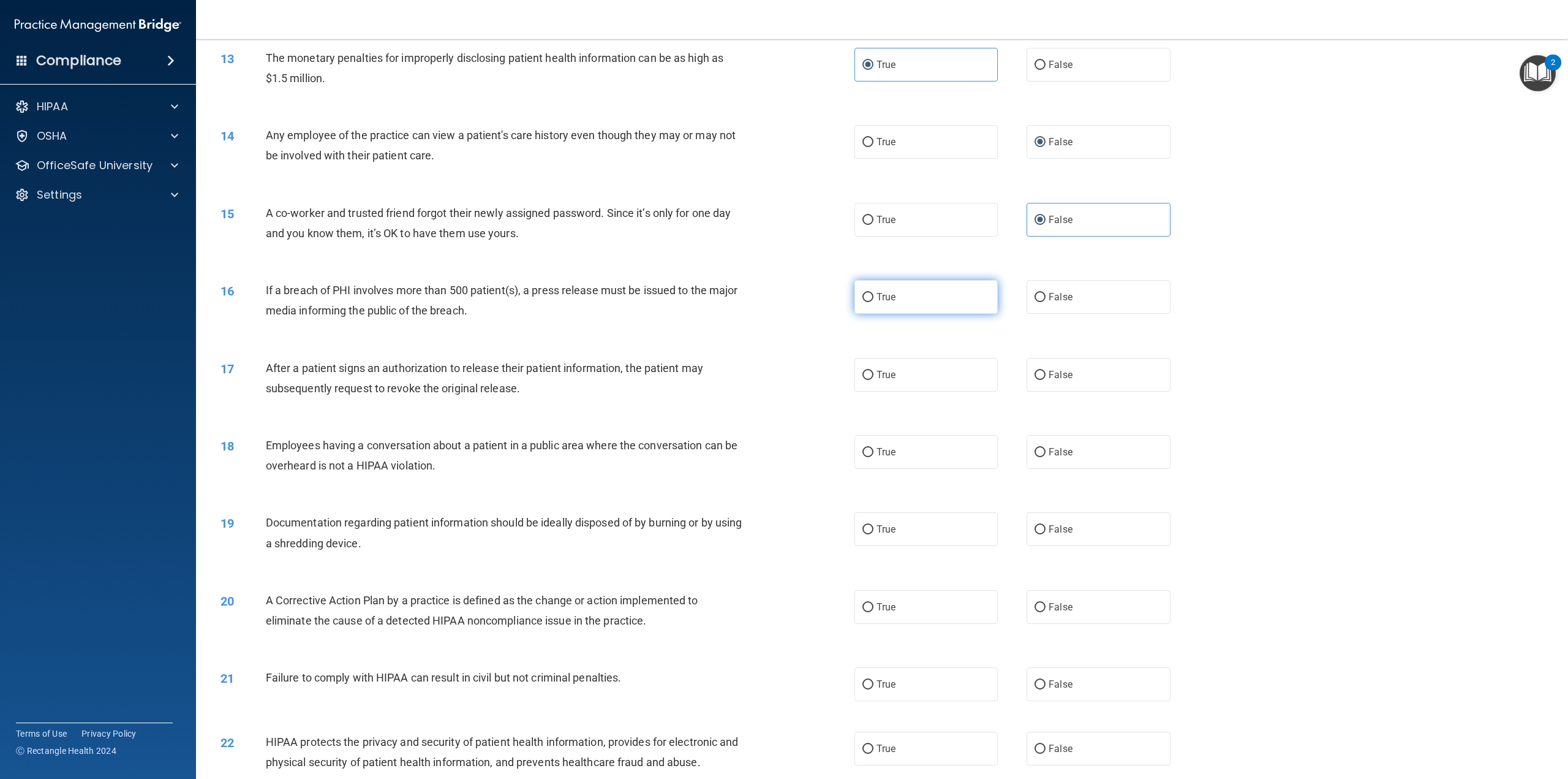
click at [867, 302] on input "True" at bounding box center [868, 297] width 11 height 9
radio input "true"
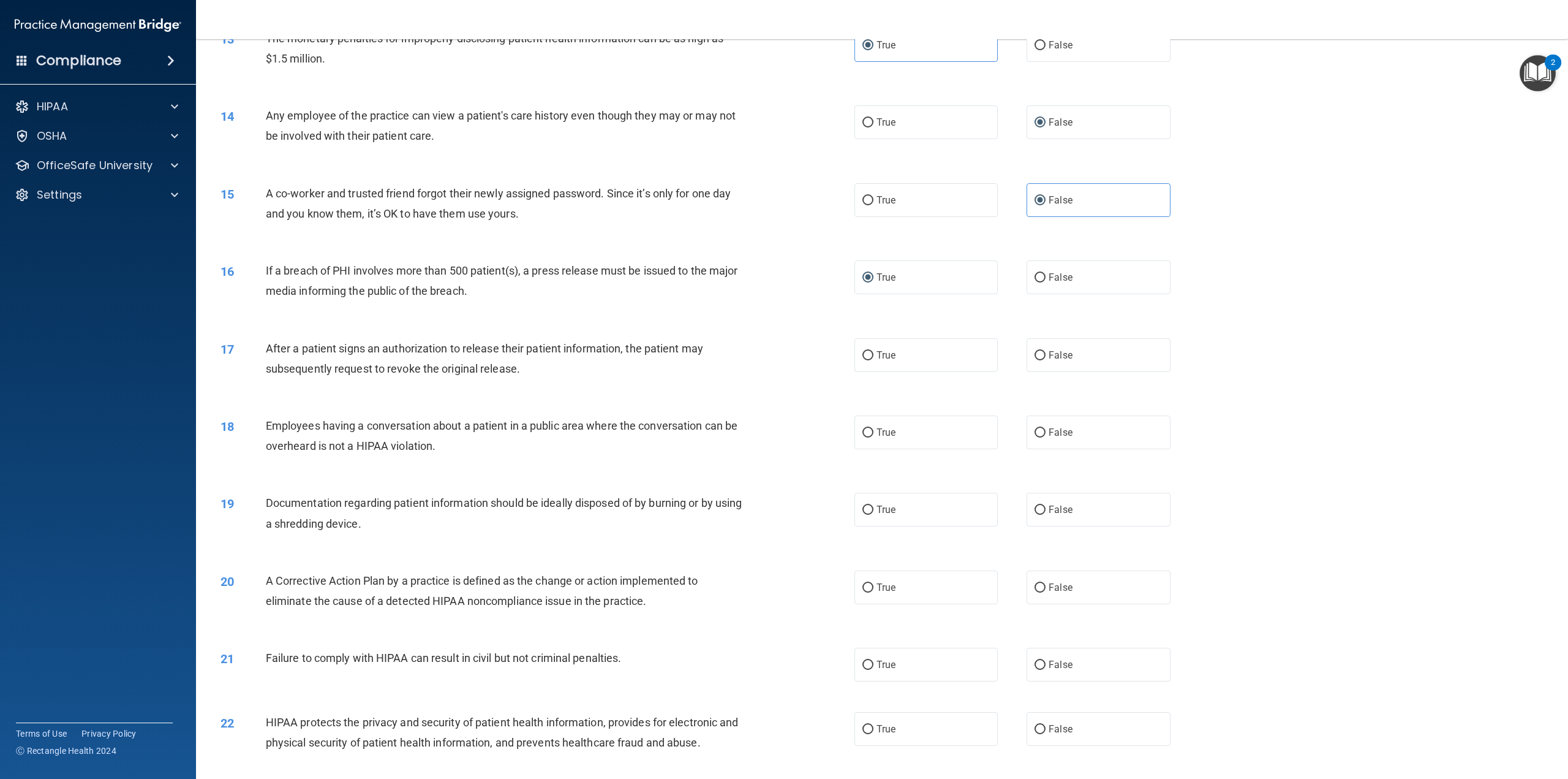
scroll to position [1042, 0]
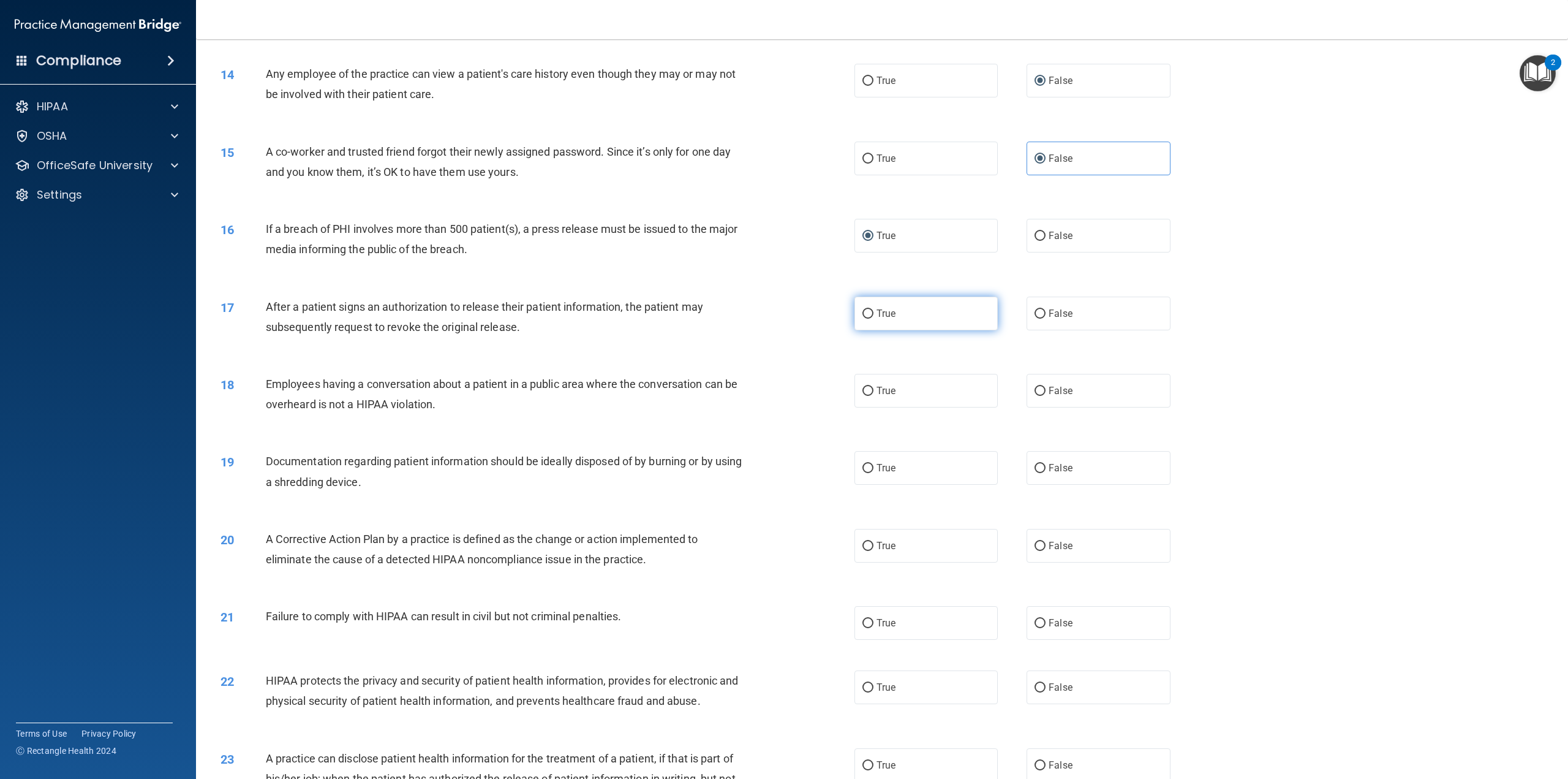
click at [872, 330] on label "True" at bounding box center [926, 313] width 143 height 33
click at [872, 319] on input "True" at bounding box center [868, 314] width 11 height 9
radio input "true"
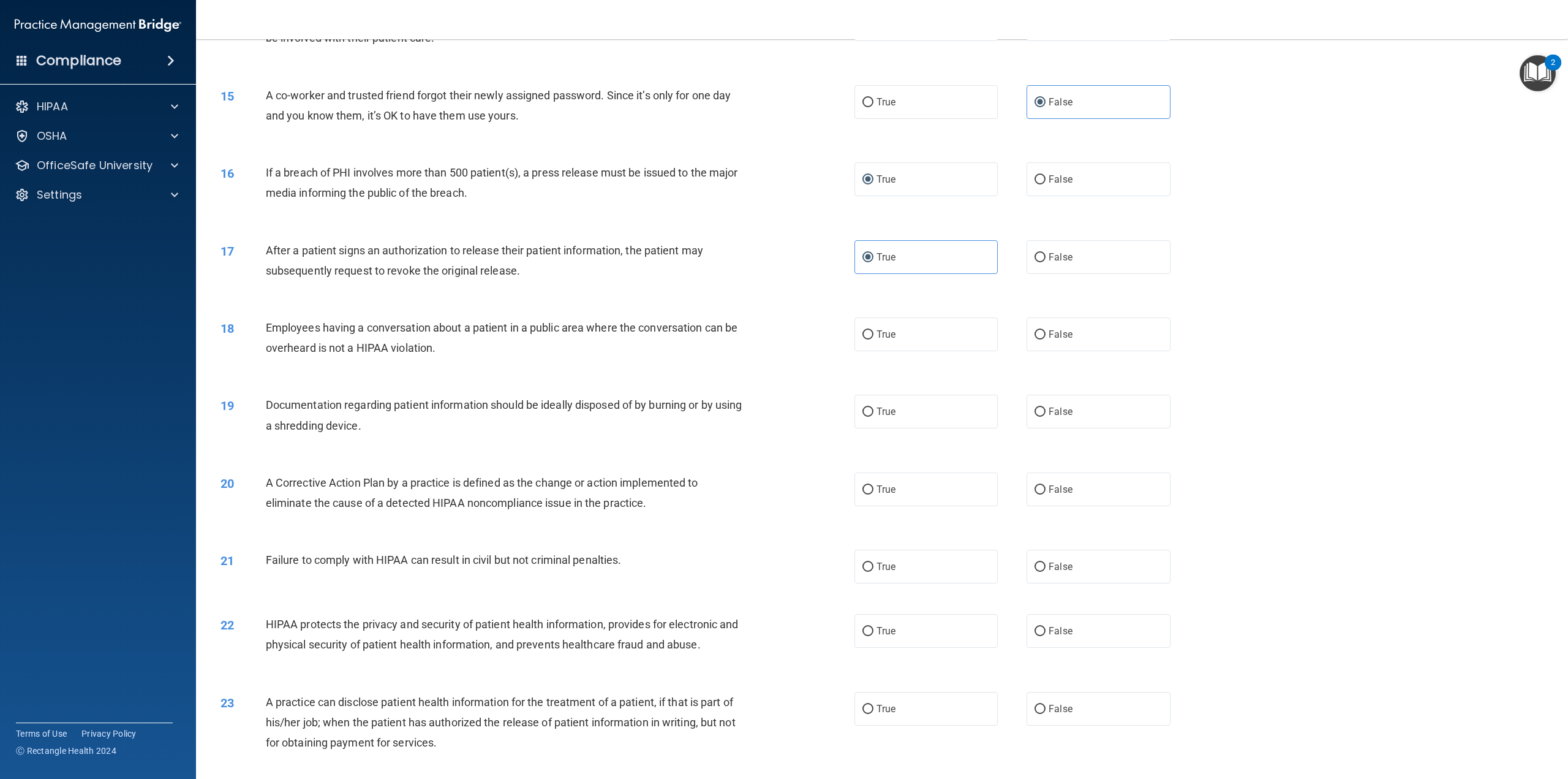
scroll to position [1102, 0]
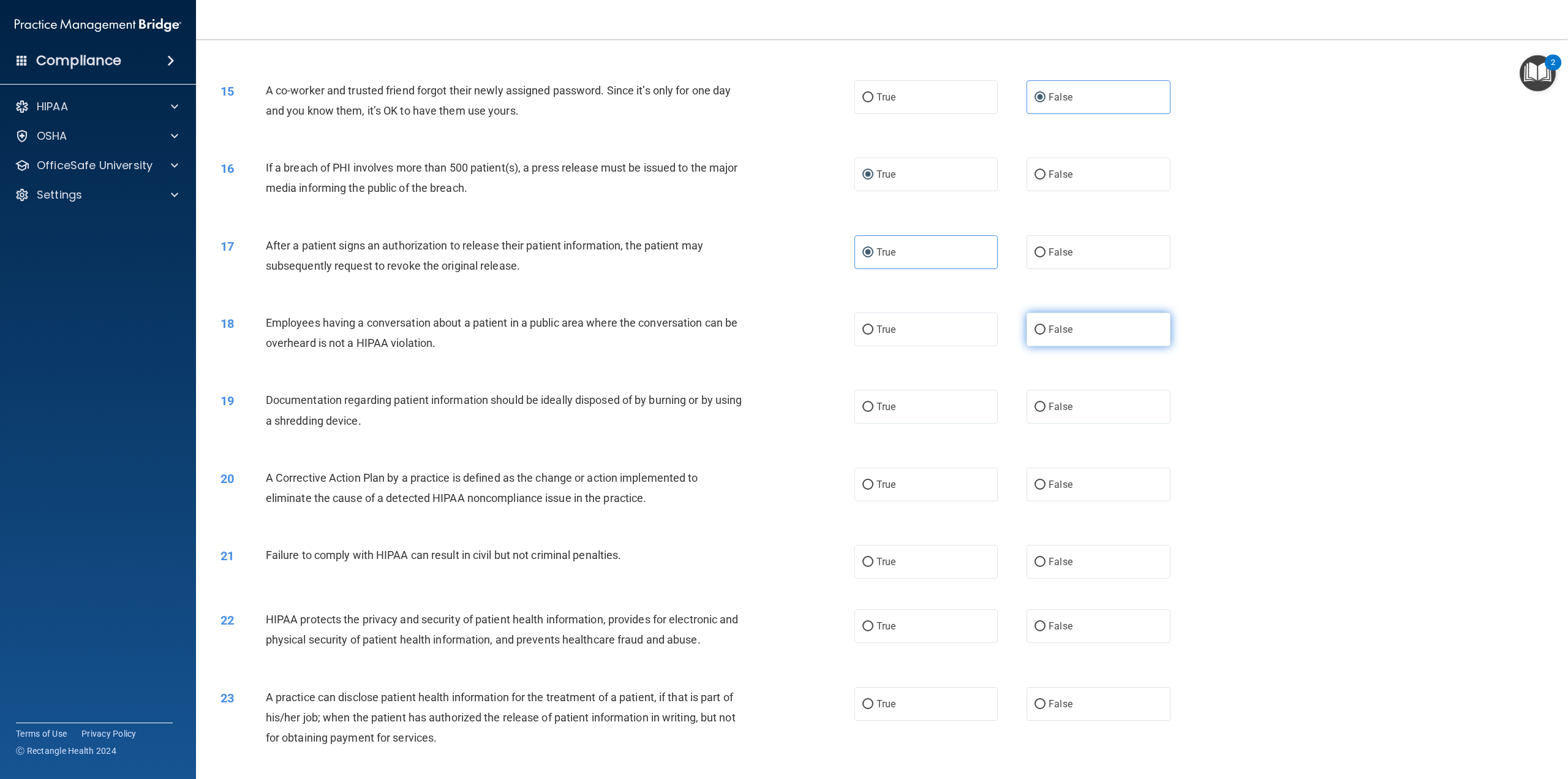
click at [1043, 346] on label "False" at bounding box center [1099, 329] width 143 height 33
click at [1043, 335] on input "False" at bounding box center [1040, 330] width 11 height 9
radio input "true"
click at [892, 423] on label "True" at bounding box center [926, 406] width 143 height 33
click at [874, 412] on input "True" at bounding box center [868, 407] width 11 height 9
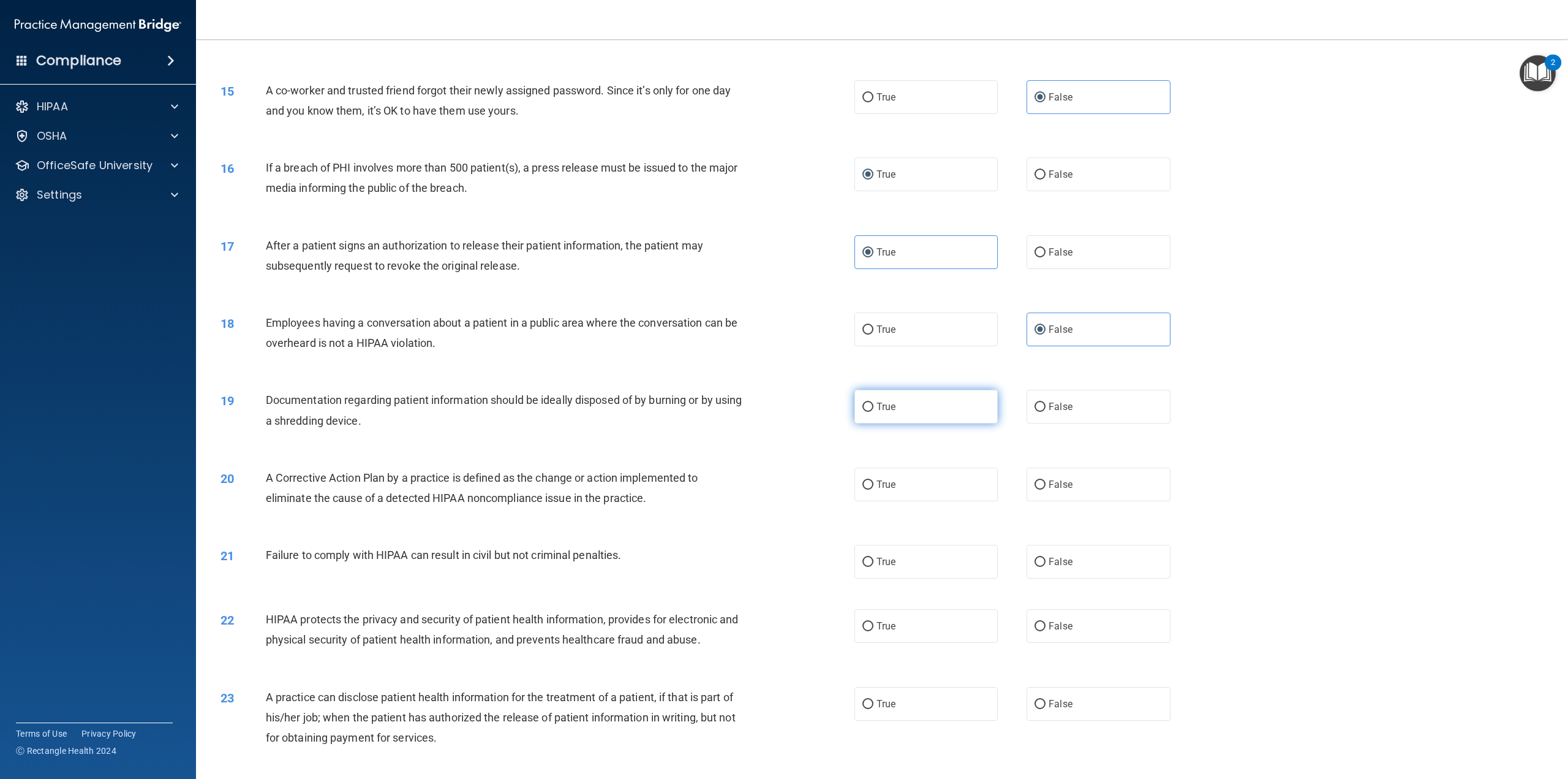
radio input "true"
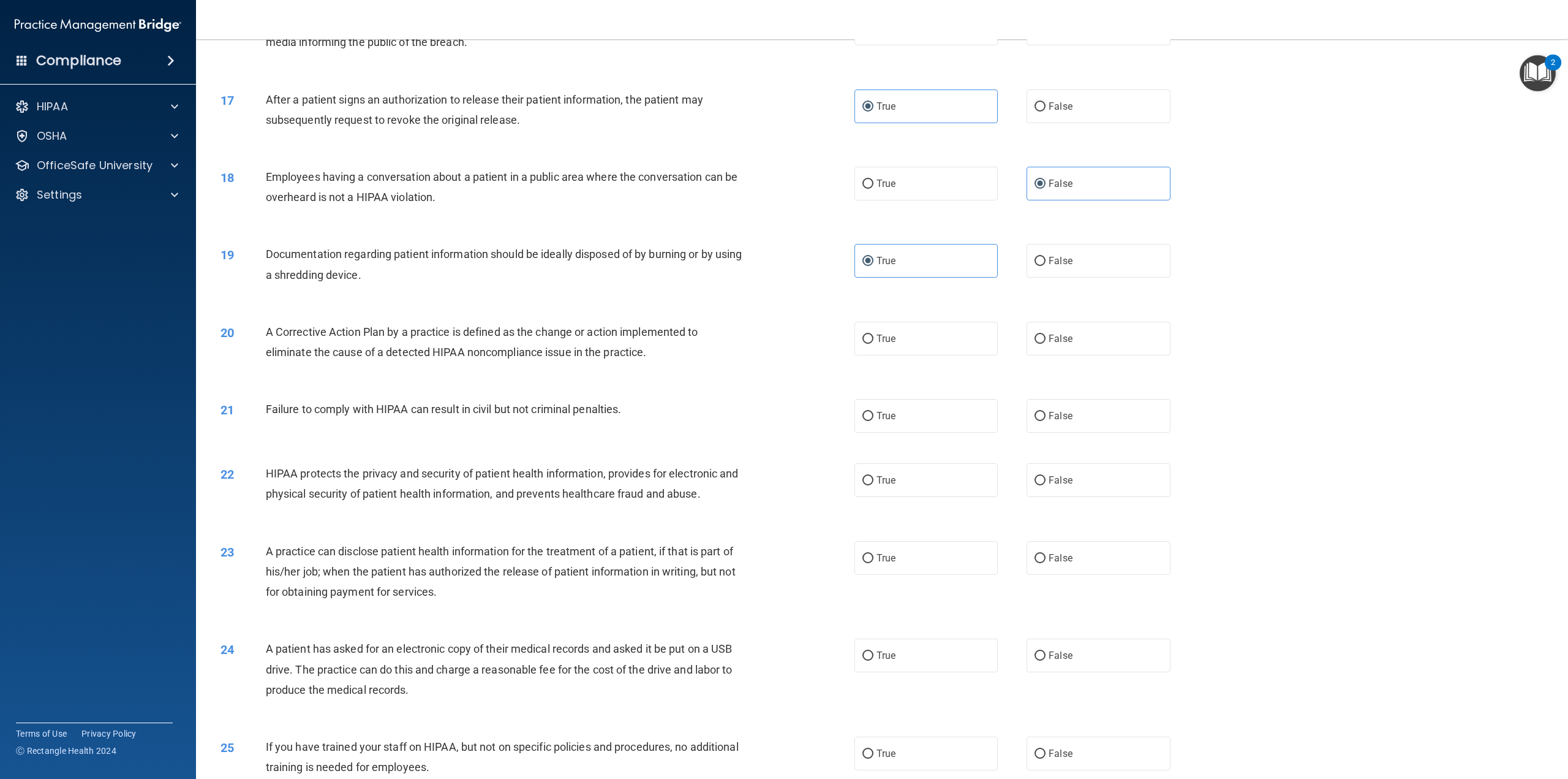
scroll to position [1287, 0]
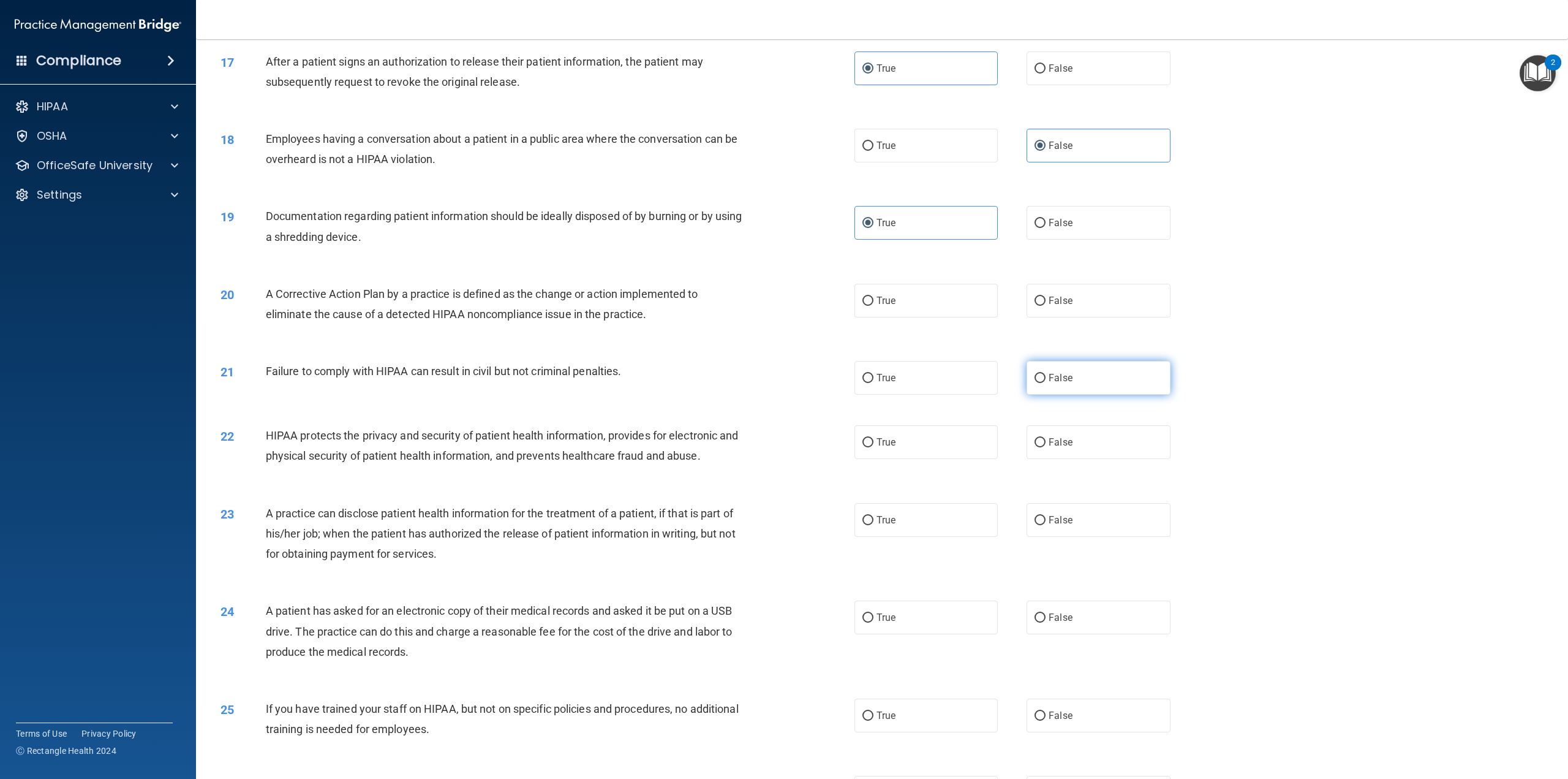
click at [1062, 384] on span "False" at bounding box center [1061, 377] width 24 height 12
click at [1046, 383] on input "False" at bounding box center [1040, 378] width 11 height 9
radio input "true"
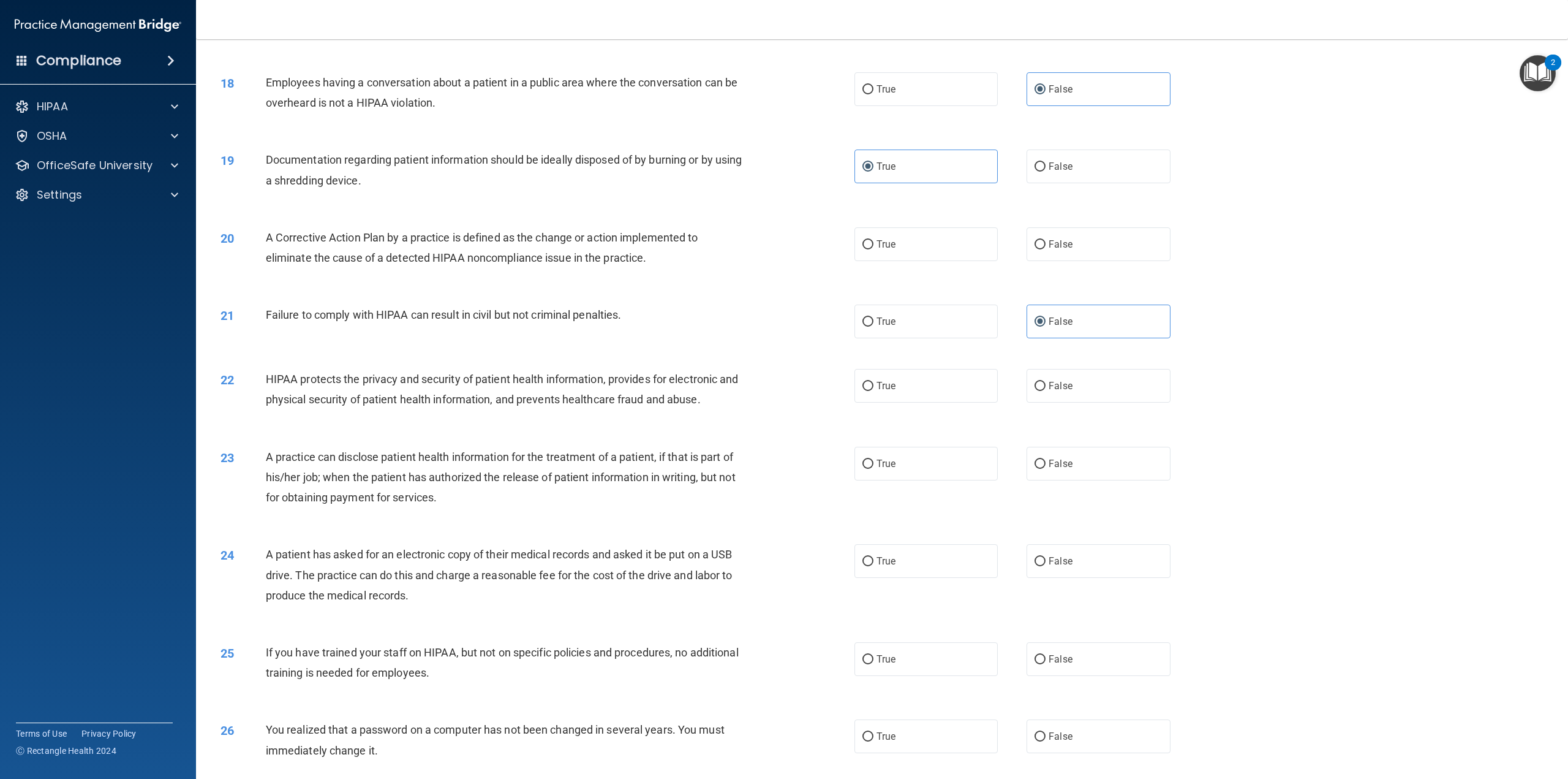
scroll to position [1348, 0]
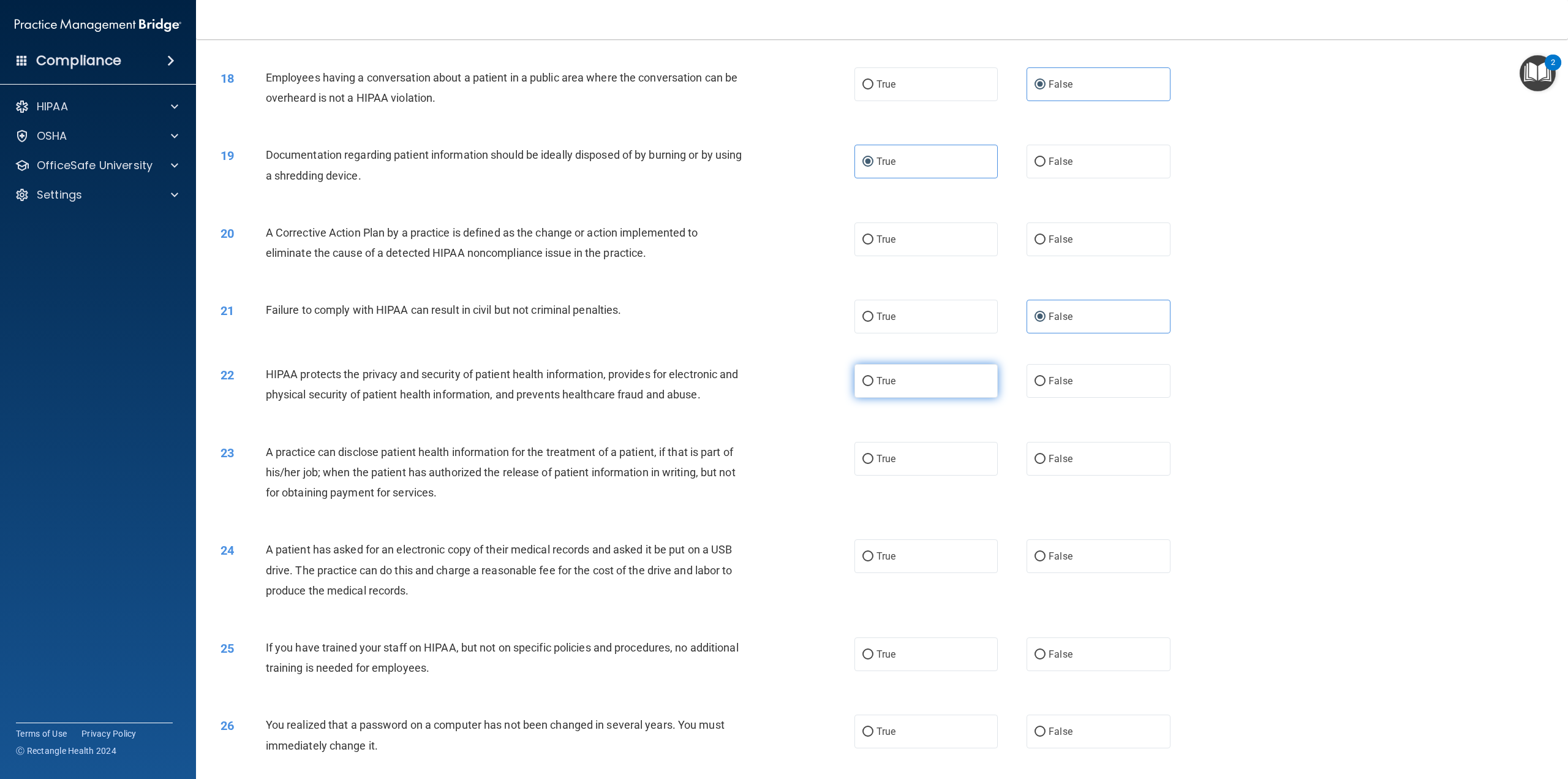
click at [941, 398] on label "True" at bounding box center [926, 381] width 143 height 33
click at [874, 386] on input "True" at bounding box center [868, 381] width 11 height 9
radio input "true"
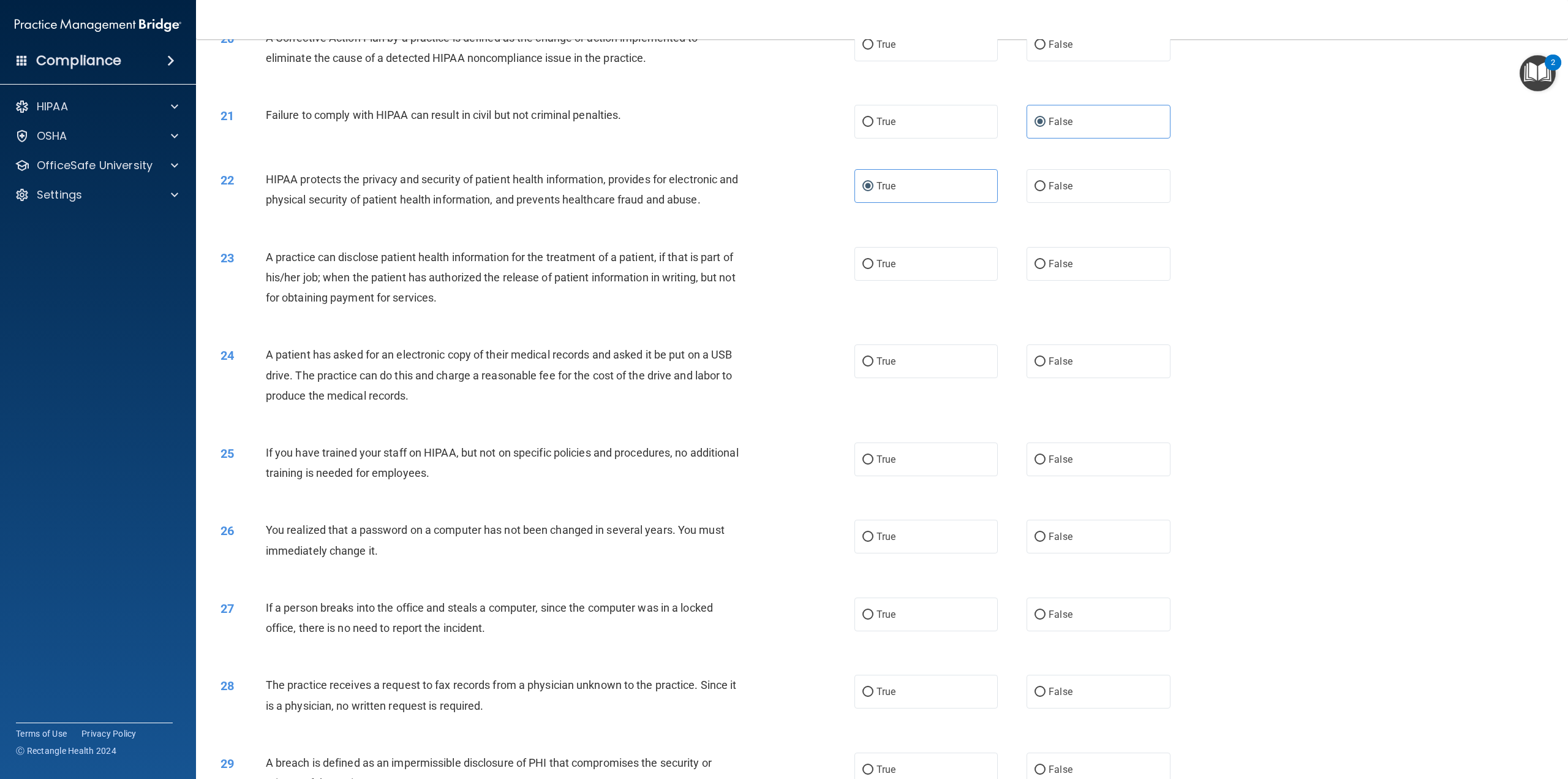
scroll to position [1593, 0]
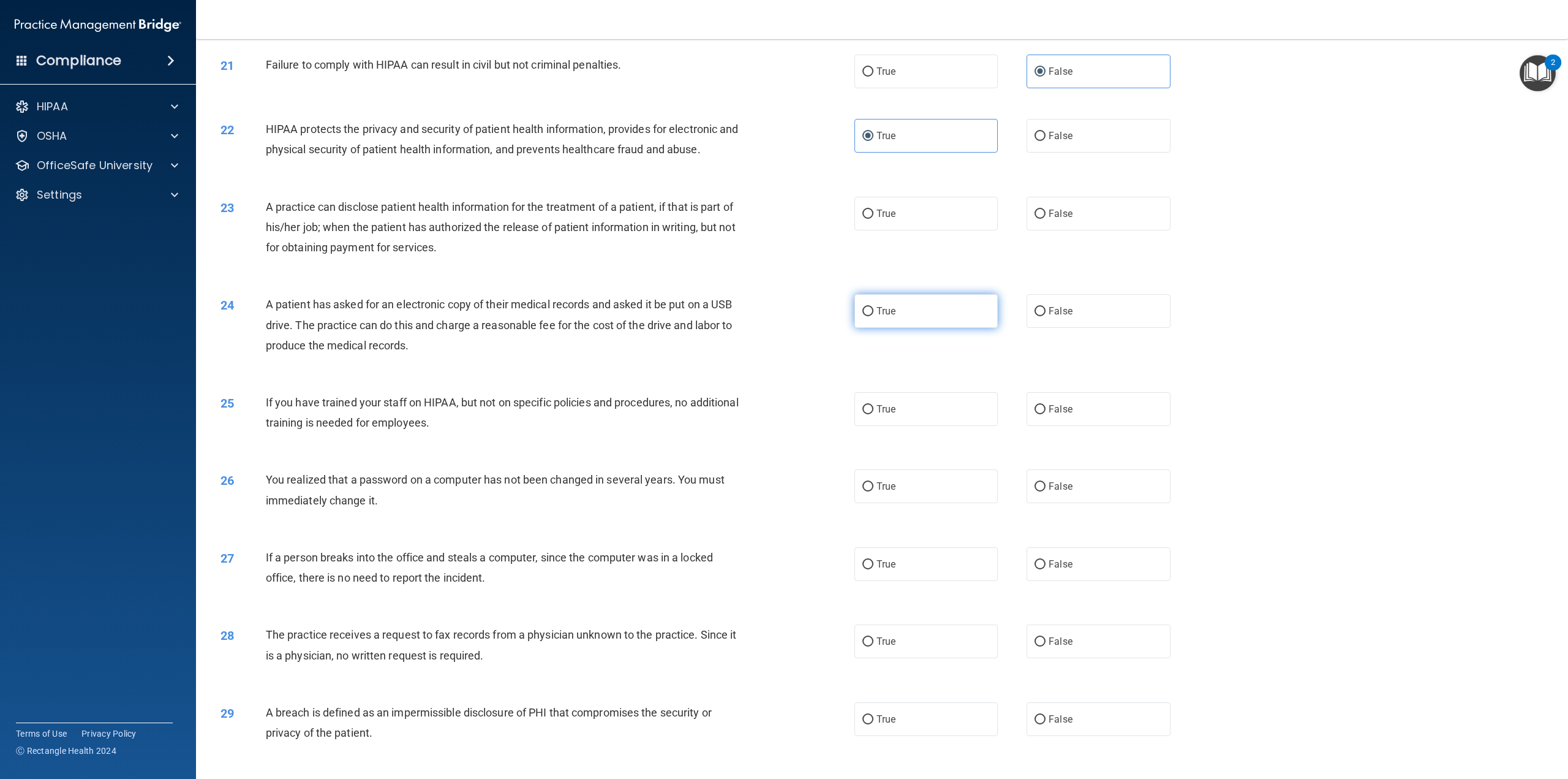
click at [876, 317] on span "True" at bounding box center [886, 310] width 19 height 12
click at [874, 316] on input "True" at bounding box center [868, 311] width 11 height 9
radio input "true"
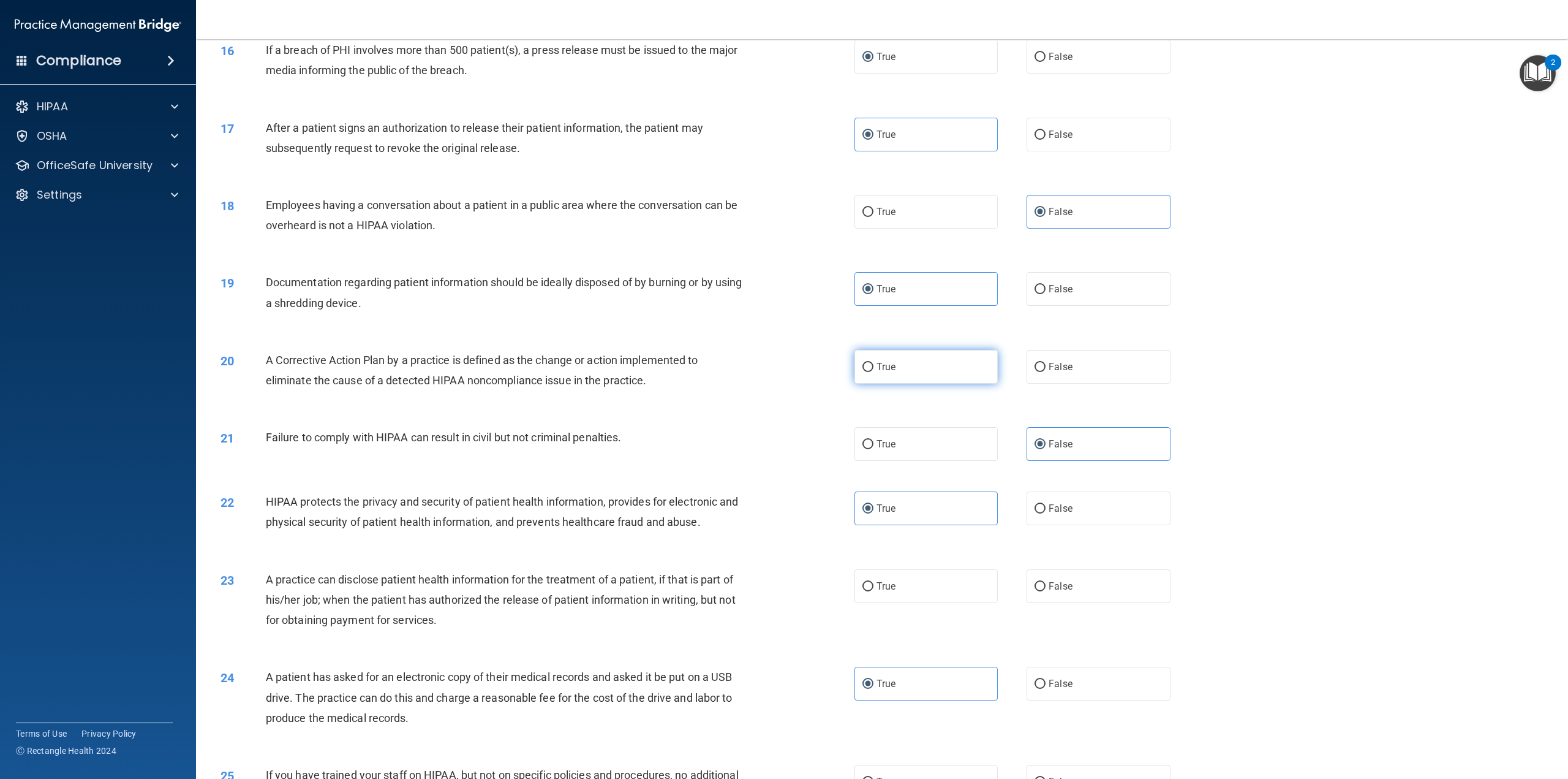
scroll to position [1225, 0]
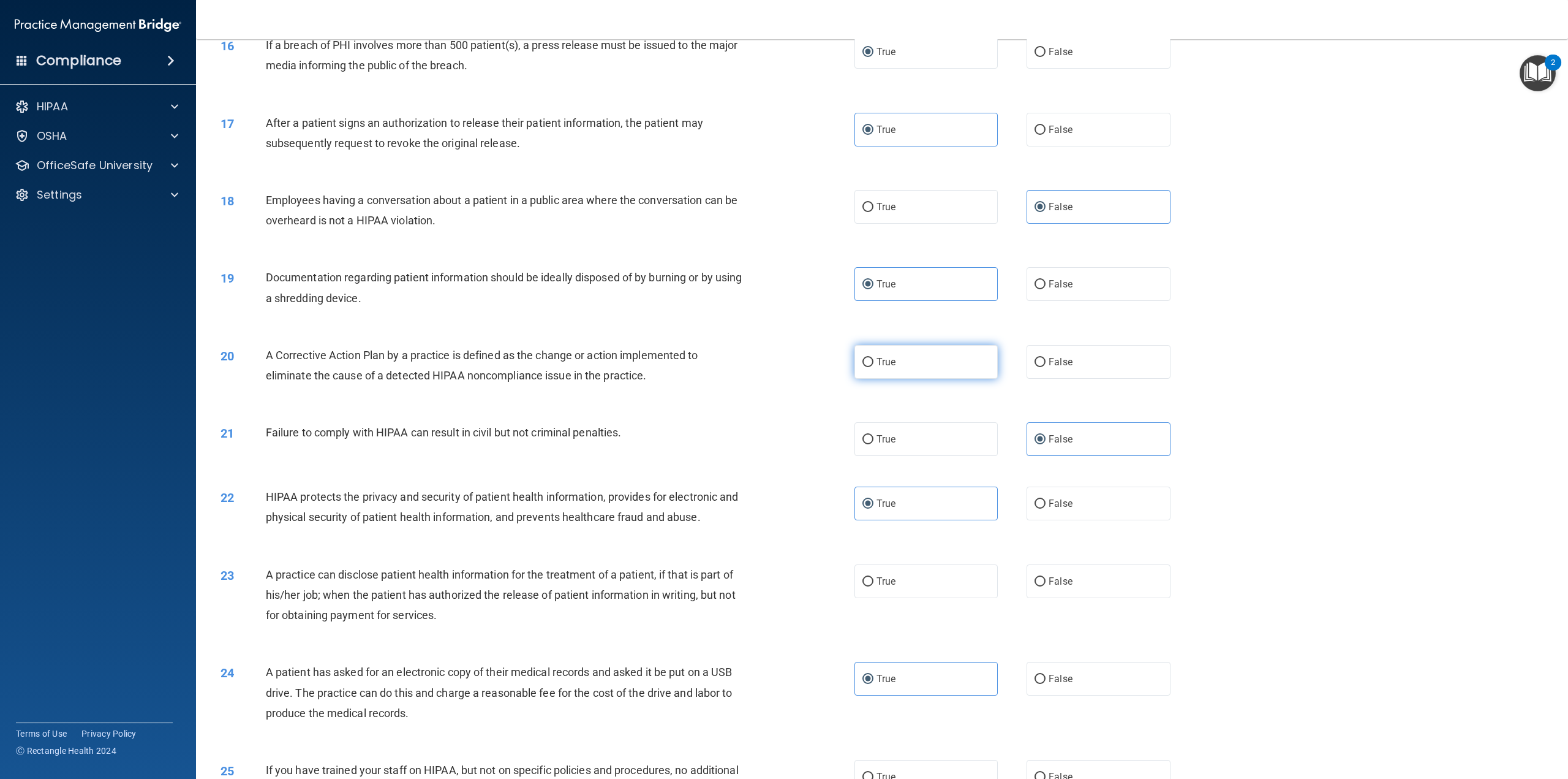
click at [863, 367] on input "True" at bounding box center [868, 363] width 11 height 9
radio input "true"
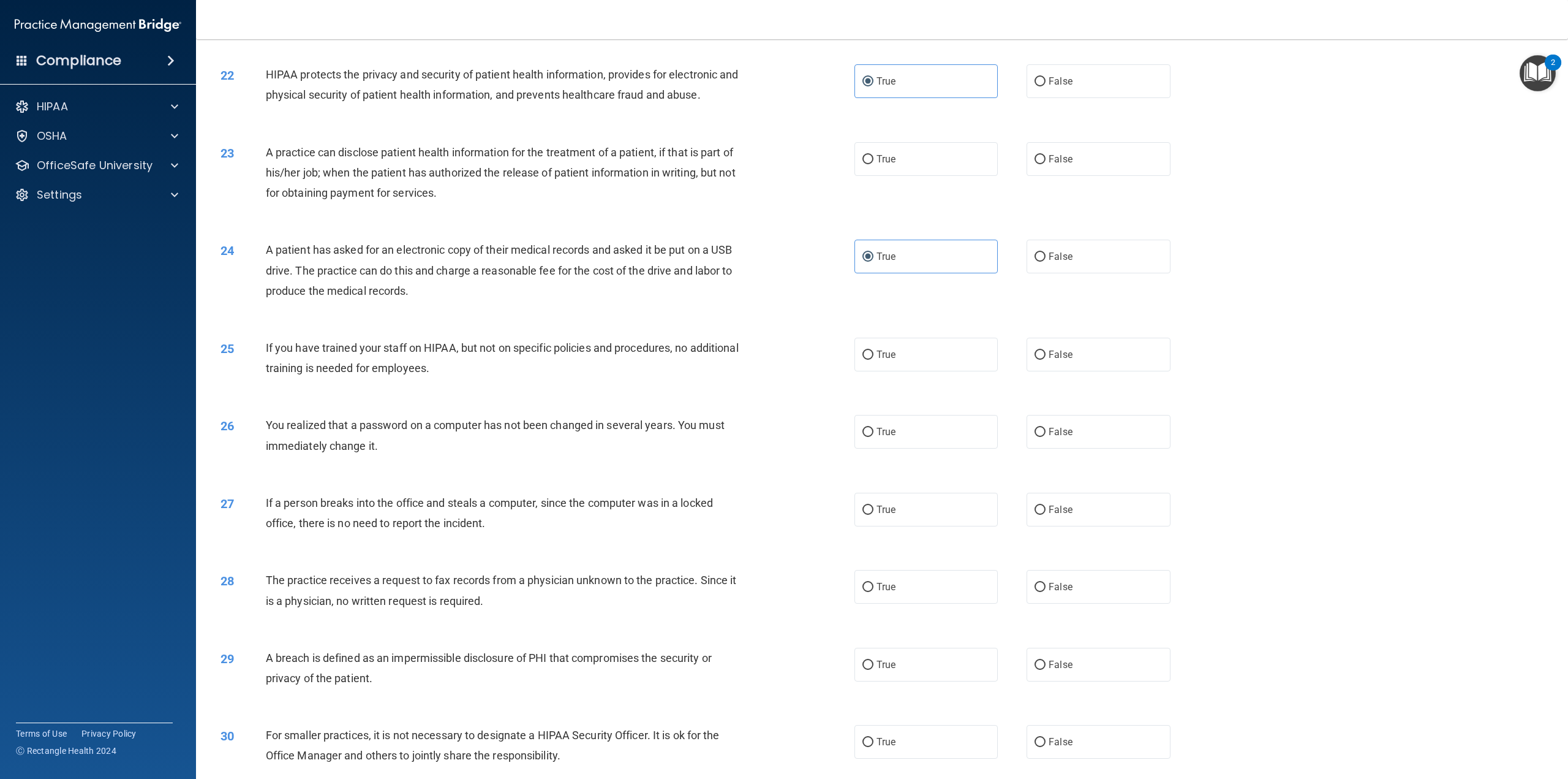
scroll to position [1655, 0]
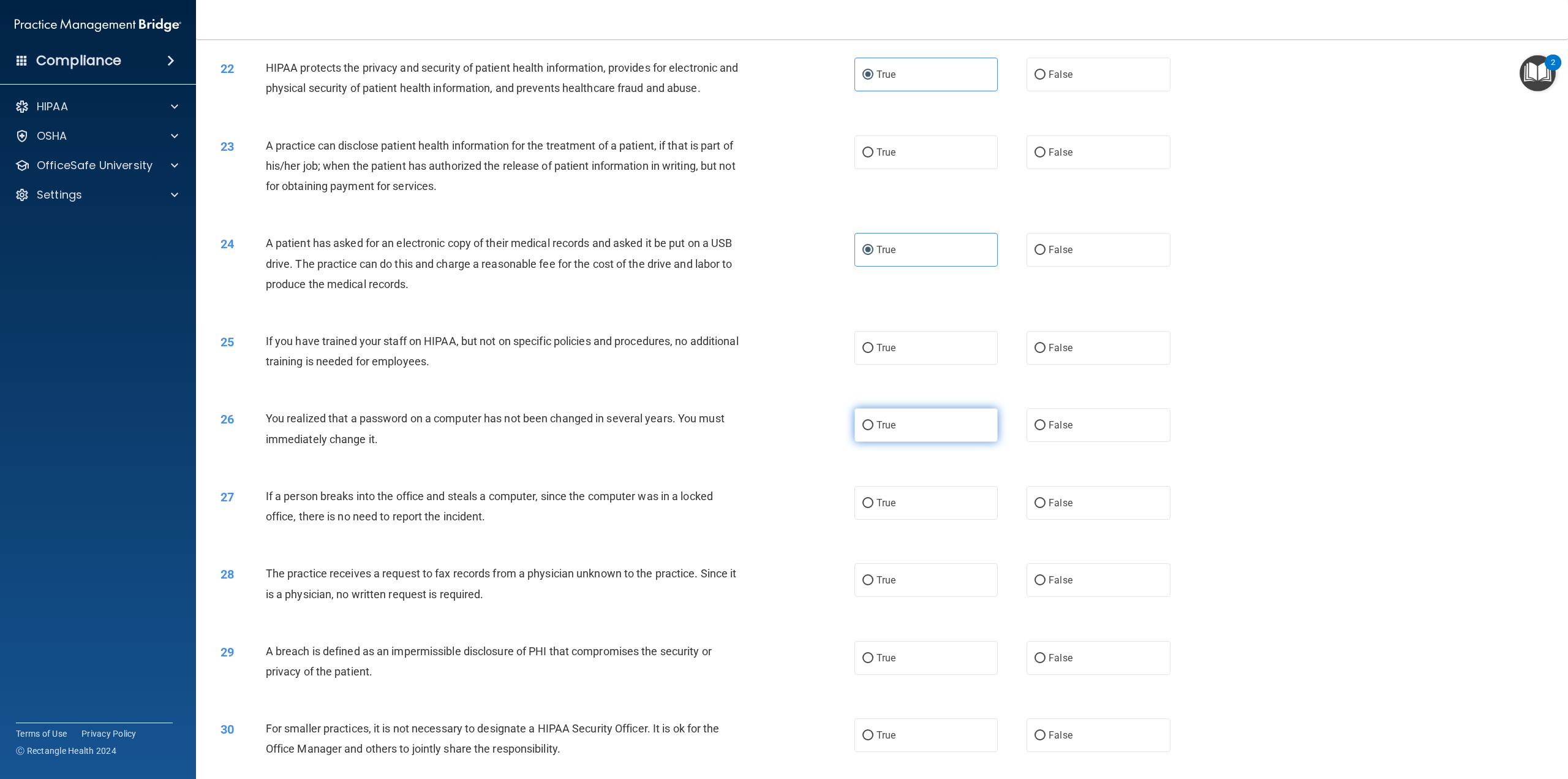
click at [876, 430] on span "True" at bounding box center [886, 425] width 19 height 12
click at [873, 430] on input "True" at bounding box center [868, 426] width 11 height 9
radio input "true"
click at [1074, 364] on label "False" at bounding box center [1099, 348] width 143 height 33
click at [1046, 353] on input "False" at bounding box center [1040, 349] width 11 height 9
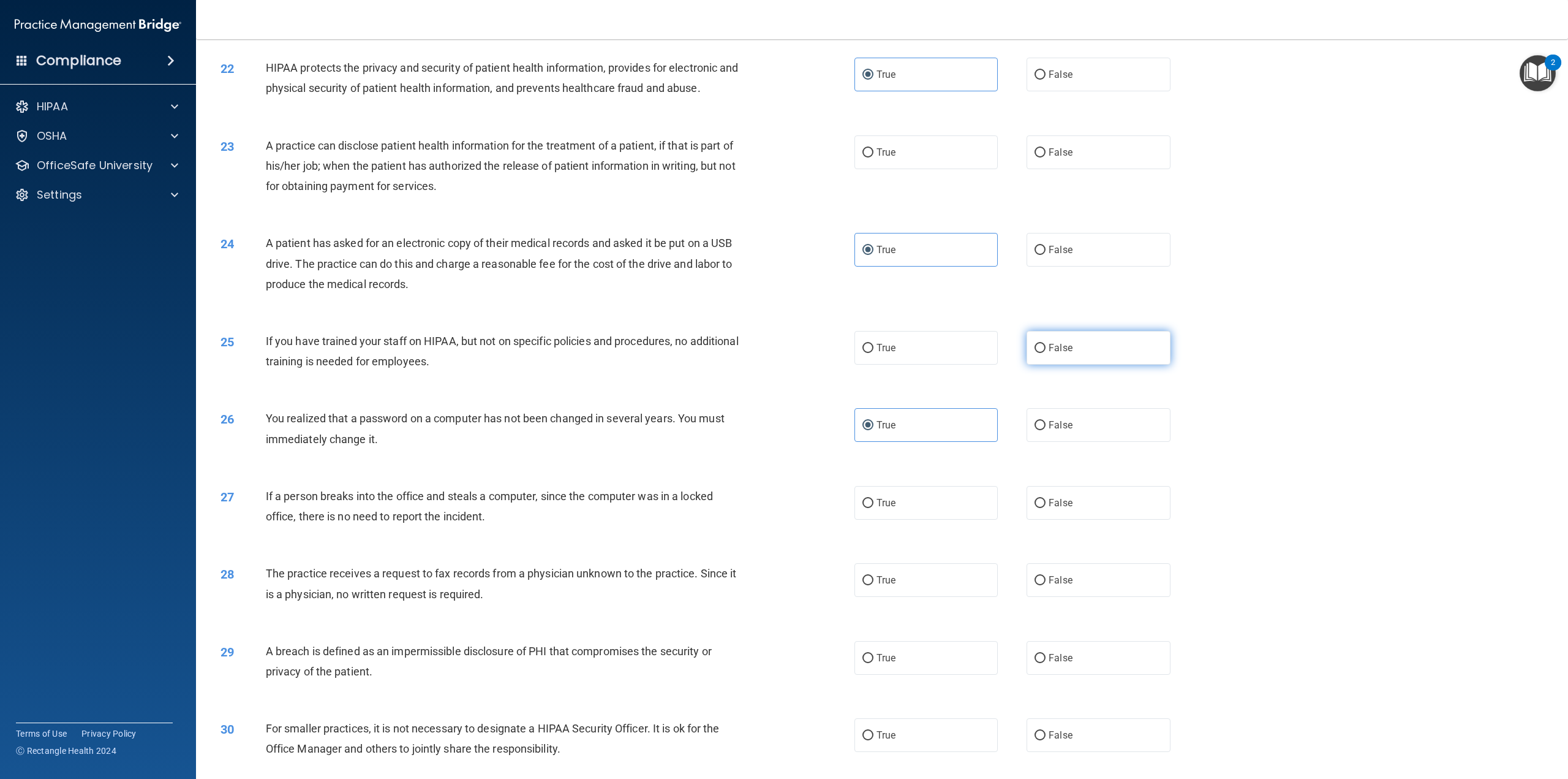
radio input "true"
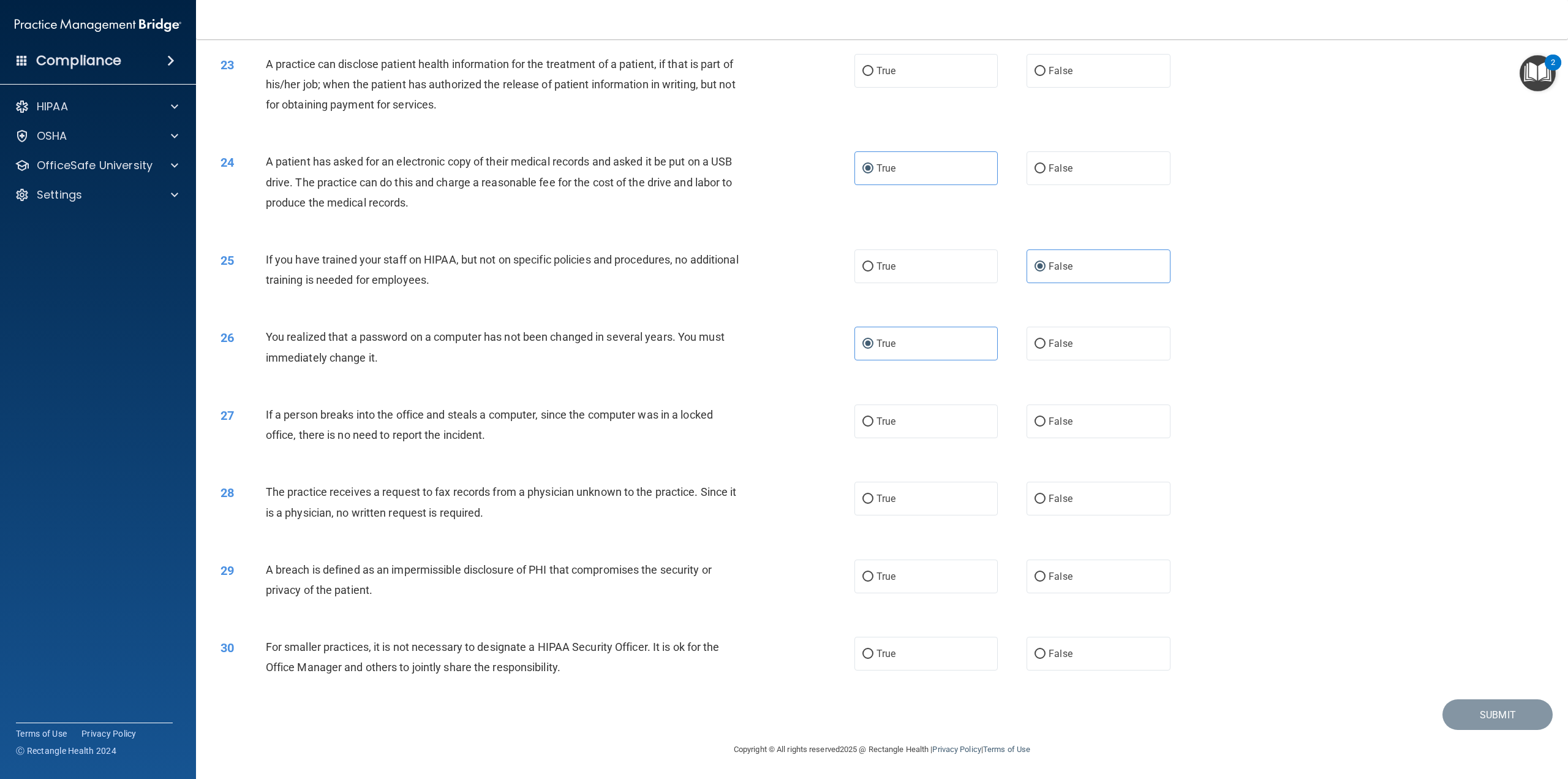
scroll to position [1756, 0]
click at [1036, 423] on input "False" at bounding box center [1040, 422] width 11 height 9
radio input "true"
click at [1045, 506] on label "False" at bounding box center [1099, 498] width 143 height 33
click at [1045, 504] on input "False" at bounding box center [1040, 499] width 11 height 9
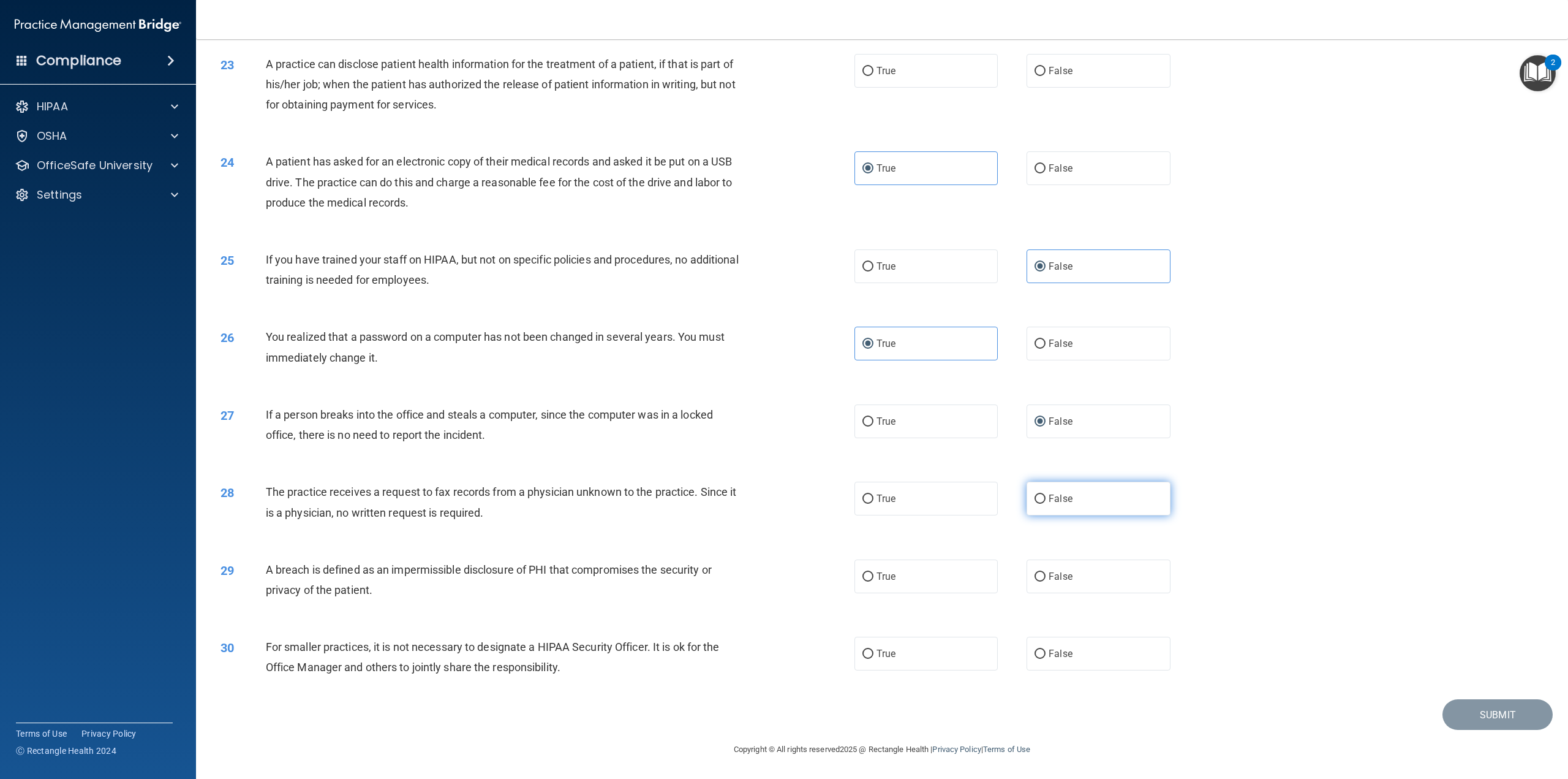
radio input "true"
click at [876, 574] on span "True" at bounding box center [886, 576] width 19 height 12
click at [873, 574] on input "True" at bounding box center [868, 577] width 11 height 9
radio input "true"
click at [1056, 653] on span "False" at bounding box center [1061, 654] width 24 height 12
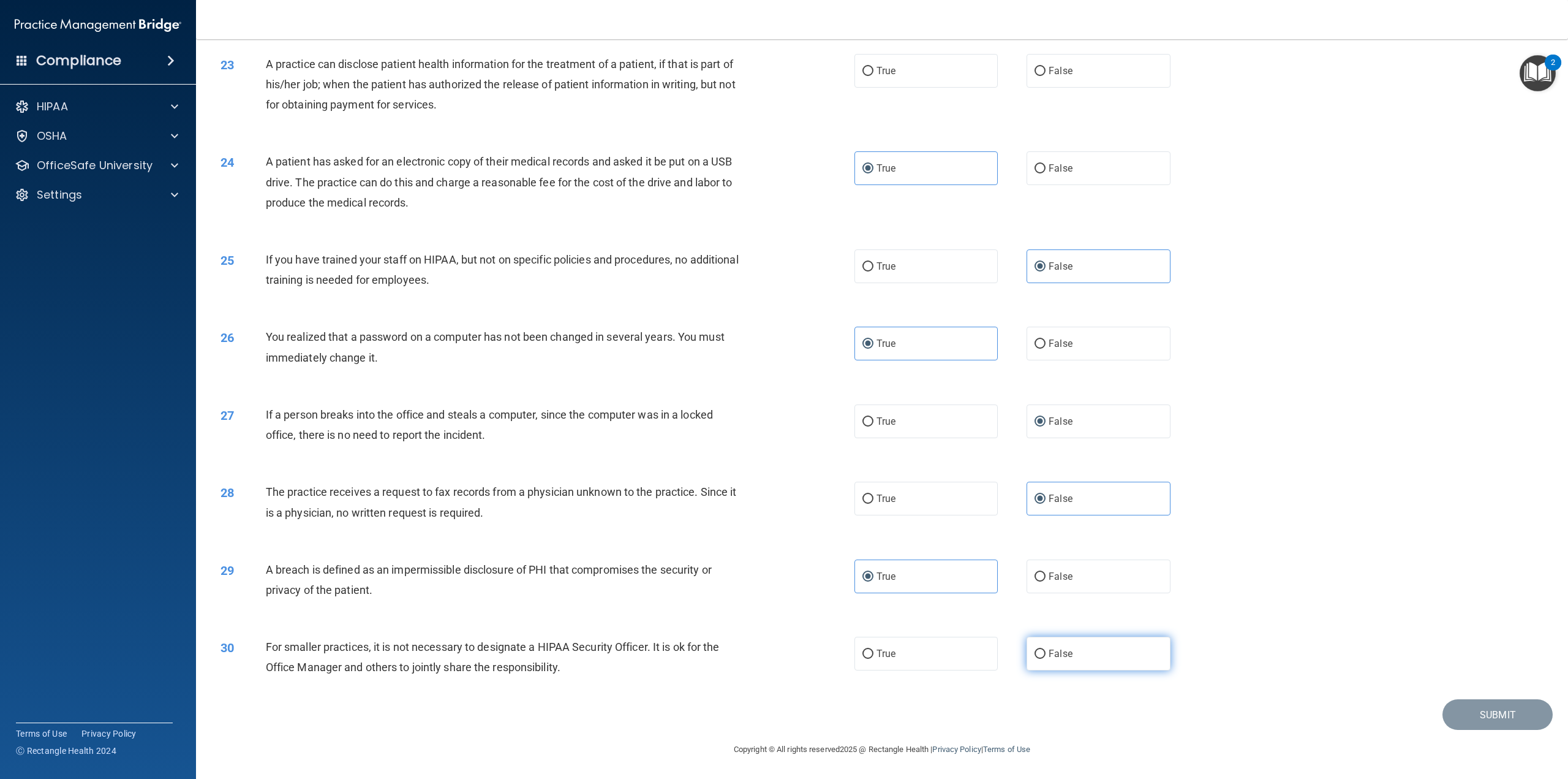
click at [1046, 653] on input "False" at bounding box center [1040, 654] width 11 height 9
radio input "true"
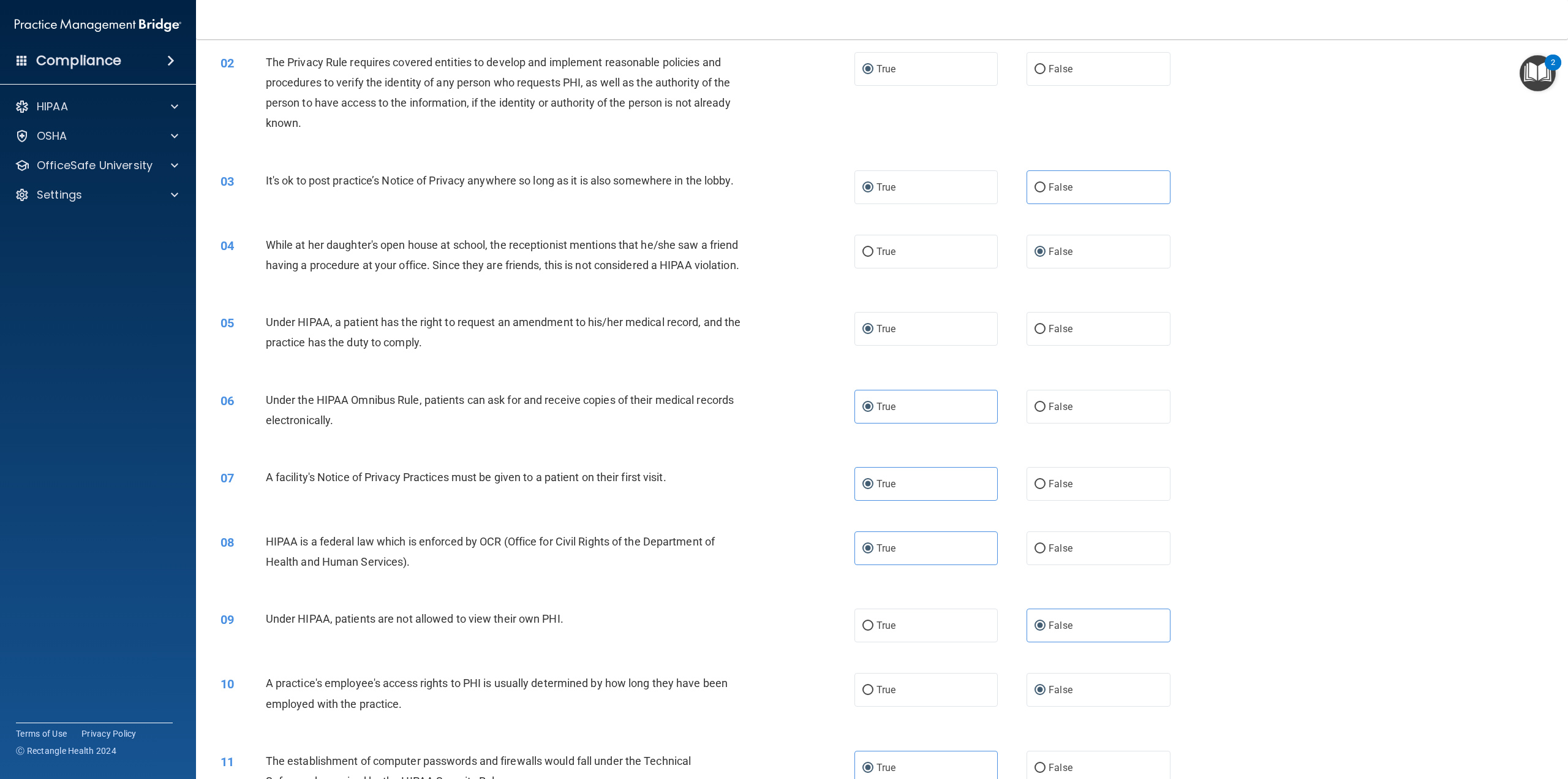
scroll to position [184, 0]
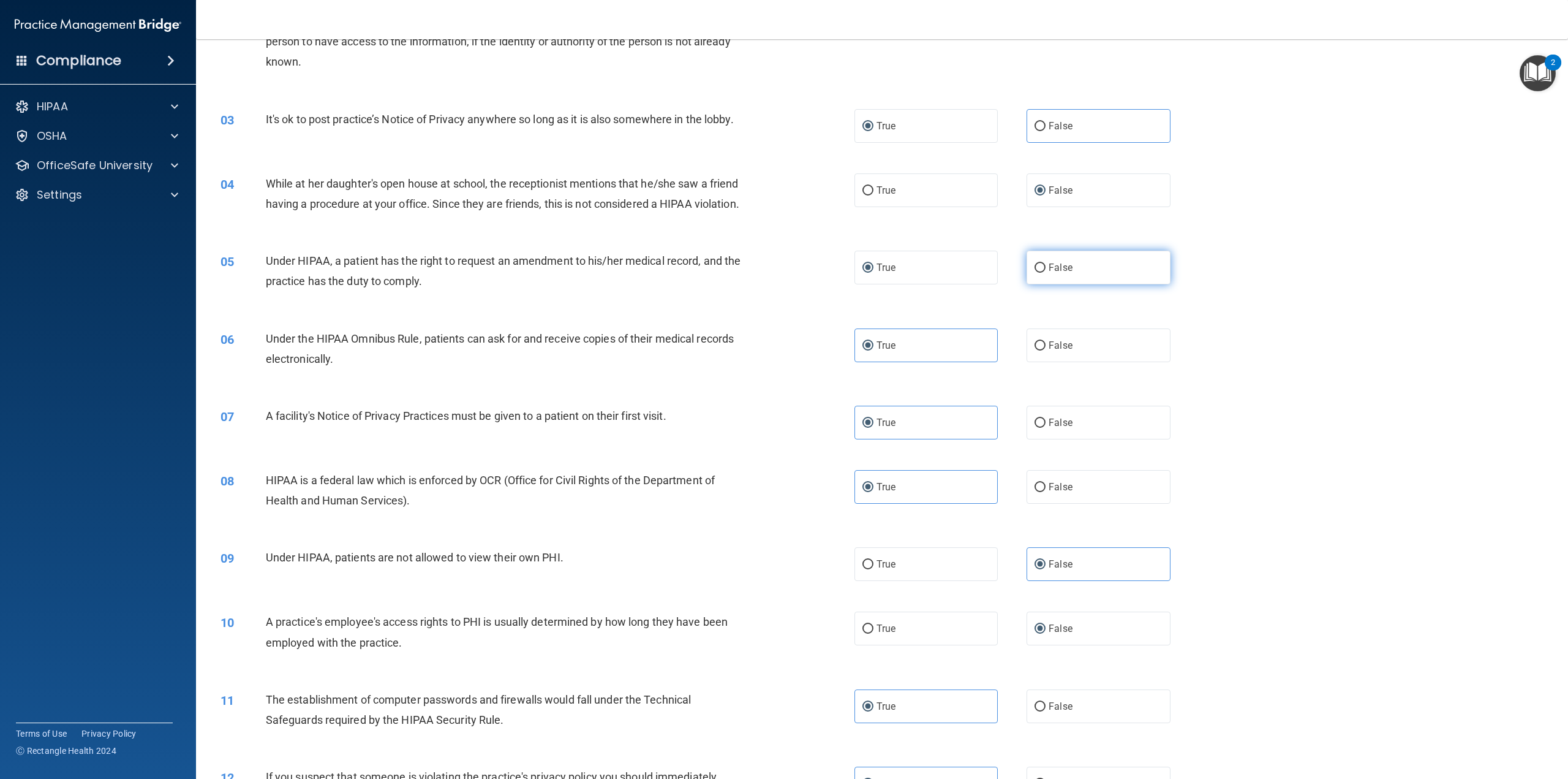
click at [1065, 273] on span "False" at bounding box center [1061, 267] width 24 height 12
click at [1046, 272] on input "False" at bounding box center [1040, 268] width 11 height 9
radio input "true"
radio input "false"
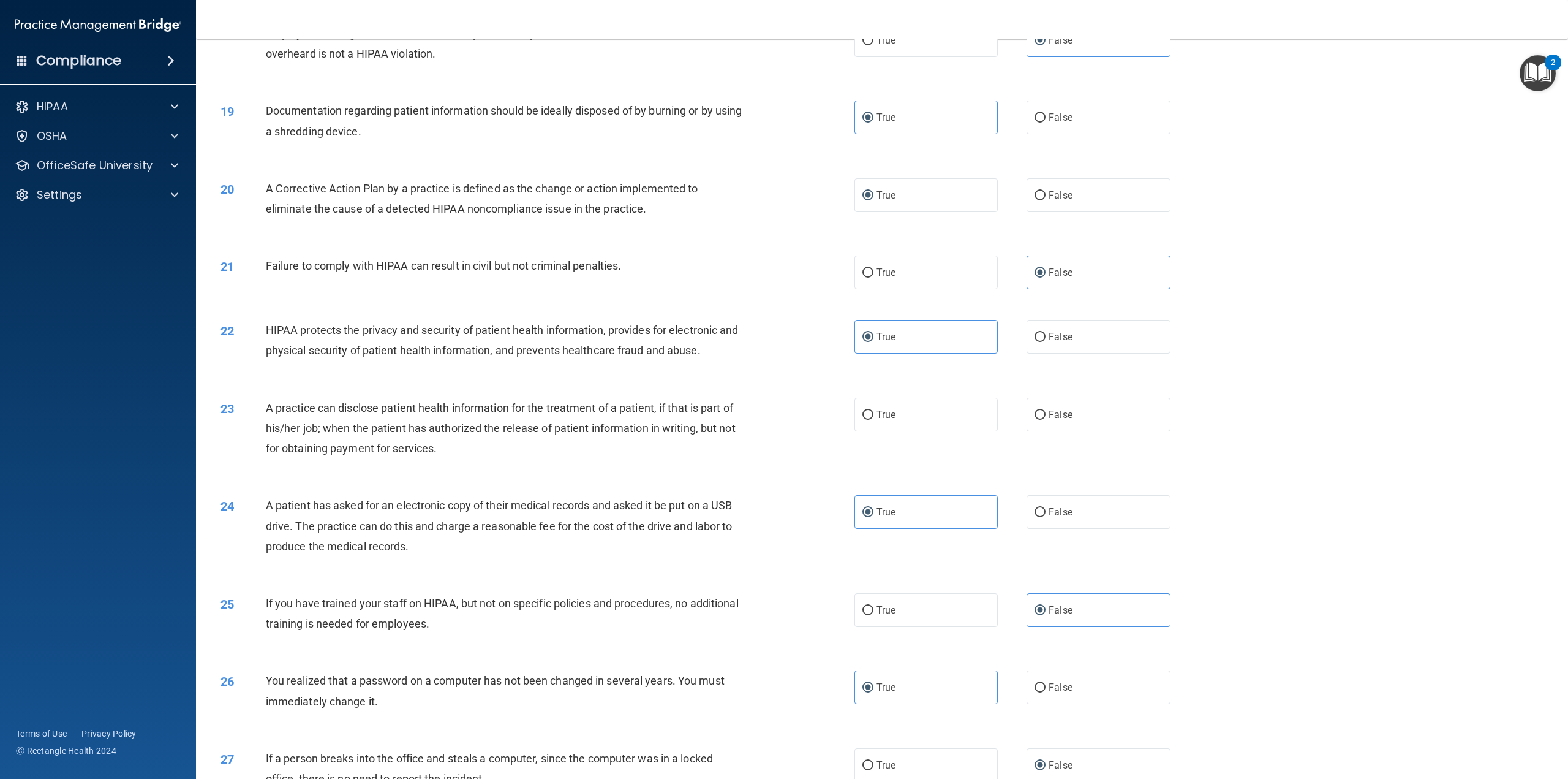
scroll to position [1409, 0]
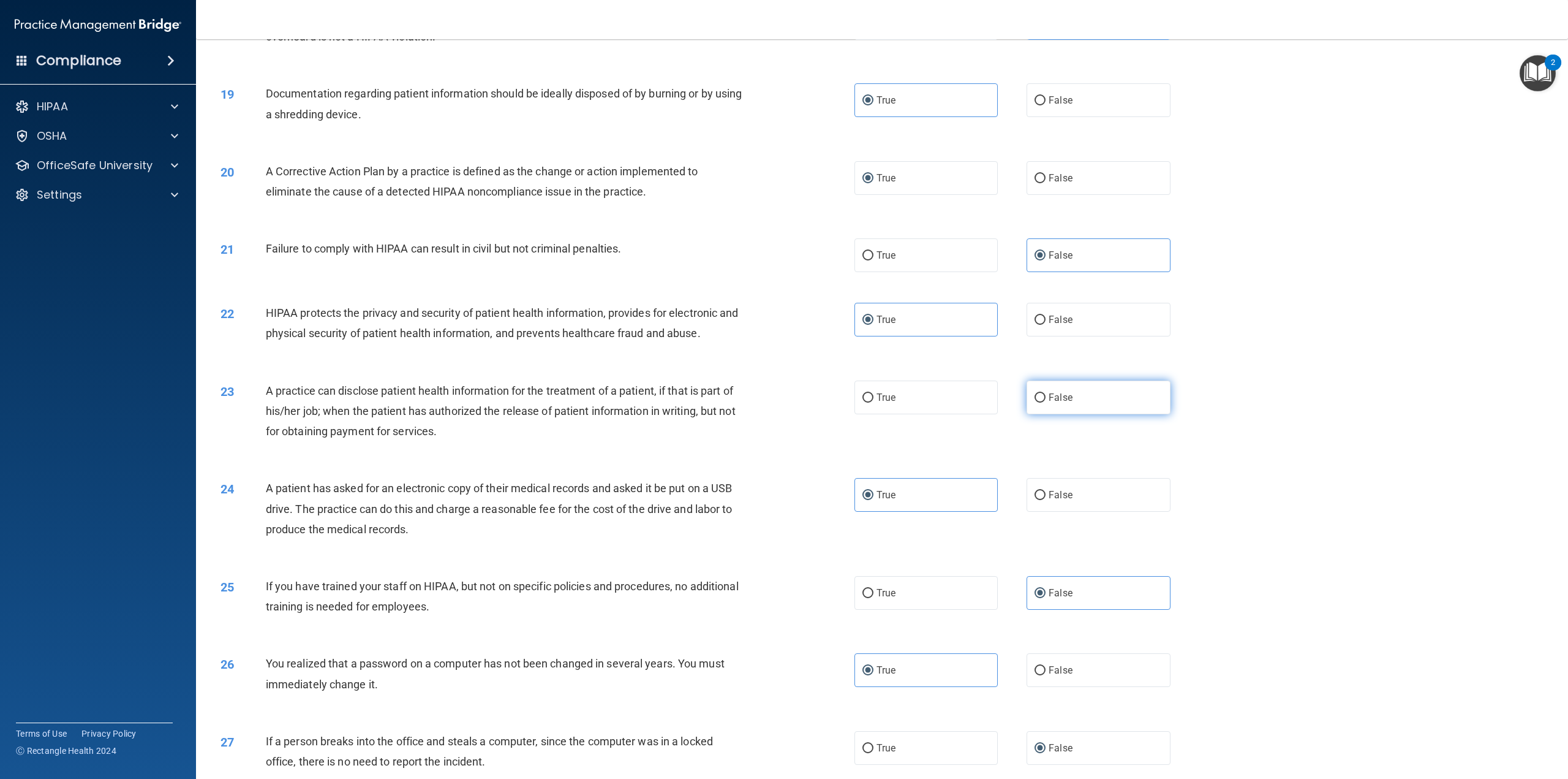
click at [1049, 403] on span "False" at bounding box center [1061, 397] width 24 height 12
click at [1046, 403] on input "False" at bounding box center [1040, 398] width 11 height 9
radio input "true"
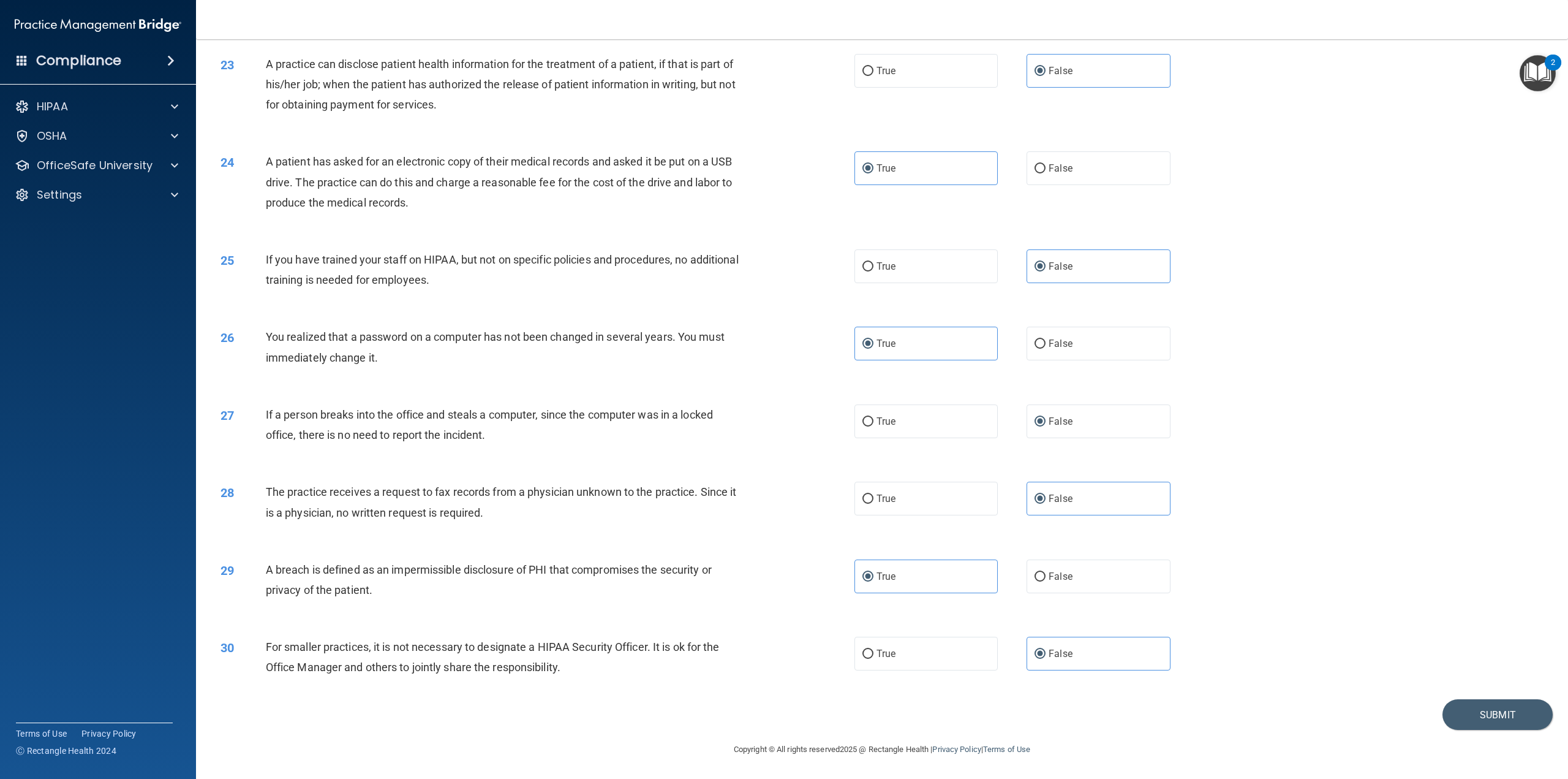
scroll to position [1756, 0]
click at [1502, 705] on button "Submit" at bounding box center [1497, 715] width 111 height 32
click at [1489, 712] on button "Submit" at bounding box center [1497, 715] width 111 height 32
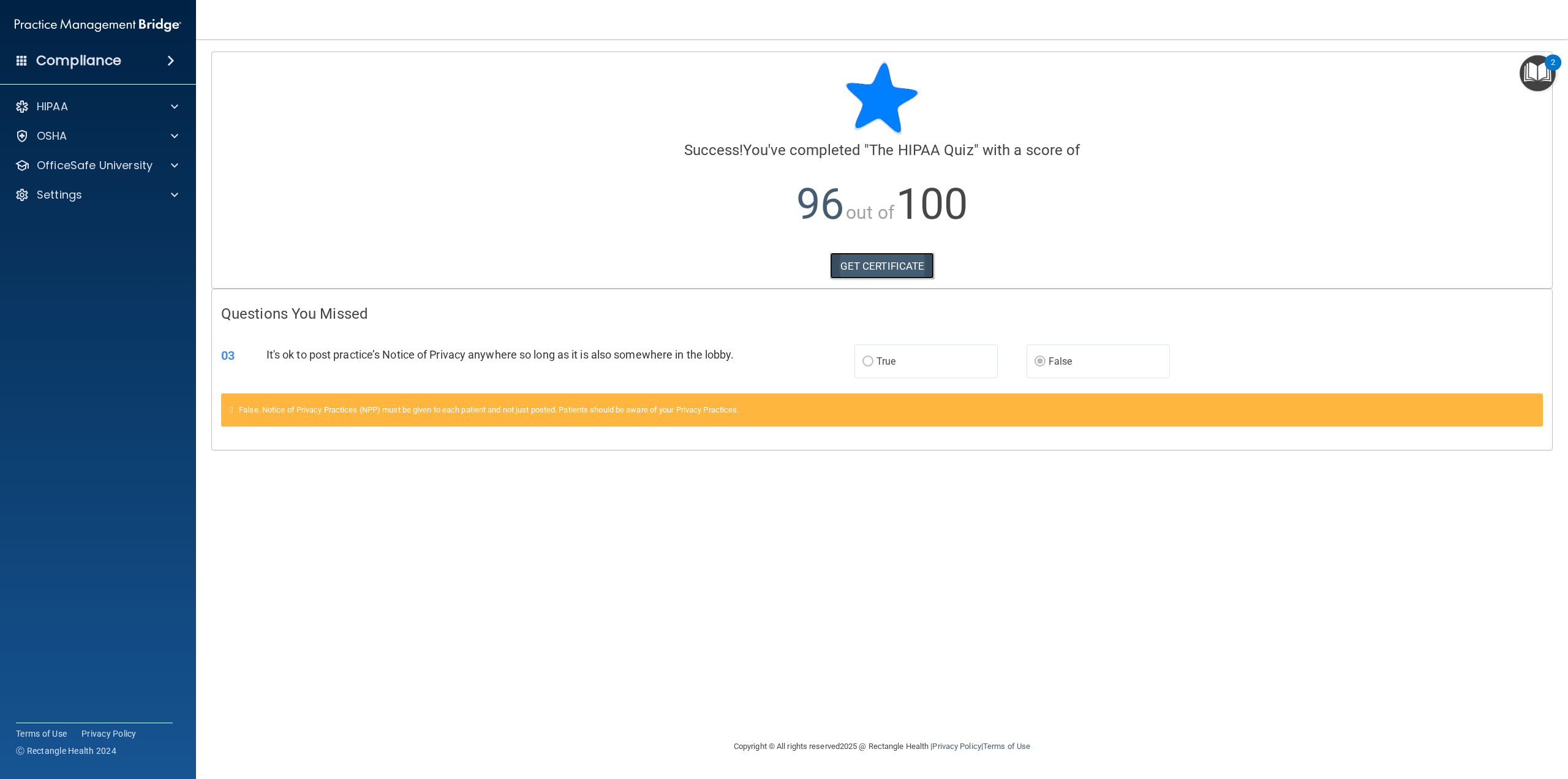
click at [895, 271] on link "GET CERTIFICATE" at bounding box center [882, 266] width 105 height 27
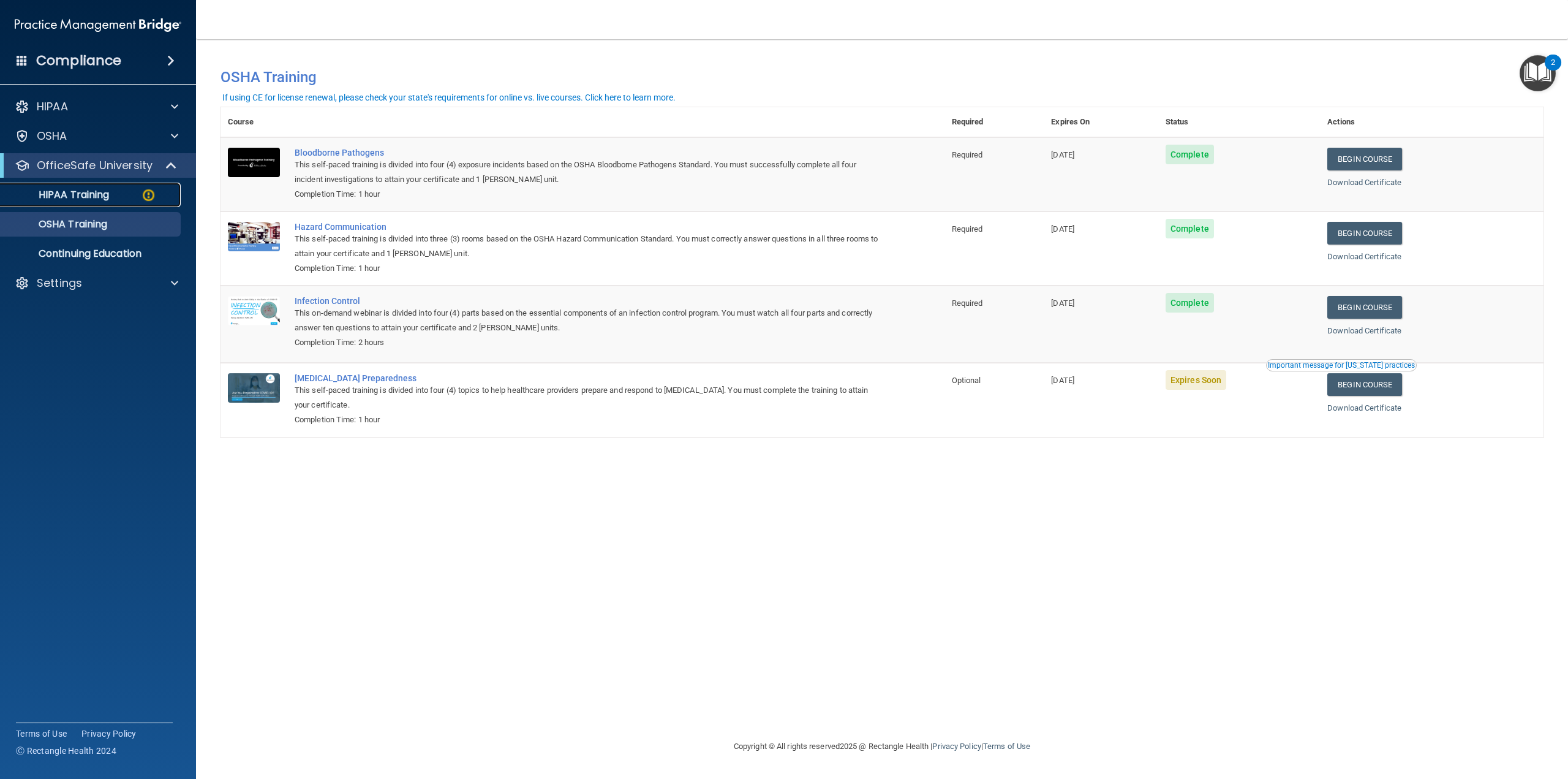
click at [87, 203] on link "HIPAA Training" at bounding box center [85, 194] width 193 height 24
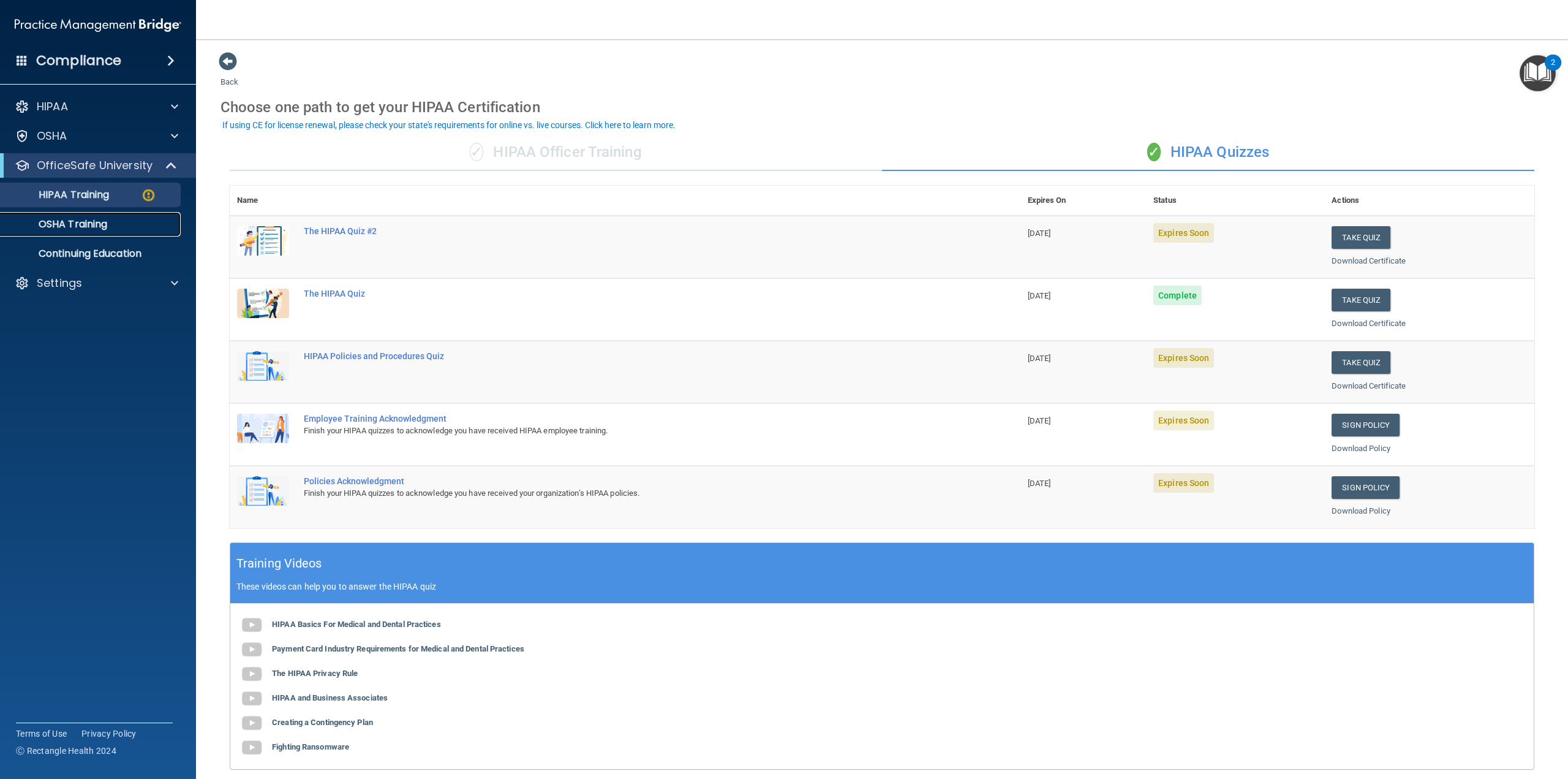
click at [80, 226] on p "OSHA Training" at bounding box center [58, 224] width 99 height 12
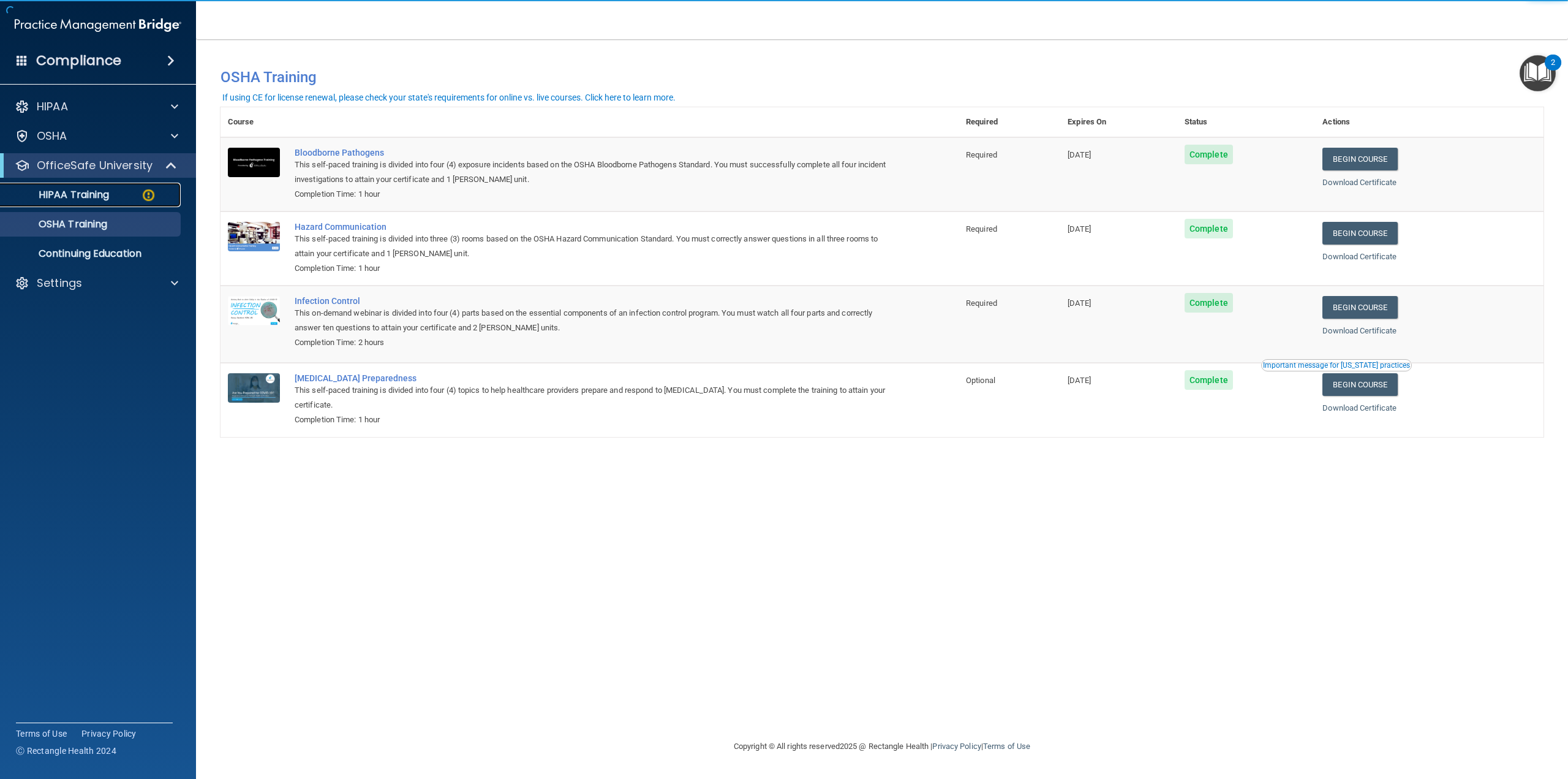
click at [99, 189] on p "HIPAA Training" at bounding box center [59, 194] width 101 height 12
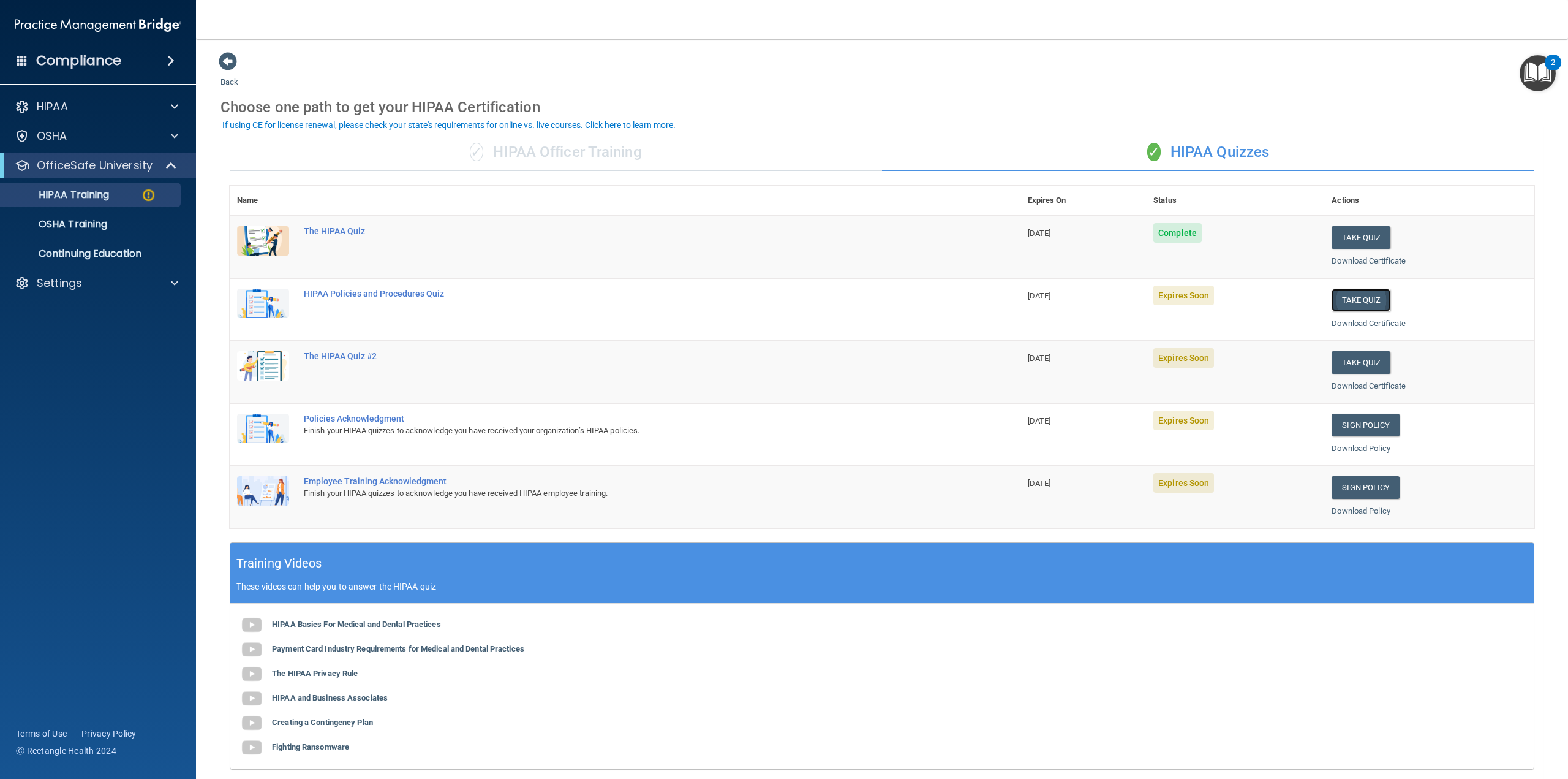
click at [1351, 301] on button "Take Quiz" at bounding box center [1361, 299] width 59 height 22
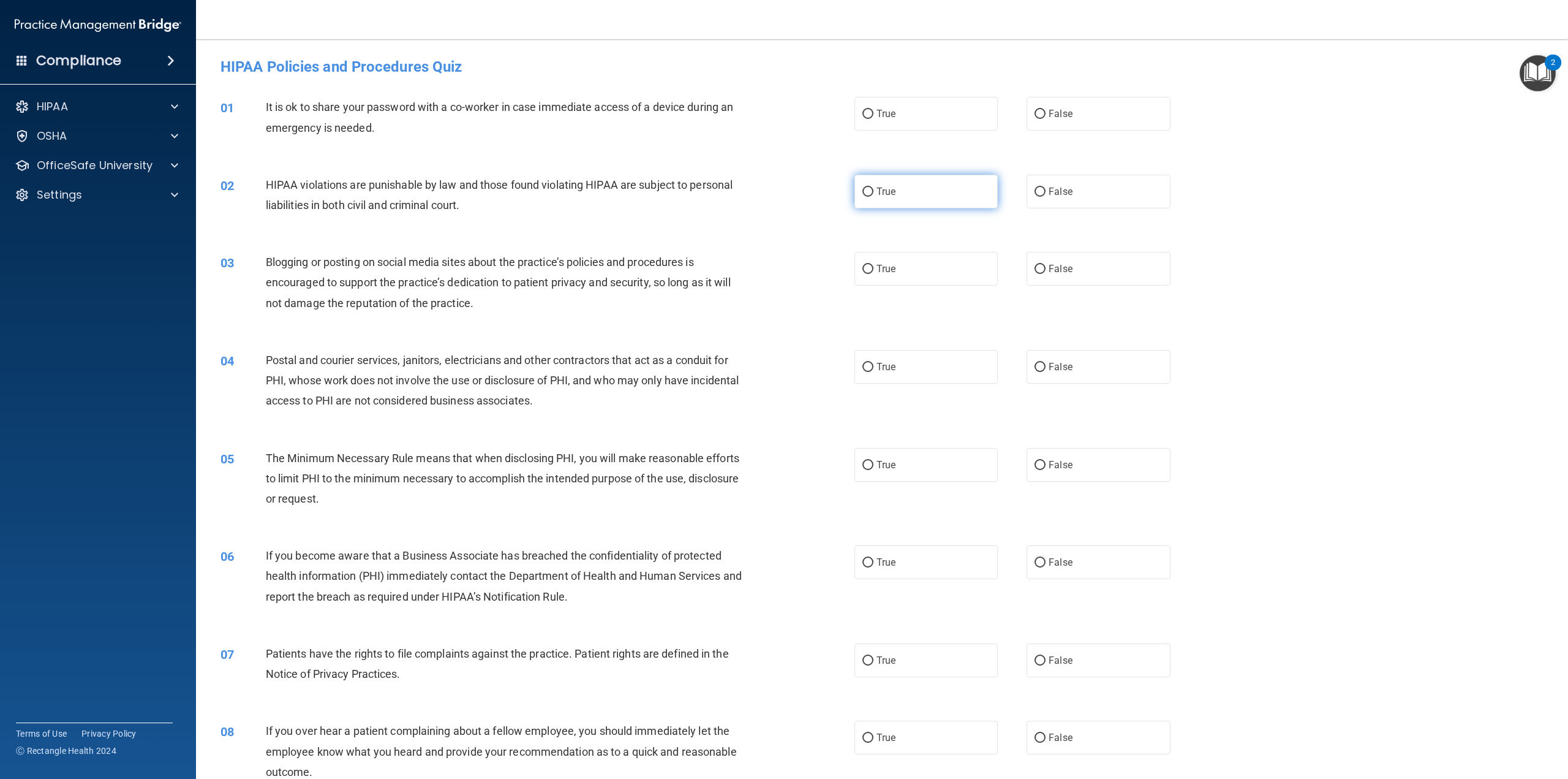
click at [876, 182] on label "True" at bounding box center [926, 191] width 143 height 33
click at [874, 188] on input "True" at bounding box center [868, 192] width 11 height 9
radio input "true"
click at [874, 261] on label "True" at bounding box center [926, 269] width 143 height 33
click at [874, 265] on input "True" at bounding box center [868, 270] width 11 height 9
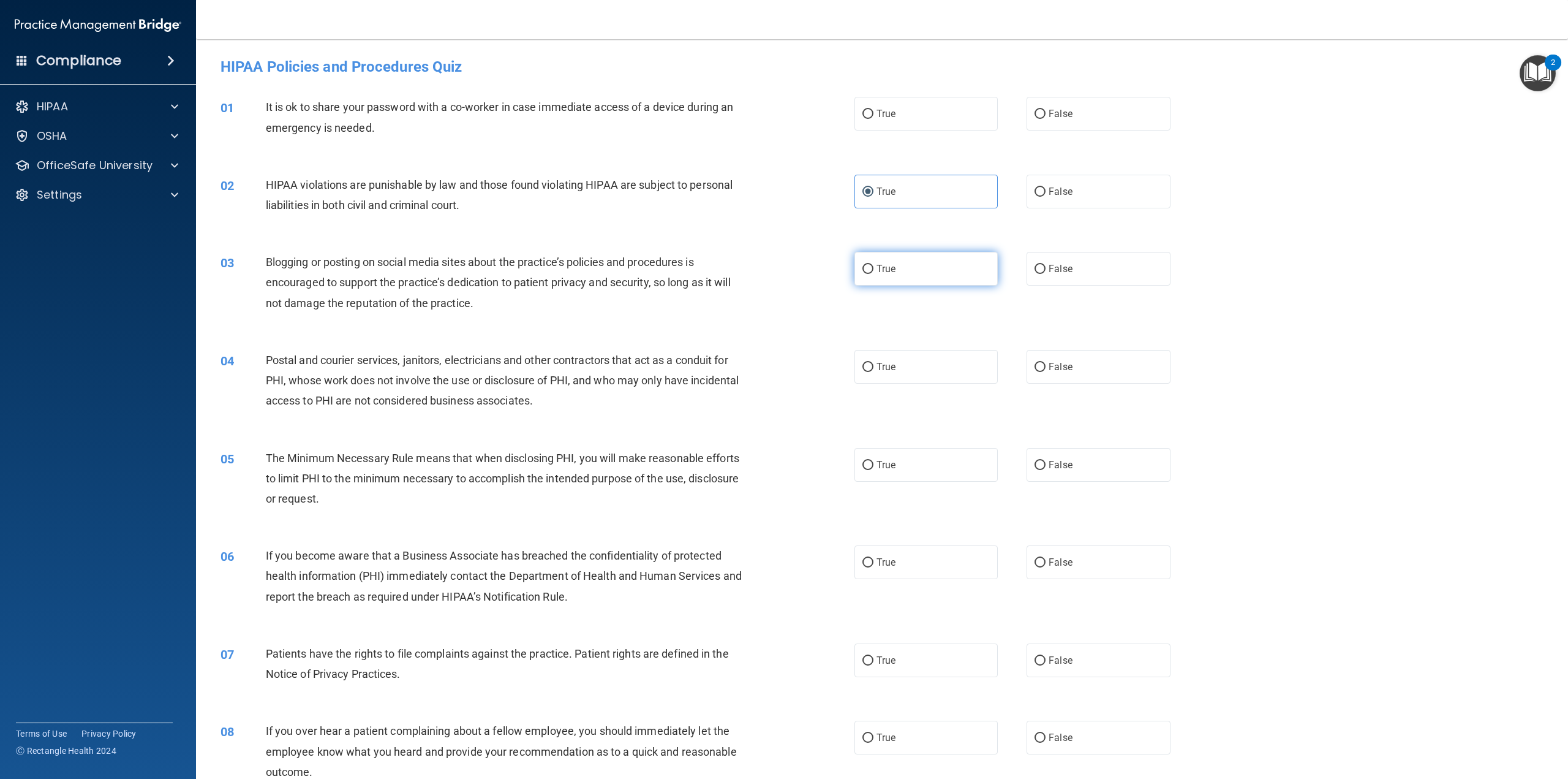
radio input "true"
click at [1048, 107] on label "False" at bounding box center [1099, 113] width 143 height 33
click at [1046, 110] on input "False" at bounding box center [1040, 114] width 11 height 9
radio input "true"
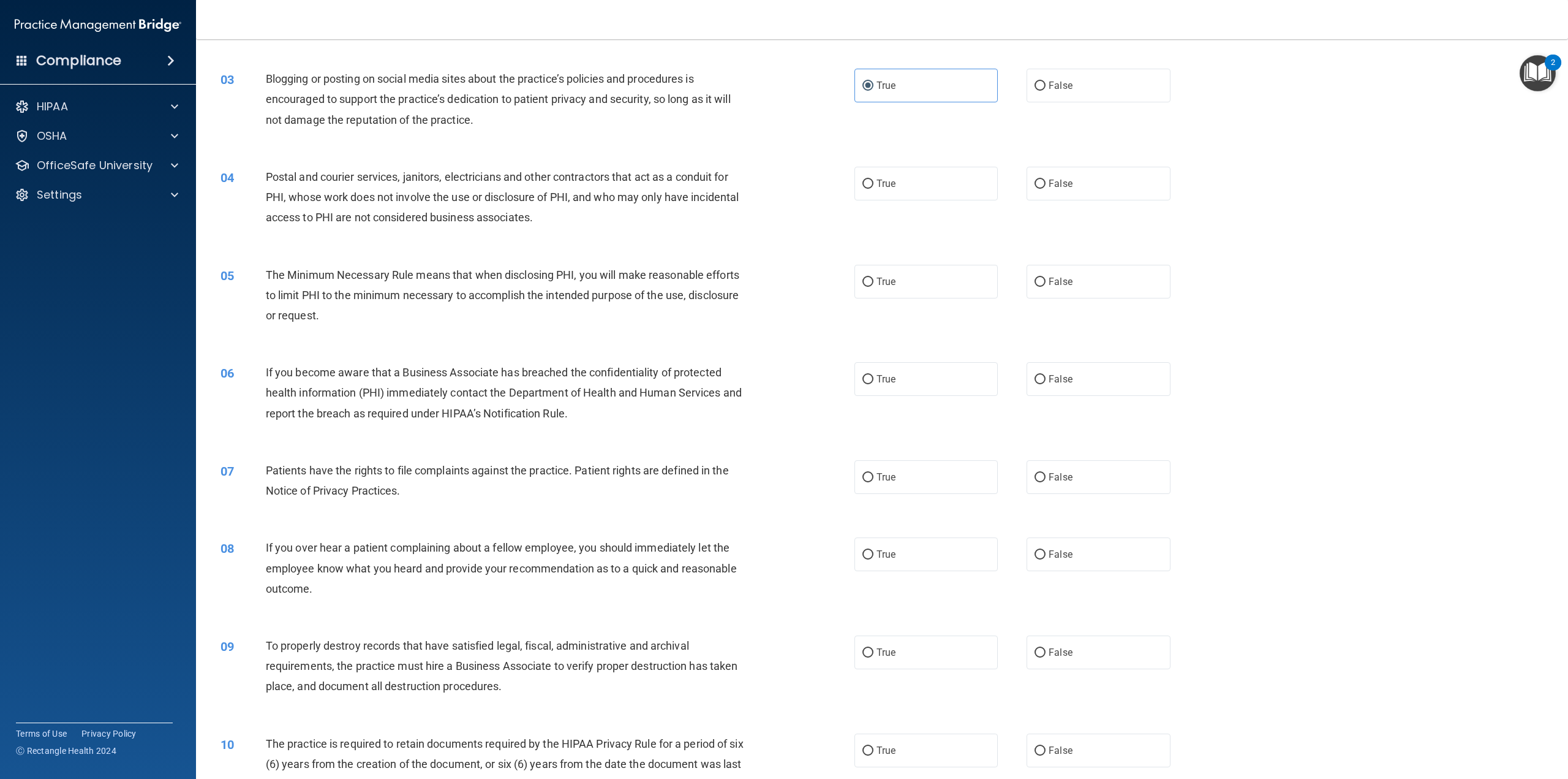
scroll to position [184, 0]
click at [933, 179] on label "True" at bounding box center [926, 183] width 143 height 33
click at [874, 179] on input "True" at bounding box center [868, 183] width 11 height 9
radio input "true"
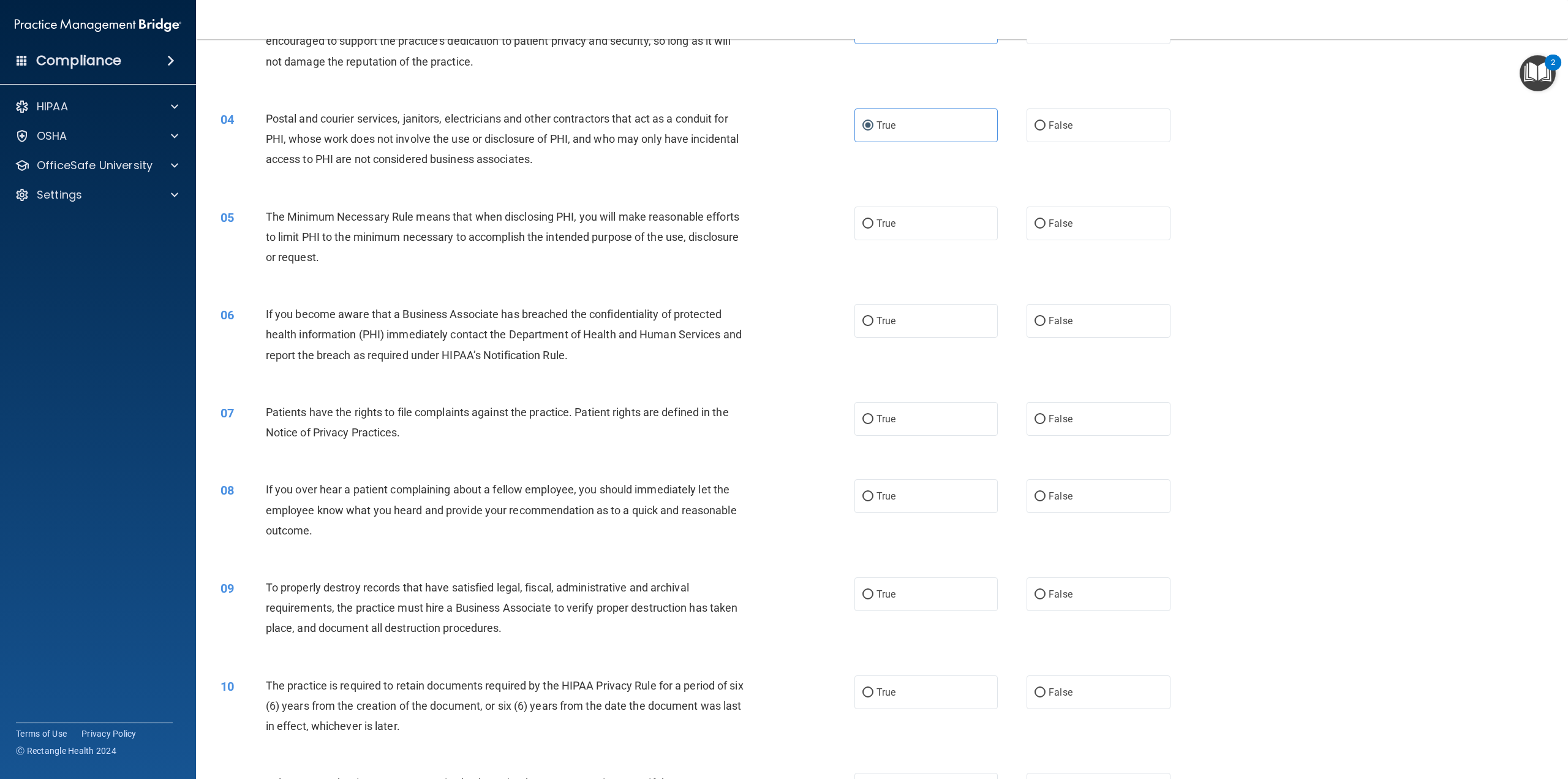
scroll to position [245, 0]
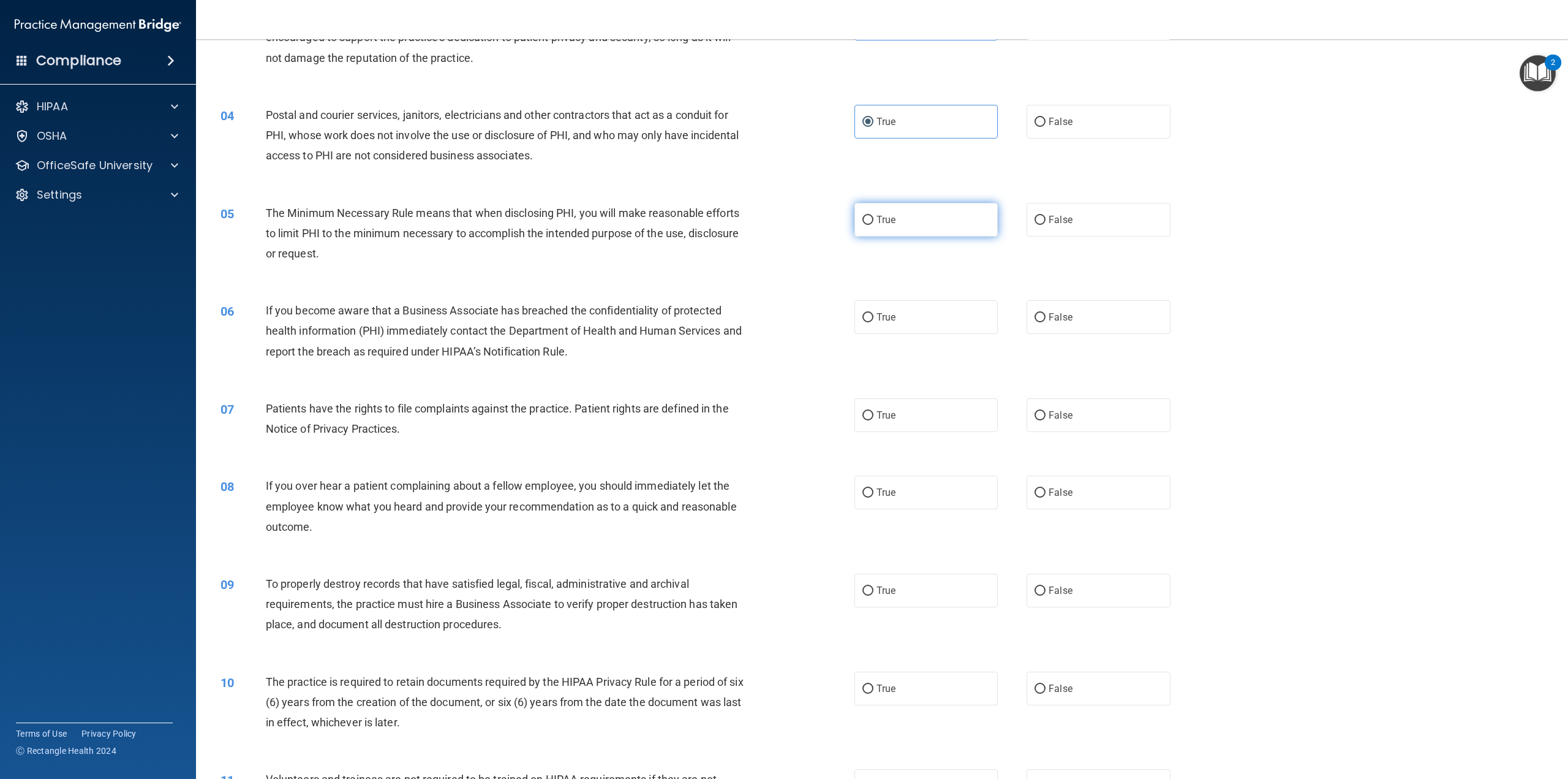
click at [898, 217] on label "True" at bounding box center [926, 219] width 143 height 33
click at [874, 217] on input "True" at bounding box center [868, 220] width 11 height 9
radio input "true"
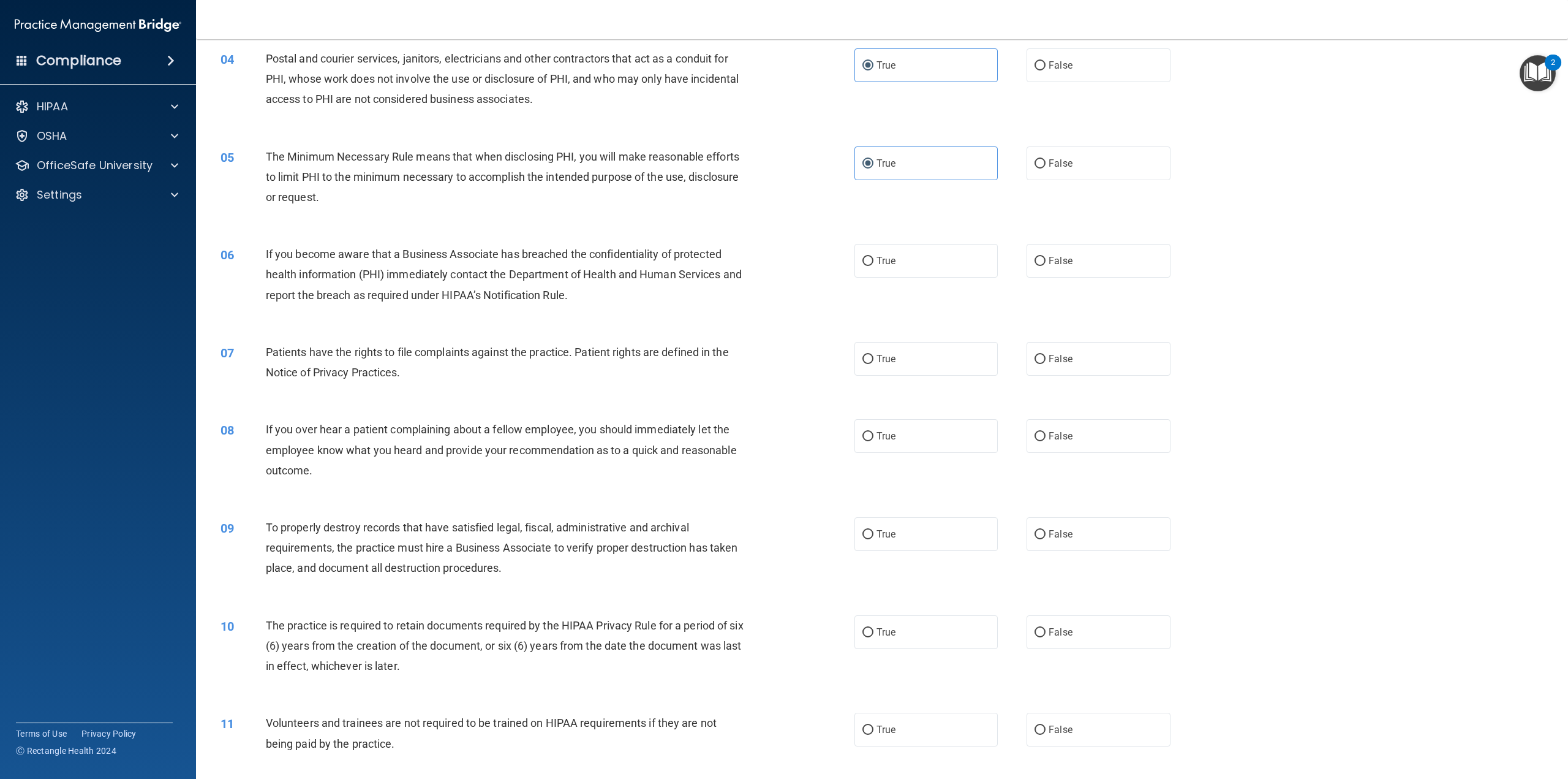
scroll to position [307, 0]
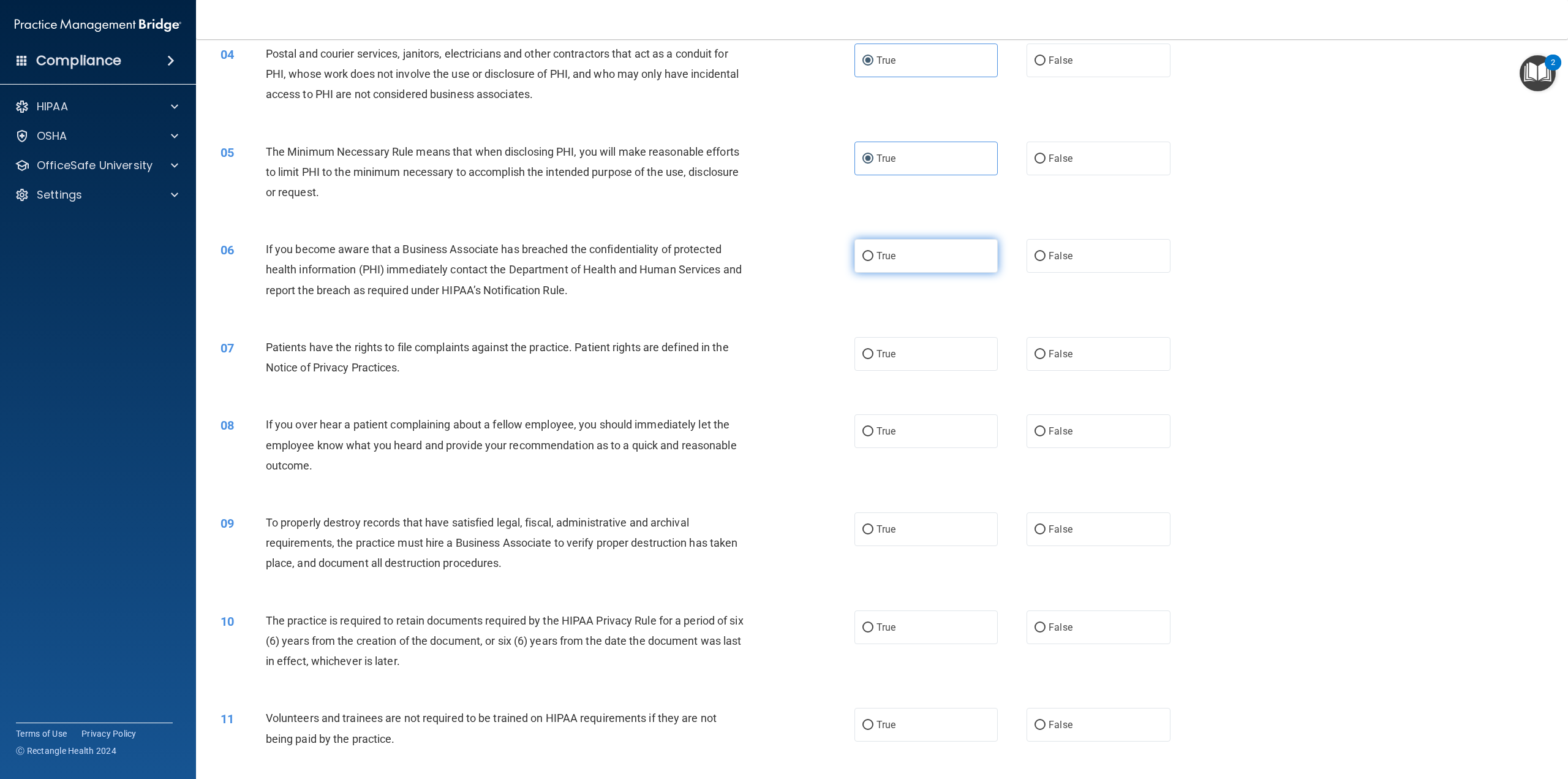
click at [874, 264] on label "True" at bounding box center [926, 256] width 143 height 33
click at [874, 261] on input "True" at bounding box center [868, 257] width 11 height 9
radio input "true"
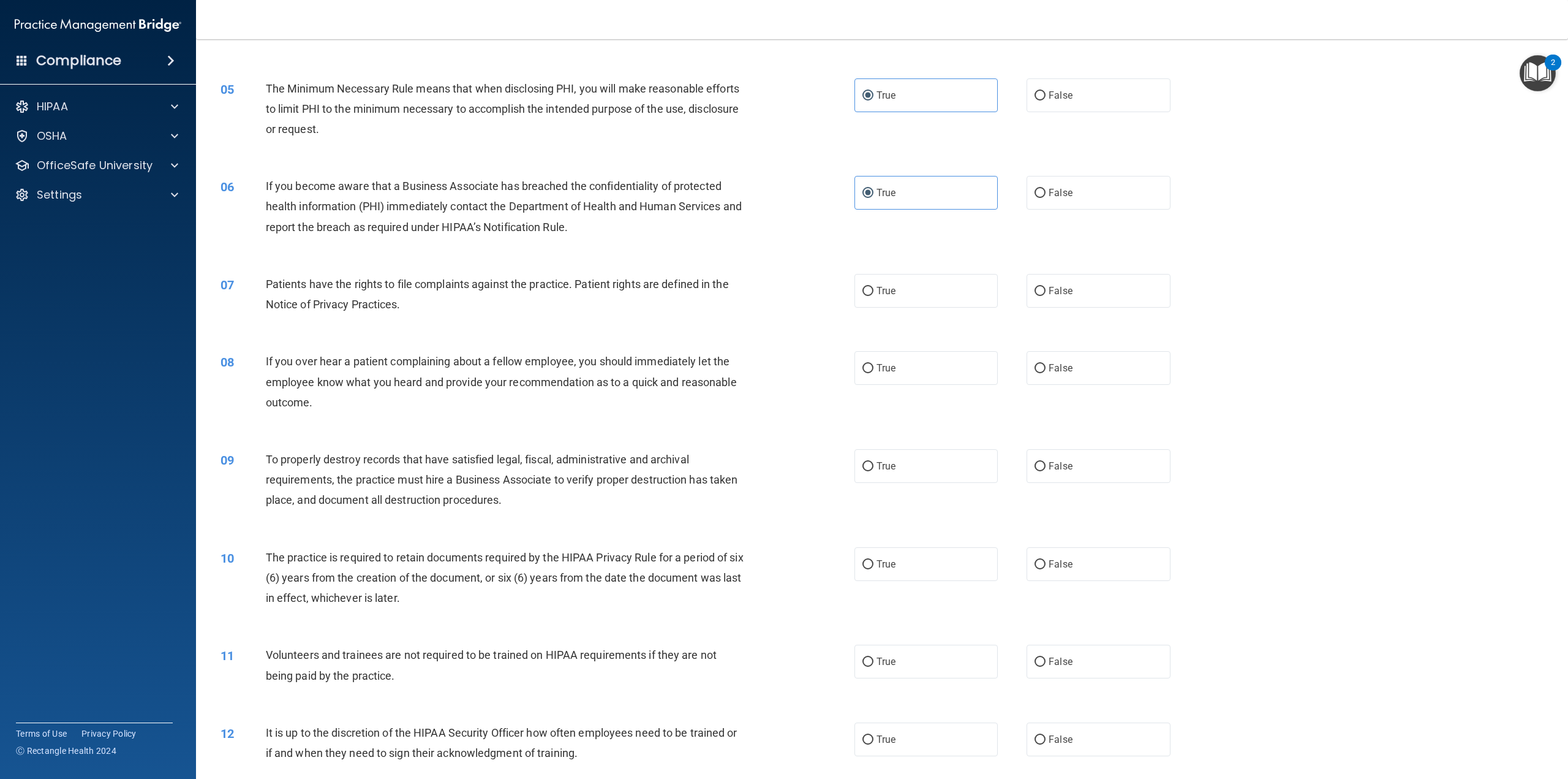
scroll to position [429, 0]
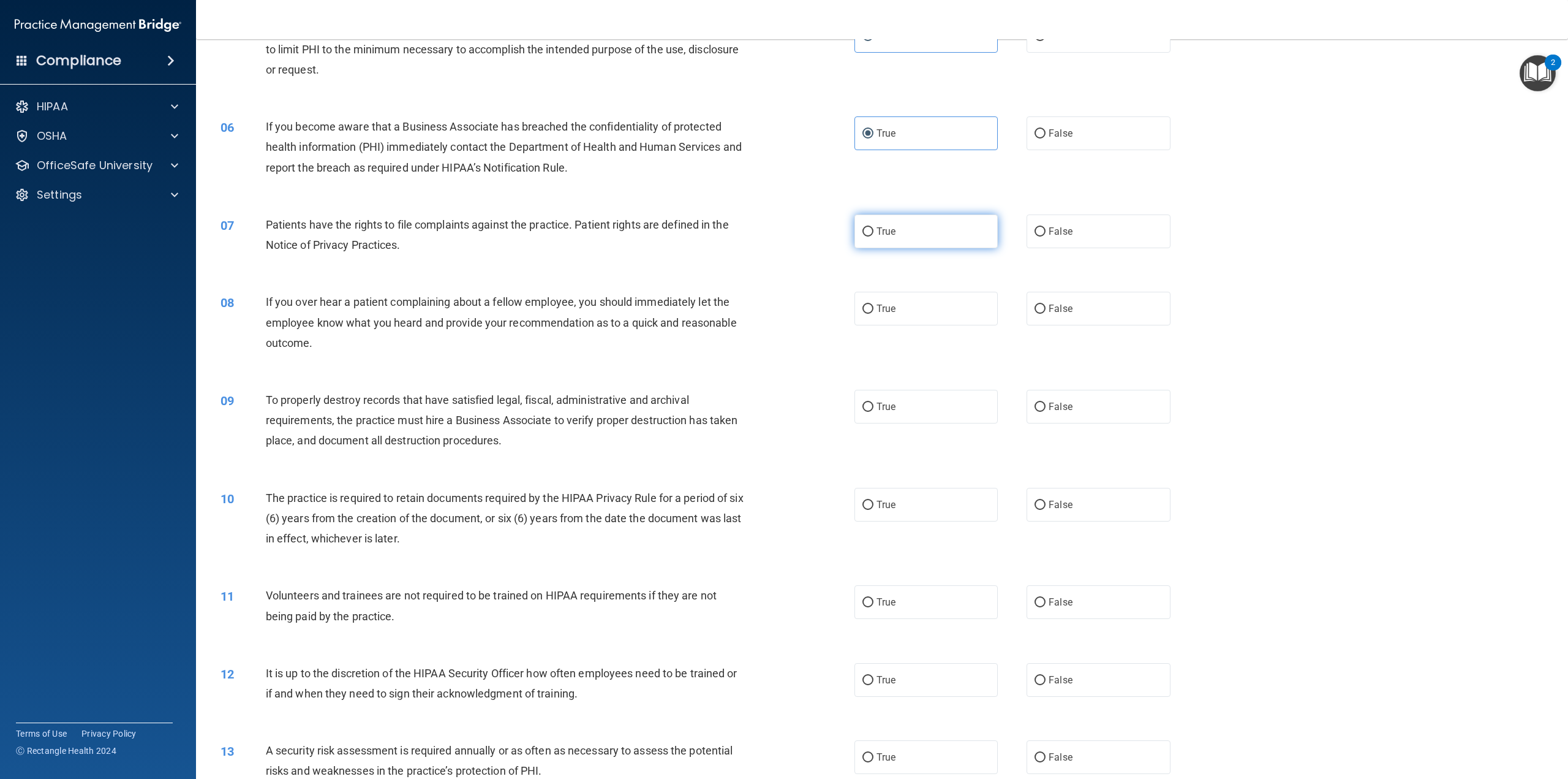
click at [892, 231] on label "True" at bounding box center [926, 231] width 143 height 33
click at [874, 231] on input "True" at bounding box center [868, 232] width 11 height 9
radio input "true"
click at [1038, 129] on input "False" at bounding box center [1040, 134] width 11 height 9
radio input "true"
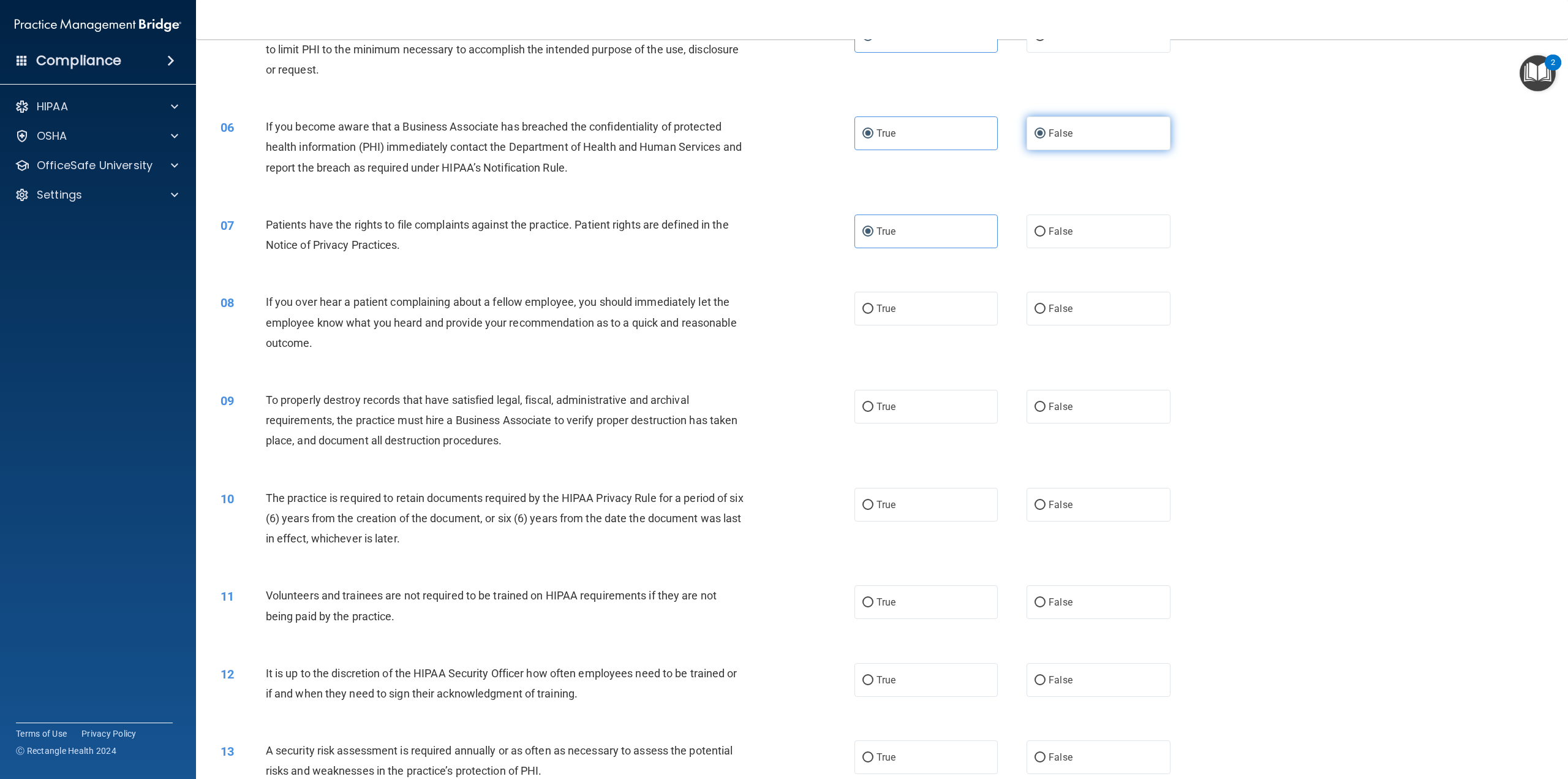
radio input "false"
click at [1087, 313] on label "False" at bounding box center [1099, 309] width 143 height 33
click at [1046, 313] on input "False" at bounding box center [1040, 310] width 11 height 9
radio input "true"
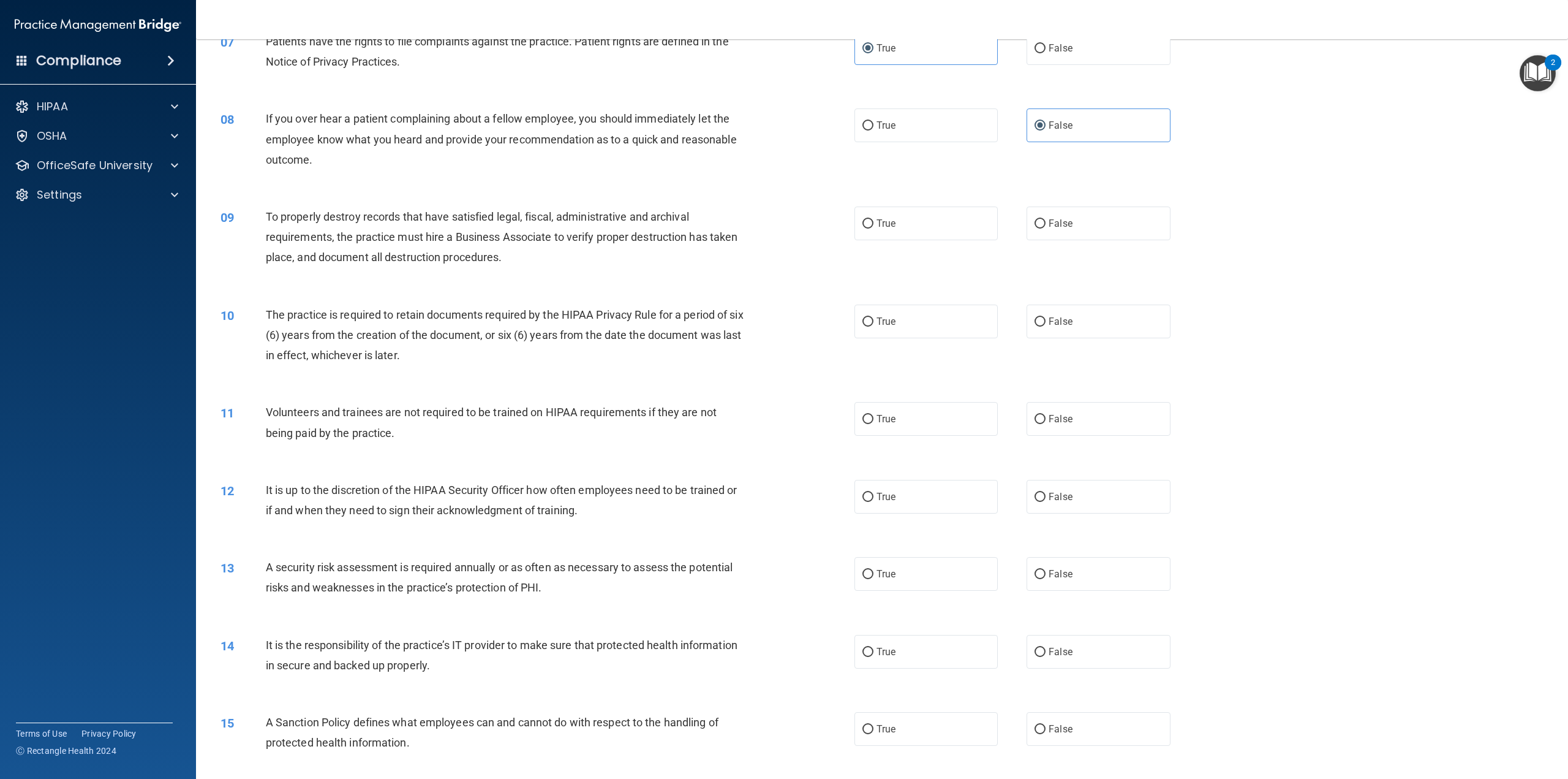
scroll to position [613, 0]
click at [1034, 227] on input "False" at bounding box center [1040, 223] width 11 height 9
radio input "true"
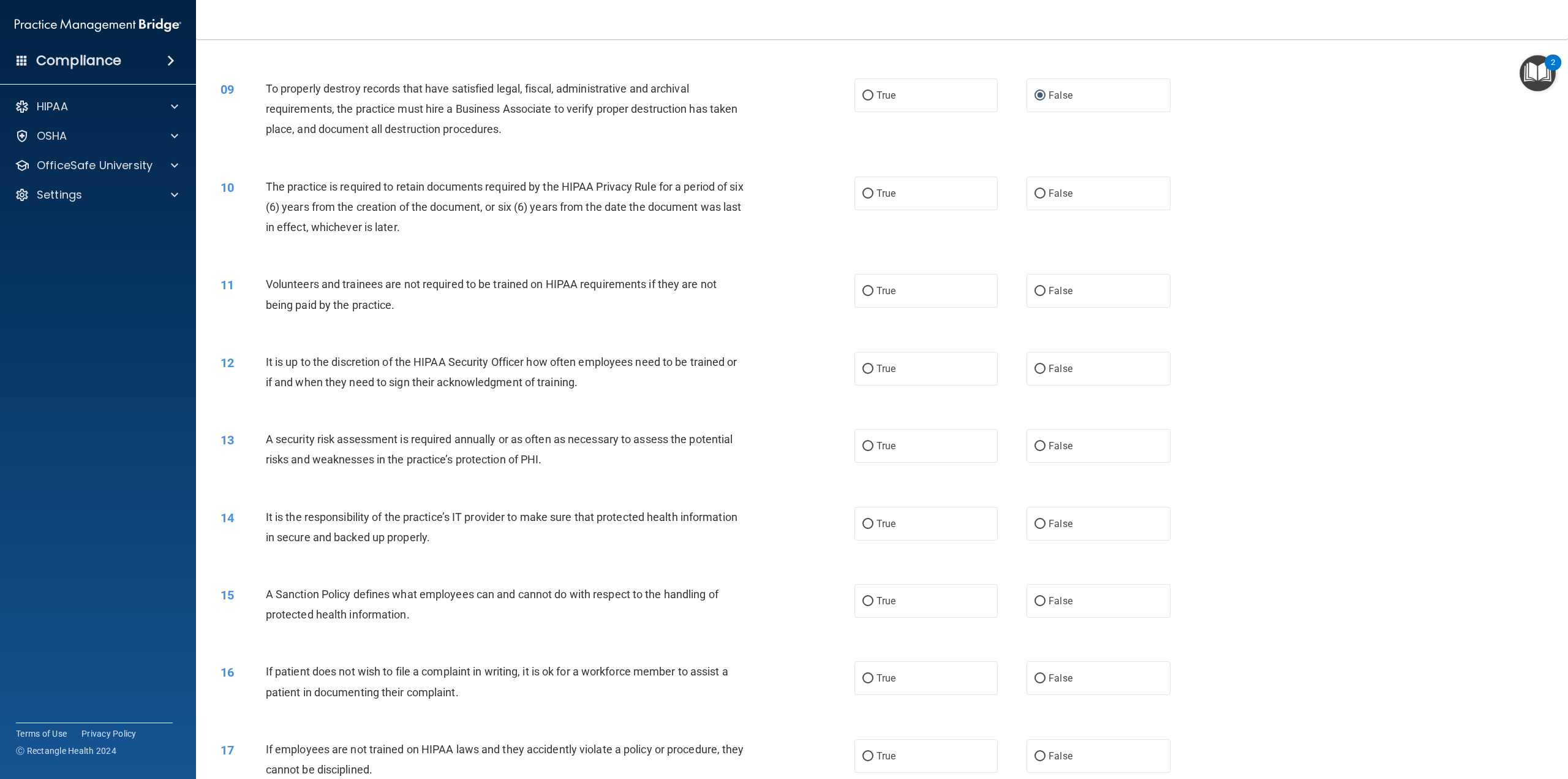
scroll to position [735, 0]
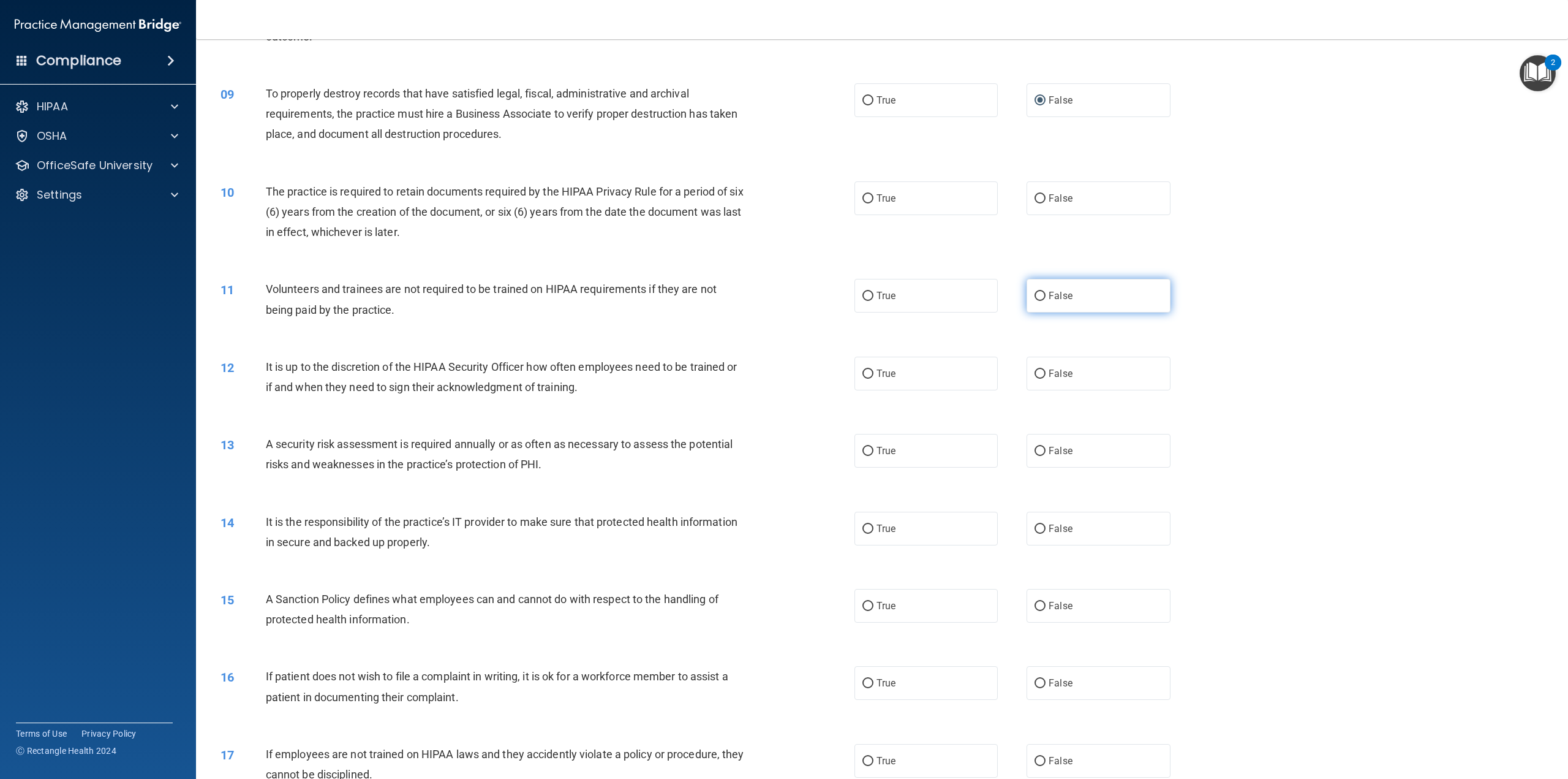
click at [1038, 293] on input "False" at bounding box center [1040, 297] width 11 height 9
radio input "true"
click at [877, 191] on label "True" at bounding box center [926, 198] width 143 height 33
click at [874, 194] on input "True" at bounding box center [868, 199] width 11 height 9
radio input "true"
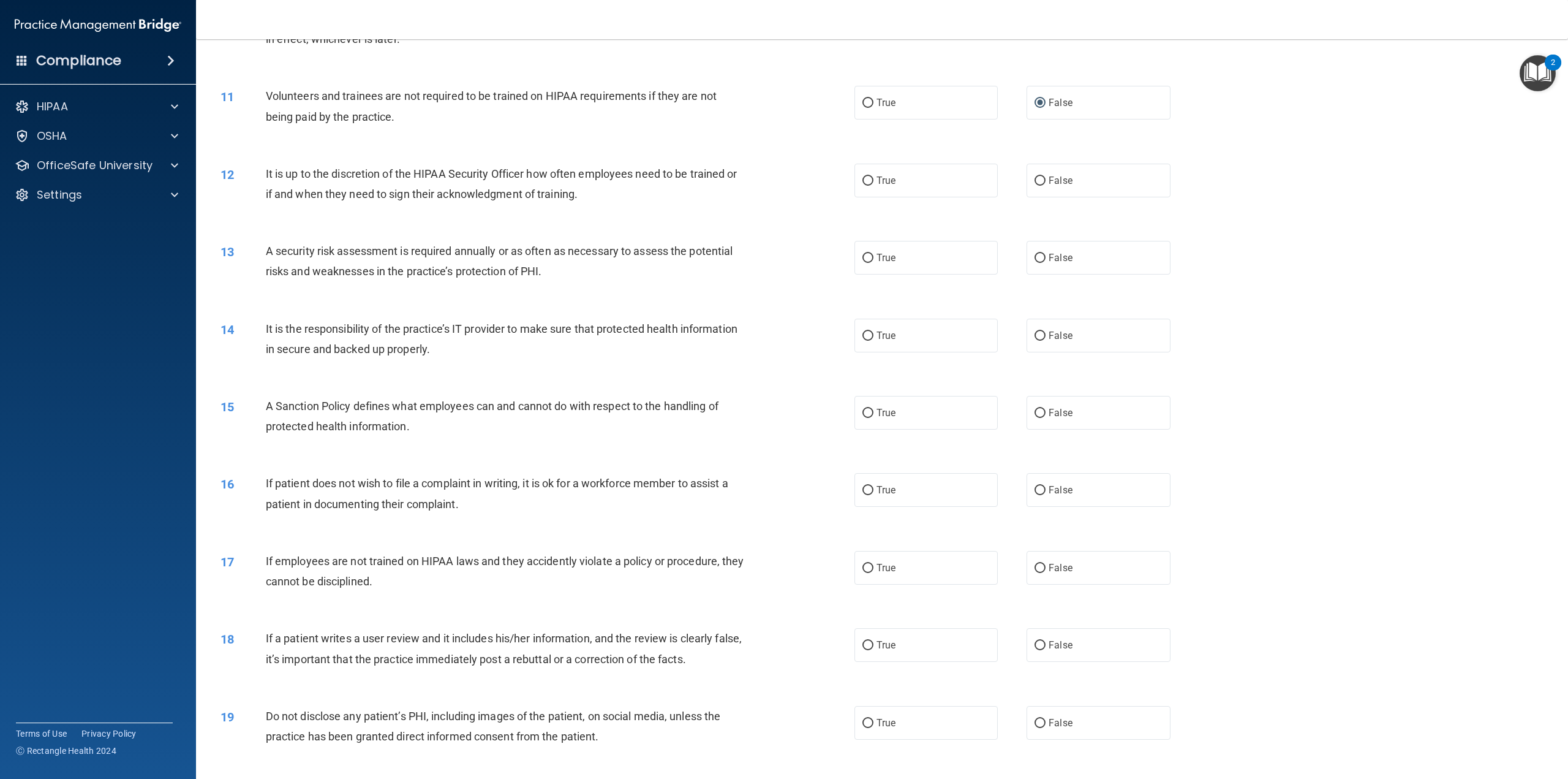
scroll to position [919, 0]
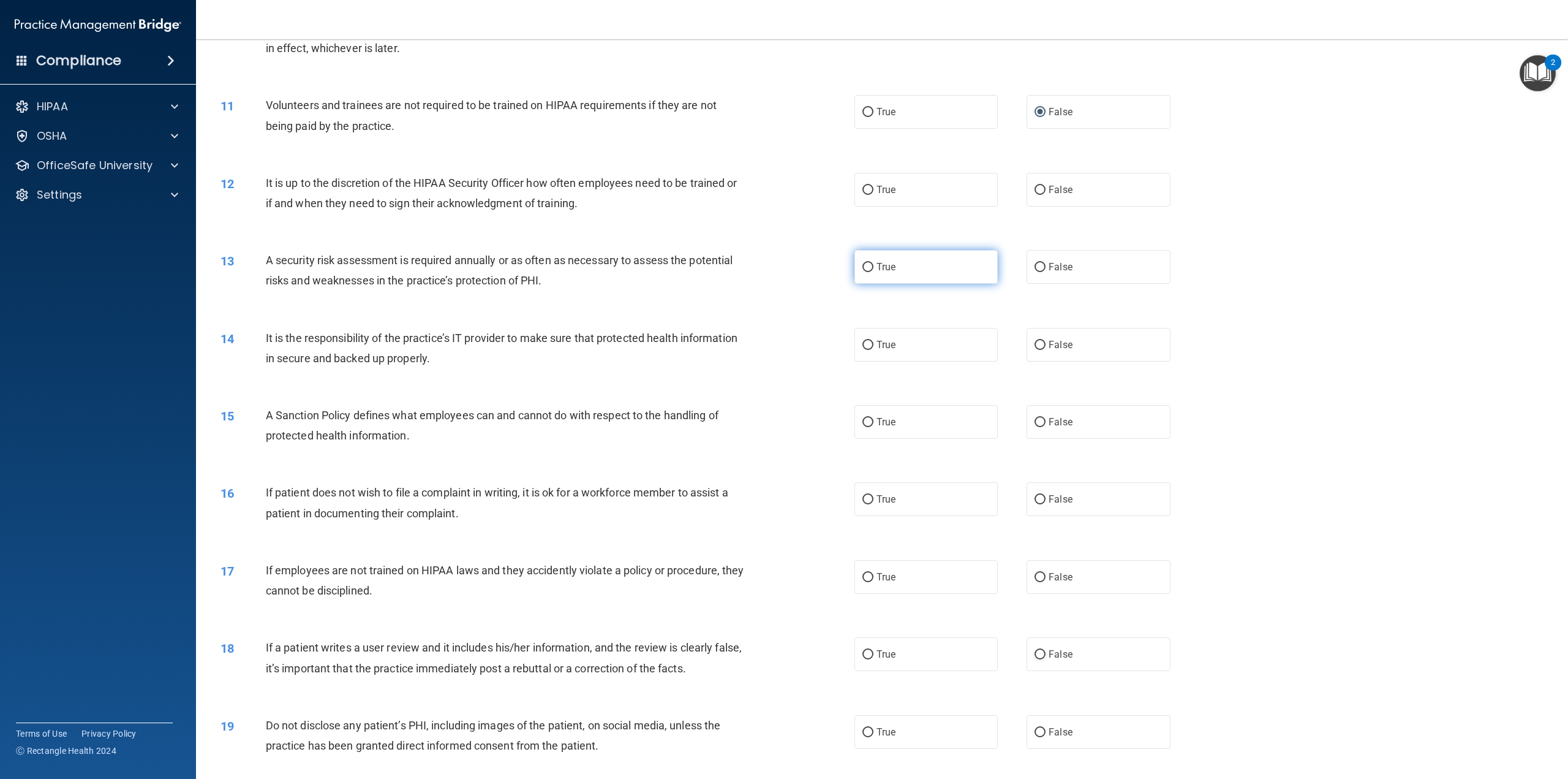
click at [878, 259] on label "True" at bounding box center [926, 267] width 143 height 33
click at [874, 263] on input "True" at bounding box center [868, 268] width 11 height 9
radio input "true"
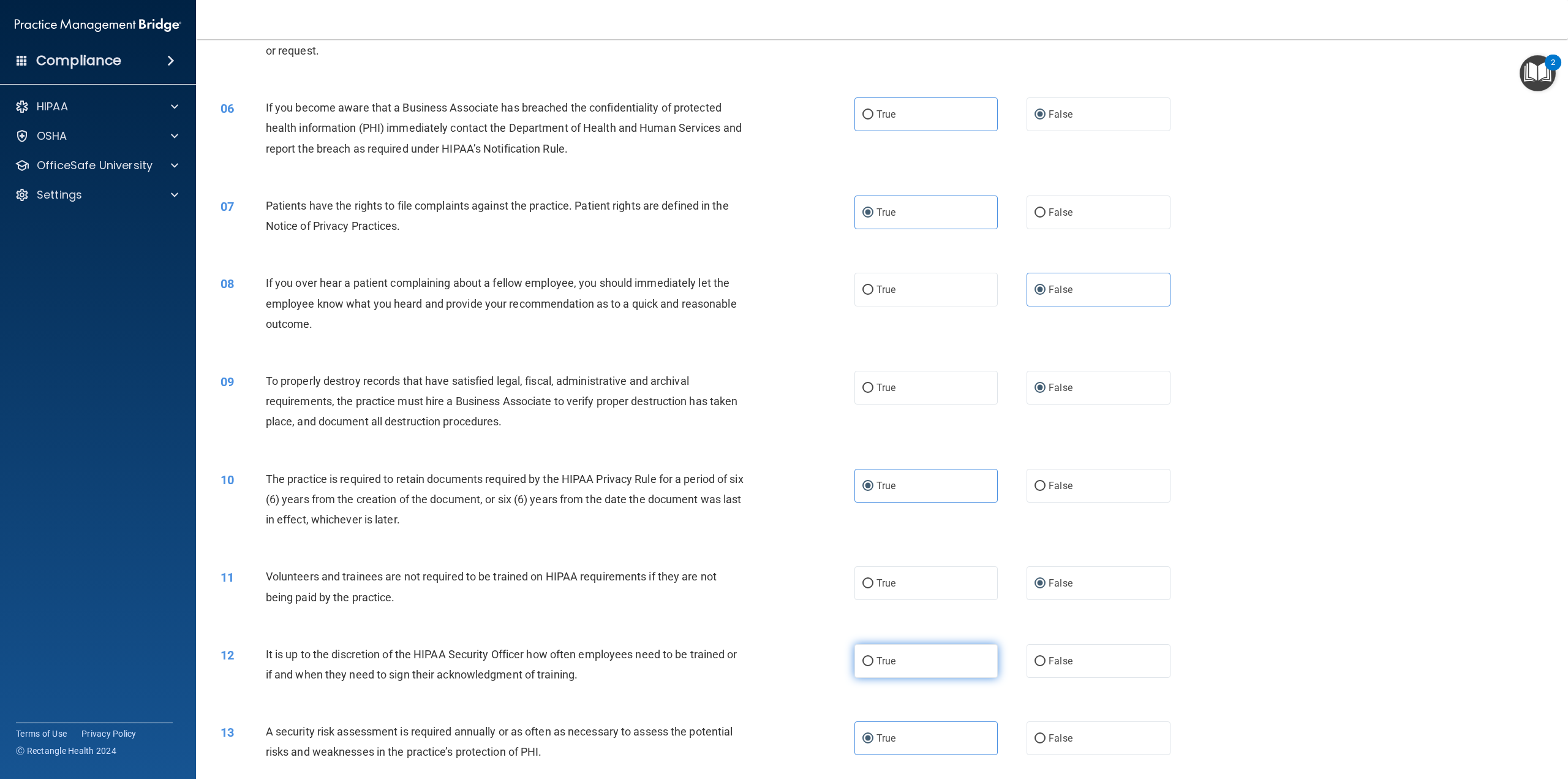
scroll to position [551, 0]
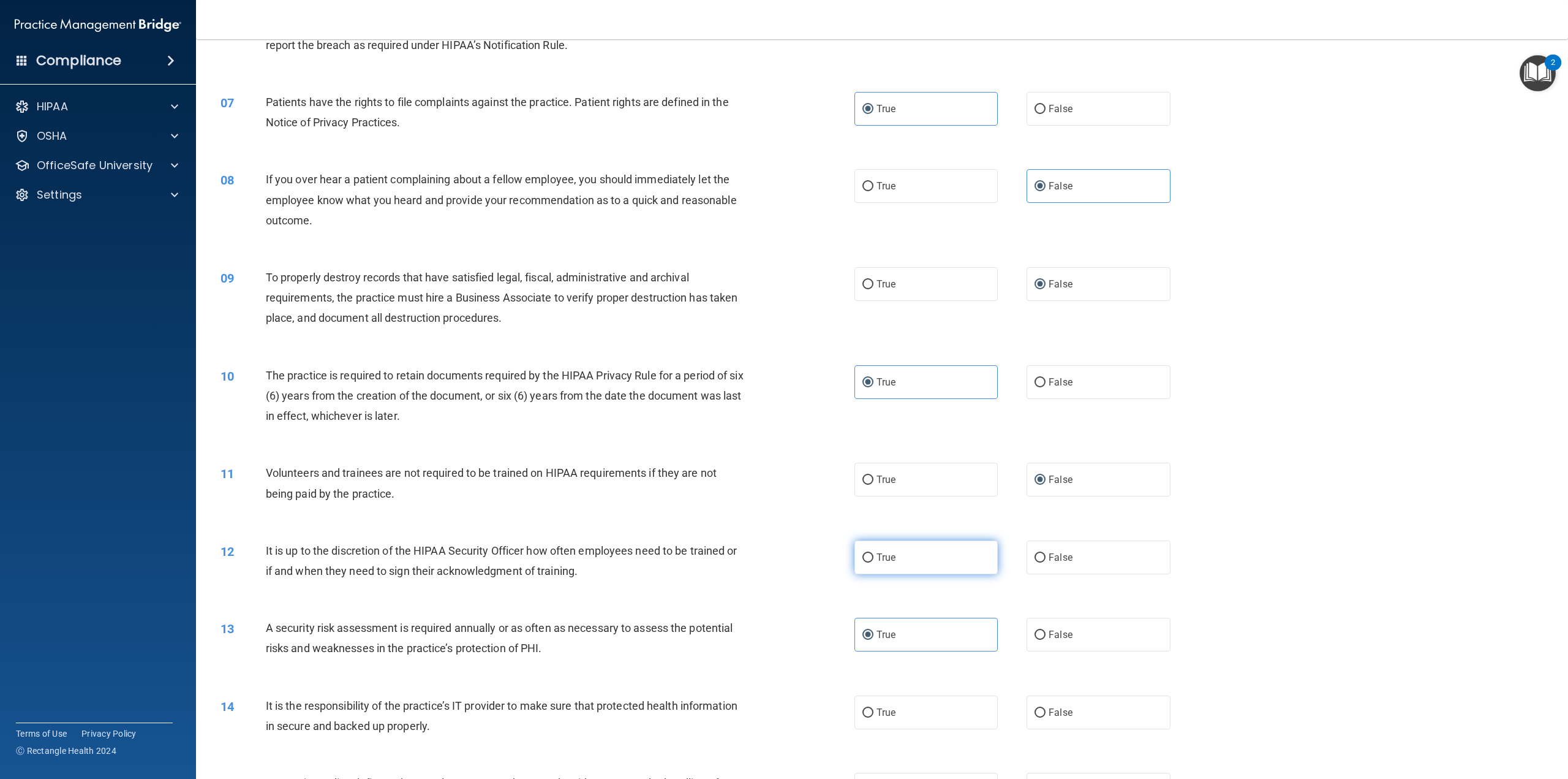
click at [902, 556] on label "True" at bounding box center [926, 557] width 143 height 33
click at [874, 556] on input "True" at bounding box center [868, 558] width 11 height 9
radio input "true"
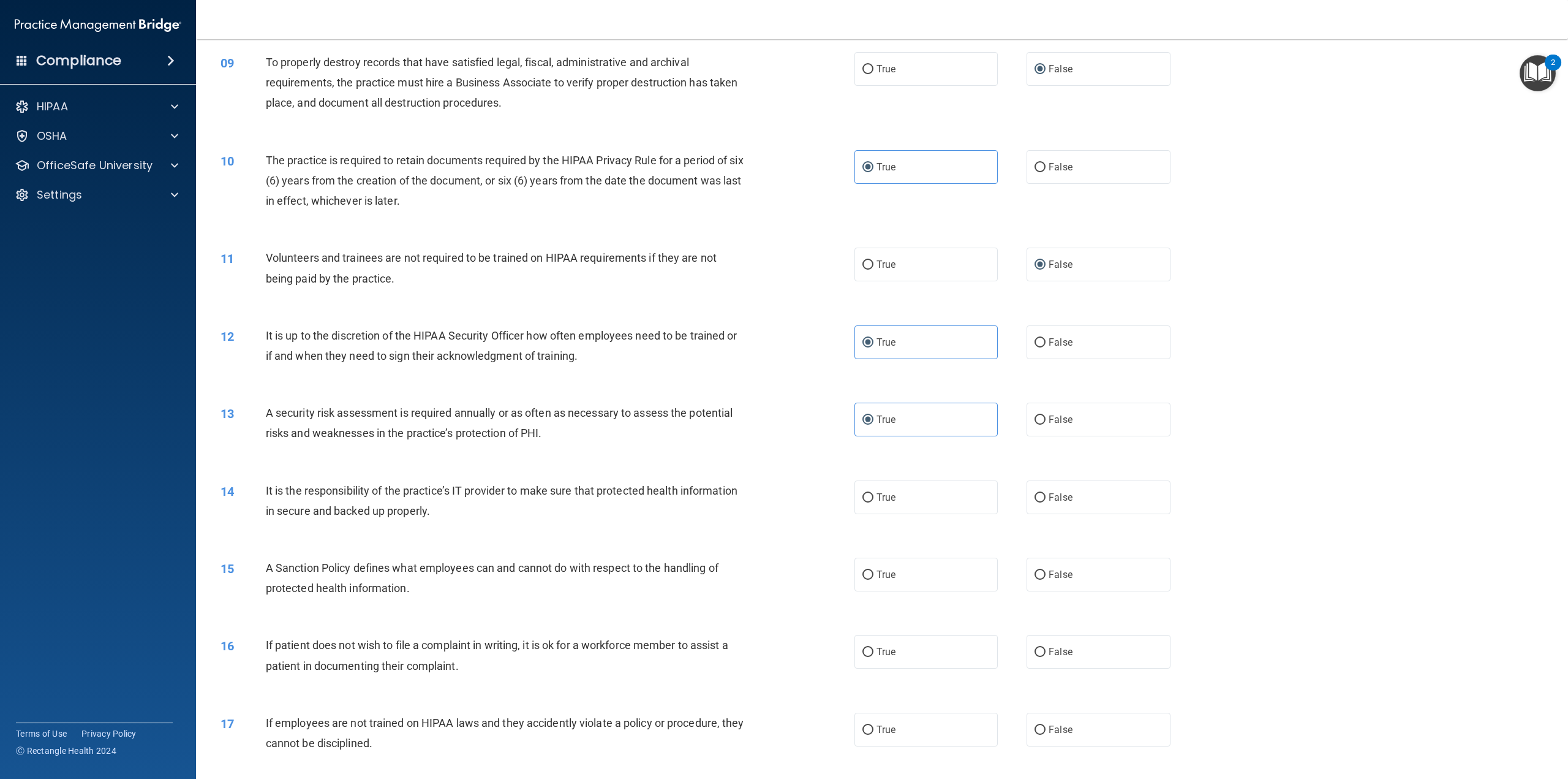
scroll to position [797, 0]
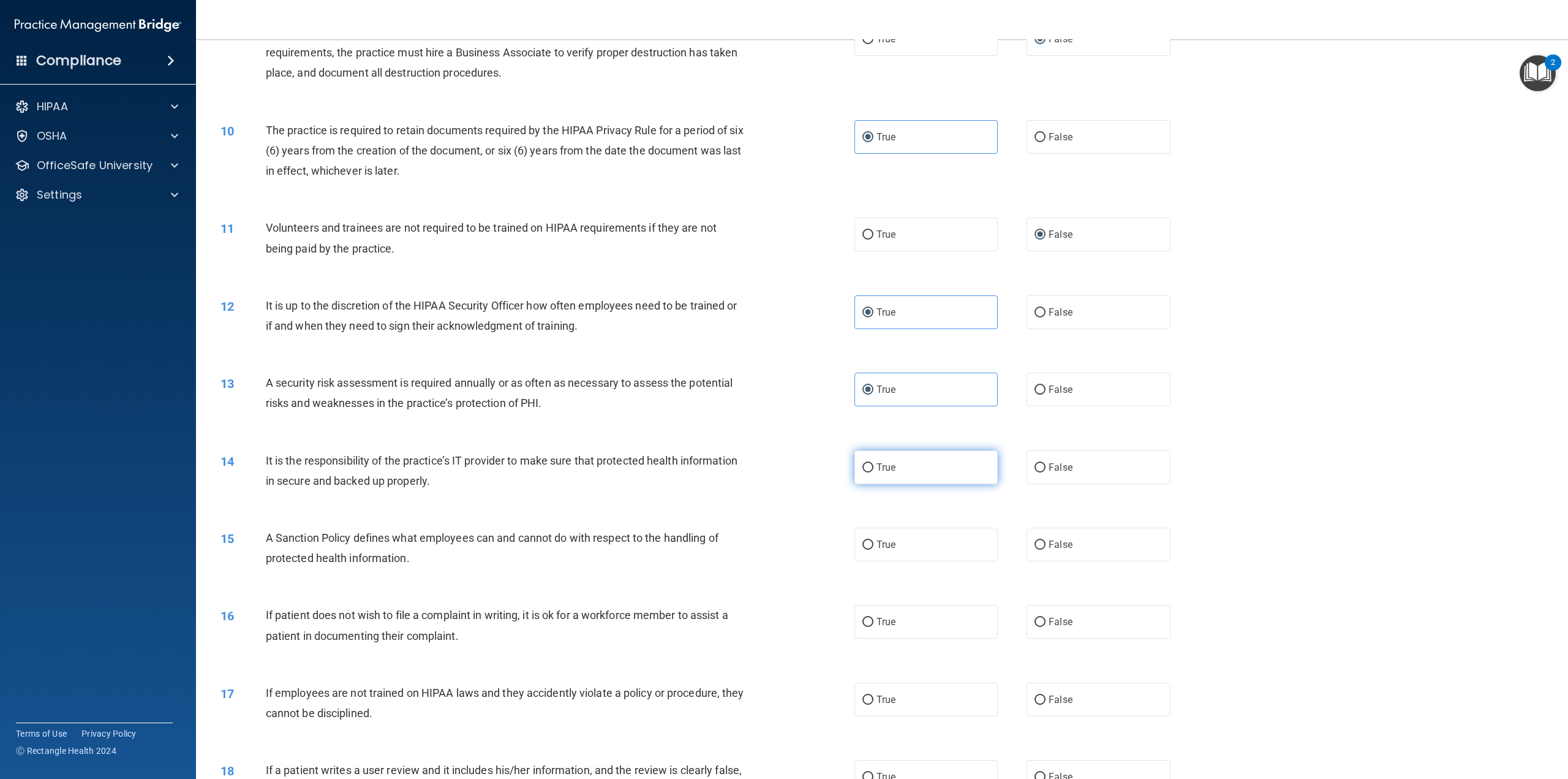
click at [863, 468] on input "True" at bounding box center [868, 468] width 11 height 9
radio input "true"
click at [867, 542] on input "True" at bounding box center [868, 545] width 11 height 9
radio input "true"
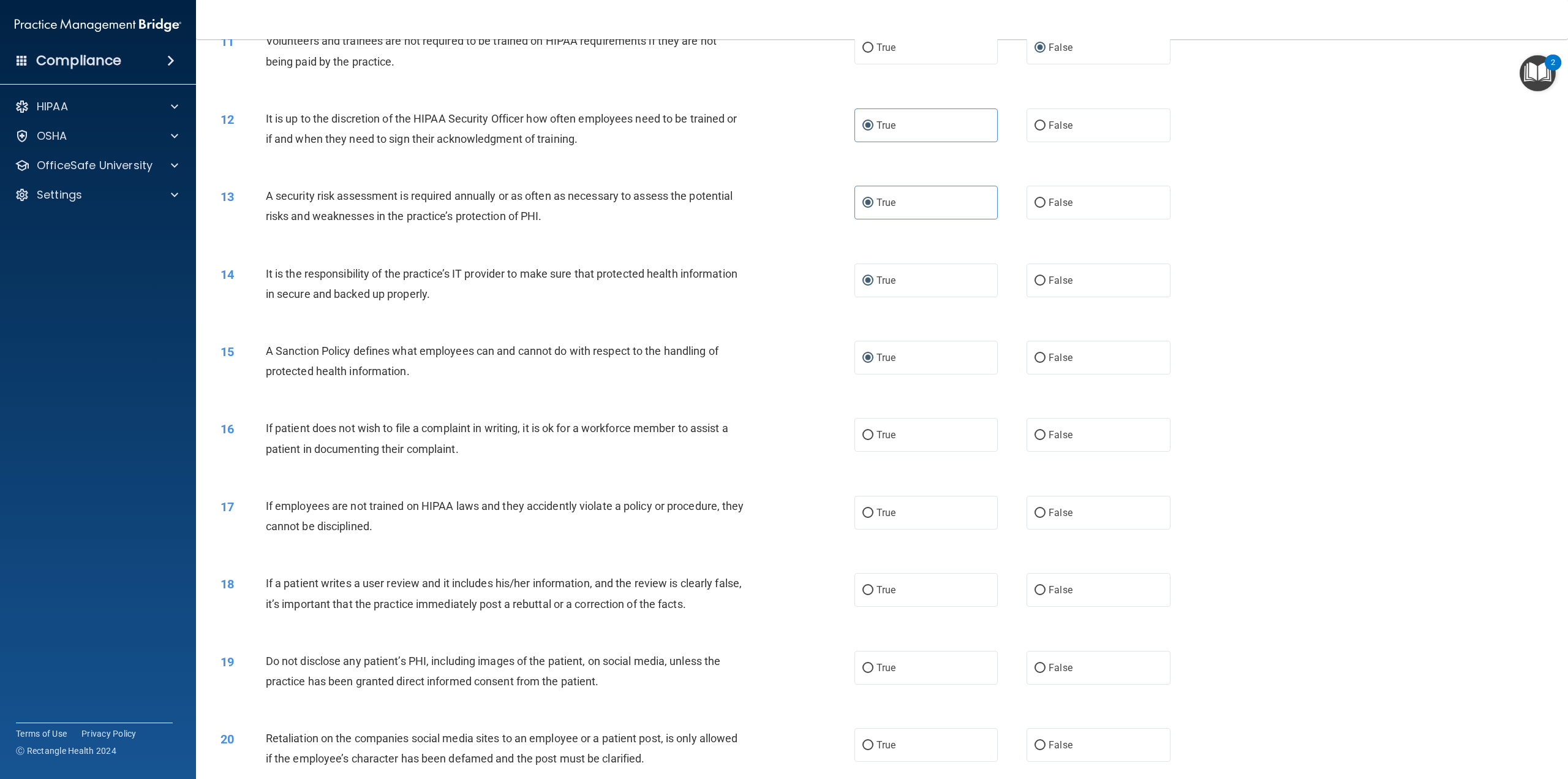
scroll to position [1042, 0]
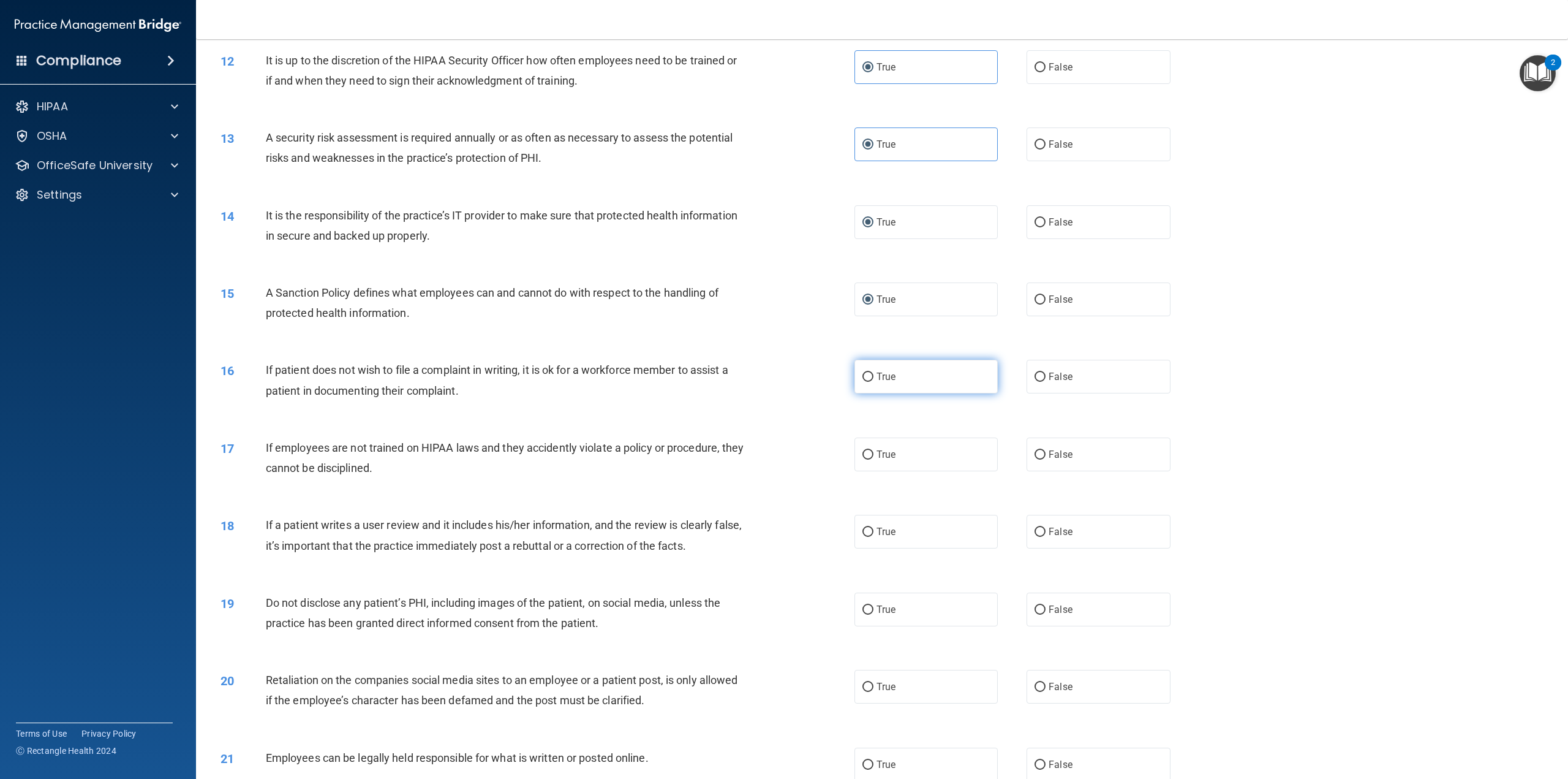
click at [876, 376] on span "True" at bounding box center [886, 376] width 19 height 12
click at [874, 376] on input "True" at bounding box center [868, 377] width 11 height 9
radio input "true"
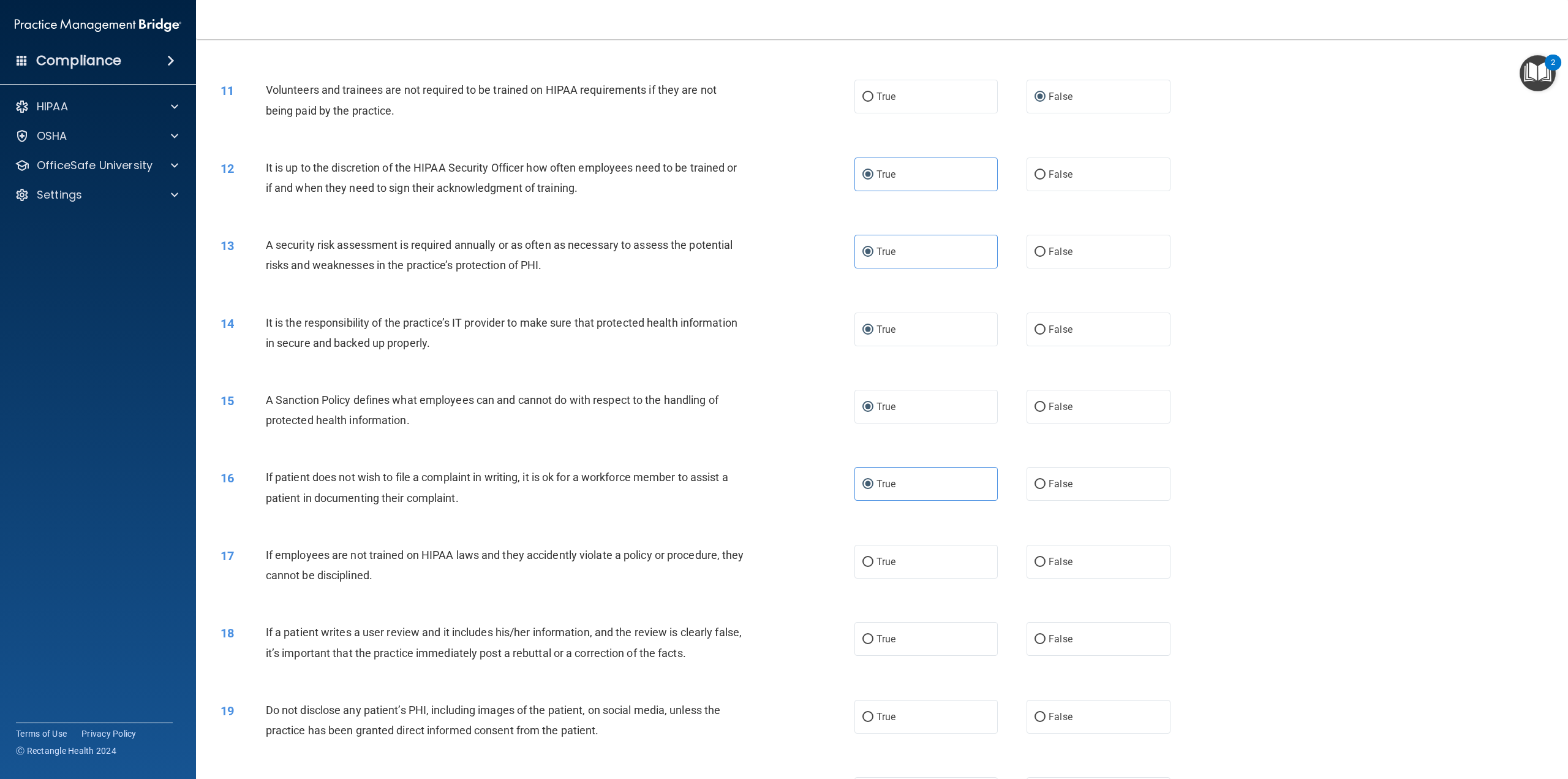
scroll to position [981, 0]
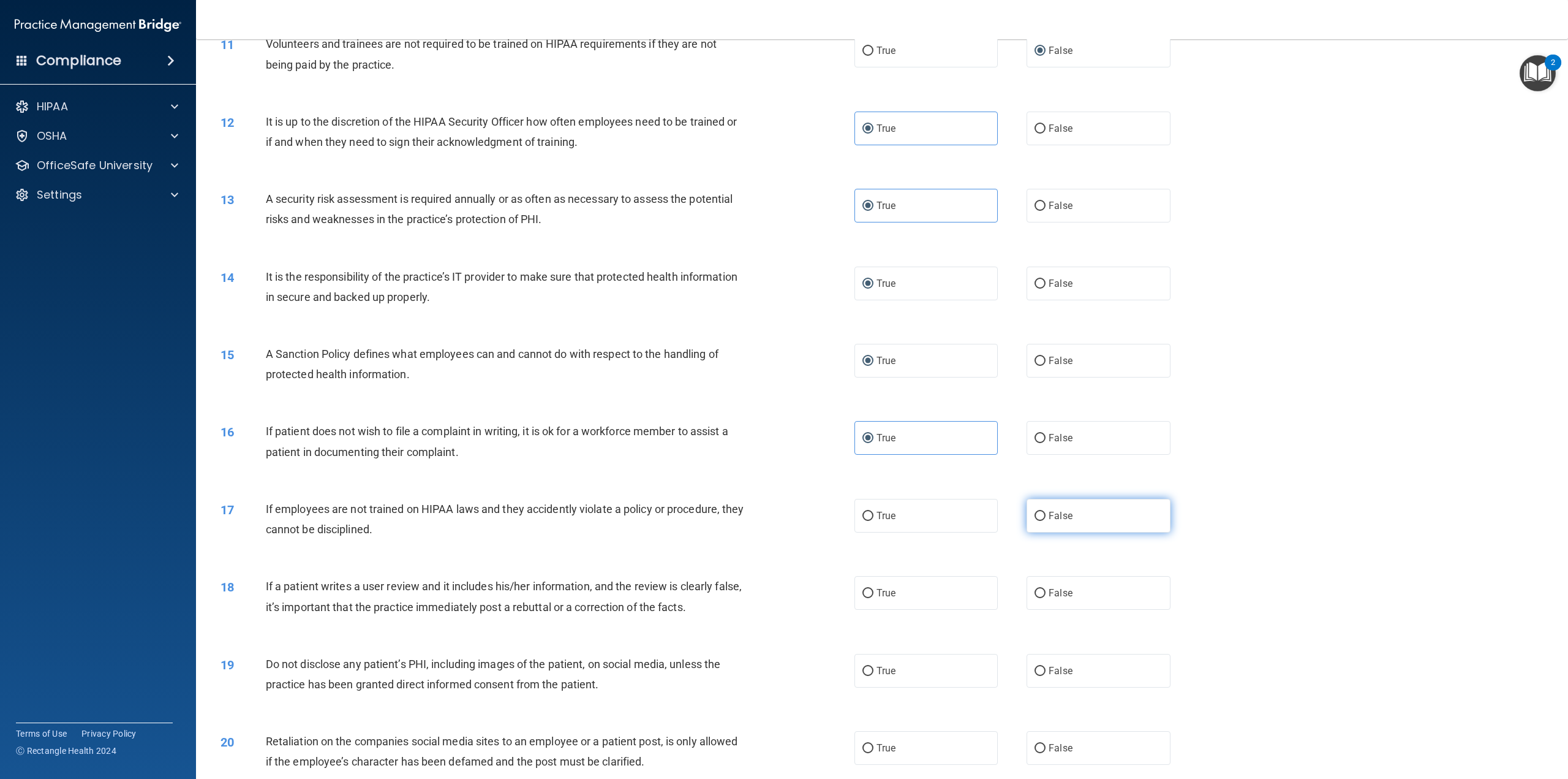
click at [1099, 520] on label "False" at bounding box center [1099, 516] width 143 height 33
click at [1046, 520] on input "False" at bounding box center [1040, 516] width 11 height 9
radio input "true"
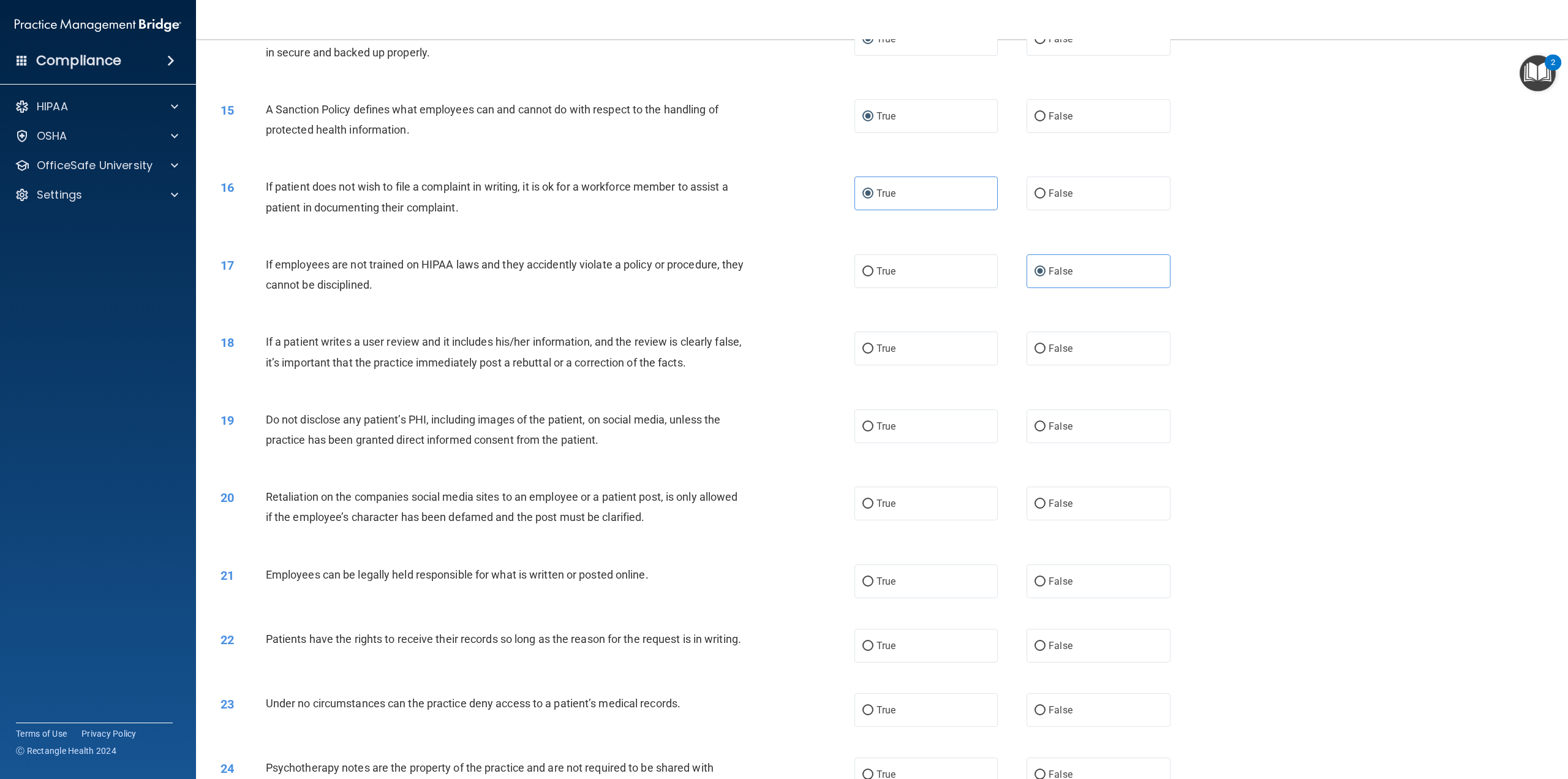
scroll to position [1225, 0]
click at [889, 346] on span "True" at bounding box center [886, 348] width 19 height 12
click at [874, 346] on input "True" at bounding box center [868, 349] width 11 height 9
radio input "true"
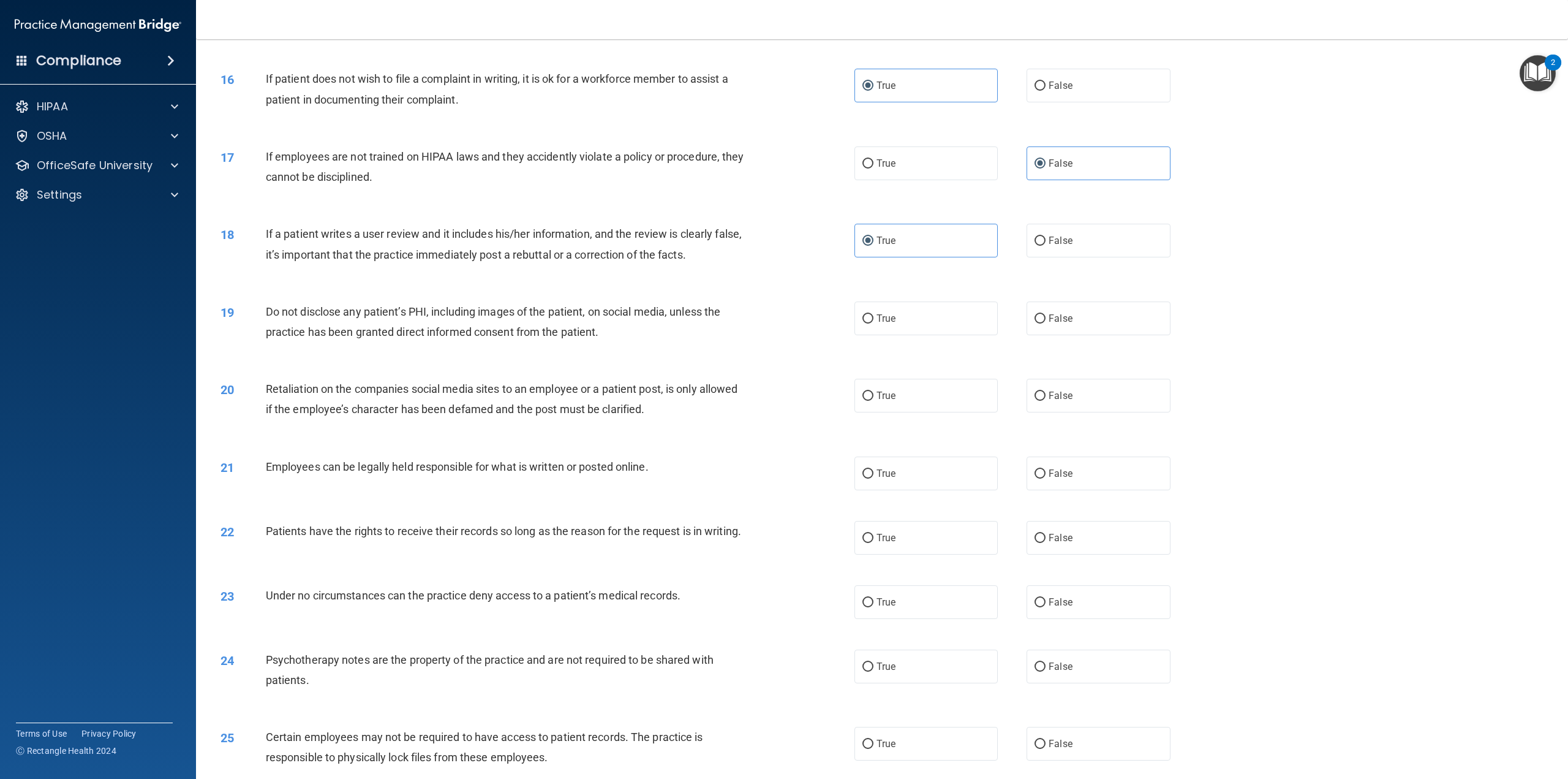
scroll to position [1348, 0]
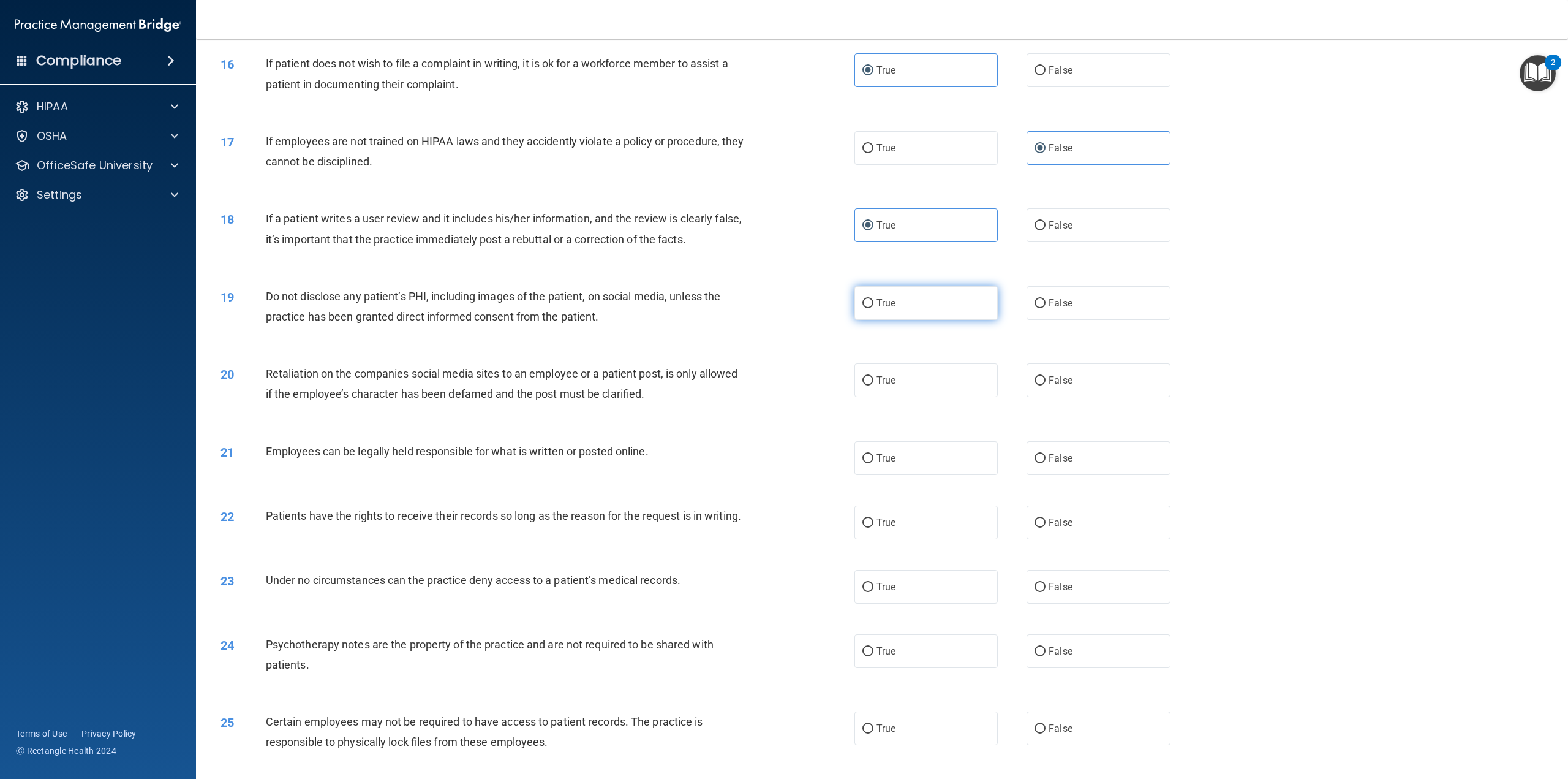
click at [903, 307] on label "True" at bounding box center [926, 303] width 143 height 33
click at [874, 307] on input "True" at bounding box center [868, 304] width 11 height 9
radio input "true"
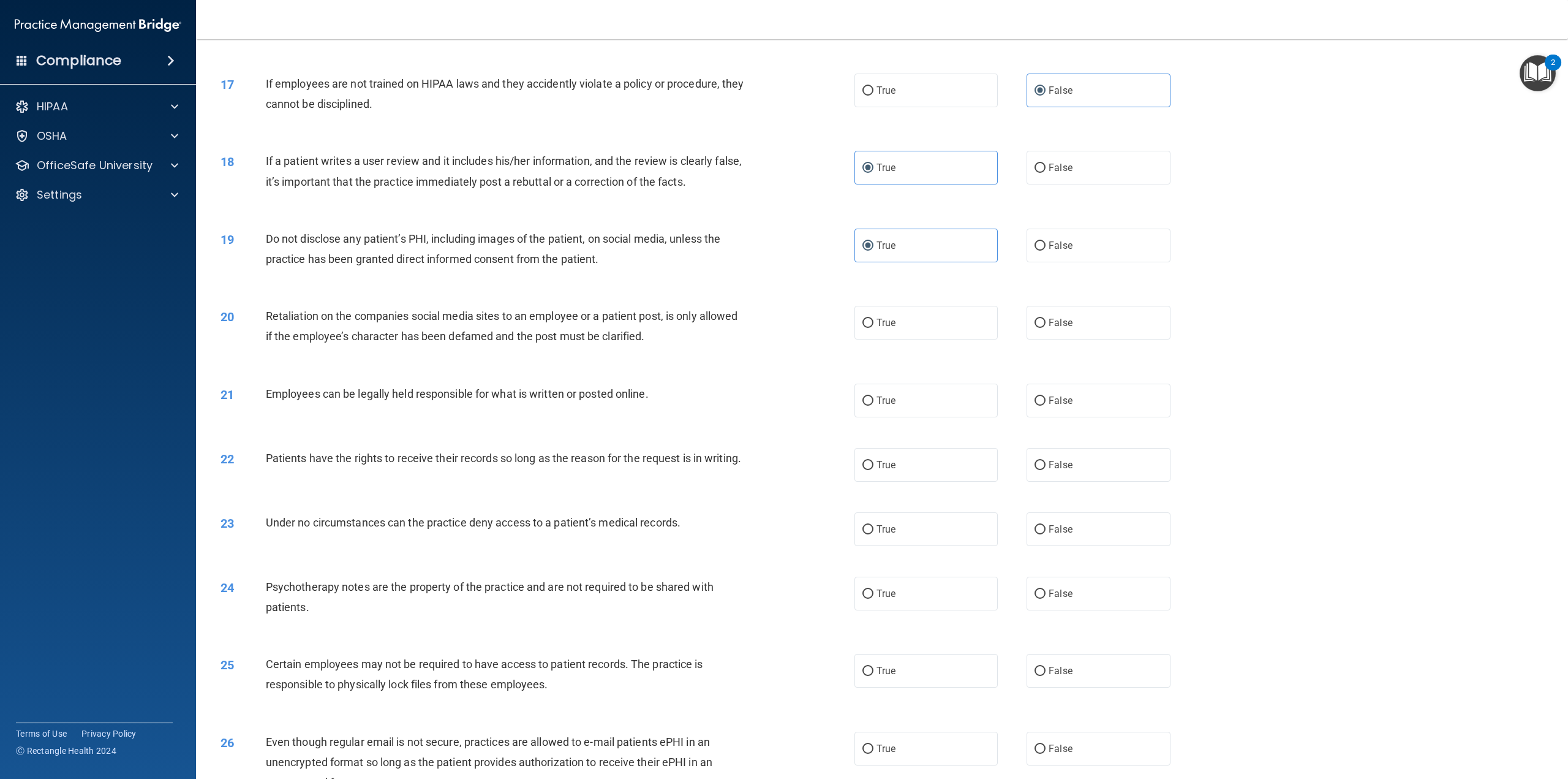
scroll to position [1409, 0]
click at [869, 403] on label "True" at bounding box center [926, 397] width 143 height 33
click at [869, 402] on input "True" at bounding box center [868, 398] width 11 height 9
radio input "true"
click at [1048, 465] on span "False" at bounding box center [1061, 461] width 24 height 12
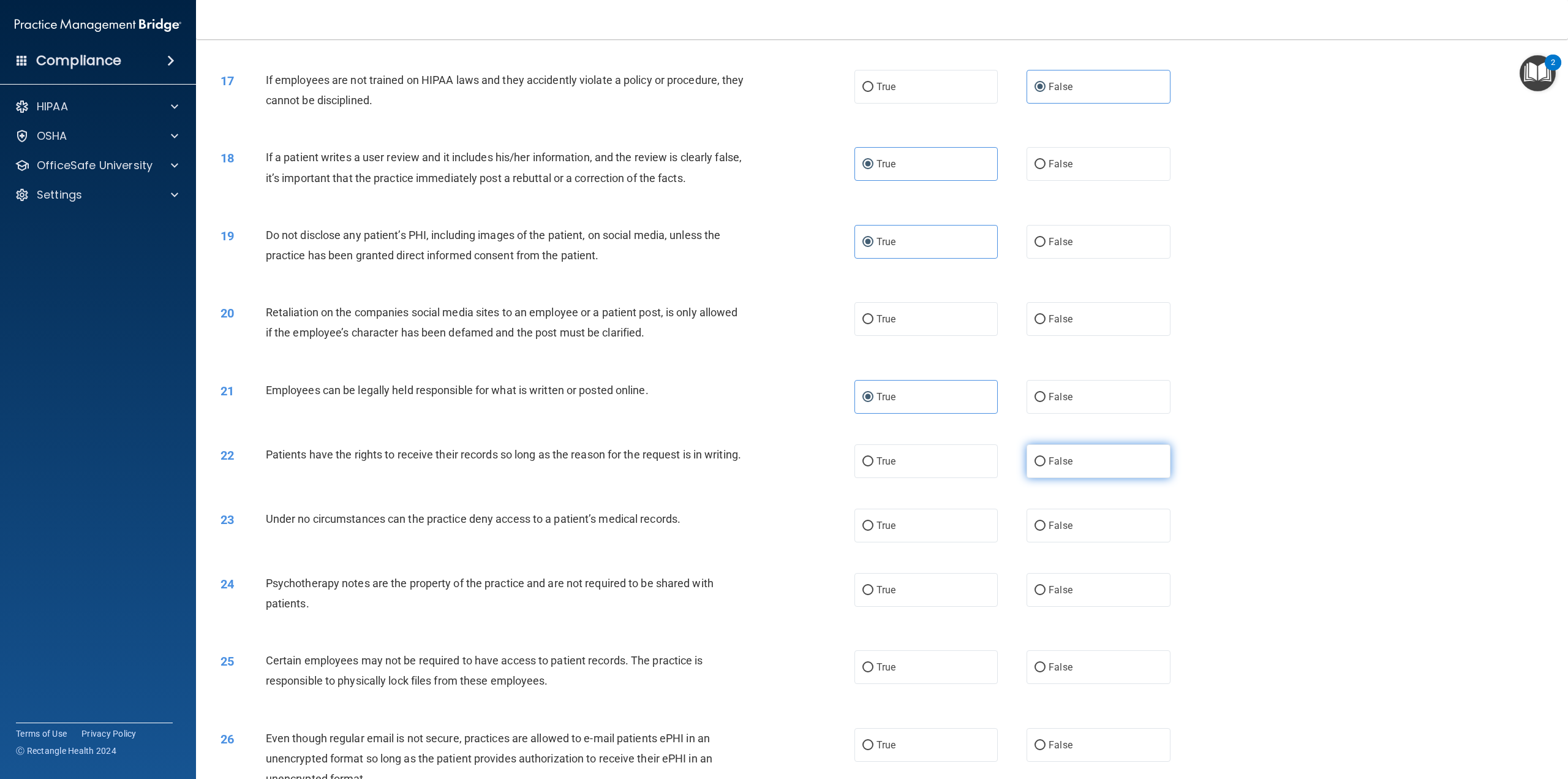
click at [1045, 465] on input "False" at bounding box center [1040, 462] width 11 height 9
radio input "true"
click at [1061, 322] on span "False" at bounding box center [1061, 319] width 24 height 12
click at [1046, 322] on input "False" at bounding box center [1040, 320] width 11 height 9
radio input "true"
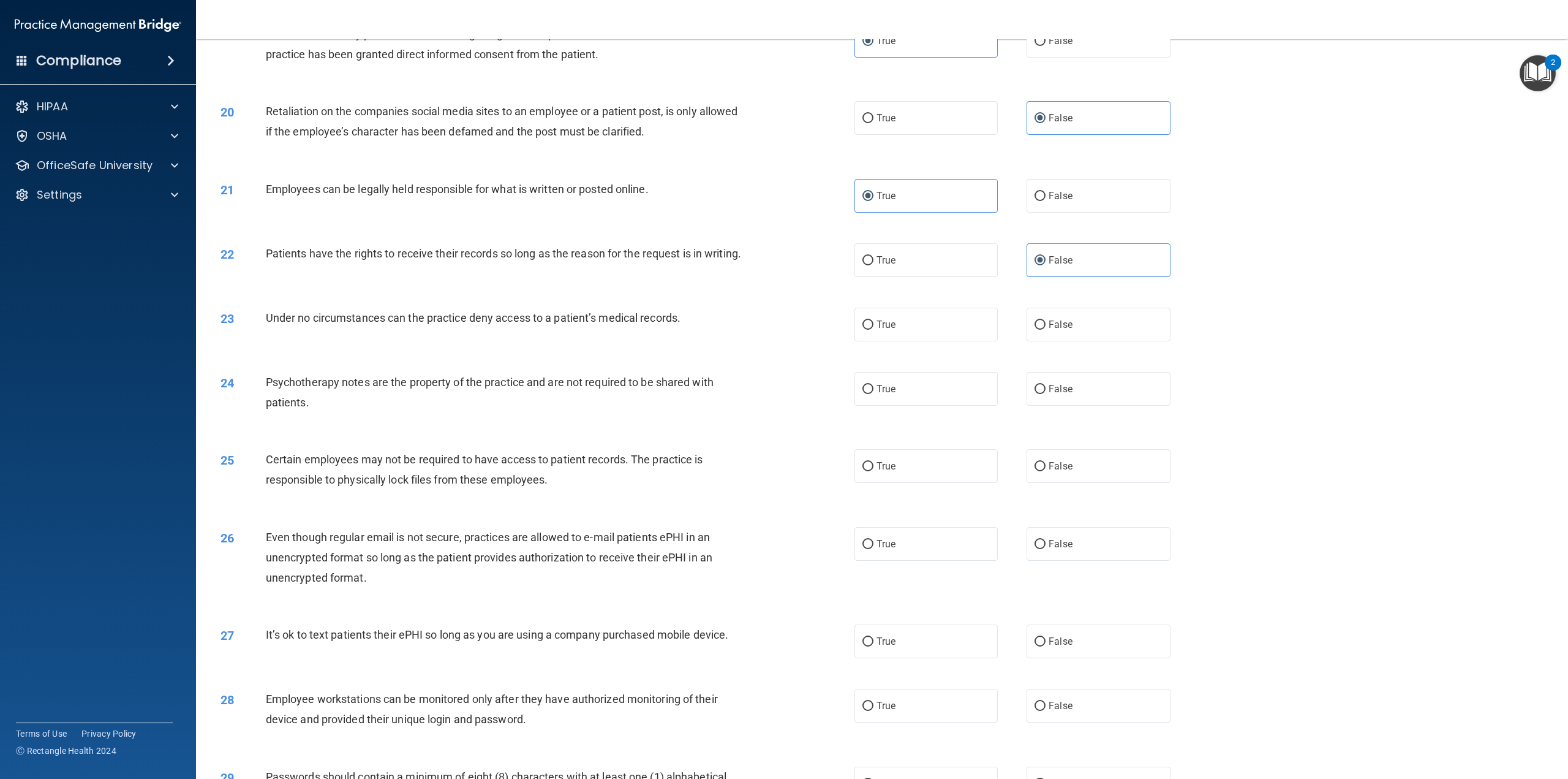
scroll to position [1655, 0]
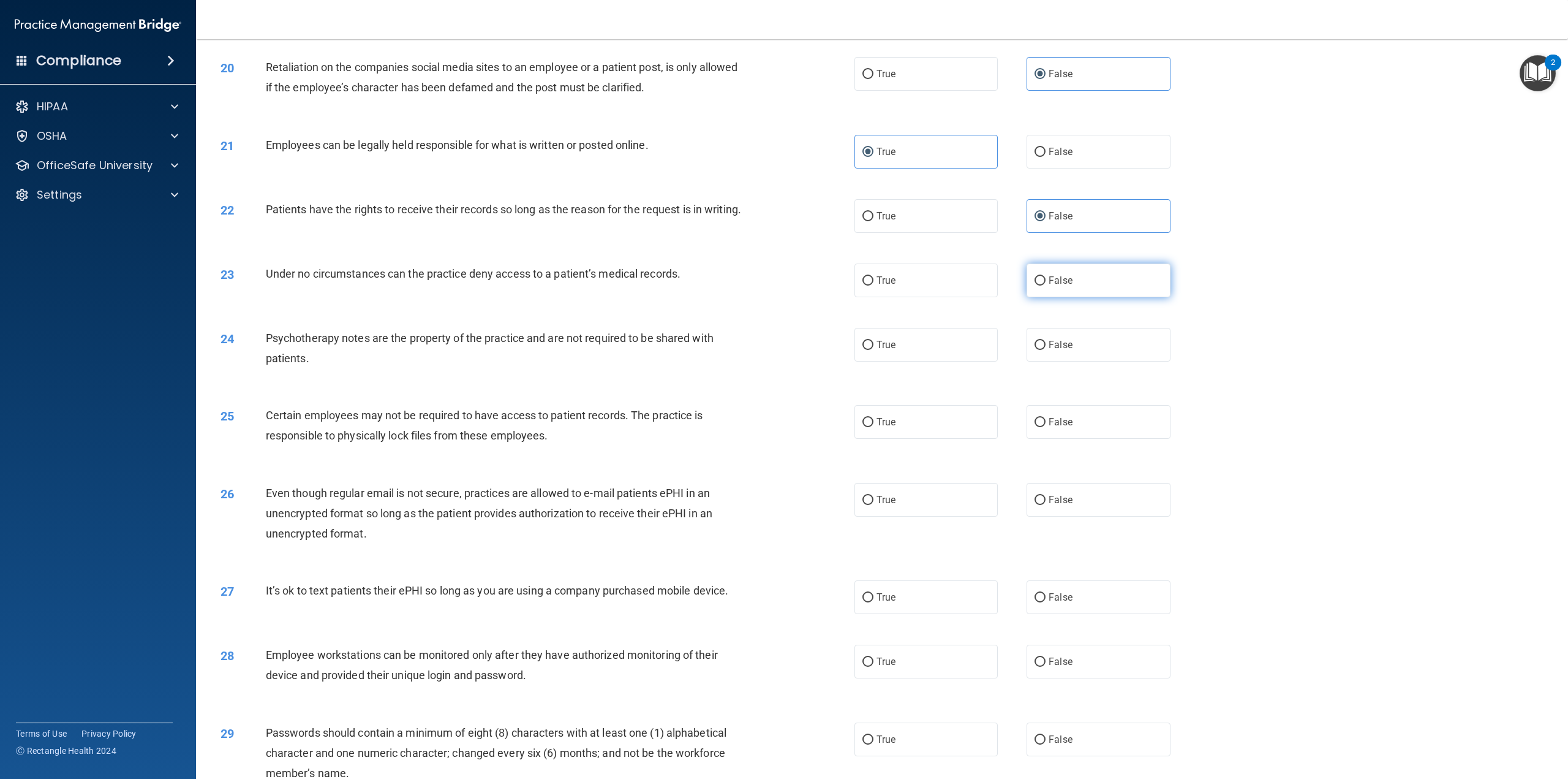
click at [1039, 285] on input "False" at bounding box center [1040, 281] width 11 height 9
radio input "true"
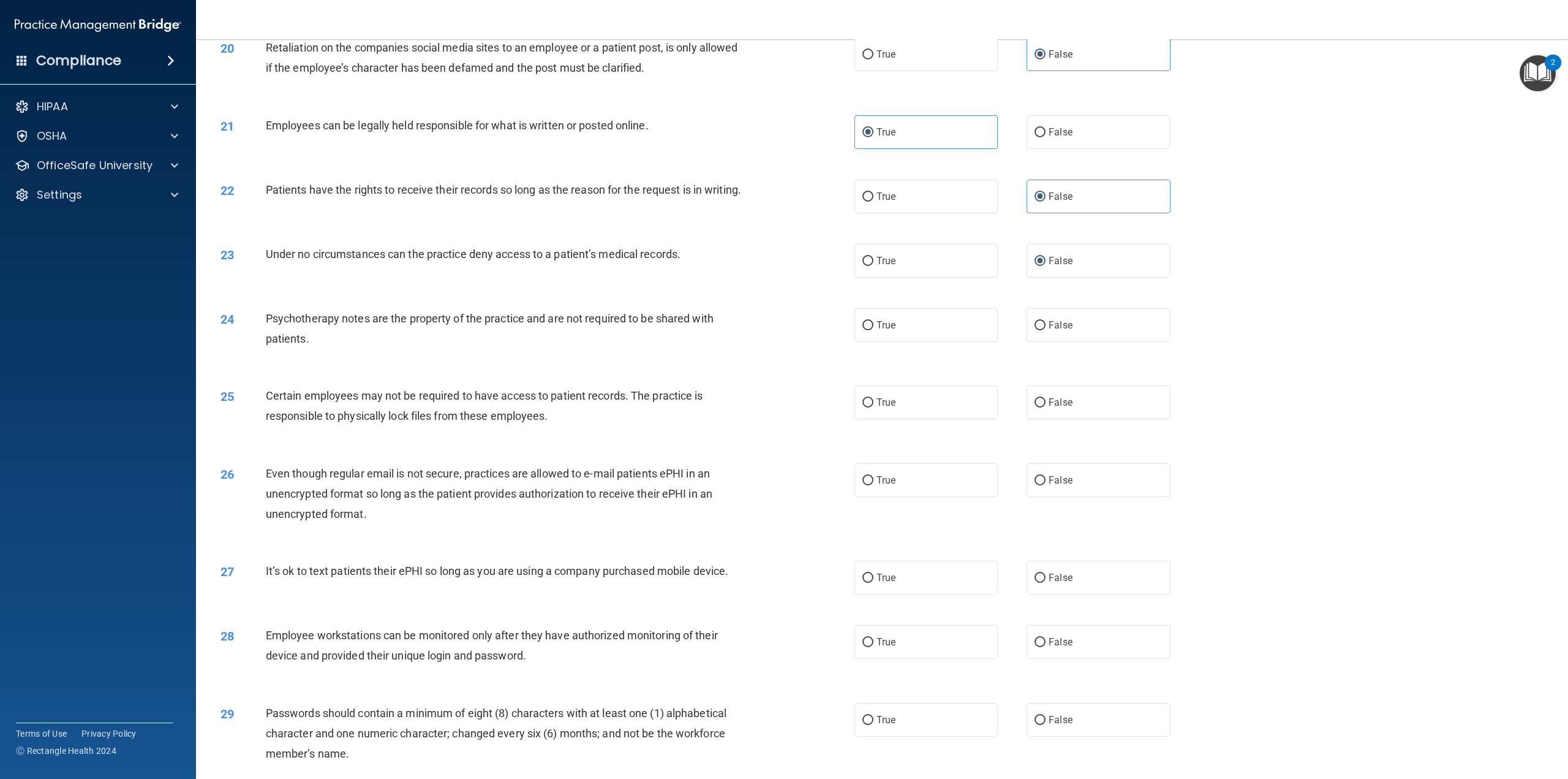
scroll to position [1716, 0]
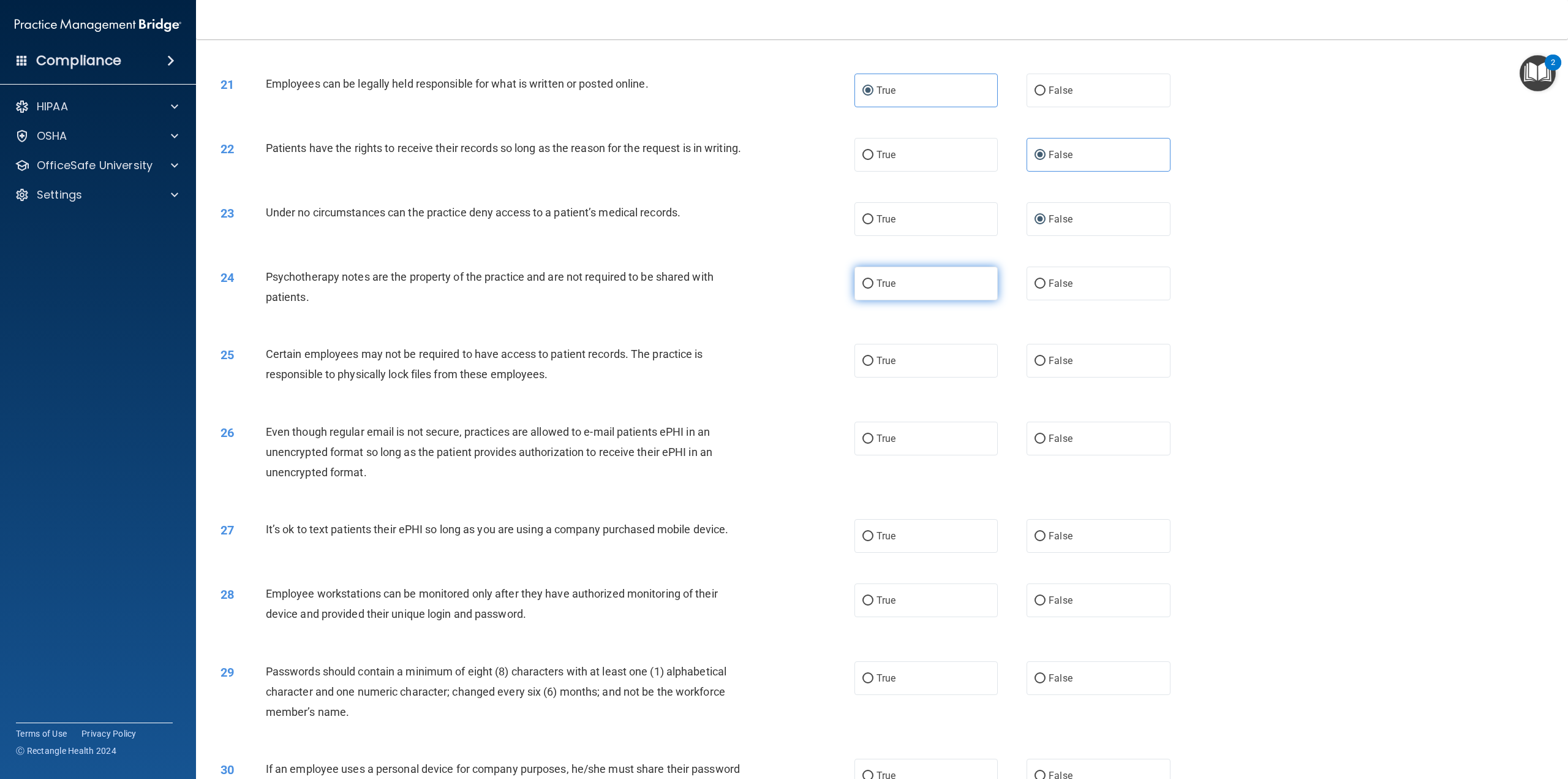
click at [934, 293] on label "True" at bounding box center [926, 284] width 143 height 33
click at [874, 288] on input "True" at bounding box center [868, 284] width 11 height 9
radio input "true"
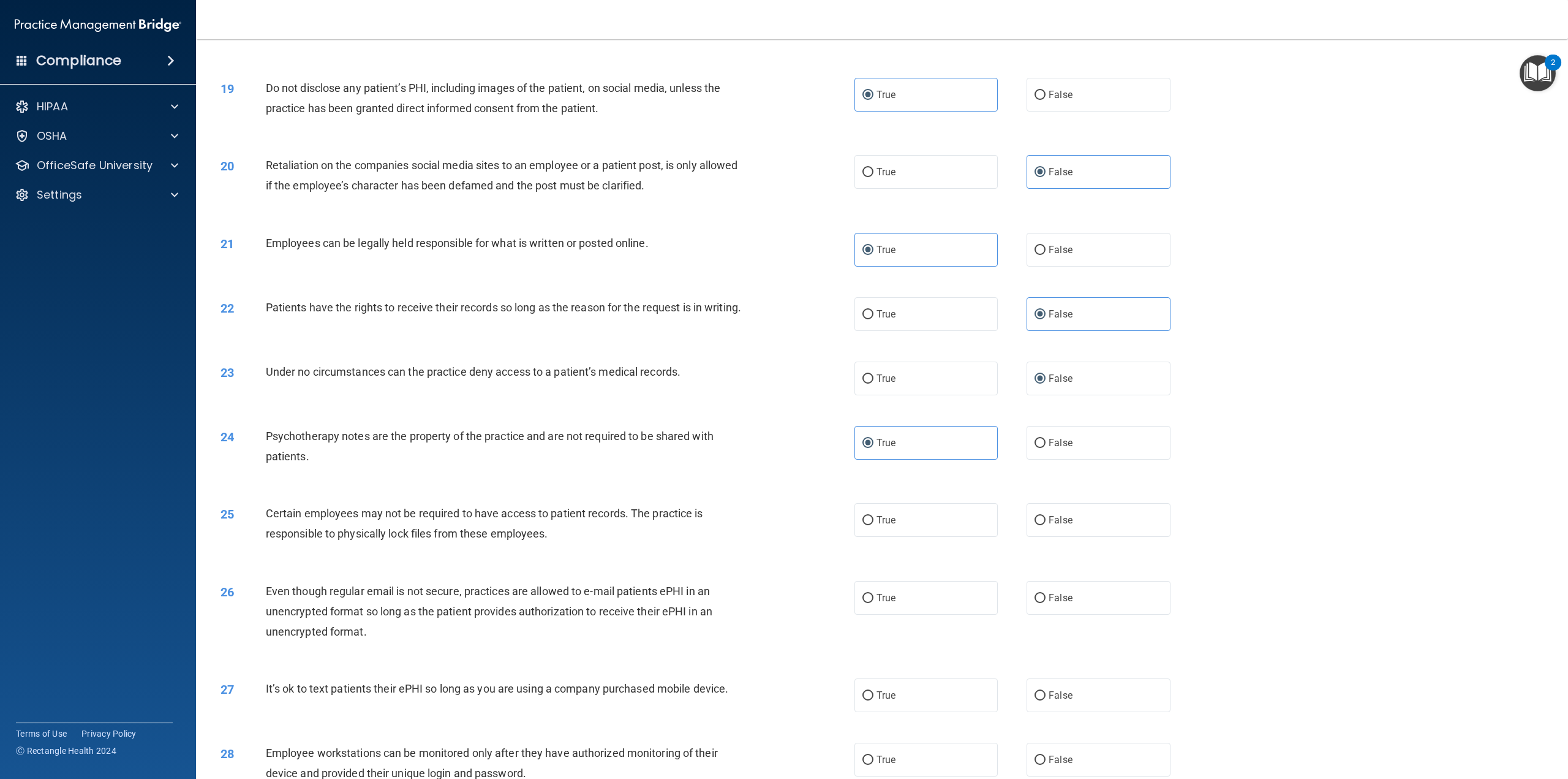
scroll to position [1655, 0]
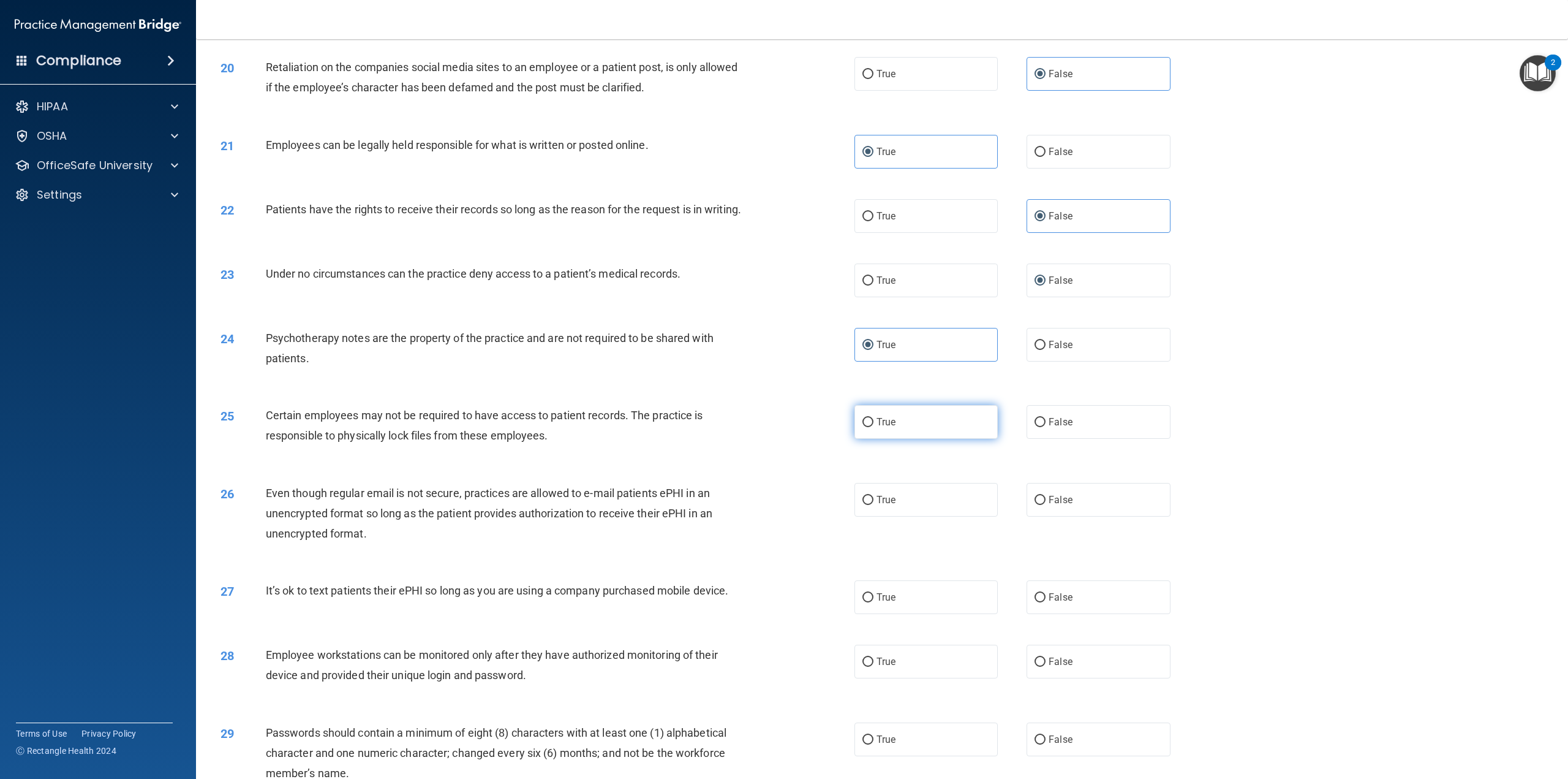
drag, startPoint x: 873, startPoint y: 439, endPoint x: 873, endPoint y: 446, distance: 7.0
click at [873, 439] on label "True" at bounding box center [926, 422] width 143 height 33
click at [873, 427] on input "True" at bounding box center [868, 423] width 11 height 9
radio input "true"
click at [882, 506] on span "True" at bounding box center [886, 499] width 19 height 12
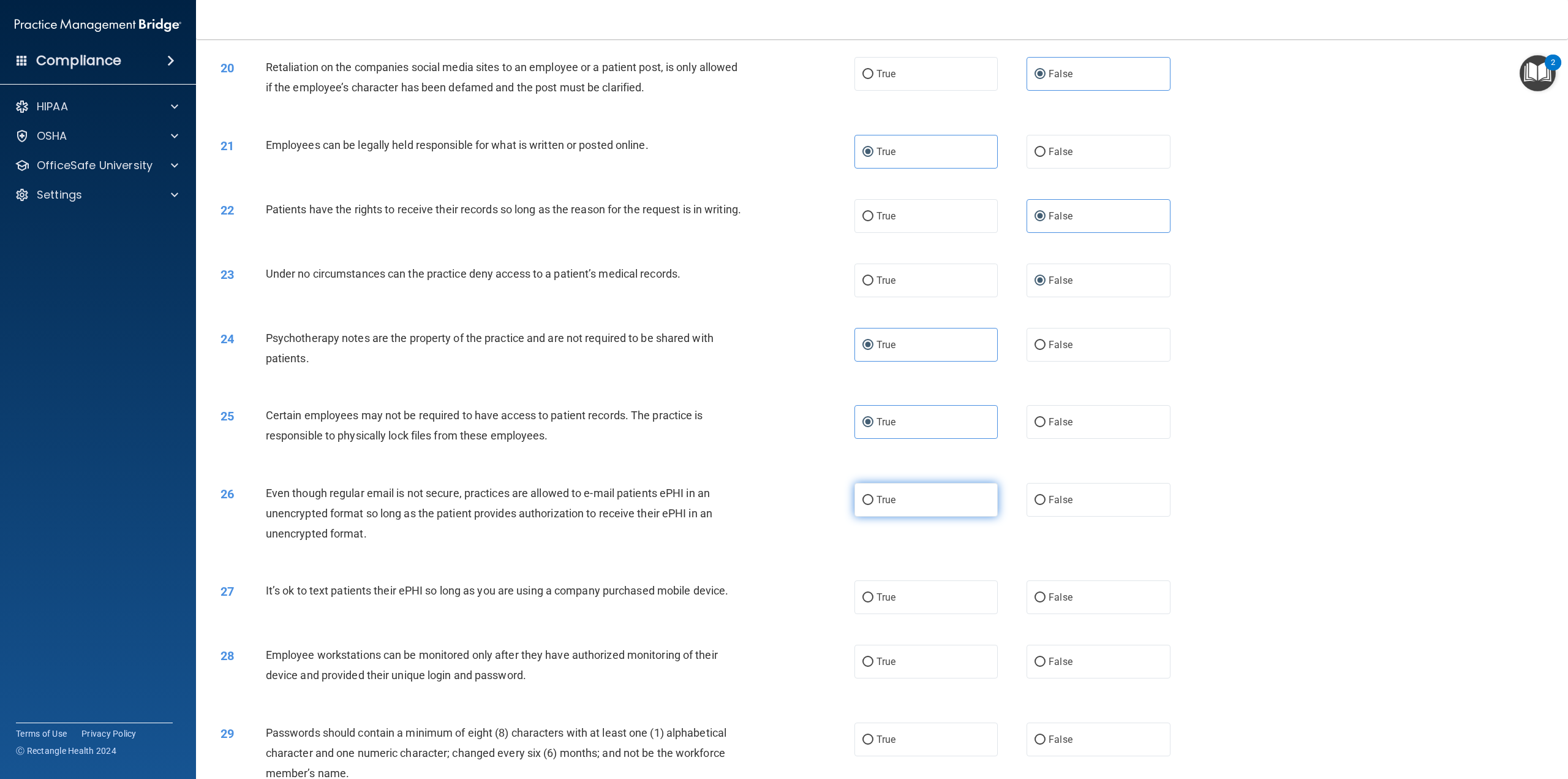
click at [874, 505] on input "True" at bounding box center [868, 500] width 11 height 9
radio input "true"
click at [1048, 603] on span "False" at bounding box center [1061, 597] width 24 height 12
click at [1046, 602] on input "False" at bounding box center [1040, 598] width 11 height 9
radio input "true"
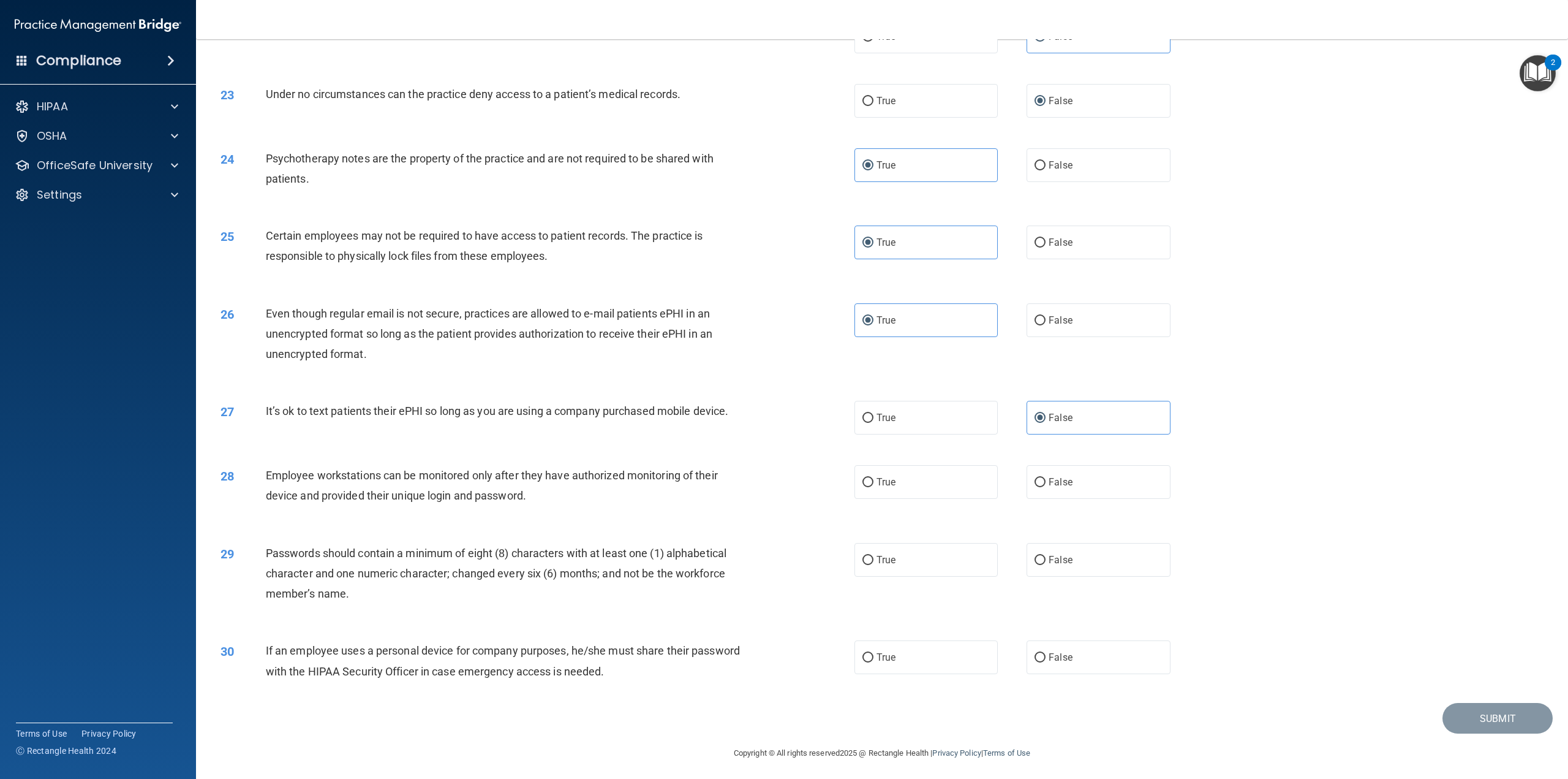
scroll to position [1851, 0]
click at [1063, 463] on label "False" at bounding box center [1099, 478] width 143 height 33
click at [1046, 474] on input "False" at bounding box center [1040, 479] width 11 height 9
radio input "true"
click at [865, 569] on label "True" at bounding box center [926, 556] width 143 height 33
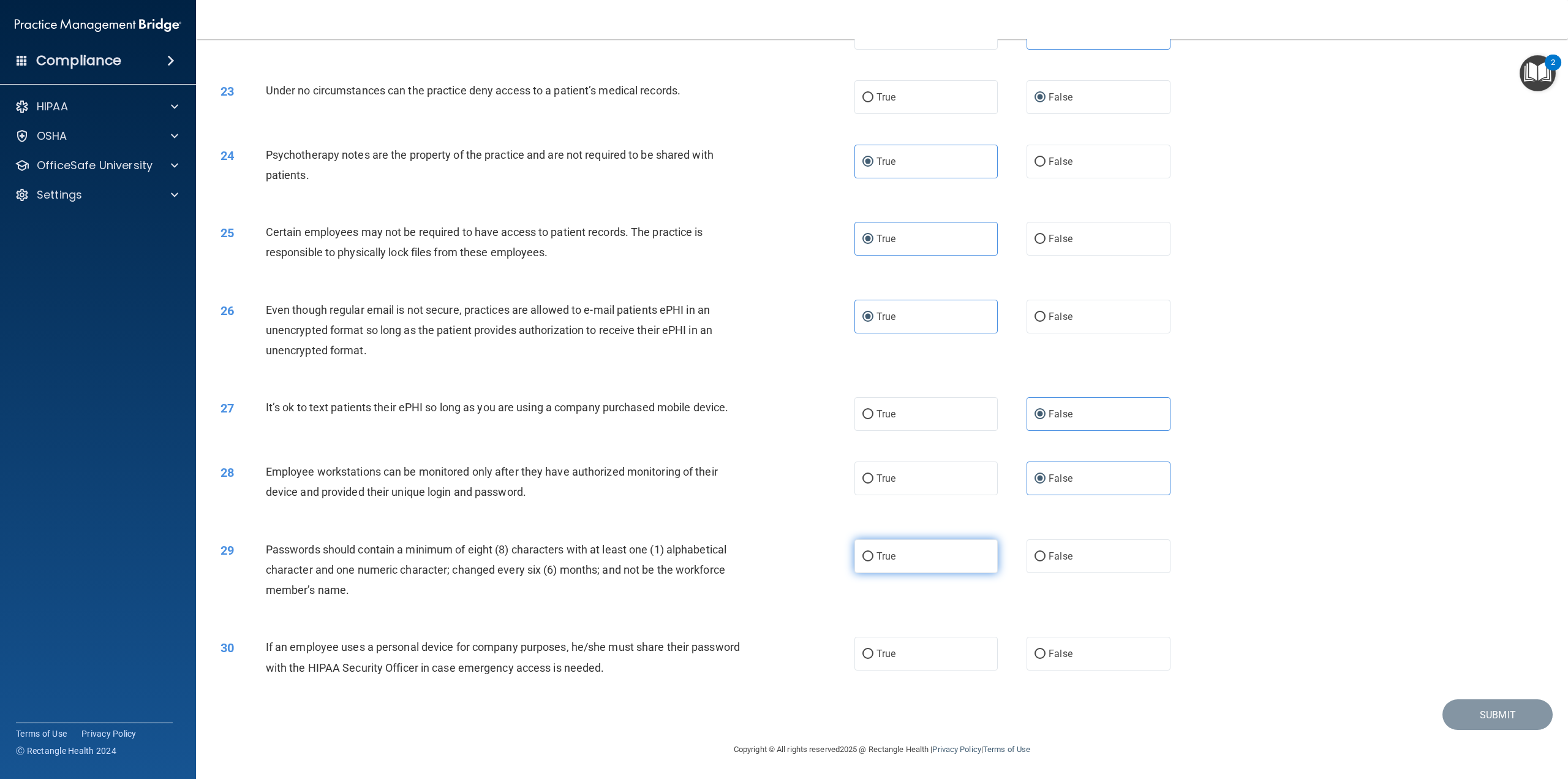
click at [865, 561] on input "True" at bounding box center [868, 557] width 11 height 9
radio input "true"
click at [1052, 654] on span "False" at bounding box center [1061, 654] width 24 height 12
click at [1046, 654] on input "False" at bounding box center [1040, 654] width 11 height 9
radio input "true"
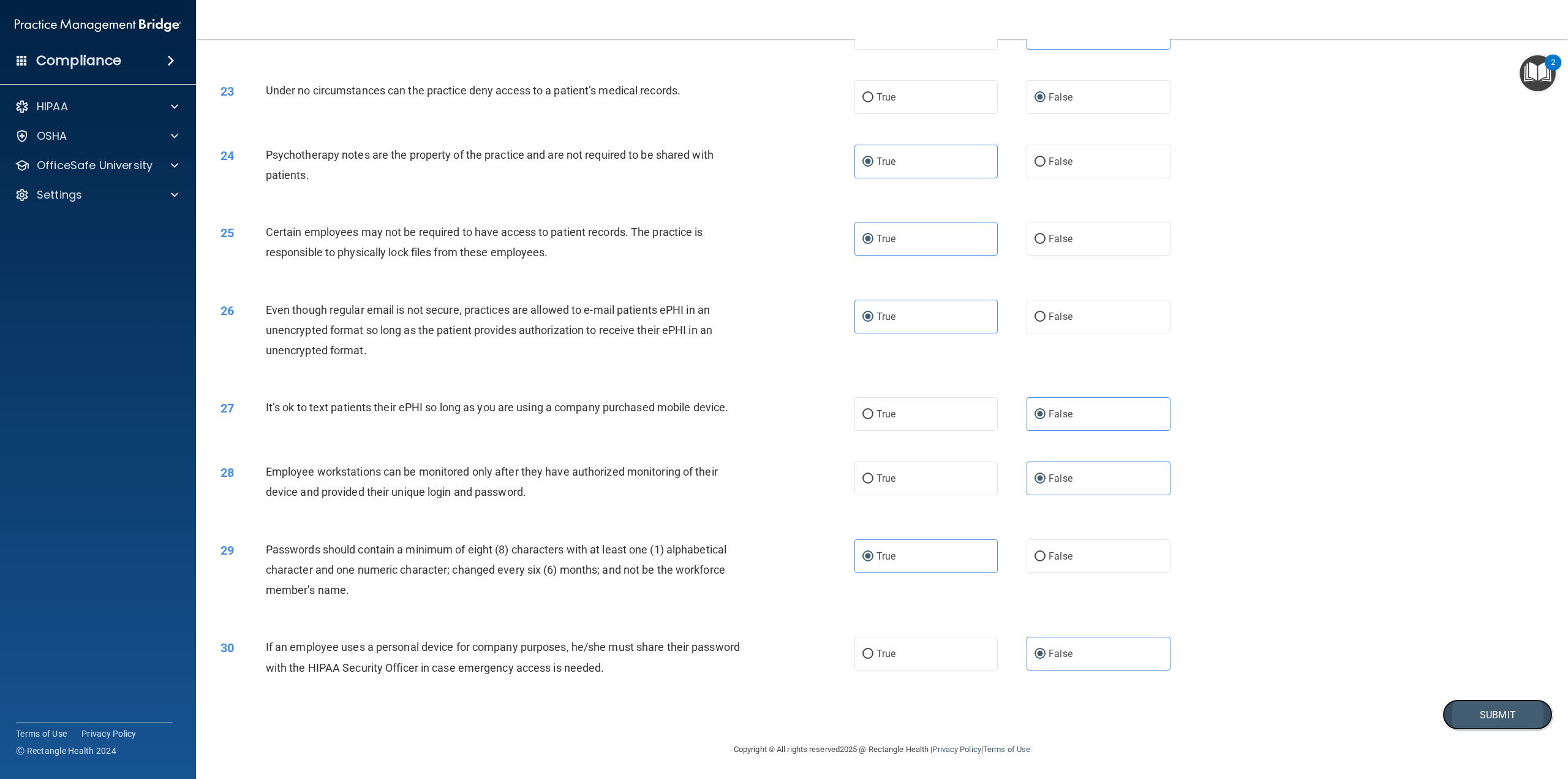
click at [1517, 711] on button "Submit" at bounding box center [1497, 715] width 111 height 32
click at [1497, 720] on button "Submit" at bounding box center [1497, 715] width 111 height 32
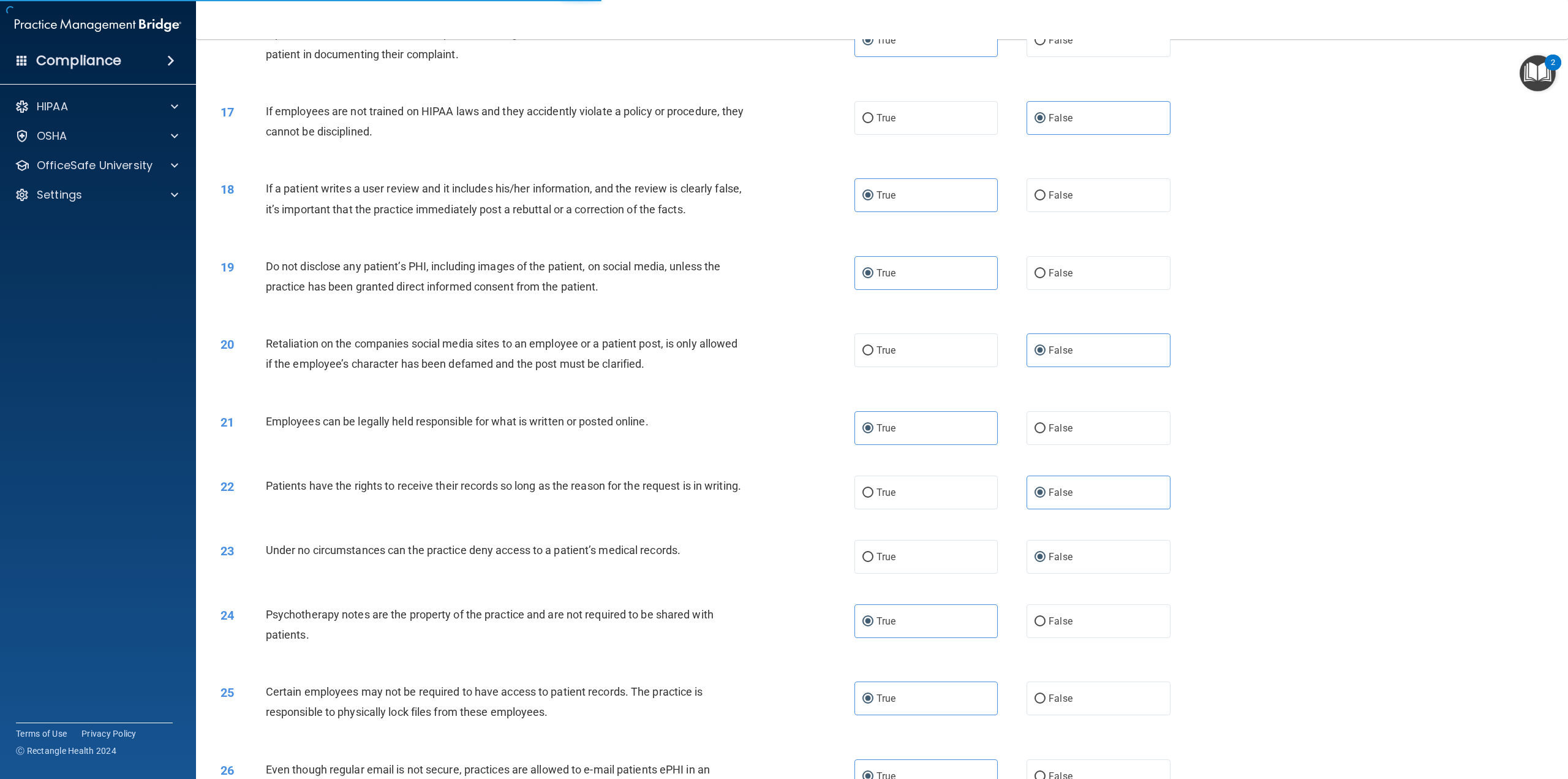
scroll to position [1361, 0]
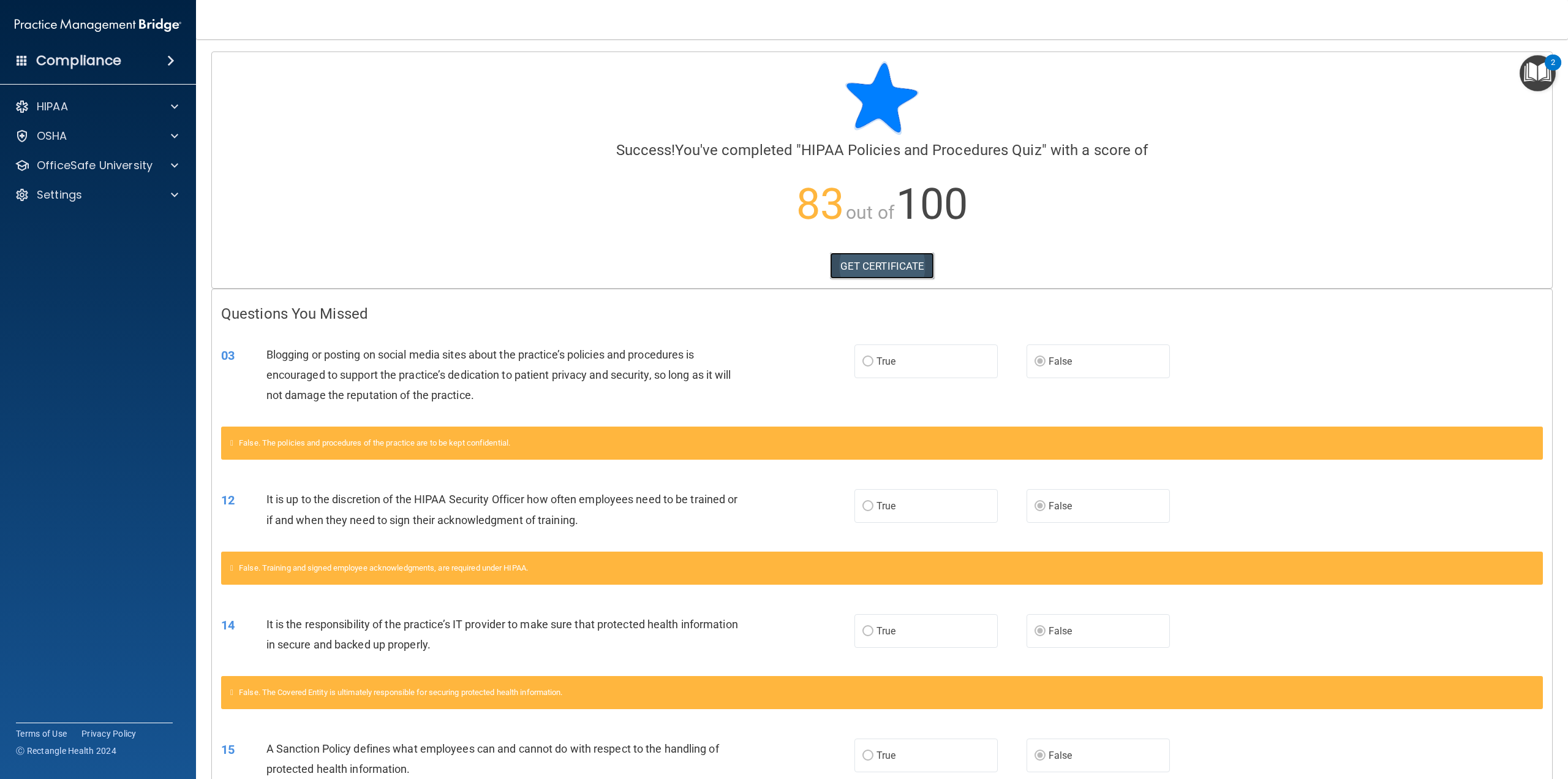
click at [855, 262] on link "GET CERTIFICATE" at bounding box center [882, 266] width 105 height 27
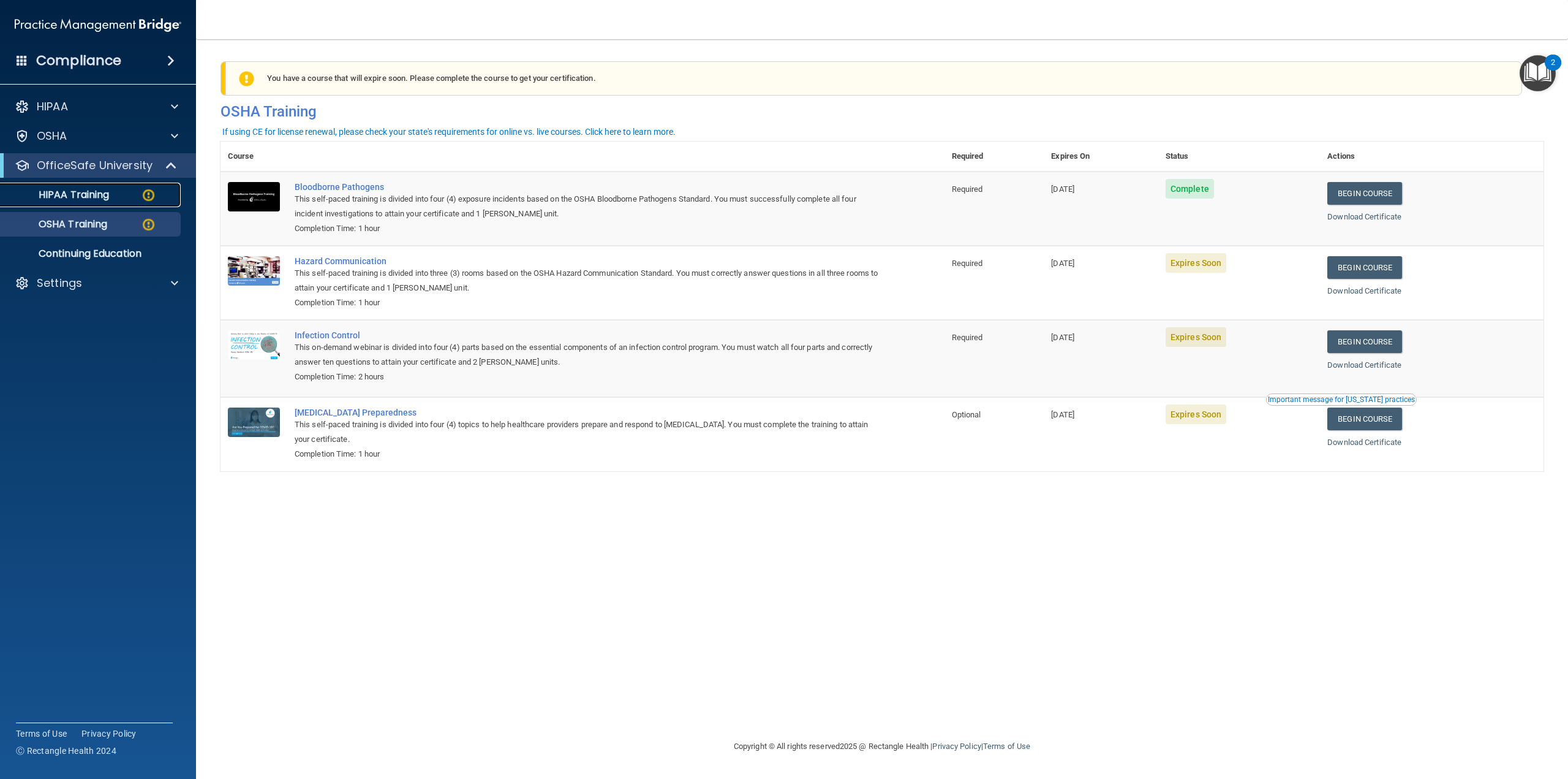
click at [72, 195] on p "HIPAA Training" at bounding box center [59, 194] width 101 height 12
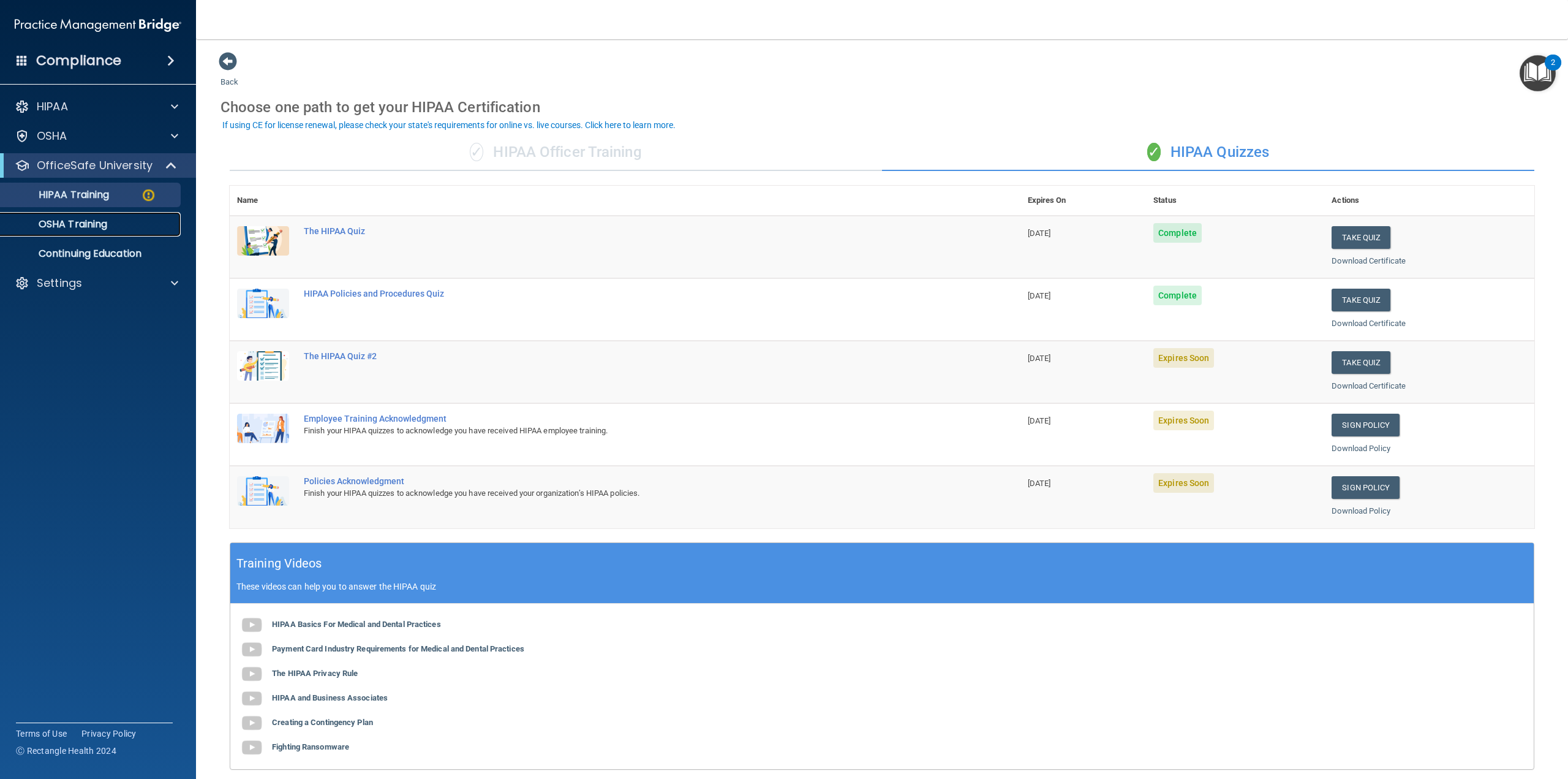
click at [77, 223] on p "OSHA Training" at bounding box center [58, 224] width 99 height 12
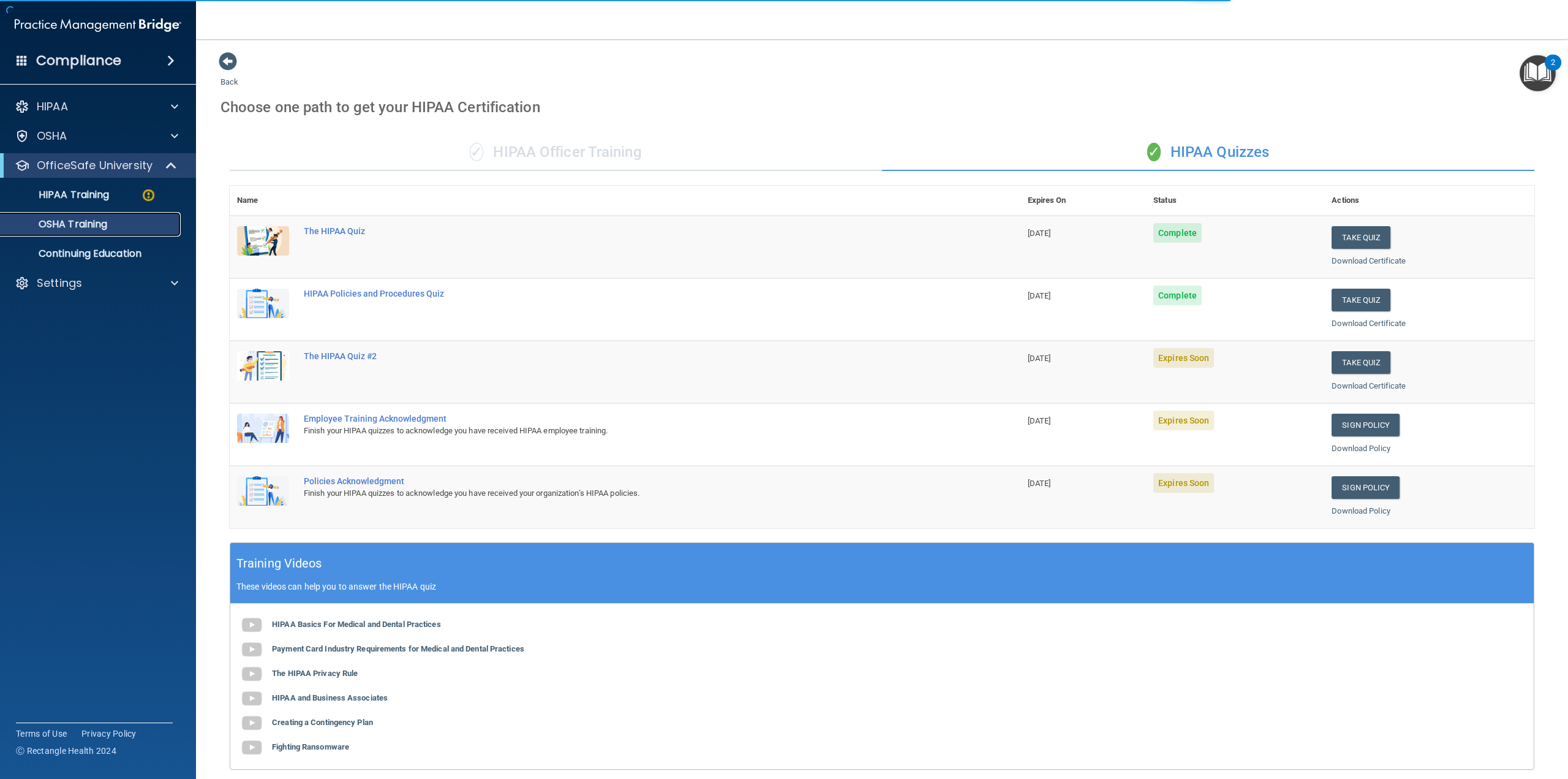
click at [98, 226] on p "OSHA Training" at bounding box center [58, 224] width 99 height 12
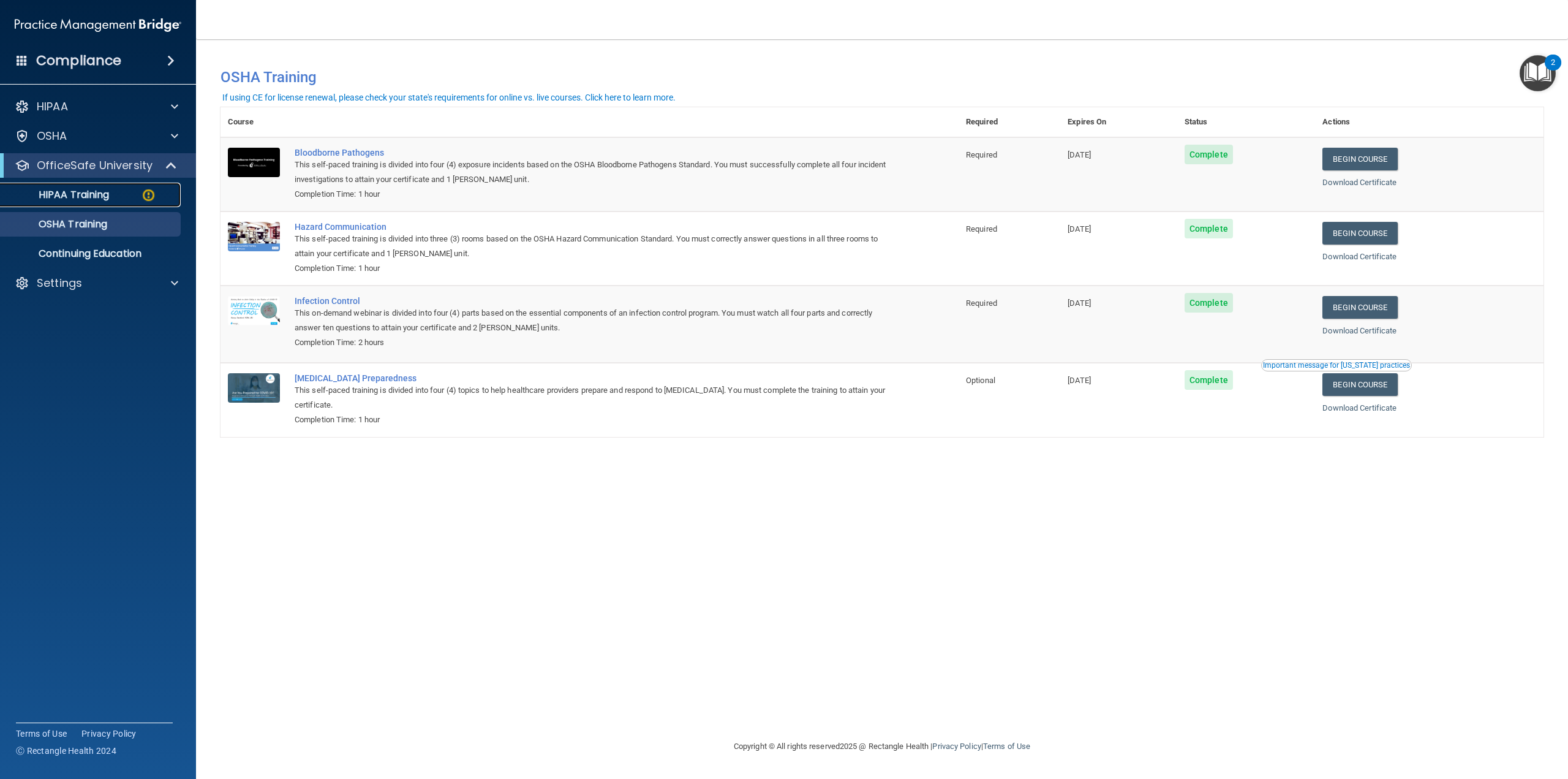
click at [113, 191] on div "HIPAA Training" at bounding box center [92, 194] width 167 height 12
